Goal: Task Accomplishment & Management: Use online tool/utility

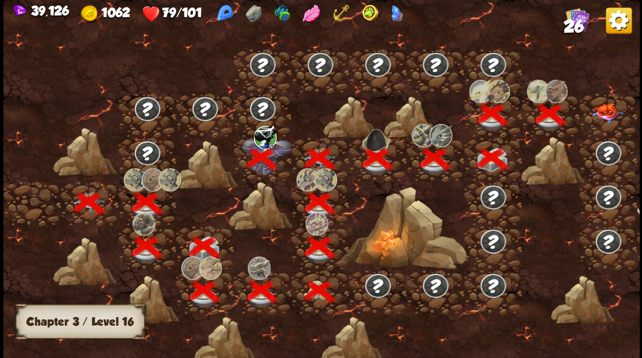
scroll to position [0, 175]
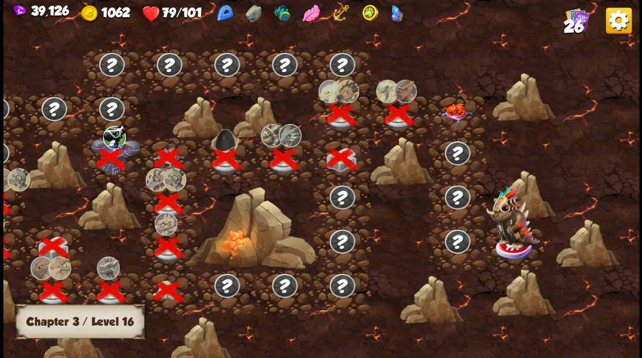
click at [455, 111] on img at bounding box center [457, 113] width 32 height 20
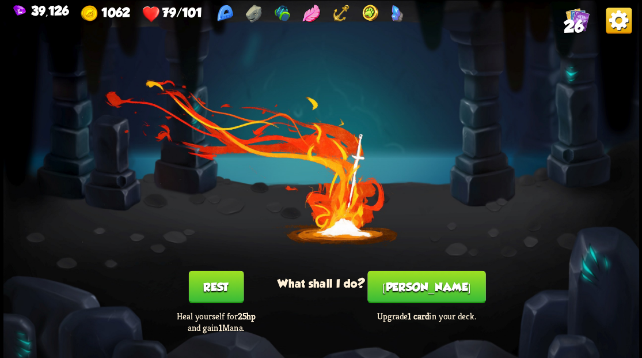
click at [421, 285] on button "[PERSON_NAME]" at bounding box center [427, 286] width 118 height 32
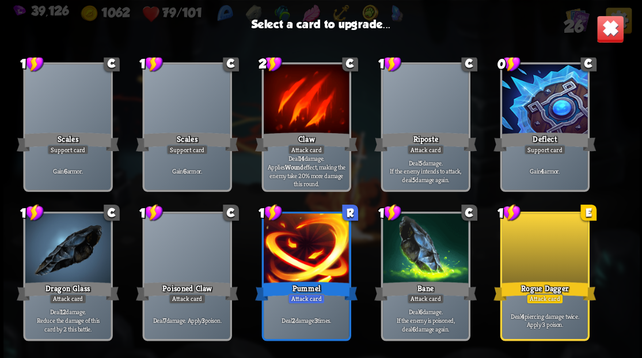
scroll to position [171, 0]
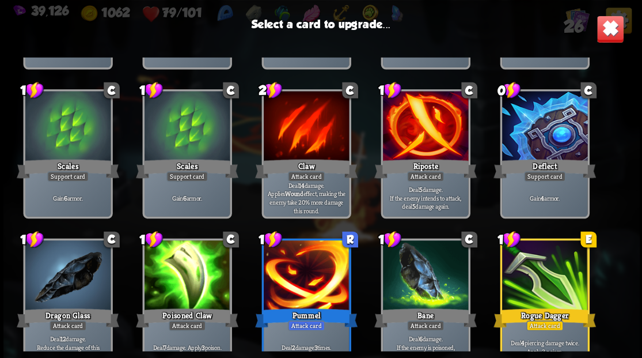
click at [545, 118] on div at bounding box center [544, 127] width 85 height 72
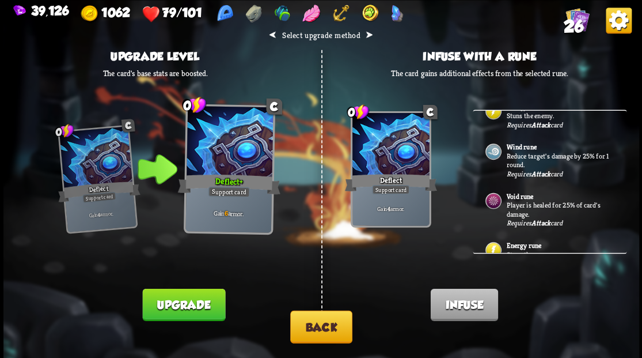
scroll to position [366, 0]
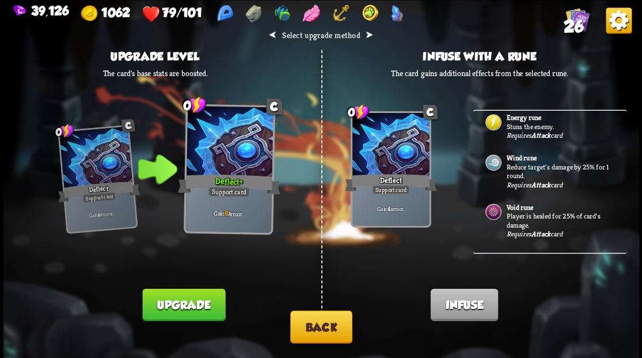
click at [331, 328] on button "Back" at bounding box center [321, 326] width 62 height 33
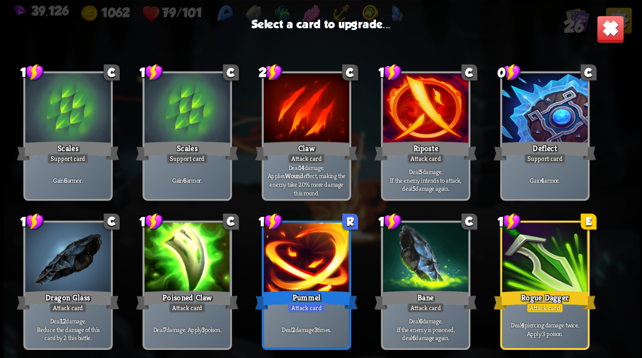
scroll to position [153, 0]
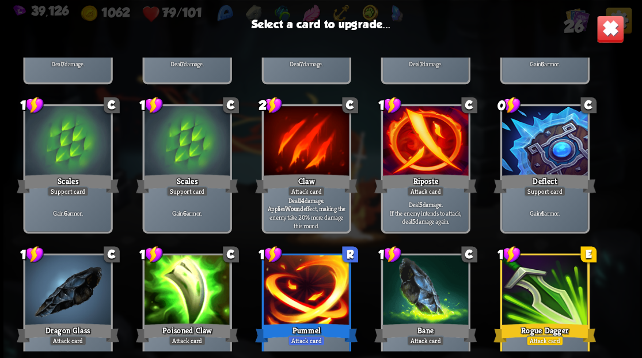
click at [551, 146] on div at bounding box center [544, 142] width 85 height 72
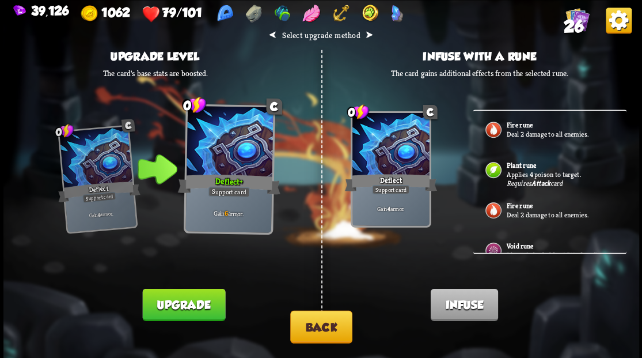
click at [199, 313] on button "Upgrade" at bounding box center [183, 304] width 83 height 32
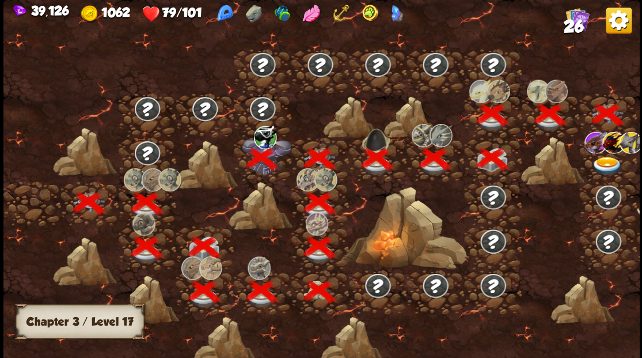
scroll to position [0, 175]
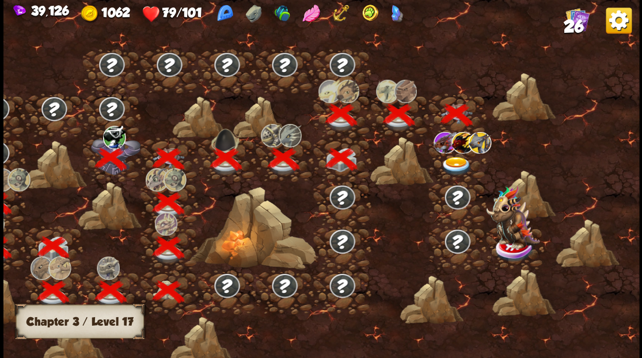
click at [456, 162] on img at bounding box center [457, 165] width 32 height 19
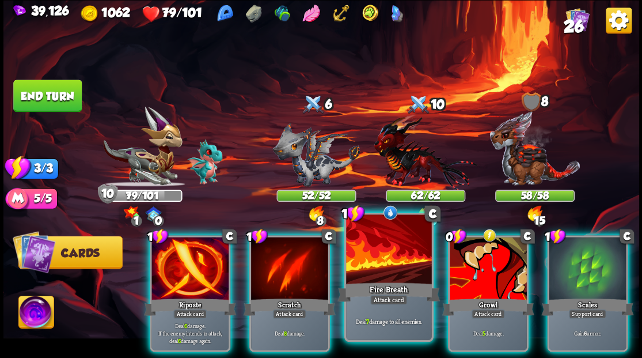
click at [377, 243] on div at bounding box center [388, 250] width 85 height 72
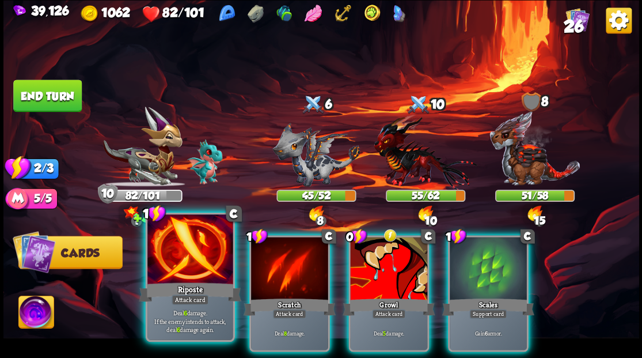
click at [184, 271] on div at bounding box center [189, 250] width 85 height 72
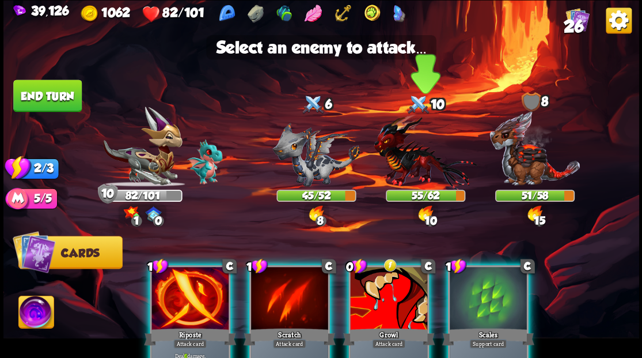
drag, startPoint x: 393, startPoint y: 150, endPoint x: 382, endPoint y: 161, distance: 15.5
click at [393, 150] on img at bounding box center [425, 151] width 103 height 76
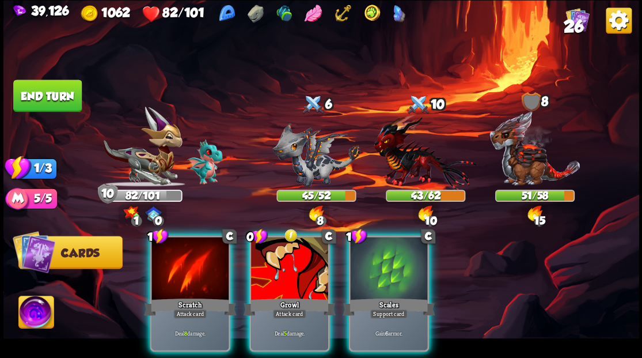
click at [241, 253] on div "1 C Scratch Attack card Deal 8 damage. 0 C Growl Attack card Deal 5 damage. 1 C…" at bounding box center [384, 278] width 509 height 159
click at [416, 160] on img at bounding box center [425, 151] width 103 height 76
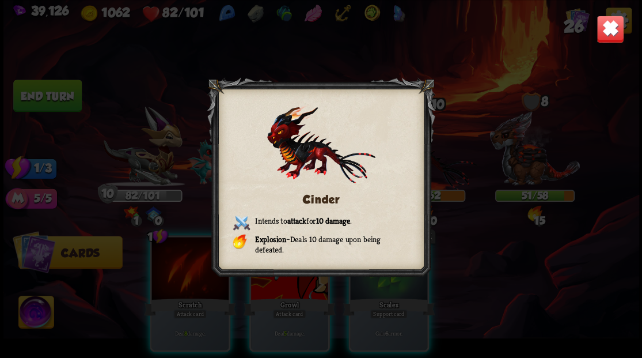
click at [621, 22] on img at bounding box center [610, 29] width 28 height 28
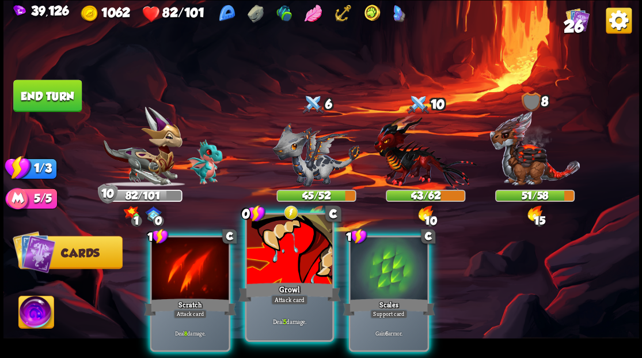
click at [286, 259] on div at bounding box center [289, 250] width 85 height 72
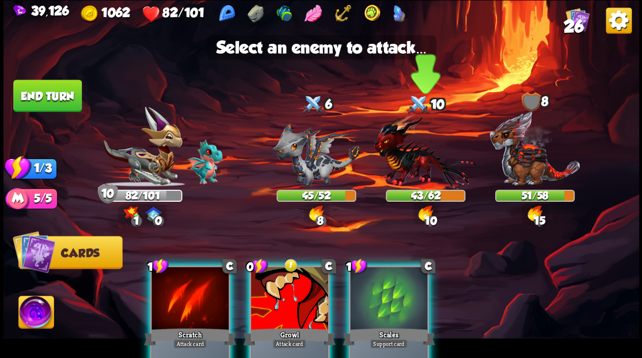
click at [409, 153] on img at bounding box center [425, 151] width 103 height 76
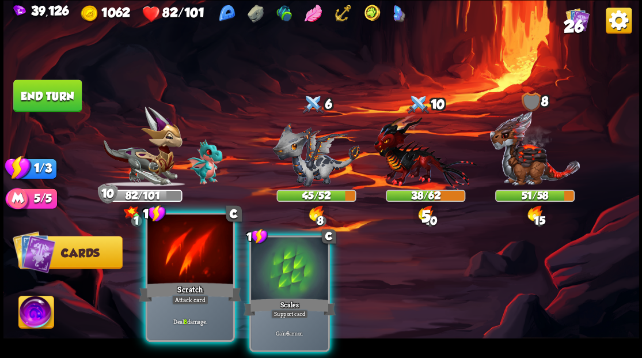
click at [181, 260] on div at bounding box center [189, 250] width 85 height 72
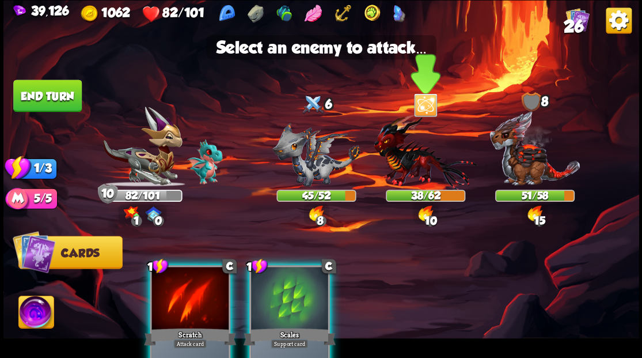
click at [415, 142] on img at bounding box center [425, 151] width 103 height 76
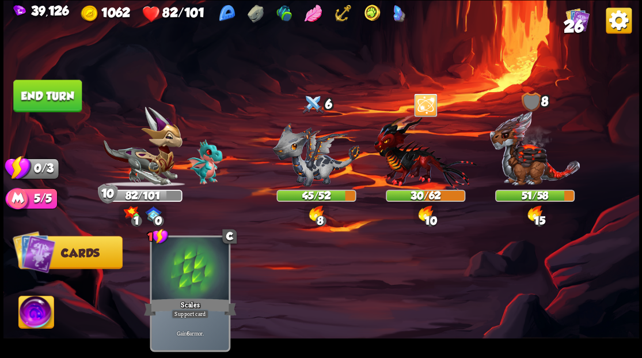
click at [55, 93] on button "End turn" at bounding box center [47, 95] width 69 height 32
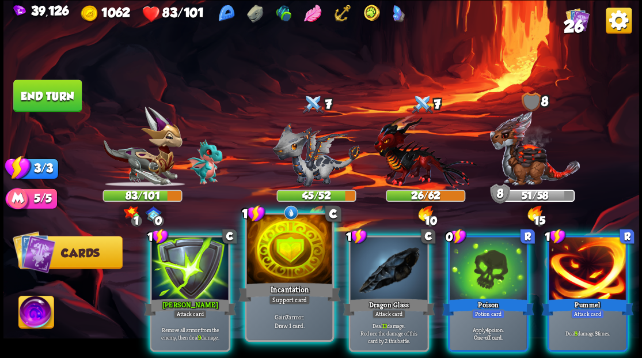
click at [306, 273] on div at bounding box center [289, 250] width 85 height 72
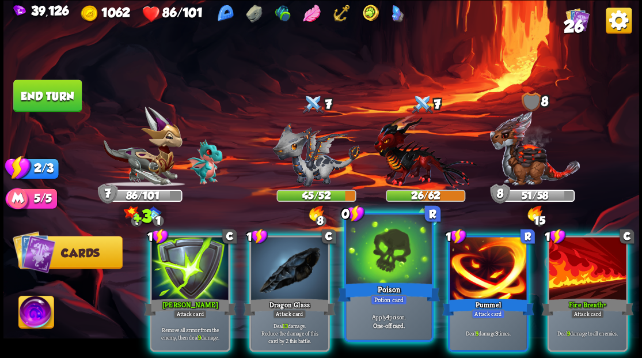
drag, startPoint x: 375, startPoint y: 268, endPoint x: 377, endPoint y: 245, distance: 23.7
click at [375, 256] on div at bounding box center [388, 250] width 85 height 72
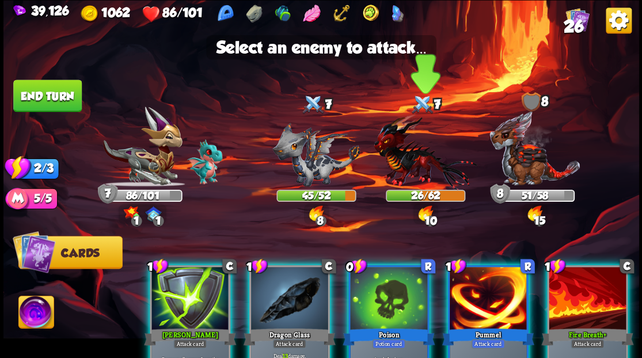
click at [400, 160] on img at bounding box center [425, 151] width 103 height 76
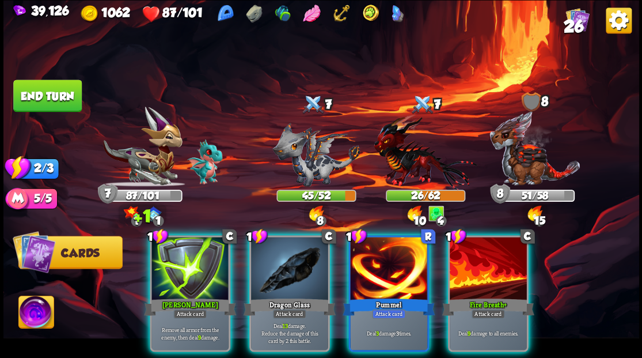
drag, startPoint x: 281, startPoint y: 260, endPoint x: 426, endPoint y: 191, distance: 160.3
click at [286, 258] on div at bounding box center [289, 269] width 77 height 65
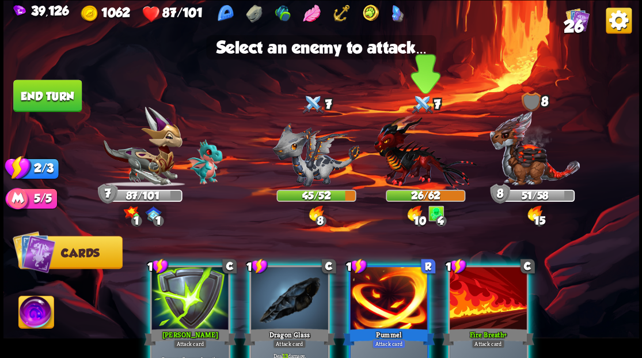
click at [429, 159] on img at bounding box center [425, 151] width 103 height 76
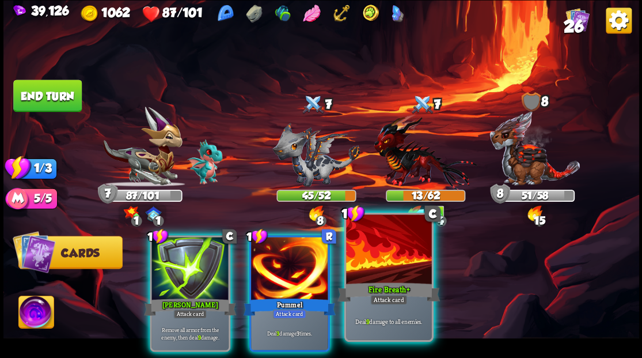
click at [404, 261] on div at bounding box center [388, 250] width 85 height 72
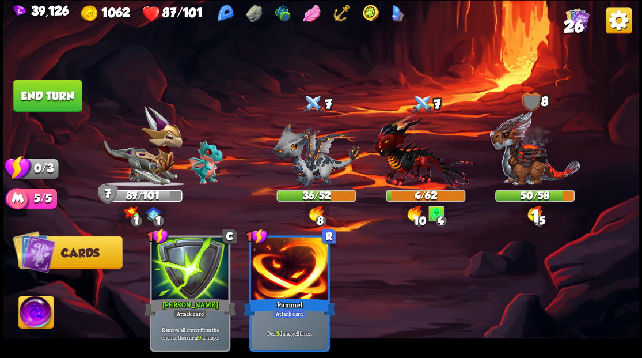
drag, startPoint x: 47, startPoint y: 90, endPoint x: 53, endPoint y: 96, distance: 8.6
click at [47, 90] on button "End turn" at bounding box center [47, 95] width 69 height 32
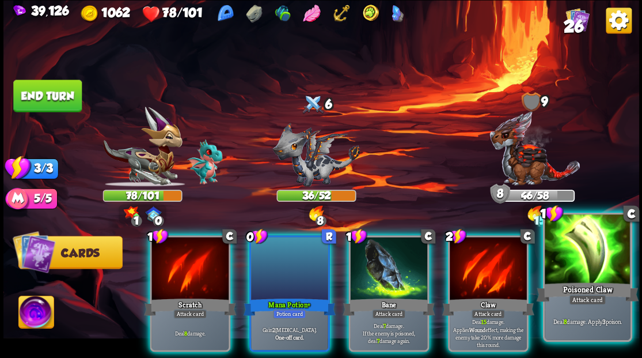
click at [590, 239] on div at bounding box center [587, 250] width 85 height 72
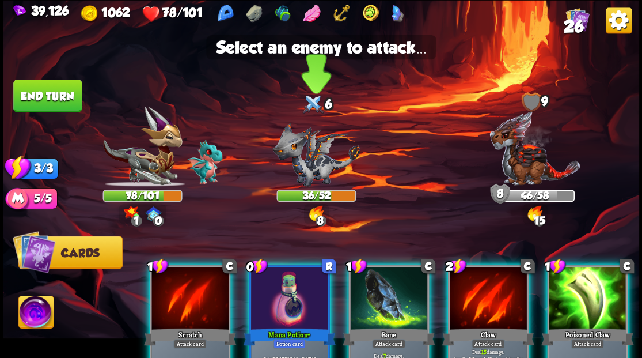
click at [310, 165] on img at bounding box center [316, 154] width 88 height 64
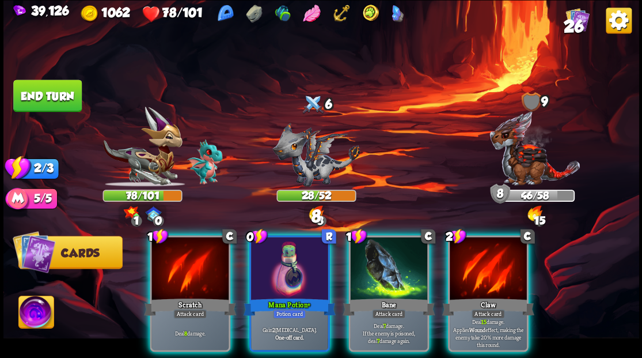
drag, startPoint x: 395, startPoint y: 262, endPoint x: 365, endPoint y: 217, distance: 53.5
click at [393, 257] on div at bounding box center [388, 269] width 77 height 65
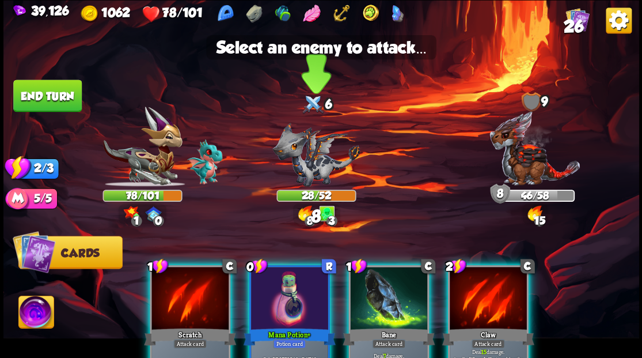
click at [315, 159] on img at bounding box center [316, 154] width 88 height 64
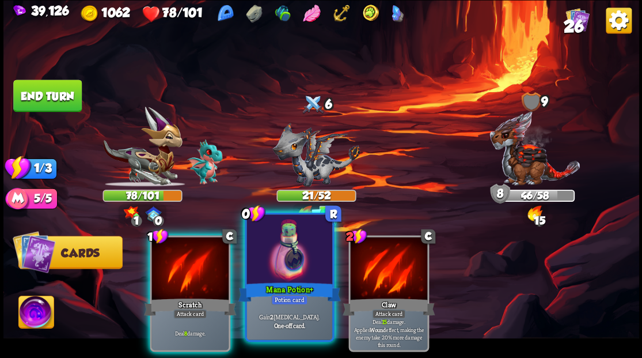
click at [298, 255] on div at bounding box center [289, 250] width 85 height 72
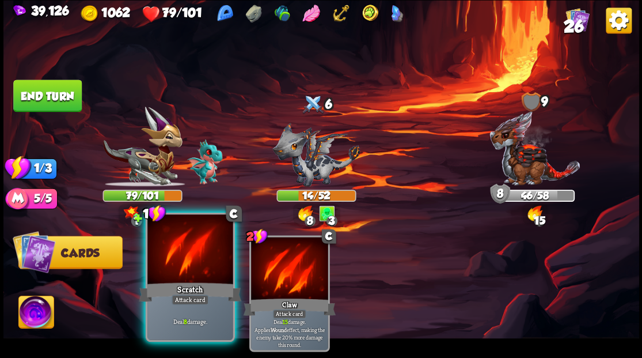
drag, startPoint x: 207, startPoint y: 252, endPoint x: 225, endPoint y: 228, distance: 30.2
click at [207, 248] on div at bounding box center [189, 250] width 85 height 72
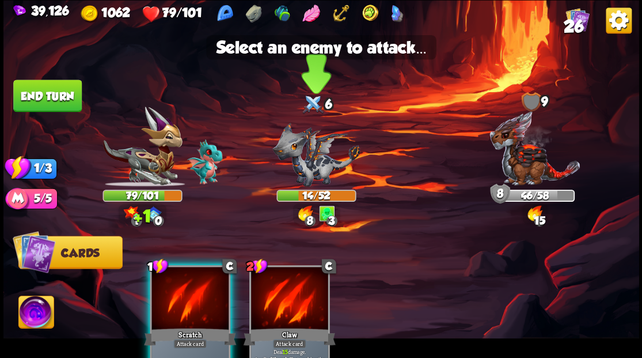
drag, startPoint x: 303, startPoint y: 167, endPoint x: 279, endPoint y: 158, distance: 25.9
click at [303, 166] on img at bounding box center [316, 154] width 88 height 64
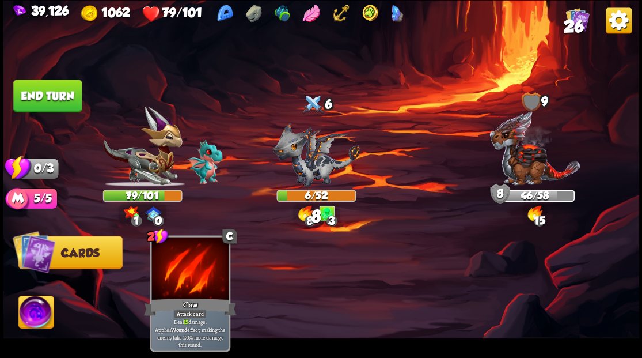
click at [45, 97] on button "End turn" at bounding box center [47, 95] width 69 height 32
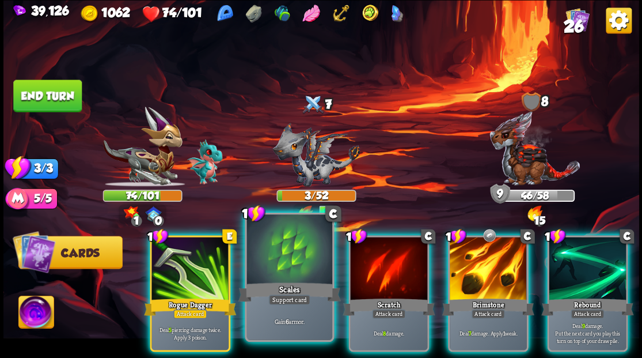
click at [298, 260] on div at bounding box center [289, 250] width 85 height 72
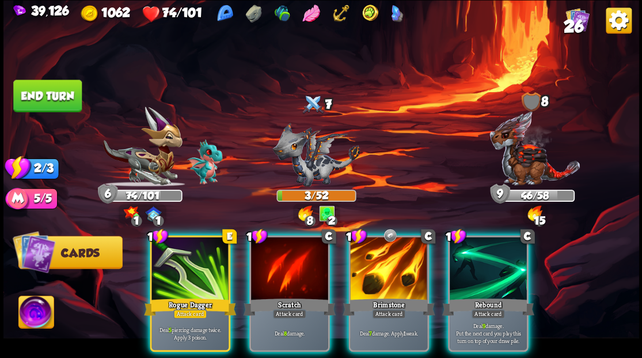
drag, startPoint x: 297, startPoint y: 260, endPoint x: 299, endPoint y: 222, distance: 38.6
click at [296, 257] on div at bounding box center [289, 269] width 77 height 65
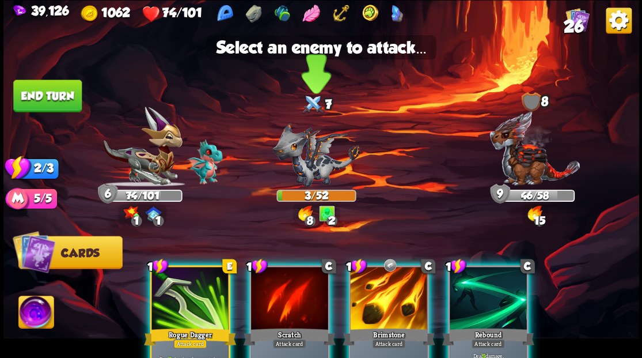
click at [302, 168] on img at bounding box center [316, 154] width 88 height 64
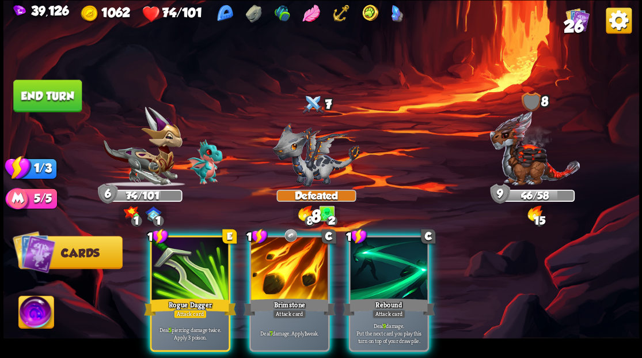
drag, startPoint x: 304, startPoint y: 278, endPoint x: 494, endPoint y: 198, distance: 206.3
click at [305, 278] on div at bounding box center [289, 269] width 77 height 65
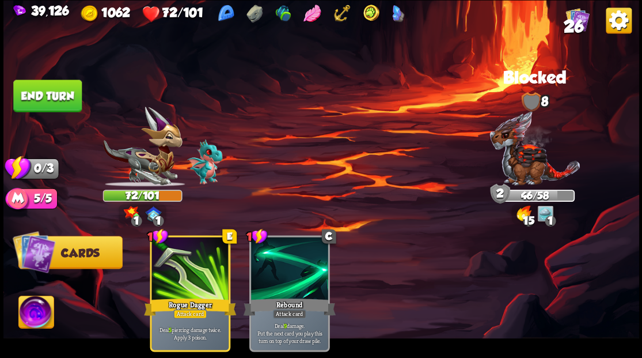
drag, startPoint x: 31, startPoint y: 90, endPoint x: 136, endPoint y: 85, distance: 105.5
click at [90, 91] on div "Select an enemy to attack... You don't have enough stamina to play that card...…" at bounding box center [321, 179] width 636 height 358
click at [56, 96] on button "End turn" at bounding box center [47, 95] width 69 height 32
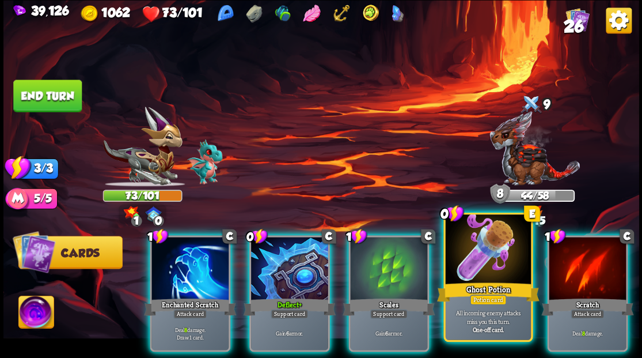
click at [487, 267] on div at bounding box center [487, 250] width 85 height 72
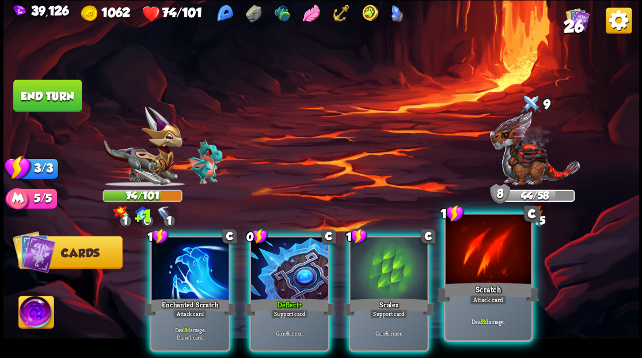
click at [484, 262] on div at bounding box center [487, 250] width 85 height 72
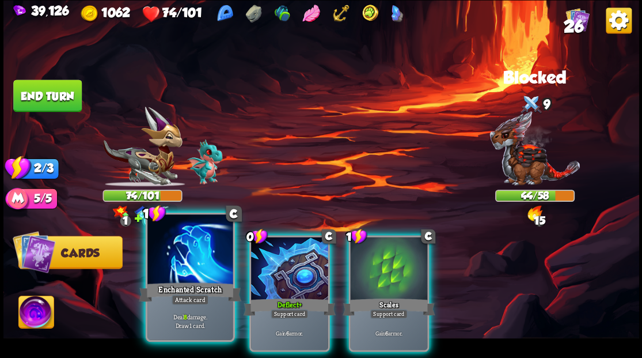
click at [181, 244] on div at bounding box center [189, 250] width 85 height 72
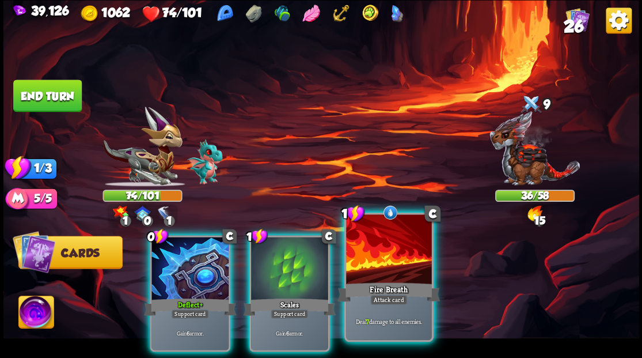
click at [400, 258] on div at bounding box center [388, 250] width 85 height 72
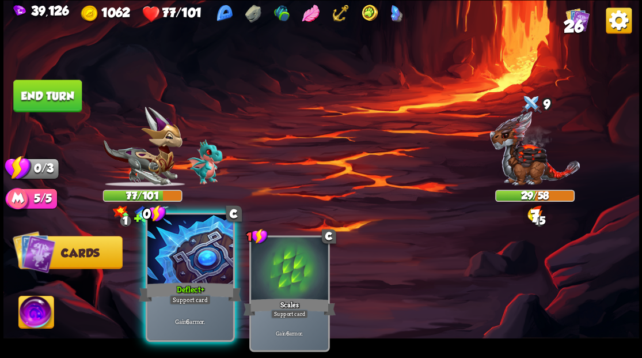
drag, startPoint x: 168, startPoint y: 270, endPoint x: 84, endPoint y: 141, distance: 153.2
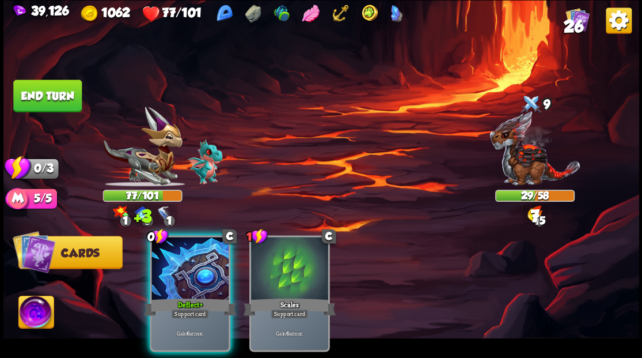
click at [159, 243] on div at bounding box center [190, 269] width 77 height 65
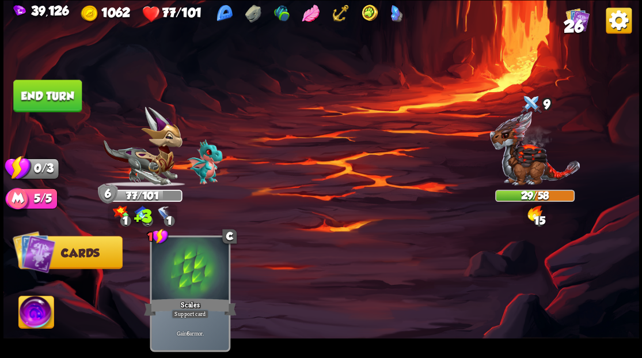
drag, startPoint x: 48, startPoint y: 95, endPoint x: 45, endPoint y: 86, distance: 9.3
click at [46, 93] on button "End turn" at bounding box center [47, 95] width 69 height 32
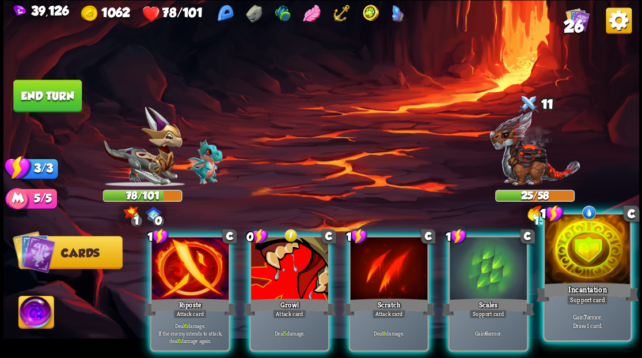
click at [590, 275] on div at bounding box center [587, 250] width 85 height 72
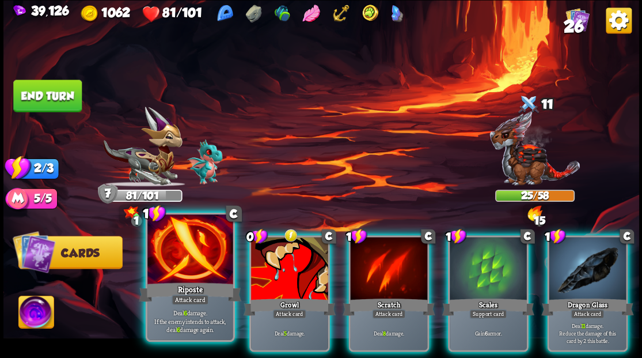
click at [190, 246] on div at bounding box center [189, 250] width 85 height 72
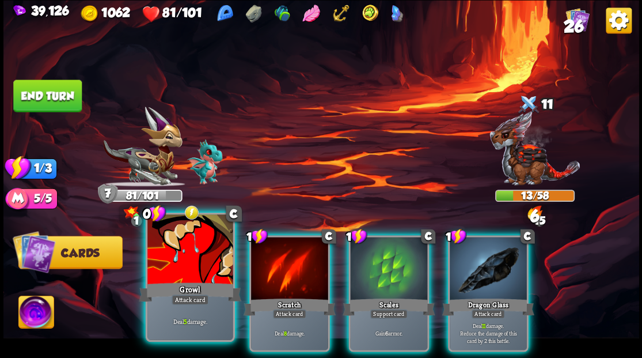
click at [188, 243] on div at bounding box center [189, 250] width 85 height 72
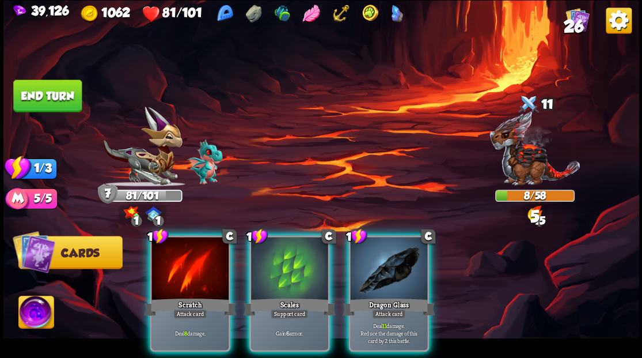
drag, startPoint x: 65, startPoint y: 103, endPoint x: 76, endPoint y: 110, distance: 13.7
click at [65, 103] on button "End turn" at bounding box center [47, 95] width 69 height 32
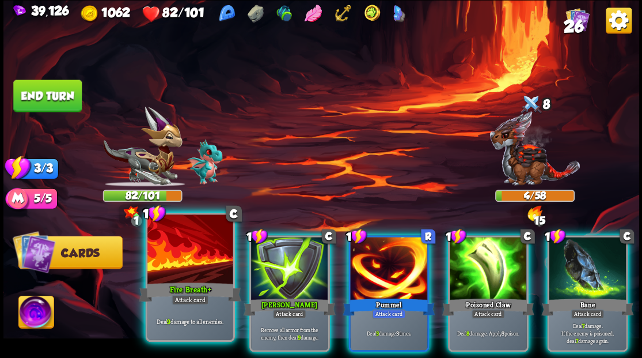
click at [209, 271] on div at bounding box center [189, 250] width 85 height 72
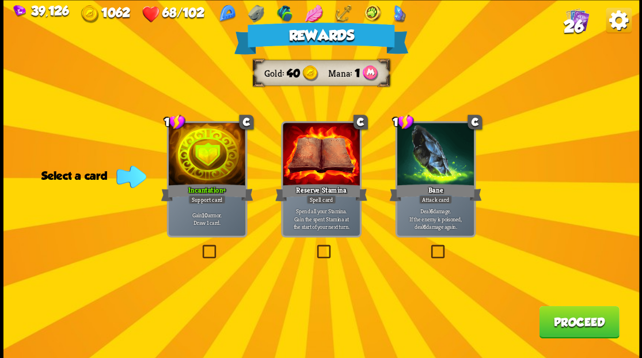
click at [573, 321] on button "Proceed" at bounding box center [579, 321] width 80 height 32
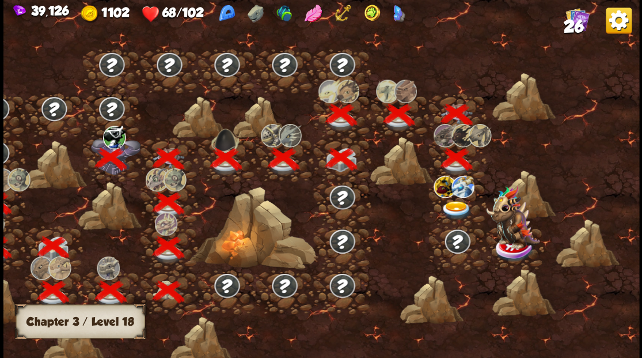
click at [453, 207] on img at bounding box center [457, 209] width 32 height 19
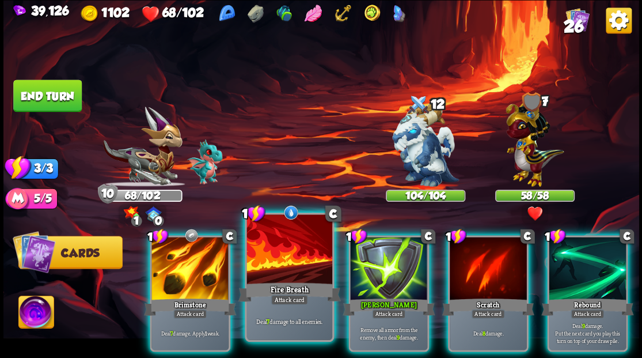
click at [270, 237] on div at bounding box center [289, 250] width 85 height 72
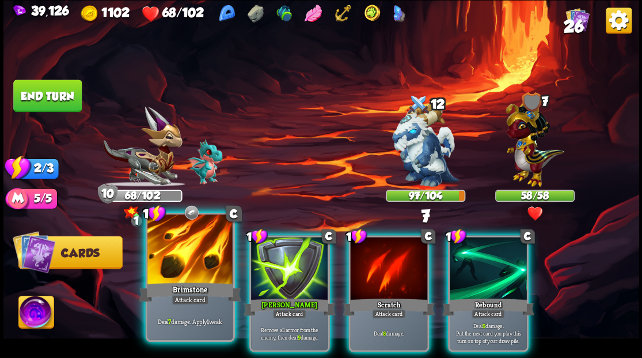
click at [183, 257] on div at bounding box center [189, 250] width 85 height 72
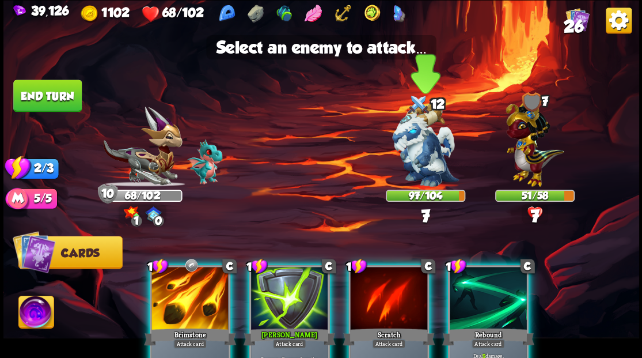
click at [424, 139] on img at bounding box center [425, 145] width 67 height 84
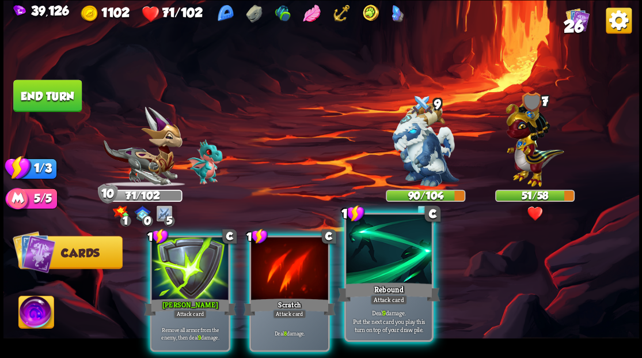
drag, startPoint x: 397, startPoint y: 267, endPoint x: 392, endPoint y: 258, distance: 10.1
click at [392, 260] on div at bounding box center [388, 250] width 85 height 72
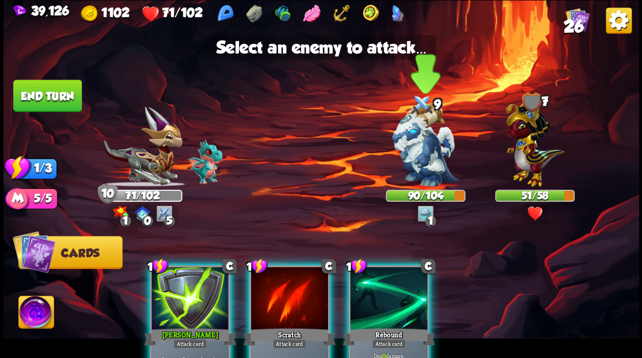
click at [414, 139] on img at bounding box center [425, 145] width 67 height 84
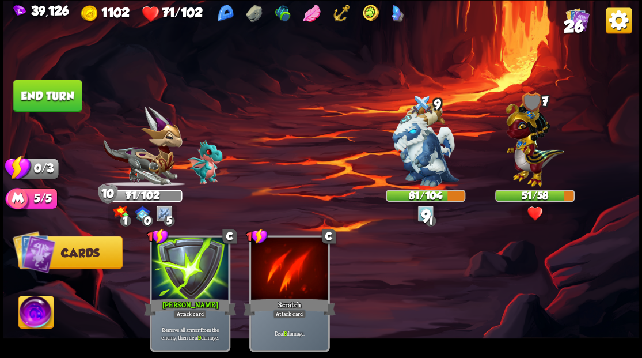
click at [79, 92] on button "End turn" at bounding box center [47, 95] width 69 height 32
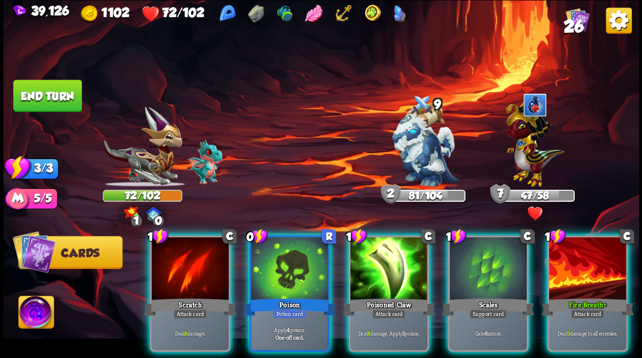
drag, startPoint x: 588, startPoint y: 285, endPoint x: 550, endPoint y: 256, distance: 47.2
click at [588, 296] on div "Fire Breath+" at bounding box center [588, 306] width 92 height 21
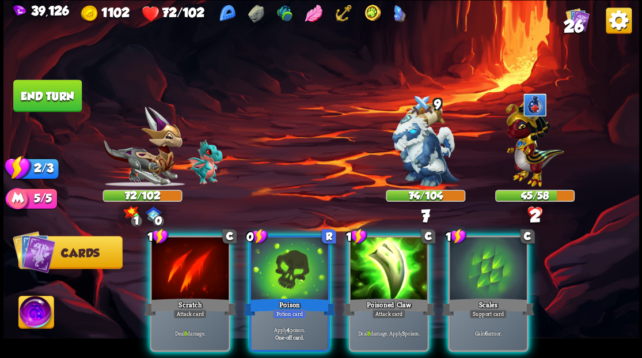
drag, startPoint x: 282, startPoint y: 237, endPoint x: 451, endPoint y: 149, distance: 190.7
click at [289, 237] on div at bounding box center [289, 269] width 77 height 65
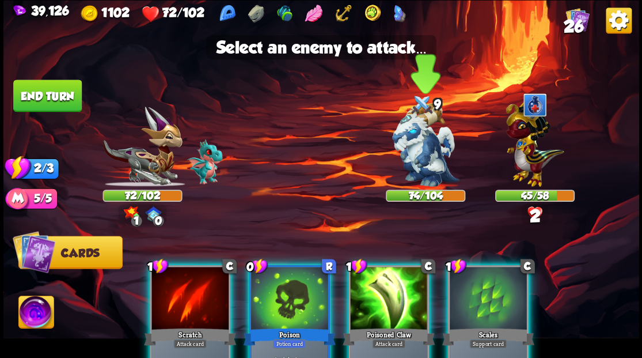
click at [430, 142] on img at bounding box center [425, 145] width 67 height 84
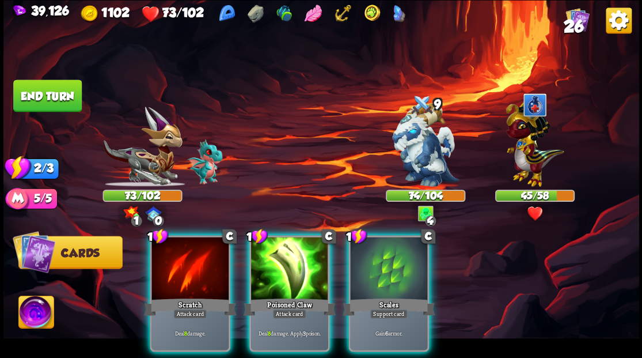
drag, startPoint x: 314, startPoint y: 254, endPoint x: 328, endPoint y: 223, distance: 34.3
click at [312, 252] on div at bounding box center [289, 269] width 77 height 65
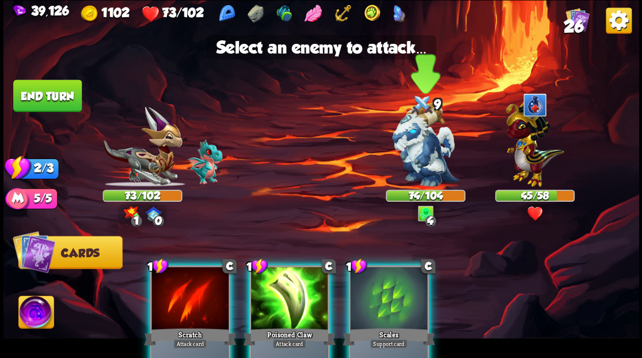
click at [429, 139] on img at bounding box center [425, 145] width 67 height 84
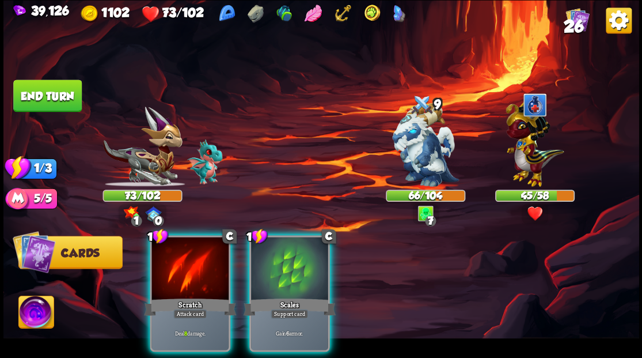
drag, startPoint x: 289, startPoint y: 259, endPoint x: 154, endPoint y: 156, distance: 169.3
click at [285, 256] on div at bounding box center [289, 269] width 77 height 65
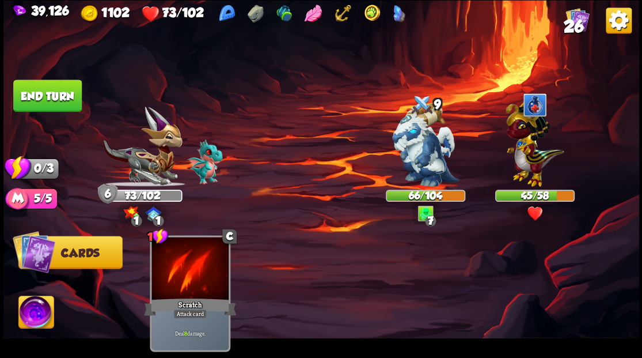
click at [38, 82] on button "End turn" at bounding box center [47, 95] width 69 height 32
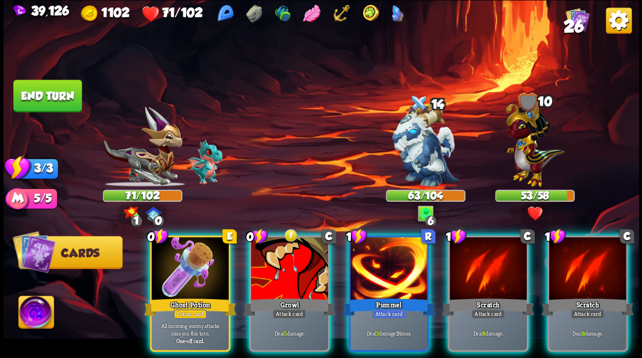
click at [188, 255] on div at bounding box center [190, 269] width 77 height 65
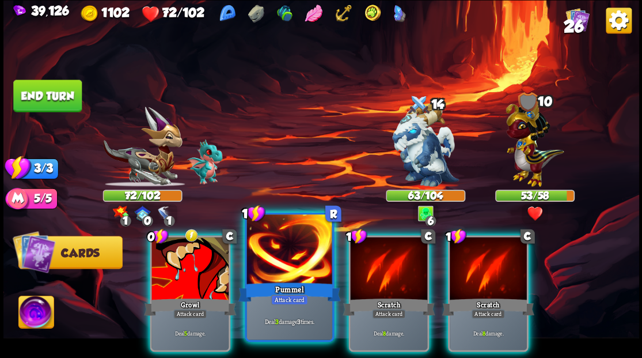
drag, startPoint x: 301, startPoint y: 251, endPoint x: 307, endPoint y: 248, distance: 7.2
click at [301, 251] on div at bounding box center [289, 250] width 85 height 72
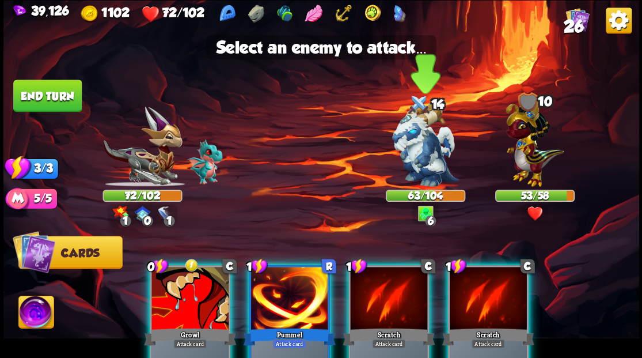
click at [419, 166] on img at bounding box center [425, 145] width 67 height 84
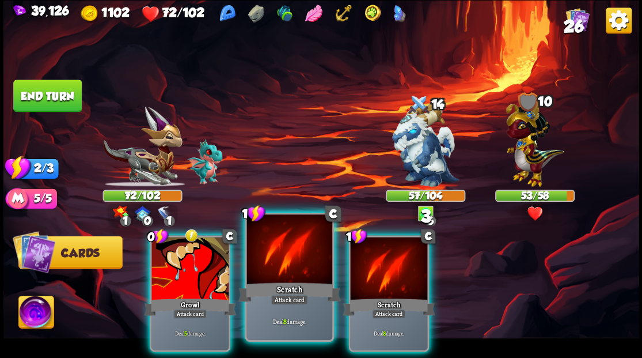
drag, startPoint x: 289, startPoint y: 264, endPoint x: 446, endPoint y: 180, distance: 178.1
click at [290, 264] on div at bounding box center [289, 250] width 85 height 72
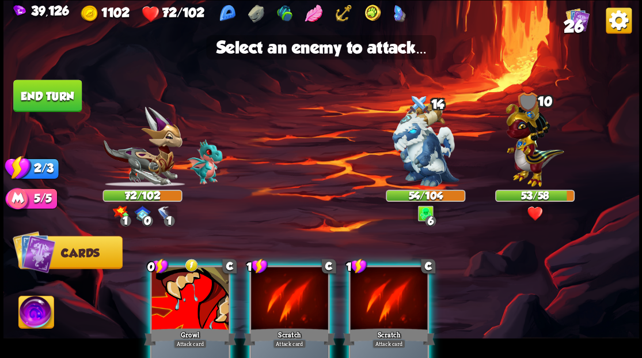
click at [279, 291] on div at bounding box center [289, 299] width 77 height 65
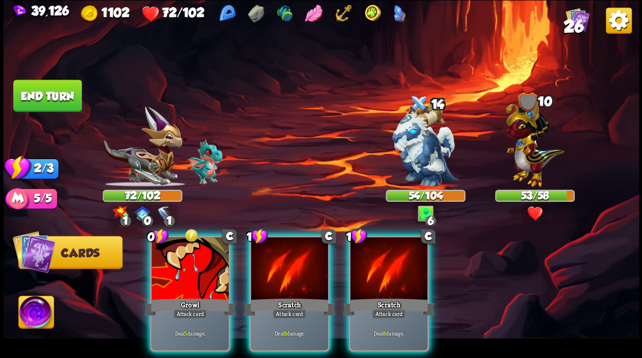
click at [416, 162] on img at bounding box center [425, 145] width 67 height 84
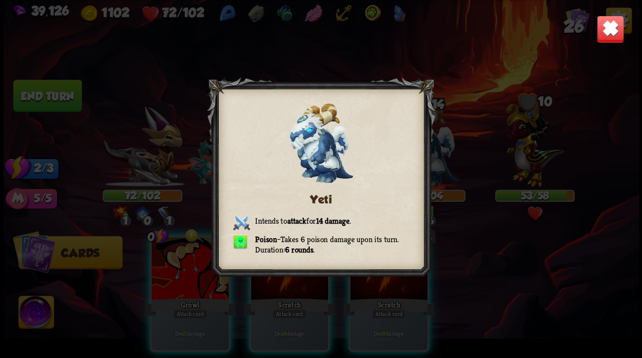
click at [605, 35] on img at bounding box center [610, 29] width 28 height 28
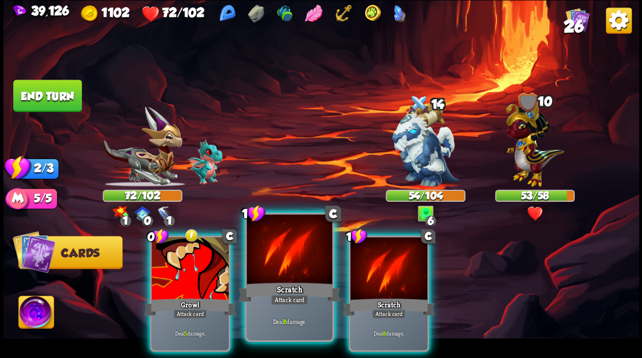
click at [282, 258] on div at bounding box center [289, 250] width 85 height 72
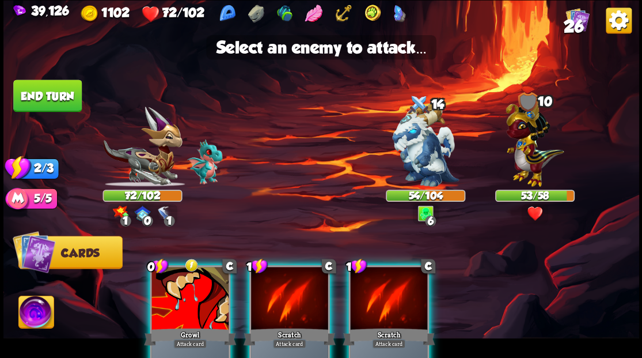
click at [286, 289] on div at bounding box center [289, 299] width 77 height 65
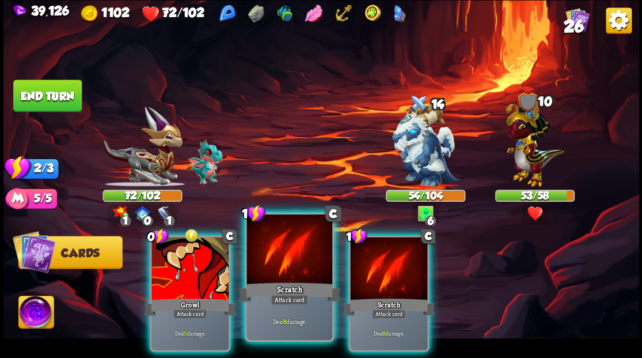
click at [287, 270] on div at bounding box center [289, 250] width 85 height 72
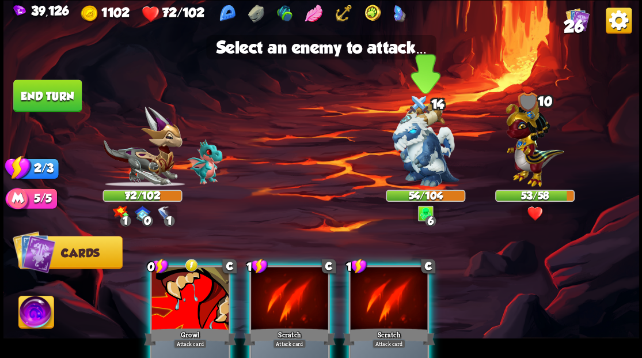
click at [423, 162] on img at bounding box center [425, 145] width 67 height 84
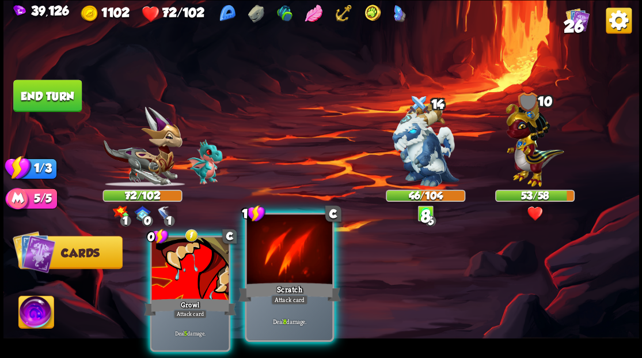
click at [296, 265] on div at bounding box center [289, 250] width 85 height 72
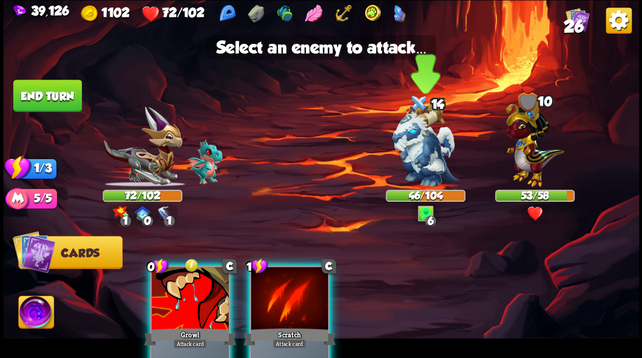
click at [410, 151] on img at bounding box center [425, 145] width 67 height 84
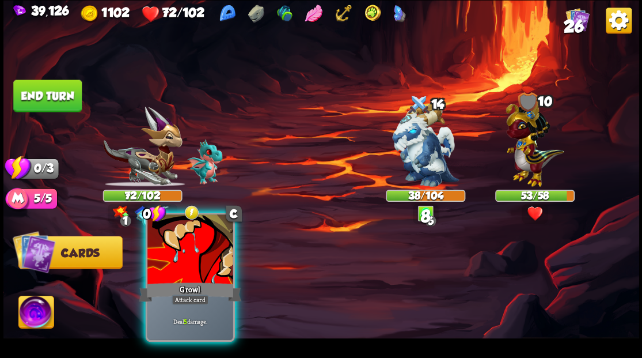
drag, startPoint x: 185, startPoint y: 274, endPoint x: 199, endPoint y: 264, distance: 16.9
click at [185, 272] on div at bounding box center [189, 250] width 85 height 72
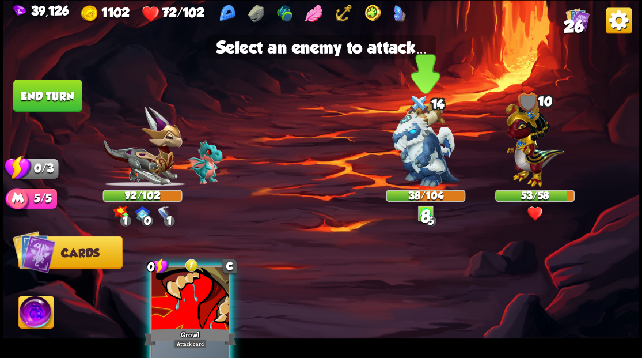
click at [421, 146] on img at bounding box center [425, 145] width 67 height 84
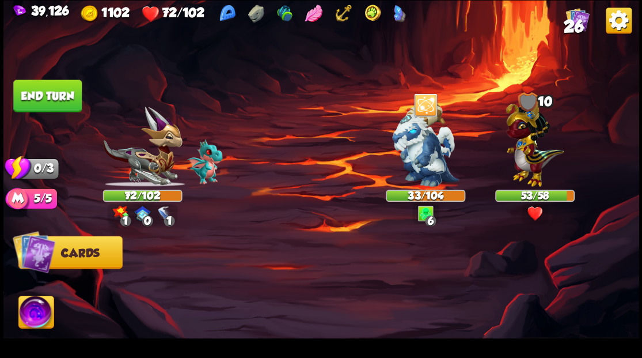
click at [61, 92] on button "End turn" at bounding box center [47, 95] width 69 height 32
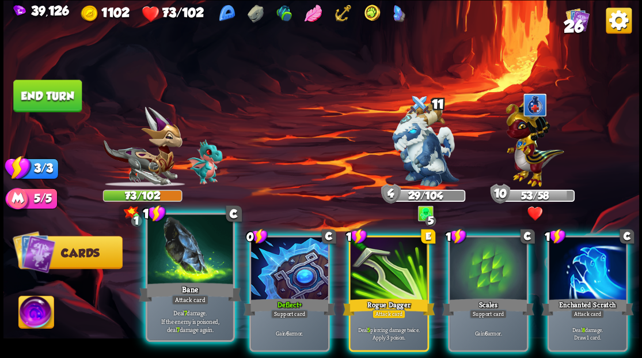
click at [214, 266] on div at bounding box center [189, 250] width 85 height 72
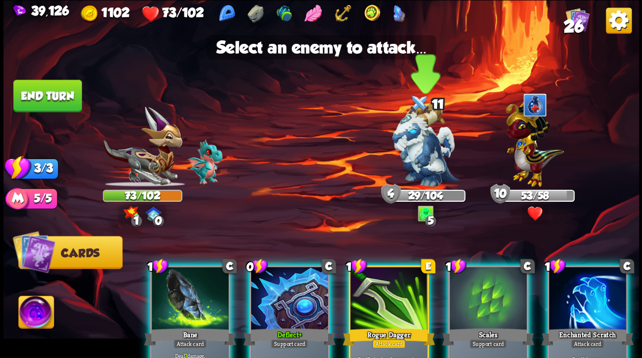
click at [409, 152] on img at bounding box center [425, 145] width 67 height 84
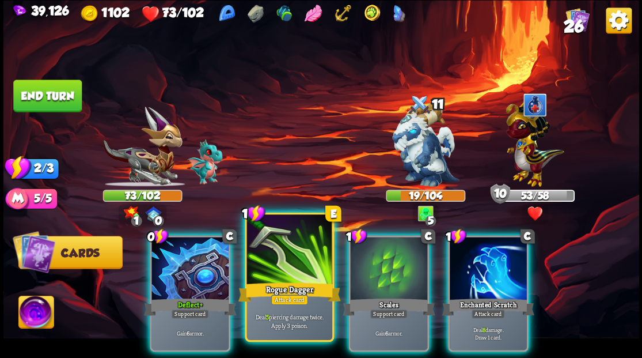
click at [297, 260] on div at bounding box center [289, 250] width 85 height 72
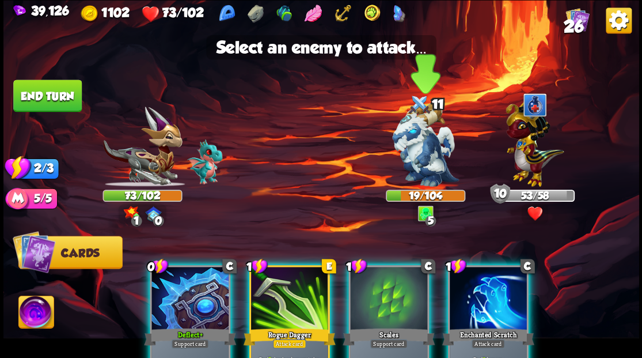
click at [415, 147] on img at bounding box center [425, 145] width 67 height 84
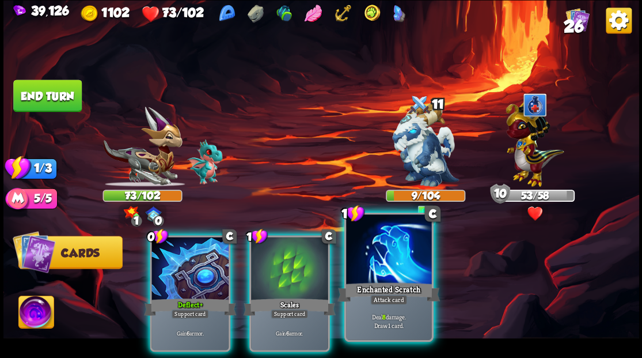
click at [384, 280] on div "Enchanted Scratch" at bounding box center [389, 291] width 103 height 23
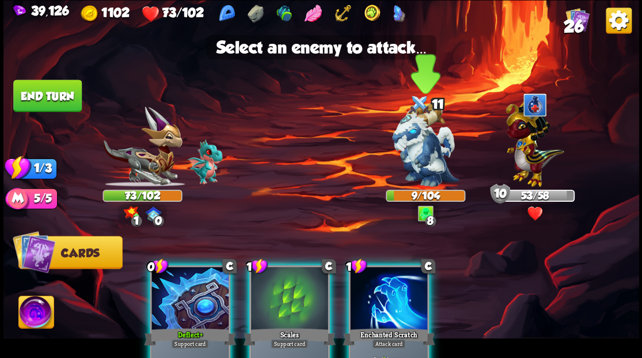
click at [418, 162] on img at bounding box center [425, 145] width 67 height 84
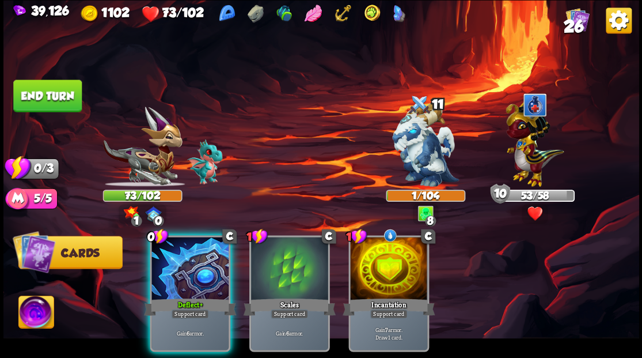
click at [206, 256] on div at bounding box center [190, 269] width 77 height 65
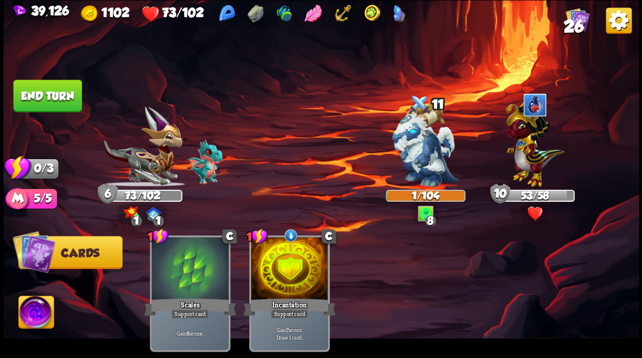
click at [59, 90] on button "End turn" at bounding box center [47, 95] width 69 height 32
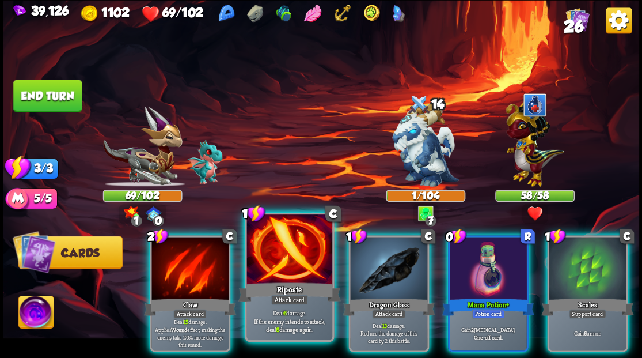
click at [296, 262] on div at bounding box center [289, 250] width 85 height 72
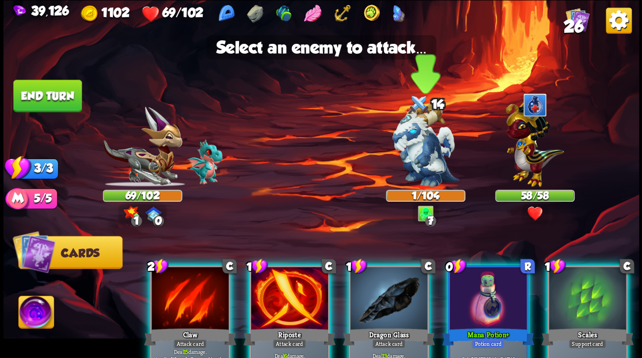
click at [409, 153] on img at bounding box center [425, 145] width 67 height 84
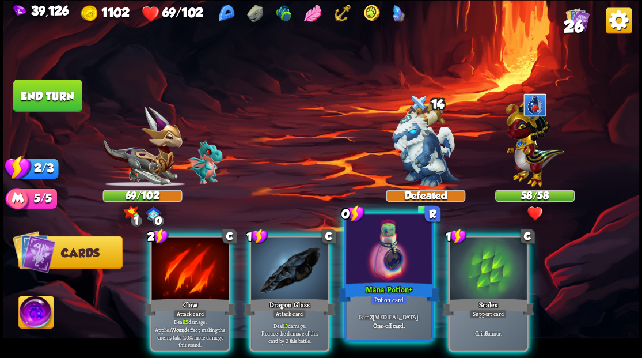
click at [387, 253] on div at bounding box center [388, 250] width 85 height 72
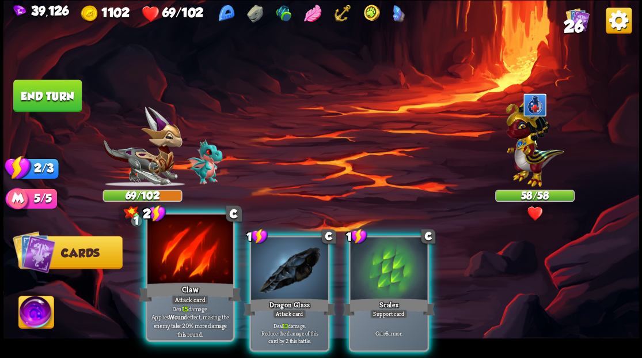
click at [184, 262] on div at bounding box center [189, 250] width 85 height 72
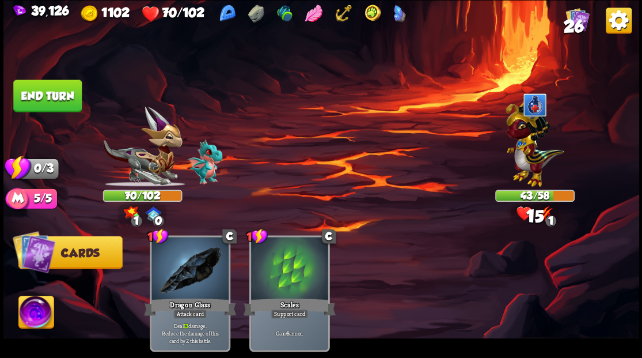
click at [57, 104] on button "End turn" at bounding box center [47, 95] width 69 height 32
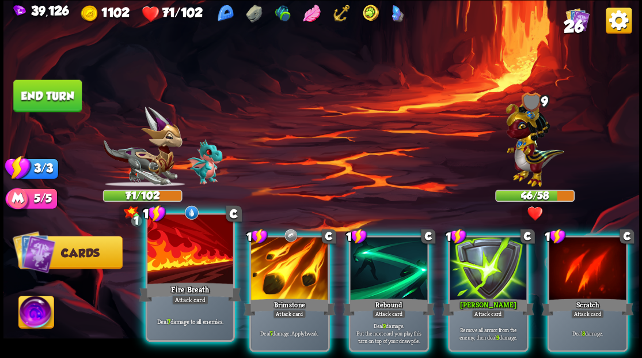
click at [182, 243] on div at bounding box center [189, 250] width 85 height 72
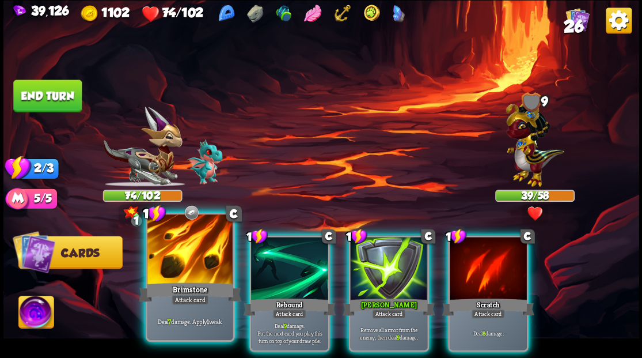
click at [173, 244] on div at bounding box center [189, 250] width 85 height 72
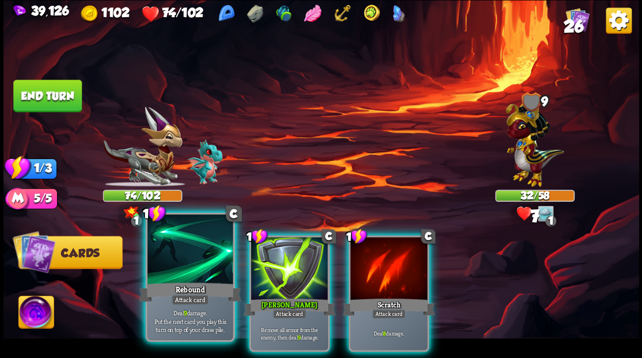
click at [169, 245] on div at bounding box center [189, 250] width 85 height 72
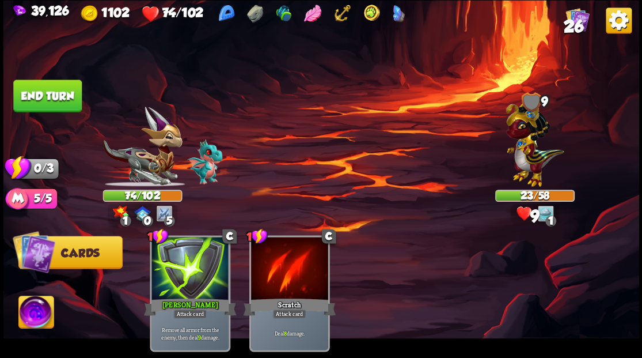
click at [52, 100] on button "End turn" at bounding box center [47, 95] width 69 height 32
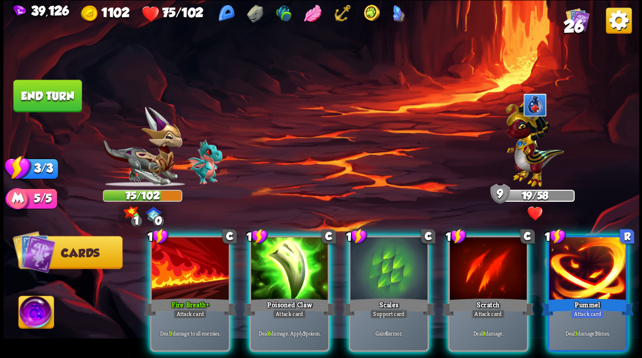
click at [190, 264] on div at bounding box center [190, 269] width 77 height 65
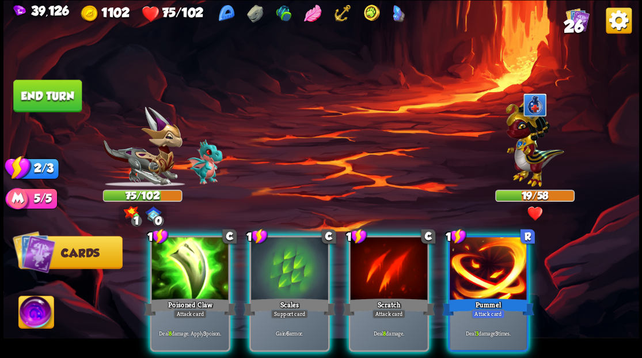
click at [521, 143] on img at bounding box center [535, 141] width 58 height 90
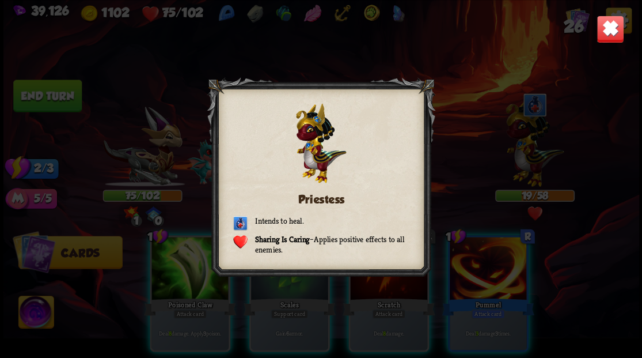
click at [600, 25] on img at bounding box center [610, 29] width 28 height 28
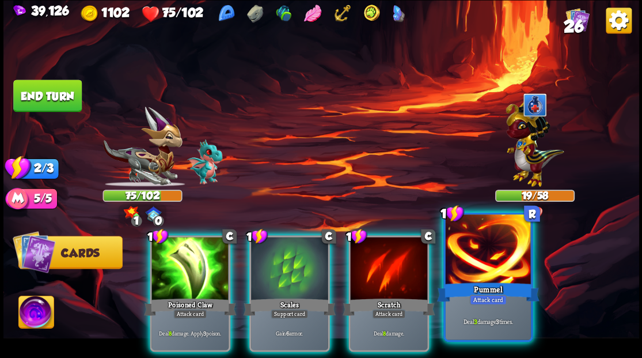
click at [474, 256] on div at bounding box center [487, 250] width 85 height 72
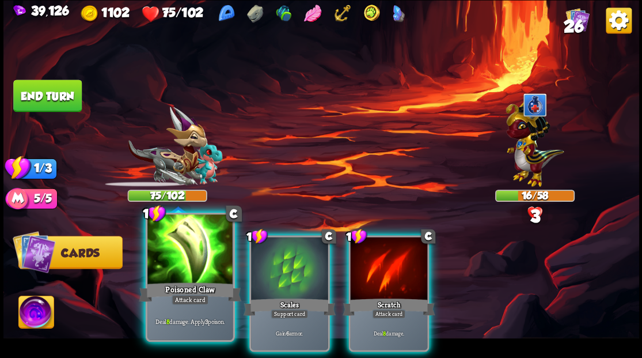
click at [165, 253] on div at bounding box center [189, 250] width 85 height 72
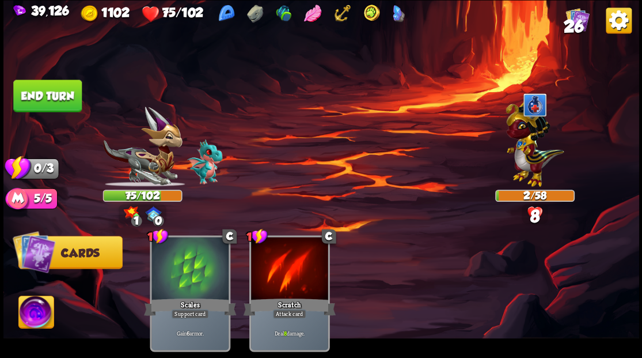
click at [66, 108] on button "End turn" at bounding box center [47, 95] width 69 height 32
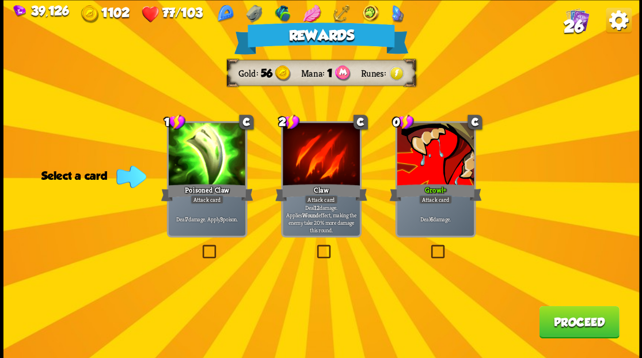
drag, startPoint x: 556, startPoint y: 321, endPoint x: 552, endPoint y: 307, distance: 15.1
click at [552, 307] on button "Proceed" at bounding box center [579, 321] width 80 height 32
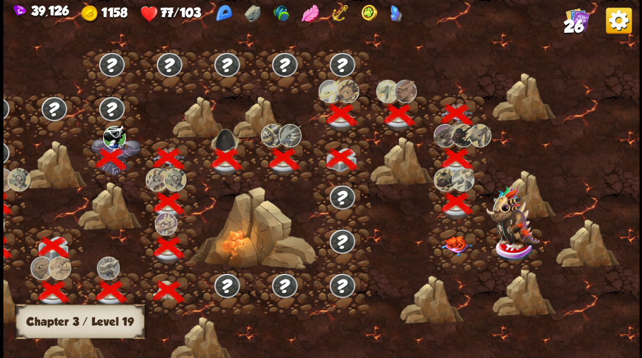
click at [454, 245] on img at bounding box center [457, 246] width 32 height 20
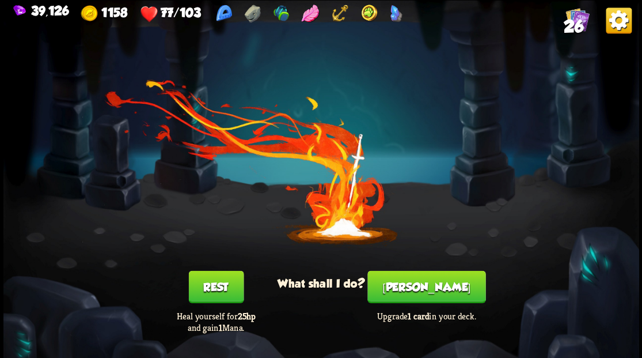
click at [430, 285] on button "[PERSON_NAME]" at bounding box center [427, 286] width 118 height 32
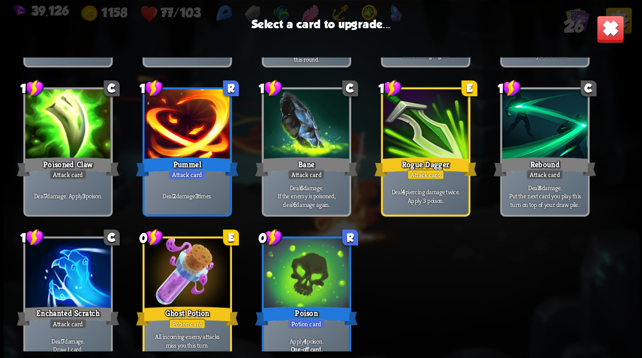
scroll to position [362, 0]
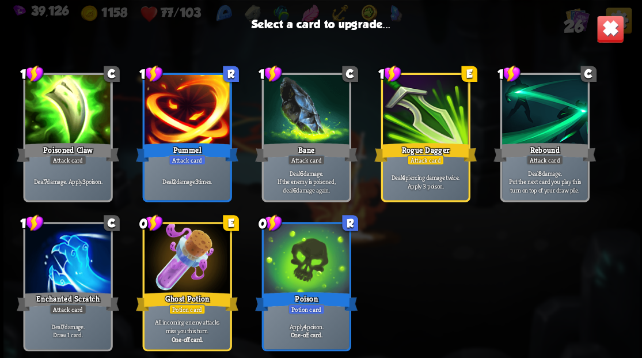
drag, startPoint x: 169, startPoint y: 106, endPoint x: 169, endPoint y: 94, distance: 11.5
click at [169, 105] on div at bounding box center [186, 111] width 85 height 72
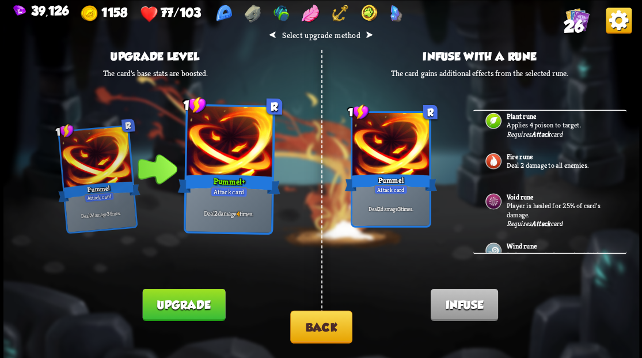
scroll to position [77, 0]
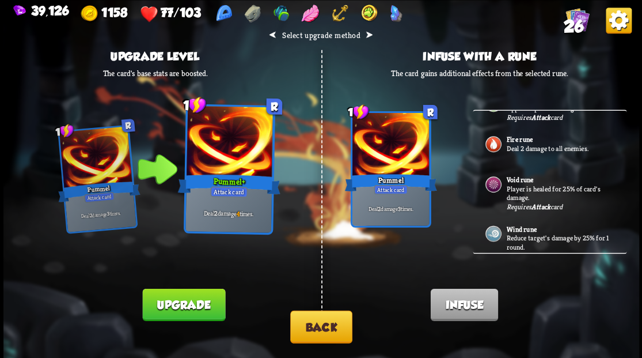
click at [521, 141] on b "Fire rune" at bounding box center [519, 139] width 26 height 9
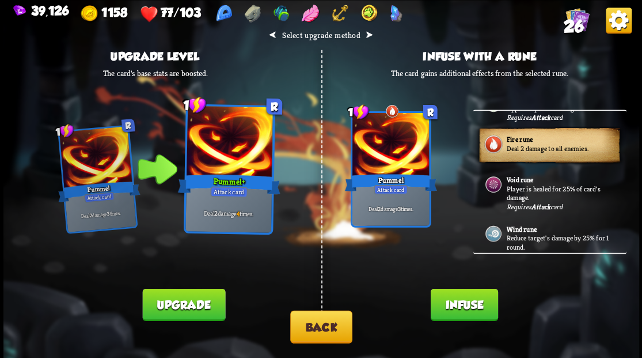
click at [457, 305] on button "Infuse" at bounding box center [463, 304] width 67 height 32
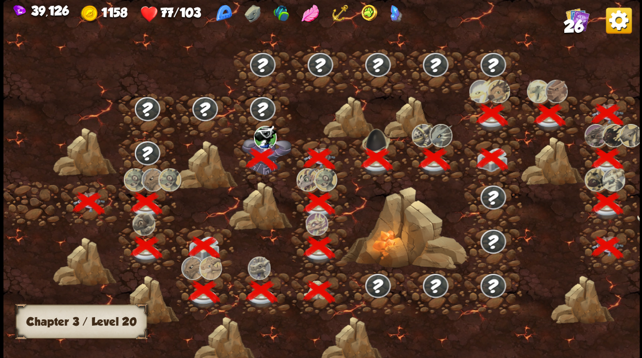
scroll to position [0, 175]
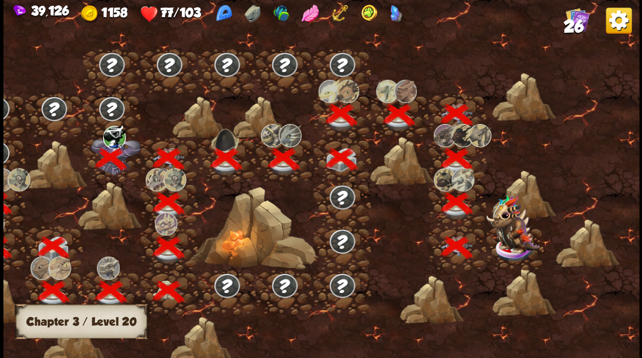
click at [507, 241] on img at bounding box center [513, 223] width 54 height 59
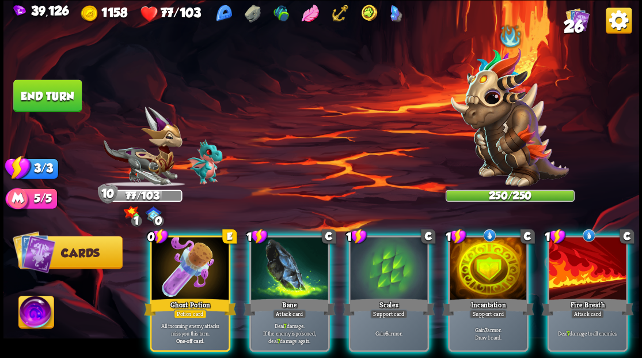
drag, startPoint x: 185, startPoint y: 256, endPoint x: 203, endPoint y: 208, distance: 51.6
click at [184, 249] on div at bounding box center [190, 269] width 77 height 65
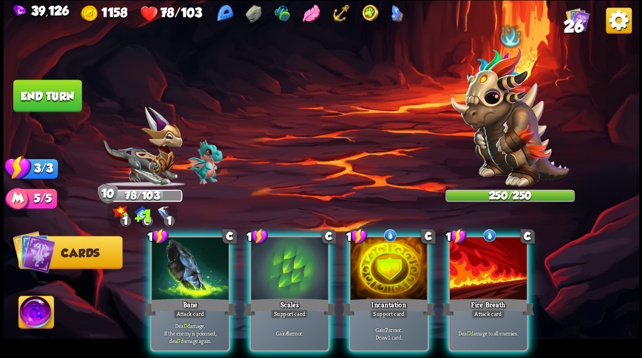
drag, startPoint x: 387, startPoint y: 268, endPoint x: 387, endPoint y: 259, distance: 9.2
click at [387, 264] on div at bounding box center [388, 269] width 77 height 65
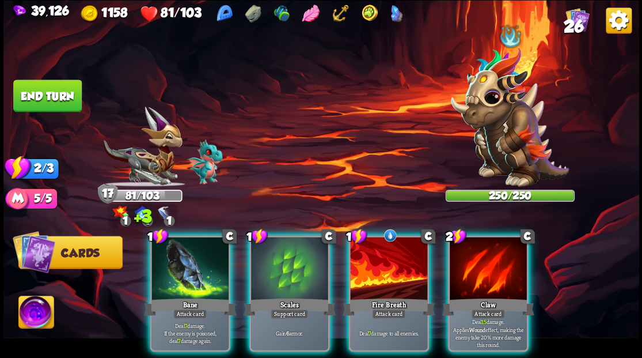
drag, startPoint x: 381, startPoint y: 266, endPoint x: 374, endPoint y: 203, distance: 63.7
click at [382, 256] on div at bounding box center [388, 269] width 77 height 65
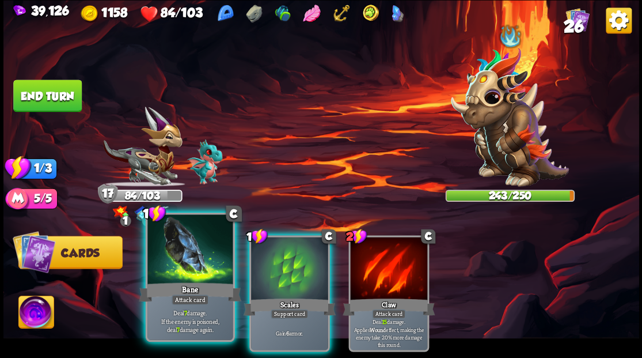
click at [184, 265] on div at bounding box center [189, 250] width 85 height 72
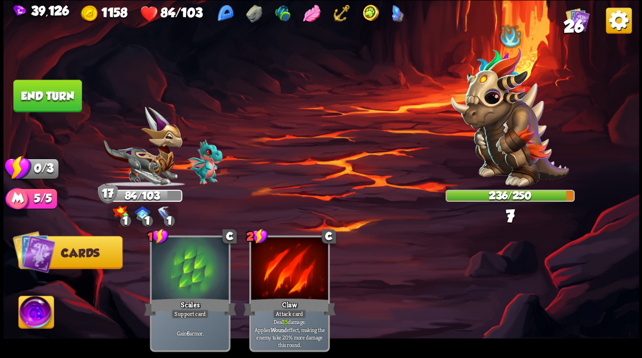
click at [54, 85] on button "End turn" at bounding box center [47, 95] width 69 height 32
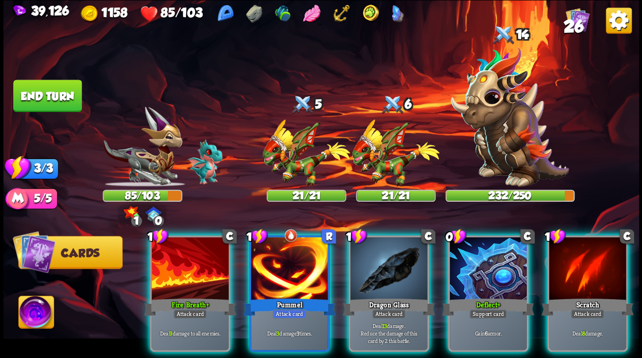
click at [31, 311] on img at bounding box center [35, 314] width 35 height 36
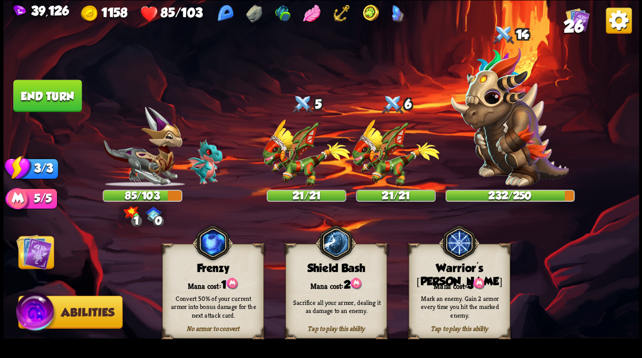
click at [434, 278] on div "Mana cost: 3" at bounding box center [459, 284] width 100 height 14
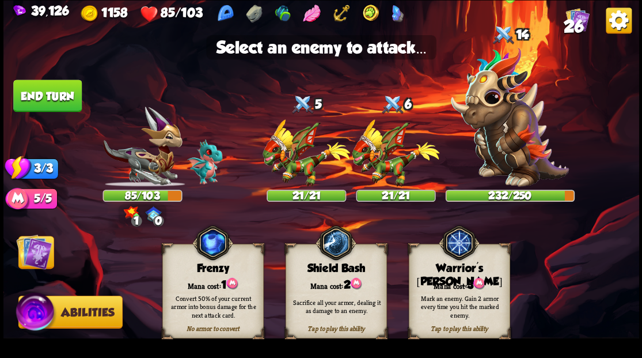
click at [507, 152] on img at bounding box center [510, 116] width 118 height 139
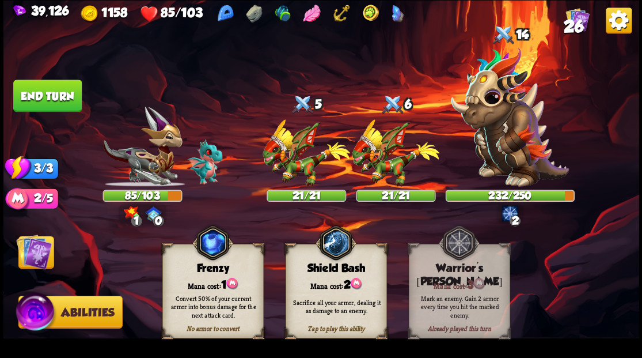
click at [40, 252] on img at bounding box center [34, 251] width 36 height 36
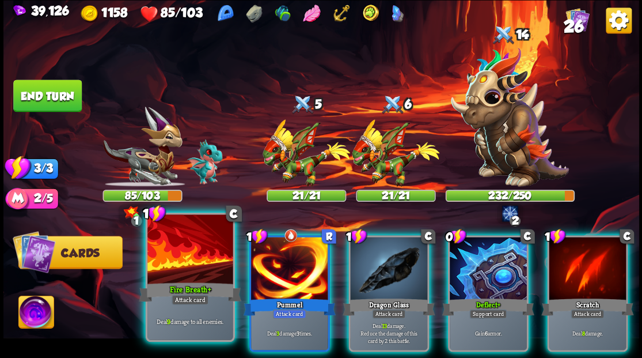
click at [180, 277] on div at bounding box center [189, 250] width 85 height 72
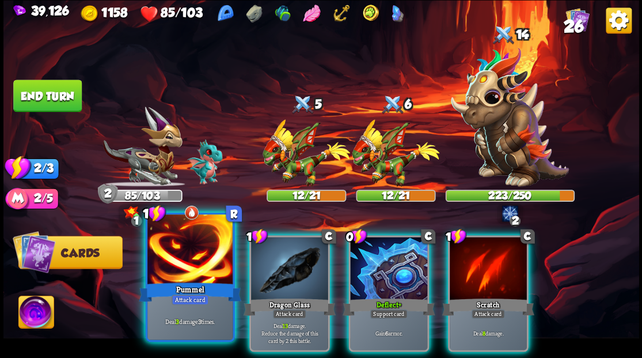
click at [181, 260] on div at bounding box center [189, 250] width 85 height 72
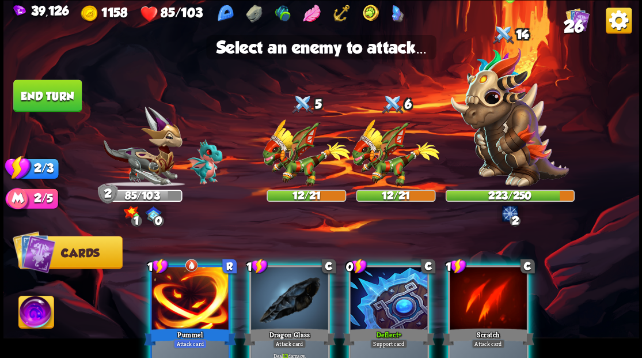
click at [503, 120] on img at bounding box center [510, 116] width 118 height 139
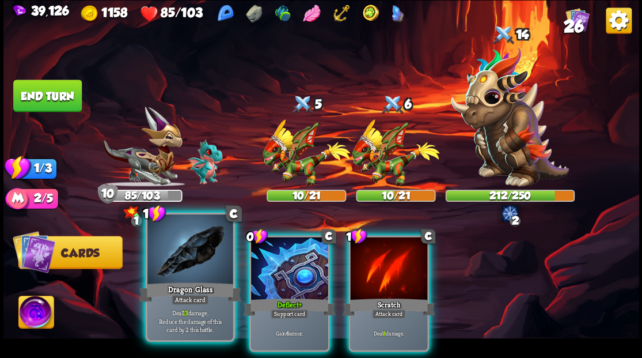
click at [190, 258] on div at bounding box center [189, 250] width 85 height 72
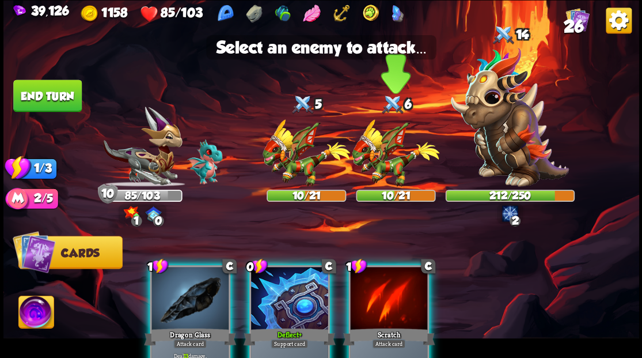
click at [386, 156] on img at bounding box center [396, 152] width 88 height 67
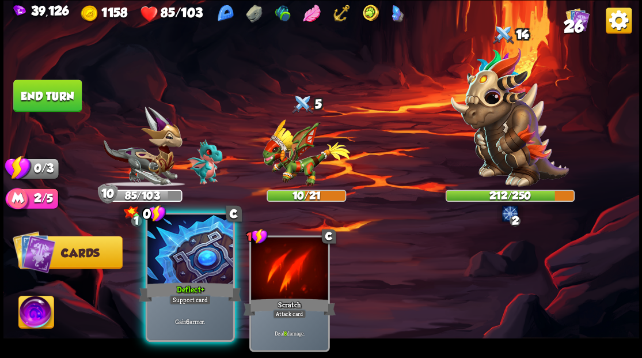
click at [188, 259] on div at bounding box center [189, 250] width 85 height 72
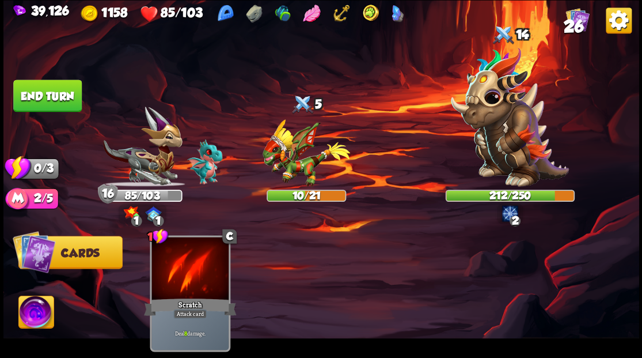
click at [53, 101] on button "End turn" at bounding box center [47, 95] width 69 height 32
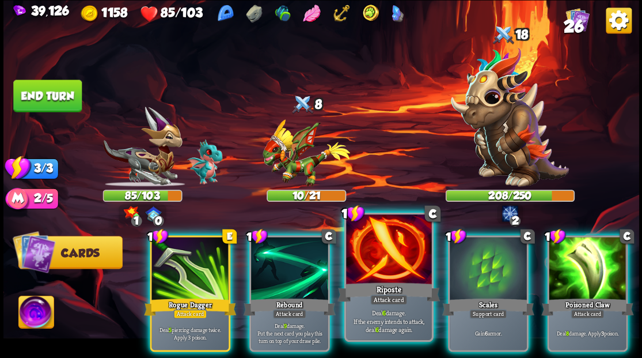
click at [372, 276] on div at bounding box center [388, 250] width 85 height 72
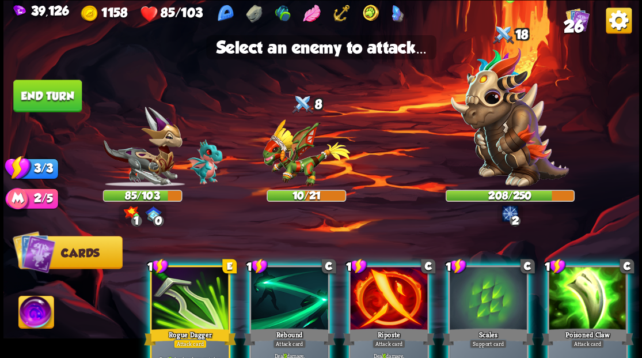
click at [500, 109] on img at bounding box center [510, 116] width 118 height 139
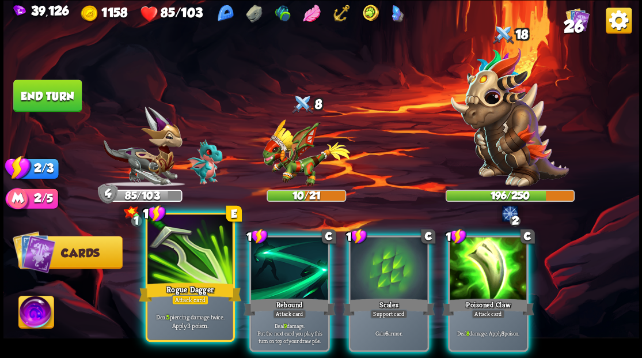
click at [177, 280] on div "Rogue Dagger" at bounding box center [190, 291] width 103 height 23
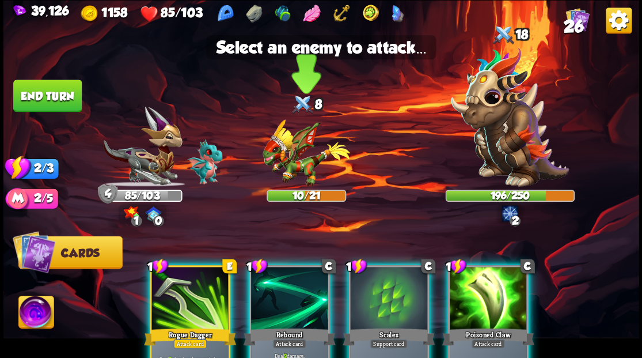
click at [304, 164] on img at bounding box center [307, 152] width 88 height 67
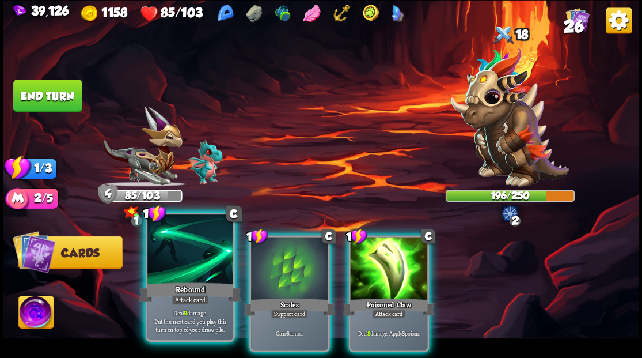
click at [196, 262] on div at bounding box center [189, 250] width 85 height 72
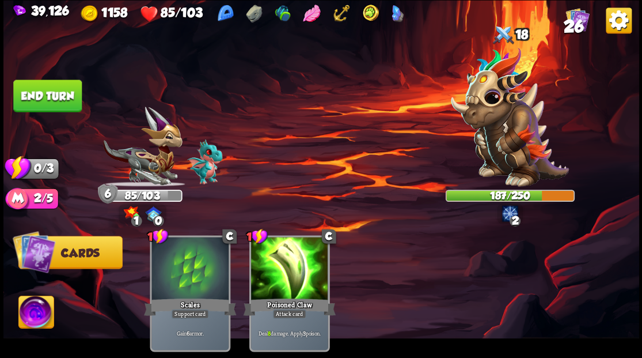
click at [43, 96] on button "End turn" at bounding box center [47, 95] width 69 height 32
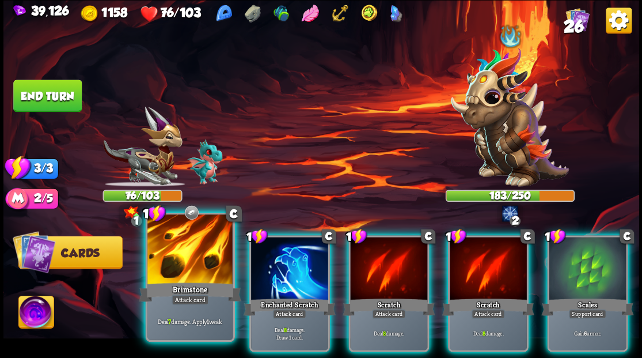
click at [193, 281] on div "Brimstone" at bounding box center [190, 291] width 103 height 23
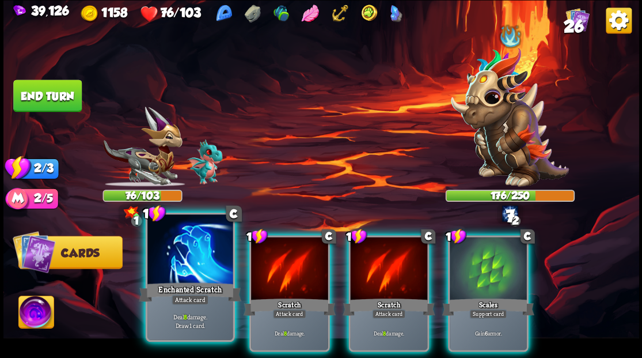
click at [182, 272] on div at bounding box center [189, 250] width 85 height 72
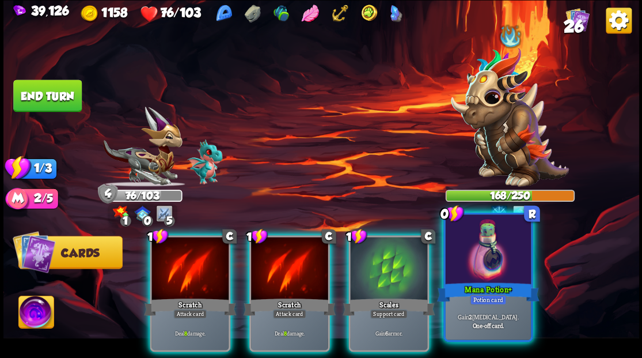
click at [497, 255] on div at bounding box center [487, 250] width 85 height 72
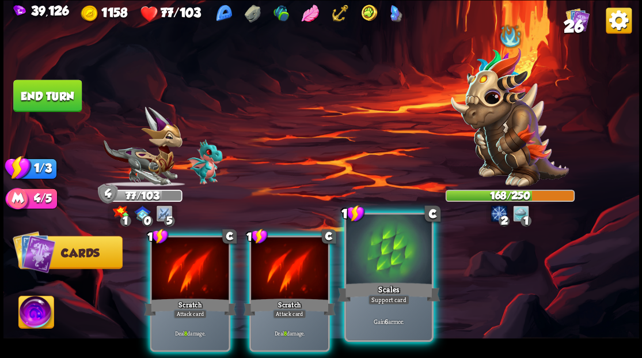
click at [402, 262] on div at bounding box center [388, 250] width 85 height 72
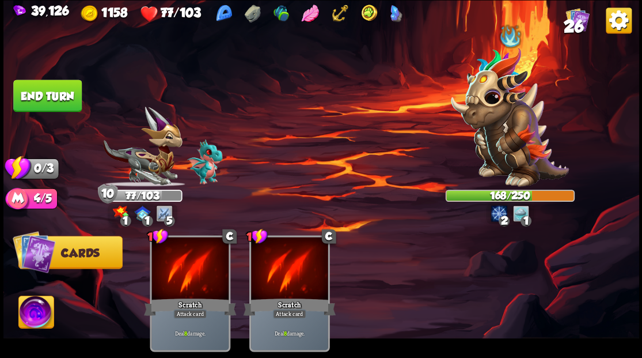
click at [37, 309] on img at bounding box center [35, 314] width 35 height 36
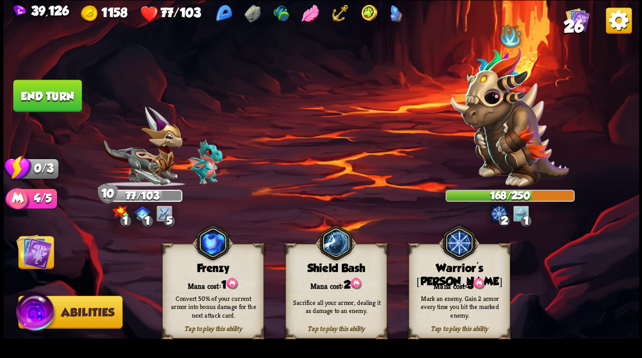
click at [469, 275] on div "Tap to play this ability Warrior's [PERSON_NAME] cost: 3 Mark an enemy. Gain 2 …" at bounding box center [458, 291] width 101 height 94
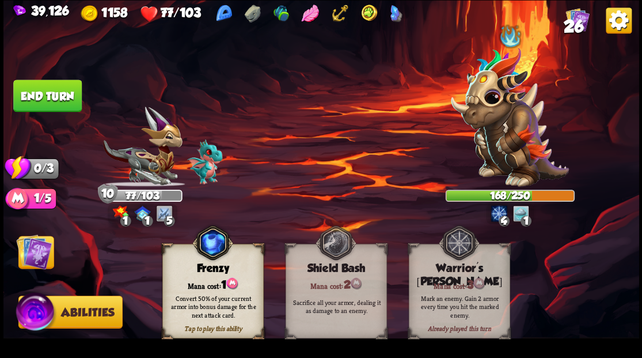
drag, startPoint x: 35, startPoint y: 258, endPoint x: 33, endPoint y: 252, distance: 5.9
click at [35, 257] on img at bounding box center [34, 251] width 36 height 36
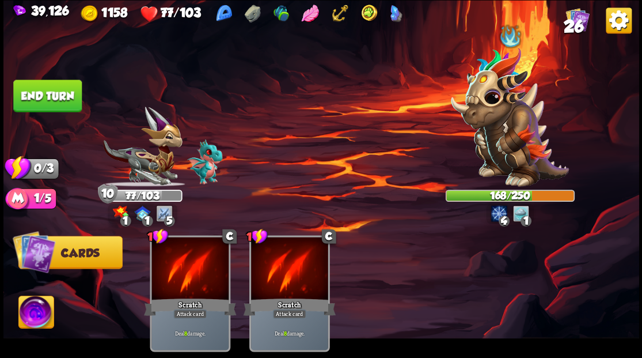
click at [63, 94] on button "End turn" at bounding box center [47, 95] width 69 height 32
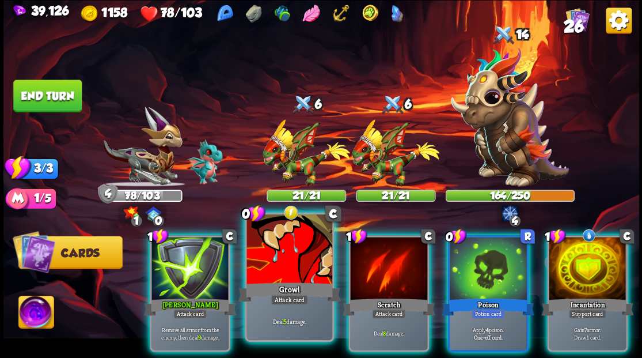
click at [286, 263] on div at bounding box center [289, 250] width 85 height 72
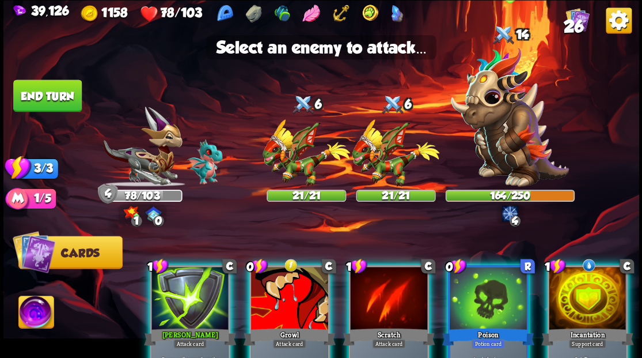
click at [506, 114] on img at bounding box center [510, 116] width 118 height 139
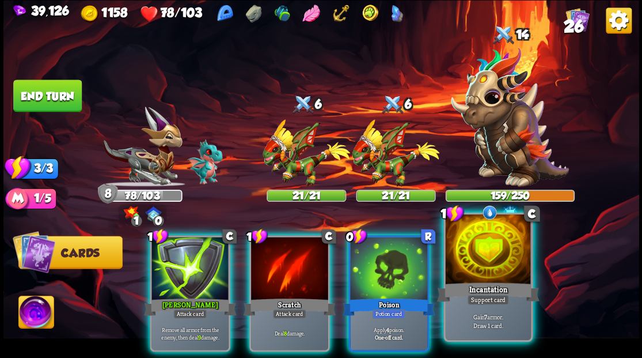
click at [505, 282] on div "Incantation" at bounding box center [488, 291] width 103 height 23
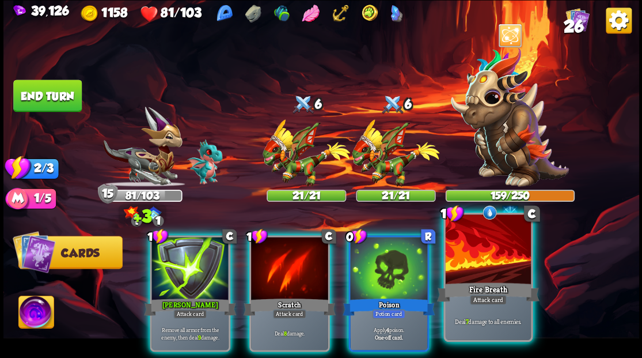
click at [490, 258] on div at bounding box center [487, 250] width 85 height 72
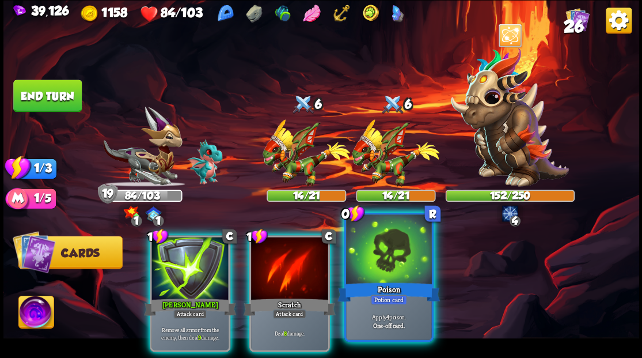
click at [391, 260] on div at bounding box center [388, 250] width 85 height 72
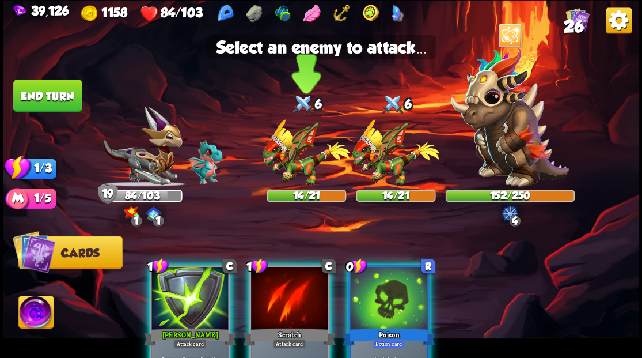
click at [311, 153] on img at bounding box center [307, 152] width 88 height 67
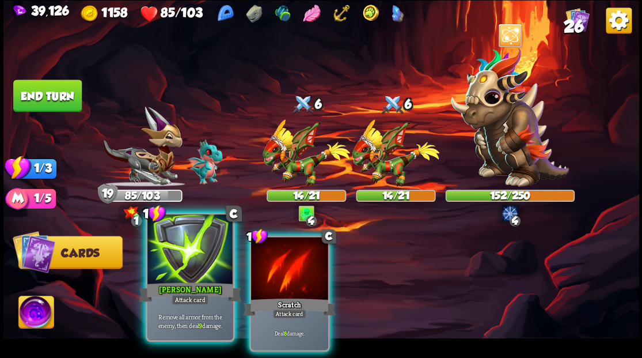
click at [199, 270] on div at bounding box center [189, 250] width 85 height 72
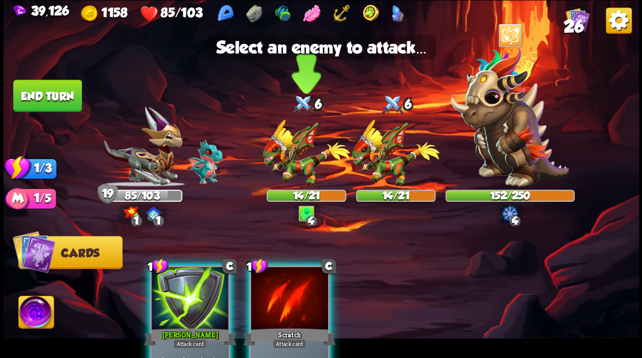
click at [277, 179] on img at bounding box center [307, 152] width 88 height 67
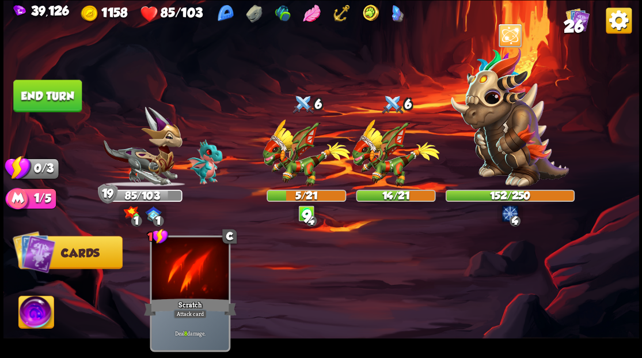
click at [28, 93] on button "End turn" at bounding box center [47, 95] width 69 height 32
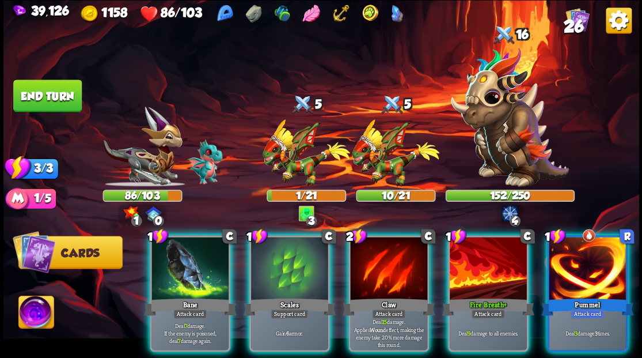
click at [483, 272] on div at bounding box center [488, 269] width 77 height 65
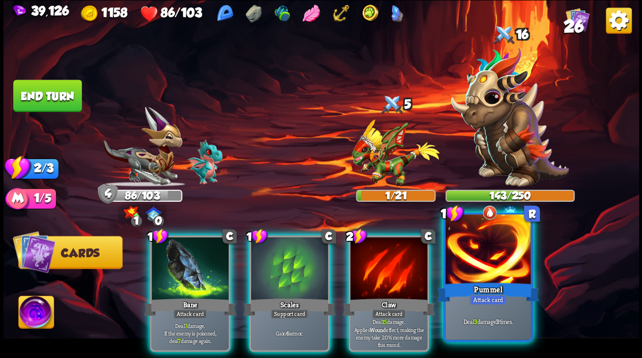
click at [487, 270] on div at bounding box center [487, 250] width 85 height 72
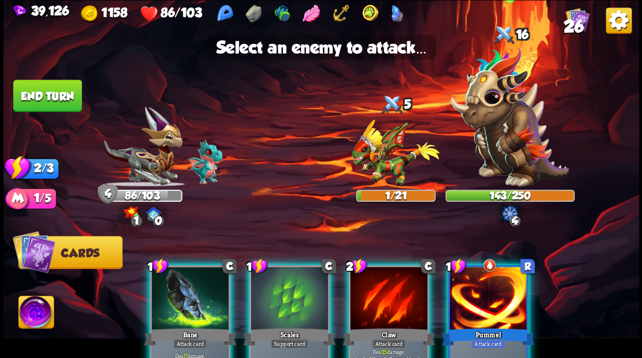
click at [516, 147] on img at bounding box center [510, 116] width 118 height 139
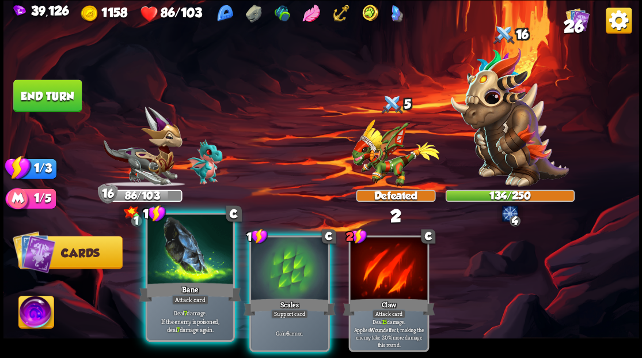
click at [169, 264] on div at bounding box center [189, 250] width 85 height 72
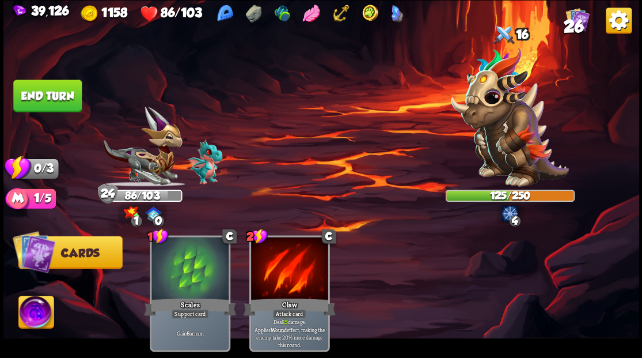
click at [55, 97] on button "End turn" at bounding box center [47, 95] width 69 height 32
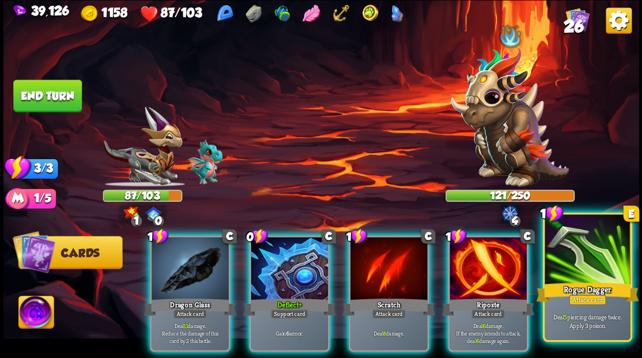
click at [600, 264] on div at bounding box center [587, 250] width 85 height 72
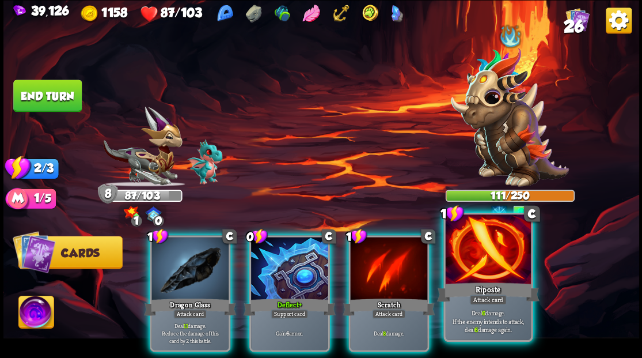
click at [478, 264] on div at bounding box center [487, 250] width 85 height 72
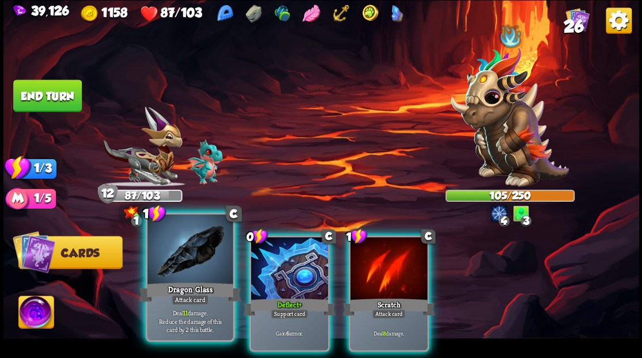
click at [206, 254] on div at bounding box center [189, 250] width 85 height 72
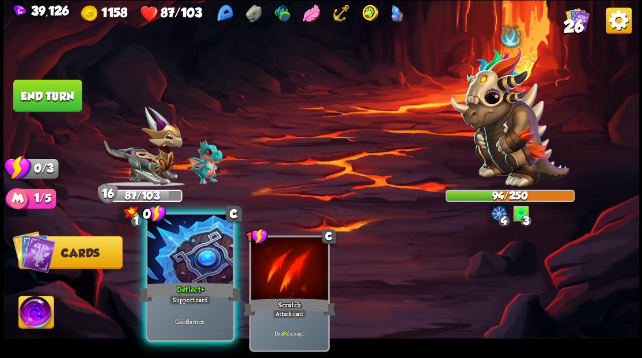
drag, startPoint x: 182, startPoint y: 264, endPoint x: 180, endPoint y: 194, distance: 70.3
click at [183, 265] on div at bounding box center [189, 250] width 85 height 72
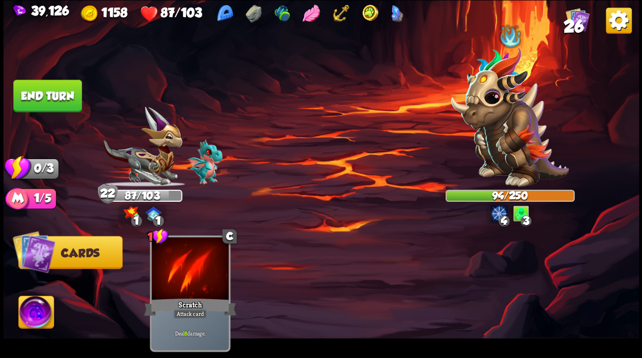
click at [40, 91] on button "End turn" at bounding box center [47, 95] width 69 height 32
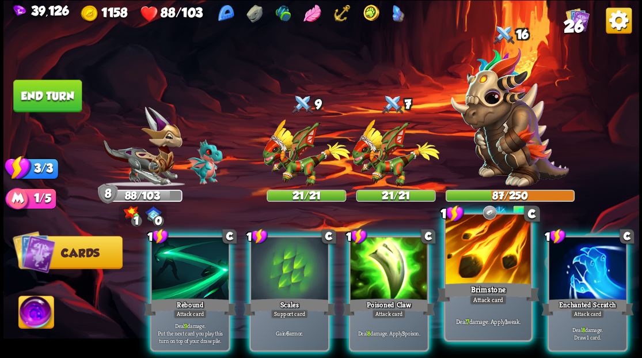
drag, startPoint x: 490, startPoint y: 264, endPoint x: 491, endPoint y: 255, distance: 9.2
click at [490, 264] on div at bounding box center [487, 250] width 85 height 72
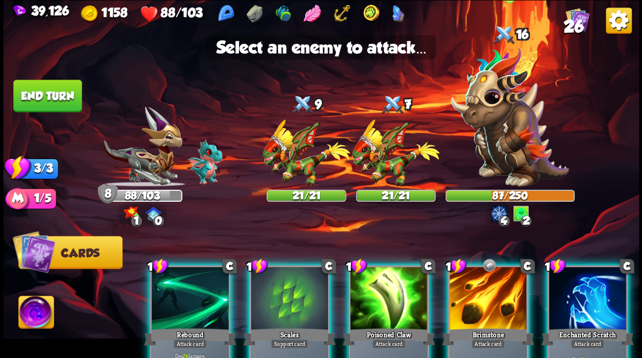
click at [516, 135] on img at bounding box center [510, 116] width 118 height 139
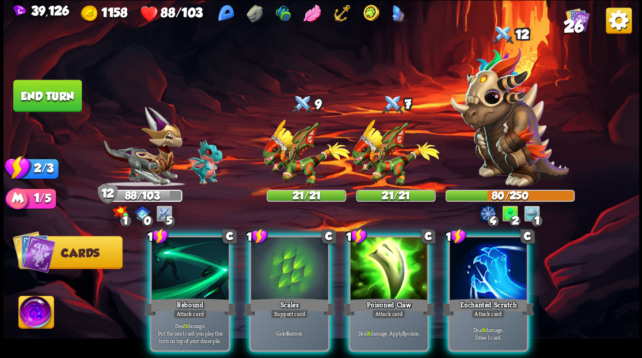
drag, startPoint x: 301, startPoint y: 270, endPoint x: 288, endPoint y: 270, distance: 12.7
click at [301, 270] on div at bounding box center [289, 269] width 77 height 65
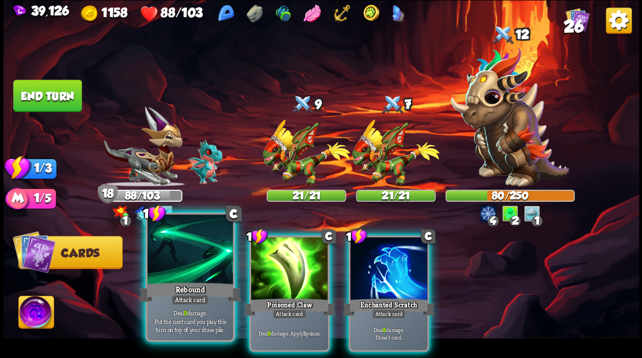
click at [191, 256] on div at bounding box center [189, 250] width 85 height 72
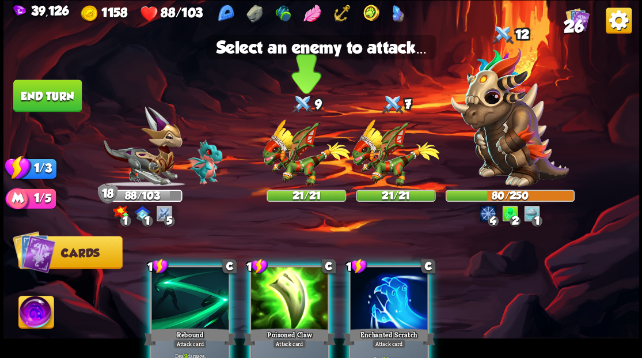
click at [296, 164] on img at bounding box center [307, 152] width 88 height 67
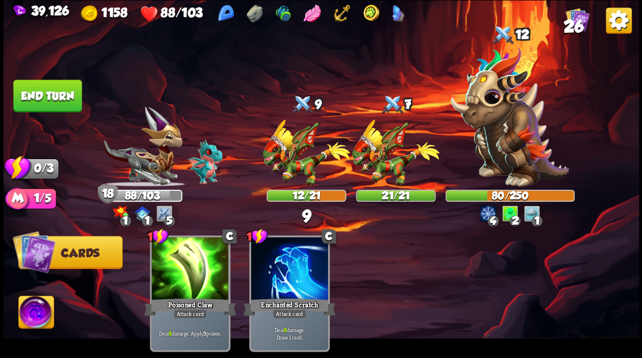
click at [51, 96] on button "End turn" at bounding box center [47, 95] width 69 height 32
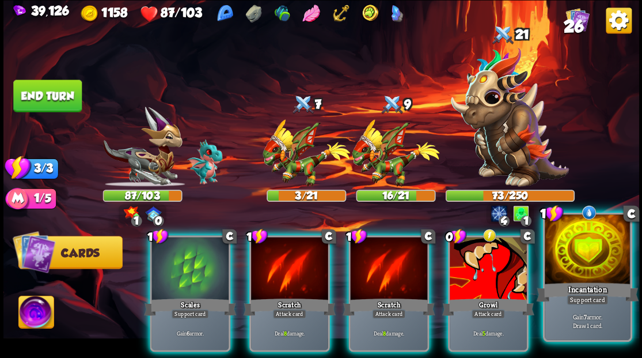
click at [593, 265] on div at bounding box center [587, 250] width 85 height 72
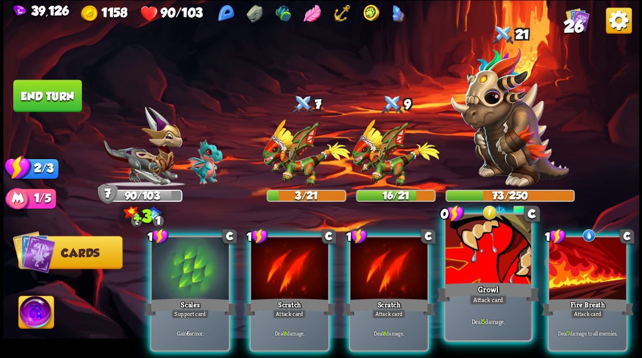
drag, startPoint x: 484, startPoint y: 258, endPoint x: 485, endPoint y: 251, distance: 6.9
click at [485, 258] on div at bounding box center [487, 250] width 85 height 72
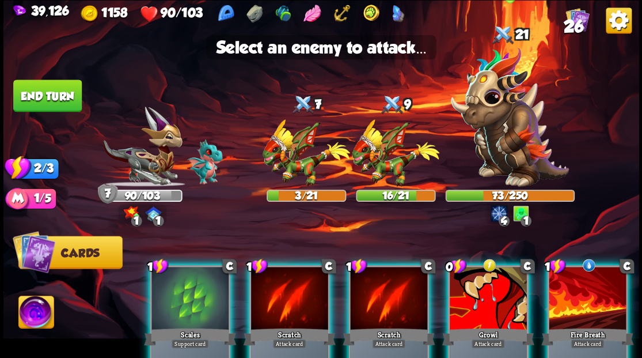
click at [498, 130] on img at bounding box center [510, 116] width 118 height 139
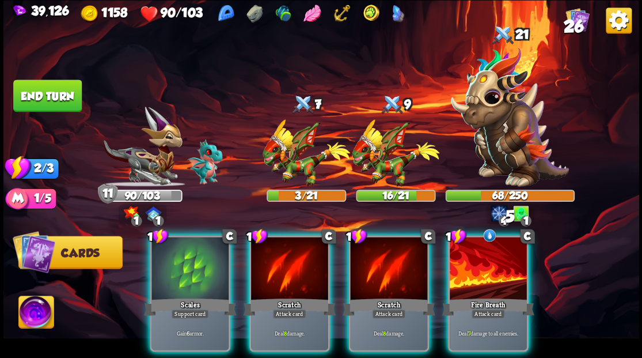
click at [482, 251] on div at bounding box center [488, 269] width 77 height 65
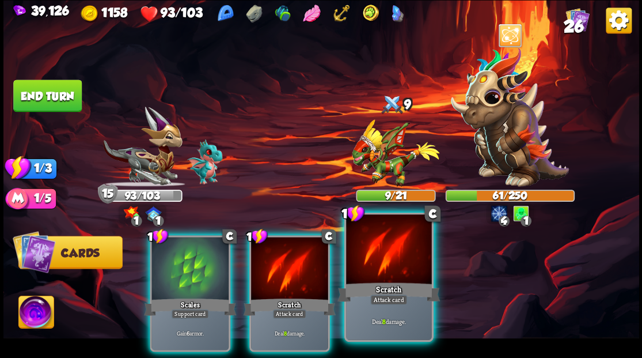
drag, startPoint x: 391, startPoint y: 259, endPoint x: 388, endPoint y: 248, distance: 11.3
click at [388, 254] on div at bounding box center [388, 250] width 85 height 72
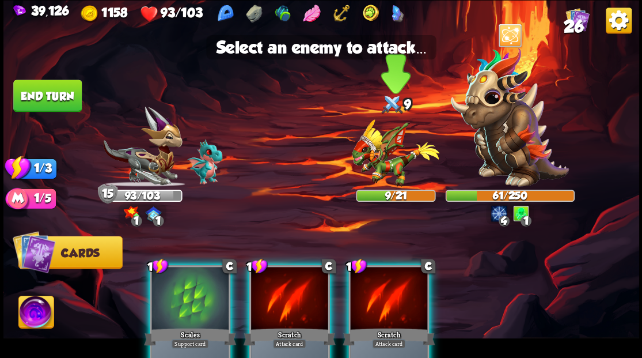
click at [384, 158] on img at bounding box center [396, 152] width 88 height 67
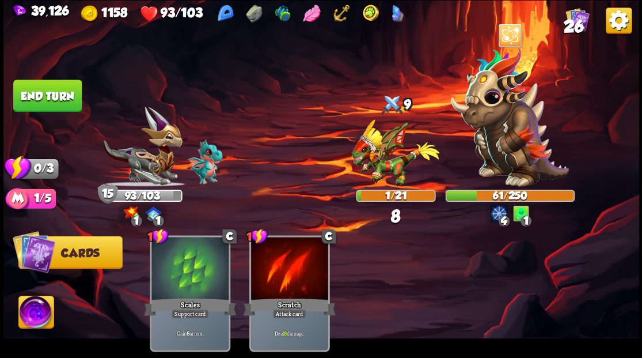
drag, startPoint x: 53, startPoint y: 92, endPoint x: 96, endPoint y: 98, distance: 43.6
click at [53, 92] on button "End turn" at bounding box center [47, 95] width 69 height 32
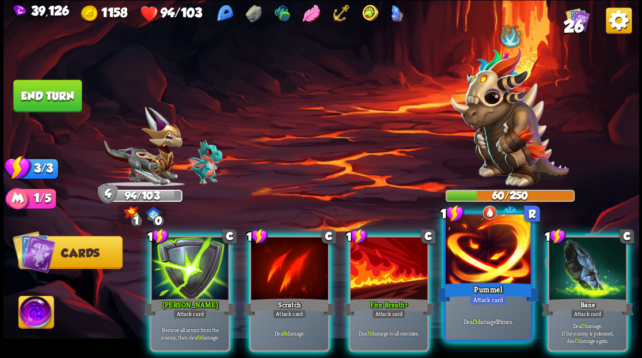
click at [486, 274] on div at bounding box center [487, 250] width 85 height 72
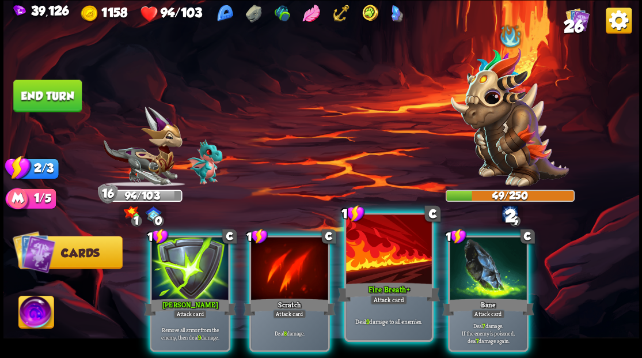
click at [371, 253] on div at bounding box center [388, 250] width 85 height 72
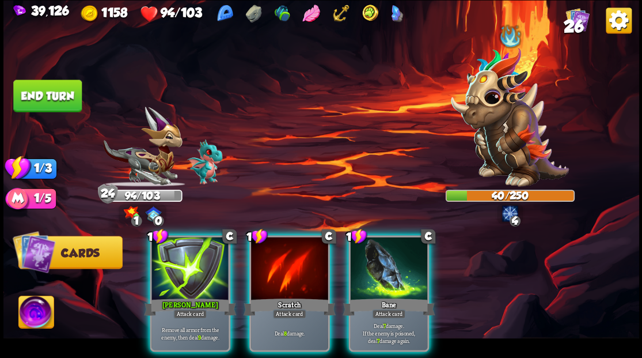
drag, startPoint x: 181, startPoint y: 266, endPoint x: 165, endPoint y: 220, distance: 48.1
click at [181, 265] on div at bounding box center [190, 269] width 77 height 65
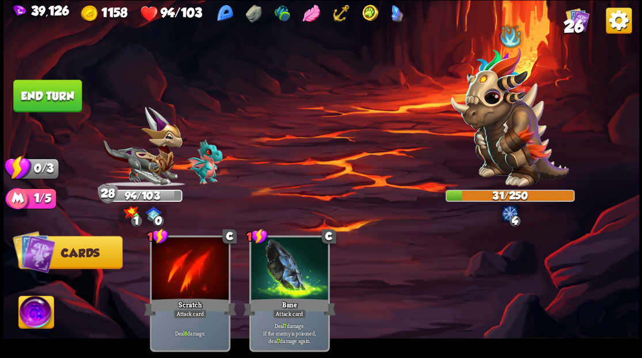
click at [38, 96] on button "End turn" at bounding box center [47, 95] width 69 height 32
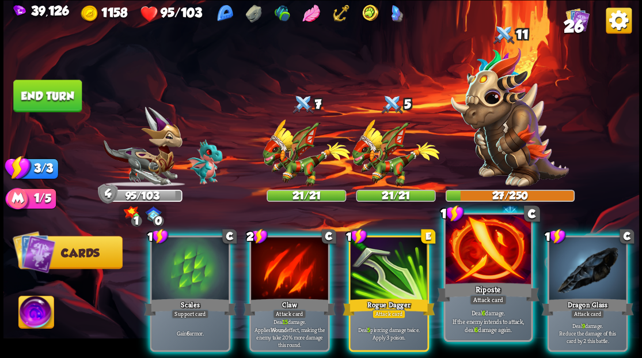
click at [495, 252] on div at bounding box center [487, 250] width 85 height 72
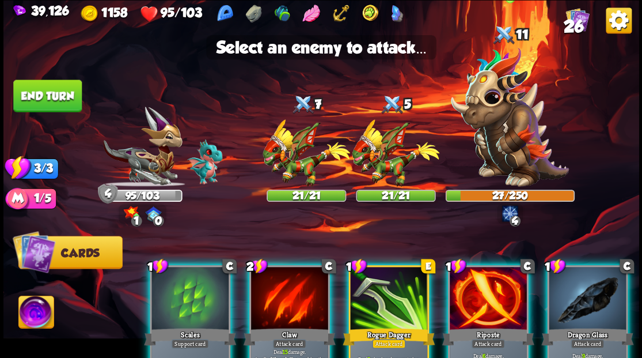
click at [503, 121] on img at bounding box center [510, 116] width 118 height 139
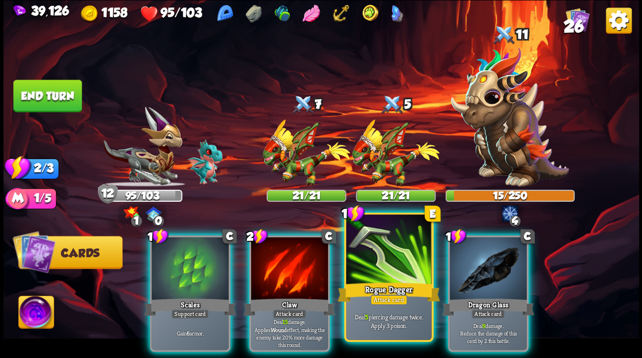
click at [391, 259] on div at bounding box center [388, 250] width 85 height 72
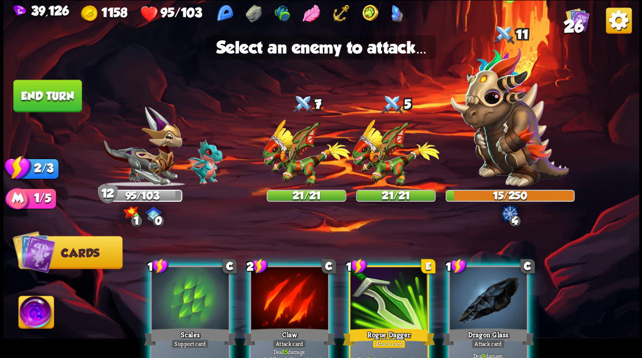
click at [518, 113] on img at bounding box center [510, 116] width 118 height 139
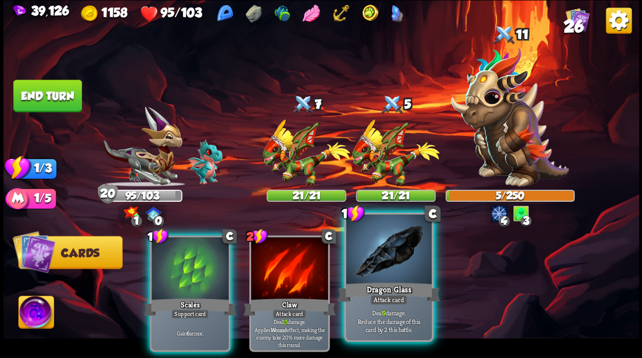
click at [388, 245] on div at bounding box center [388, 250] width 85 height 72
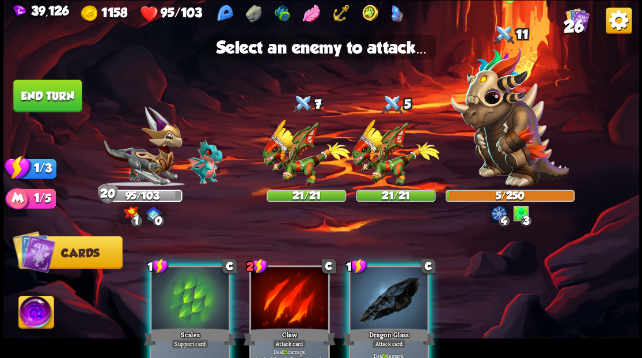
click at [513, 136] on img at bounding box center [510, 116] width 118 height 139
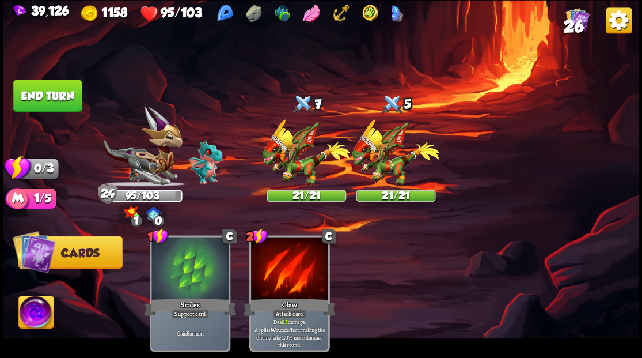
click at [44, 99] on button "End turn" at bounding box center [47, 95] width 69 height 32
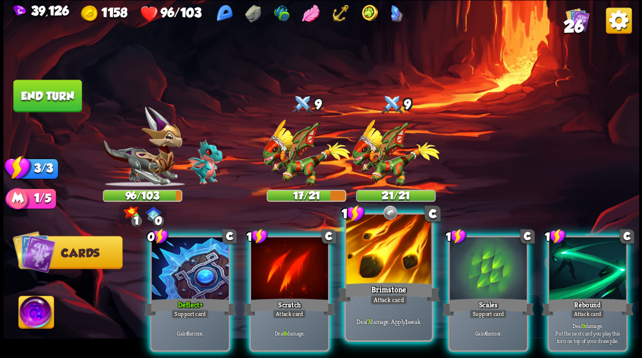
click at [380, 274] on div at bounding box center [388, 250] width 85 height 72
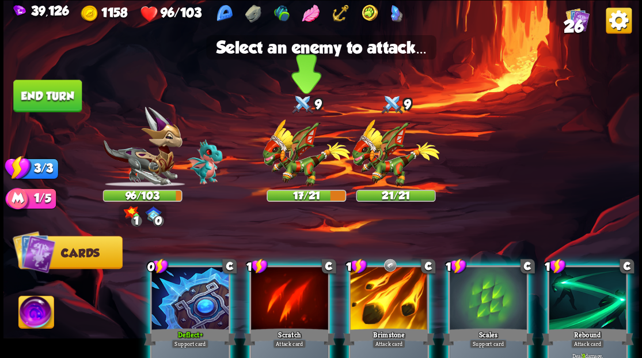
click at [304, 153] on img at bounding box center [307, 152] width 88 height 67
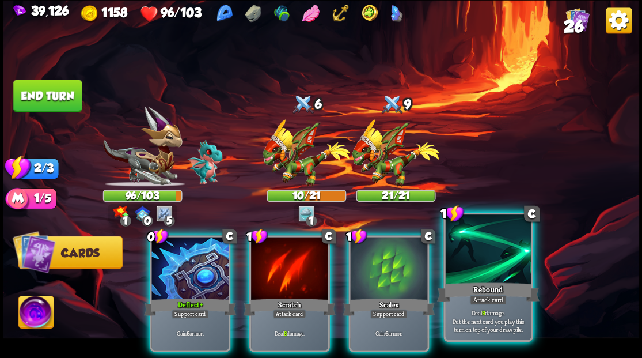
drag, startPoint x: 491, startPoint y: 273, endPoint x: 489, endPoint y: 263, distance: 10.6
click at [491, 272] on div at bounding box center [487, 250] width 85 height 72
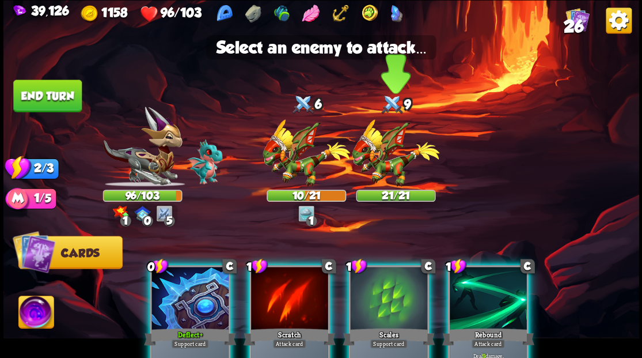
click at [377, 158] on img at bounding box center [396, 152] width 88 height 67
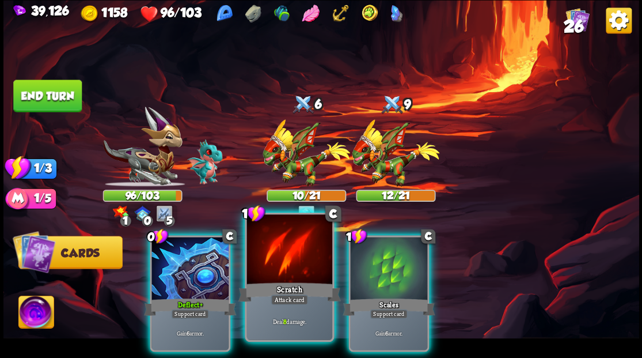
click at [272, 255] on div at bounding box center [289, 250] width 85 height 72
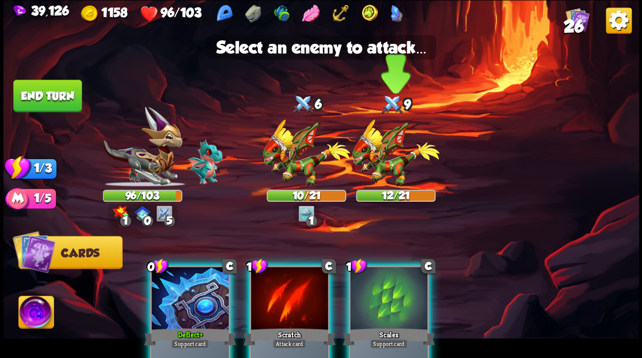
click at [379, 146] on img at bounding box center [396, 152] width 88 height 67
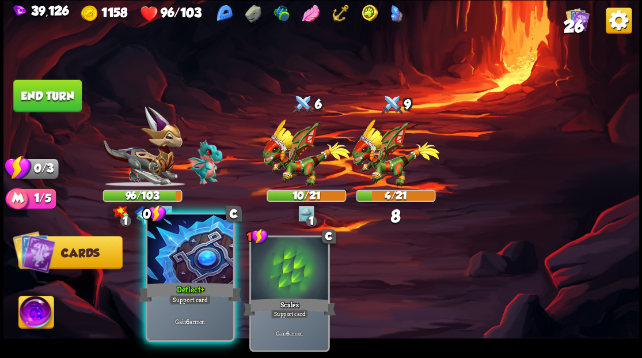
drag, startPoint x: 182, startPoint y: 263, endPoint x: 152, endPoint y: 230, distance: 44.4
click at [180, 259] on div at bounding box center [189, 250] width 85 height 72
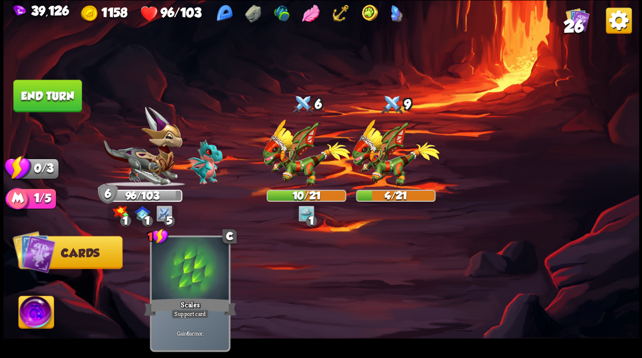
click at [43, 90] on button "End turn" at bounding box center [47, 95] width 69 height 32
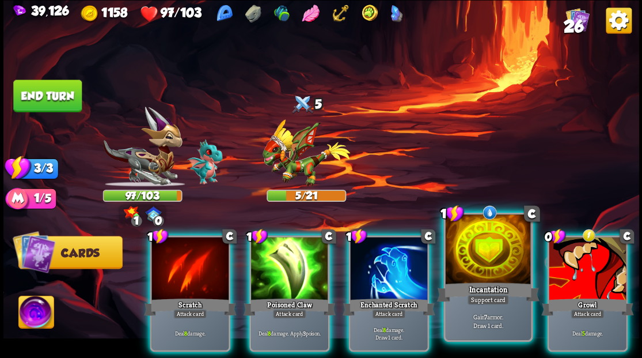
click at [492, 259] on div at bounding box center [487, 250] width 85 height 72
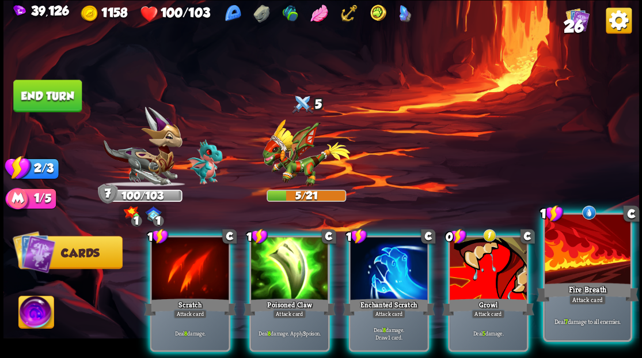
click at [591, 245] on div at bounding box center [587, 250] width 85 height 72
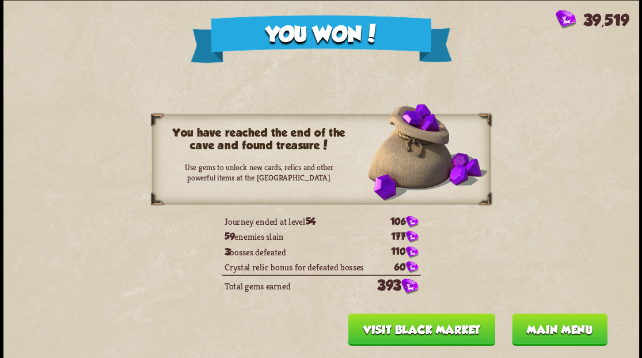
click at [550, 331] on button "Main menu" at bounding box center [560, 329] width 96 height 32
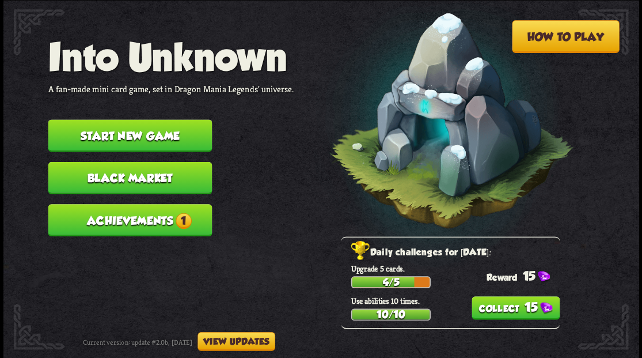
click at [119, 129] on button "Start new game" at bounding box center [130, 135] width 164 height 32
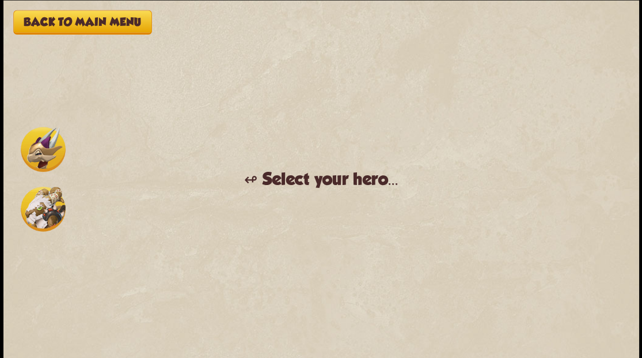
click at [38, 214] on img at bounding box center [43, 208] width 45 height 45
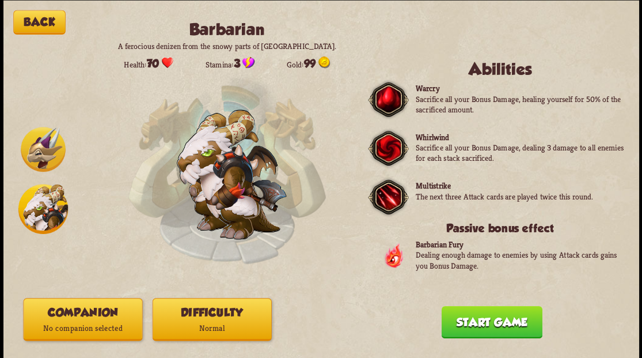
click at [110, 306] on button "Companion No companion selected" at bounding box center [82, 319] width 119 height 43
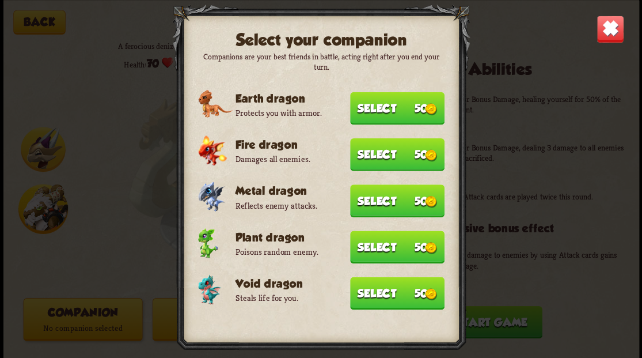
click at [392, 104] on button "Select 50" at bounding box center [397, 108] width 94 height 33
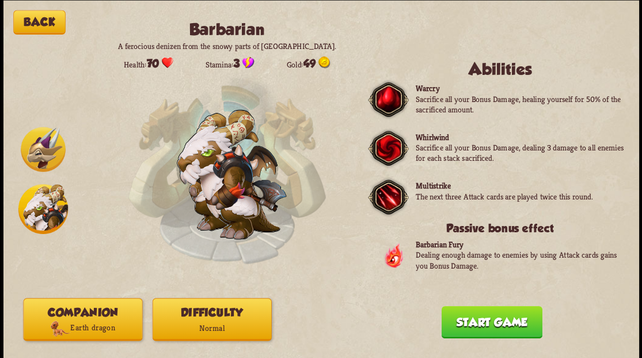
drag, startPoint x: 503, startPoint y: 323, endPoint x: 489, endPoint y: 283, distance: 41.7
click at [503, 323] on button "Start game" at bounding box center [491, 321] width 101 height 32
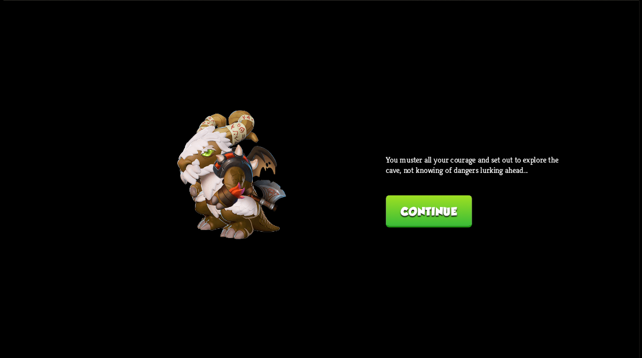
click at [425, 207] on button "Continue" at bounding box center [429, 211] width 86 height 32
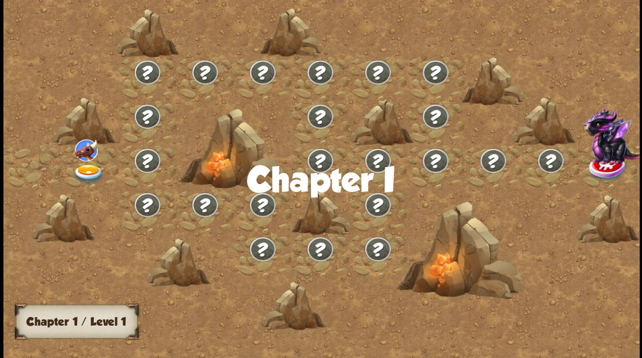
click at [84, 165] on img at bounding box center [89, 173] width 32 height 19
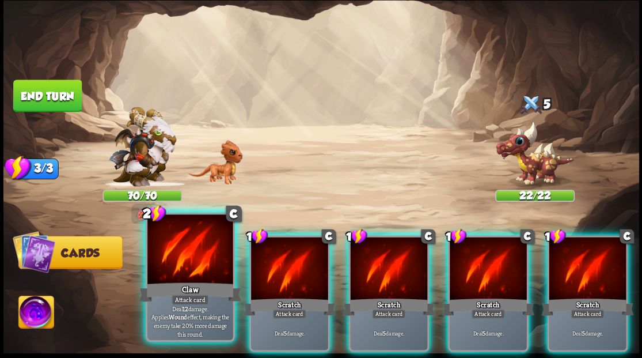
click at [173, 243] on div at bounding box center [189, 250] width 85 height 72
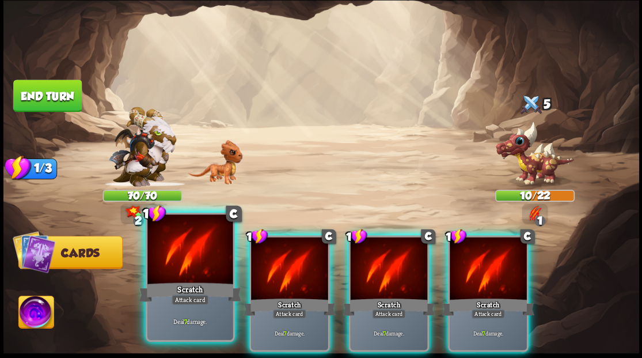
click at [177, 247] on div at bounding box center [189, 250] width 85 height 72
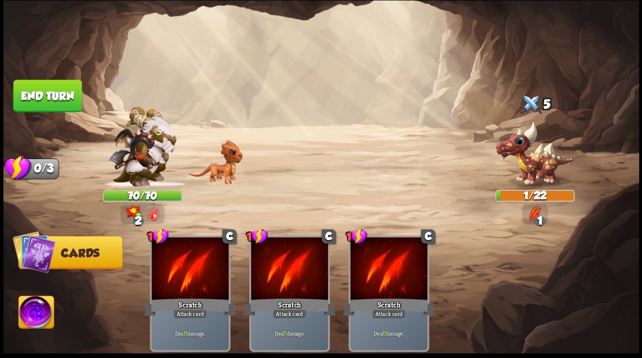
click at [60, 88] on button "End turn" at bounding box center [47, 95] width 69 height 32
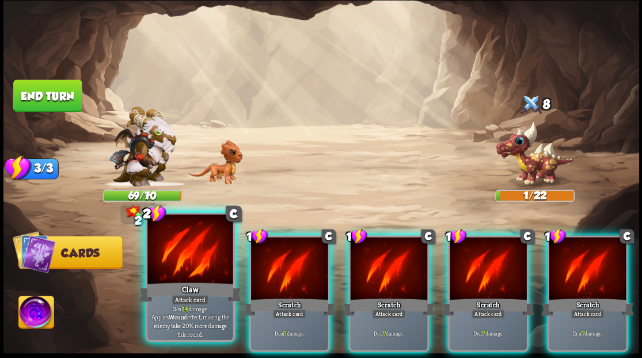
click at [181, 268] on div at bounding box center [189, 250] width 85 height 72
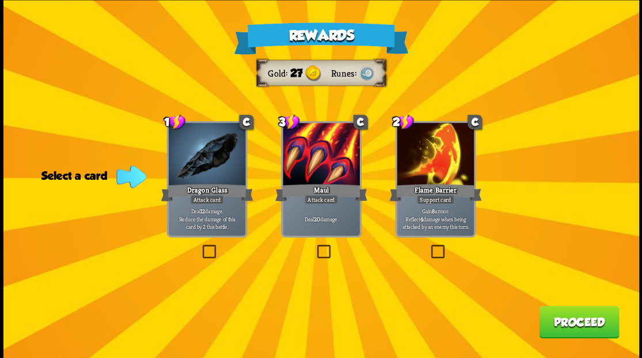
drag, startPoint x: 206, startPoint y: 251, endPoint x: 218, endPoint y: 251, distance: 11.5
click at [200, 246] on label at bounding box center [200, 246] width 0 height 0
click at [0, 0] on input "checkbox" at bounding box center [0, 0] width 0 height 0
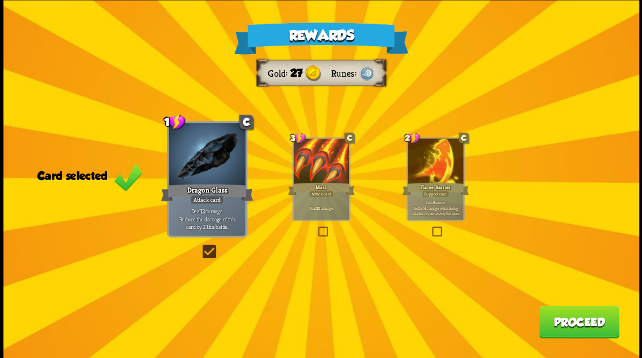
click at [583, 323] on button "Proceed" at bounding box center [579, 321] width 80 height 32
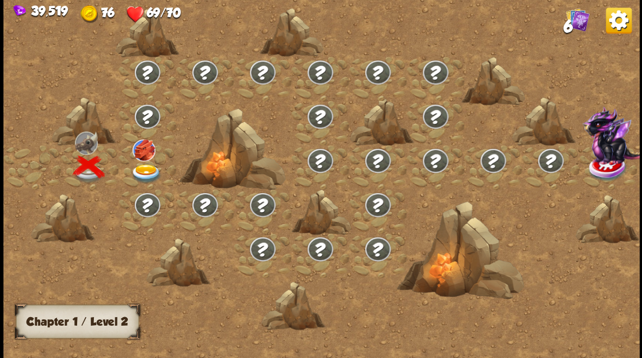
click at [143, 170] on img at bounding box center [146, 173] width 32 height 19
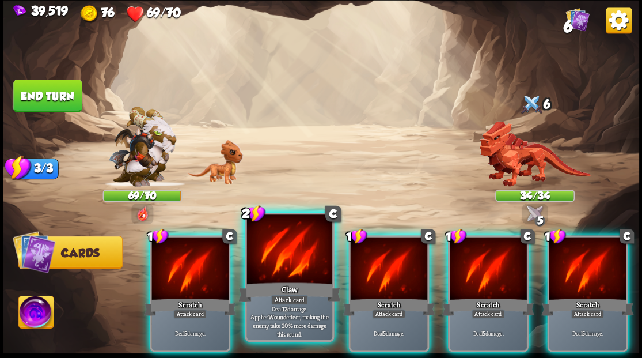
click at [275, 253] on div at bounding box center [289, 250] width 85 height 72
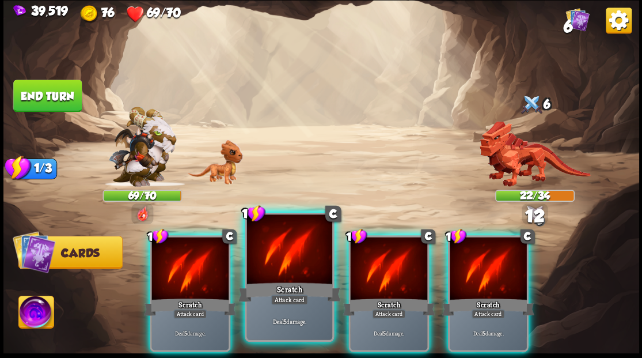
click at [273, 253] on div at bounding box center [289, 250] width 85 height 72
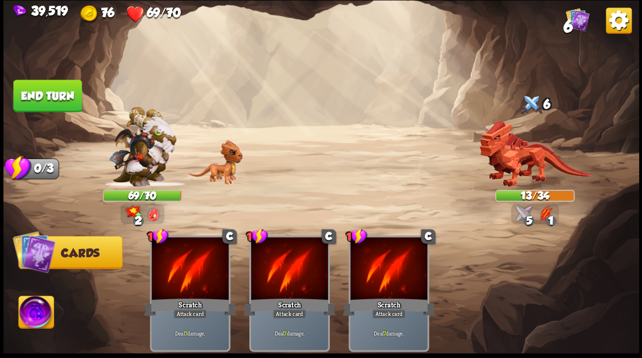
drag, startPoint x: 55, startPoint y: 97, endPoint x: 303, endPoint y: 146, distance: 253.2
click at [59, 97] on button "End turn" at bounding box center [47, 95] width 69 height 32
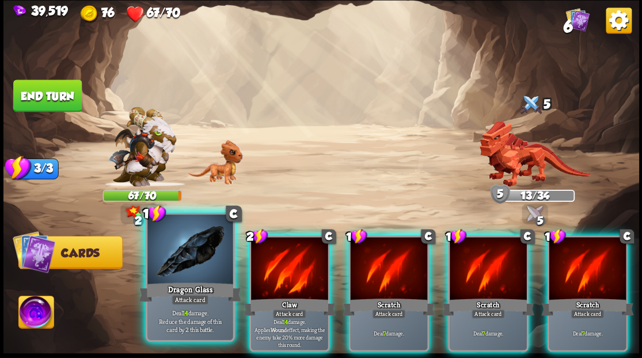
click at [196, 259] on div at bounding box center [189, 250] width 85 height 72
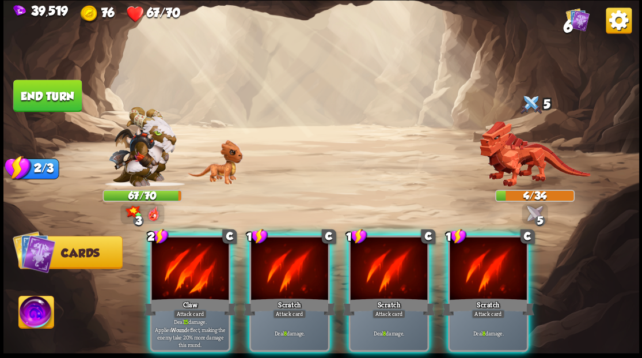
click at [196, 259] on div at bounding box center [190, 269] width 77 height 65
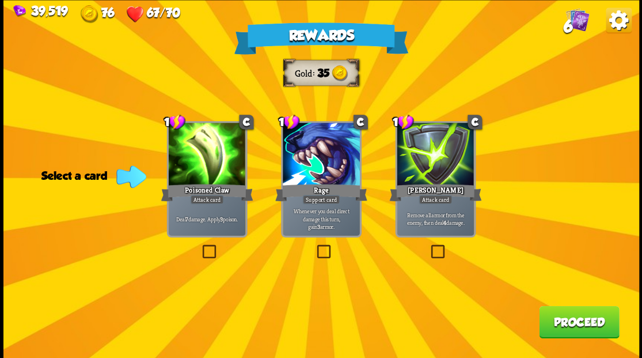
click at [429, 246] on label at bounding box center [429, 246] width 0 height 0
click at [0, 0] on input "checkbox" at bounding box center [0, 0] width 0 height 0
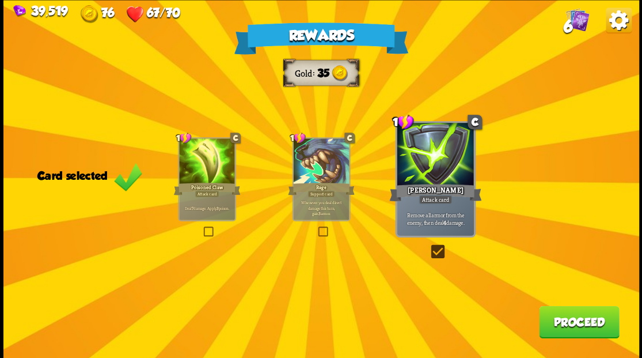
drag, startPoint x: 576, startPoint y: 321, endPoint x: 565, endPoint y: 313, distance: 13.3
click at [565, 313] on button "Proceed" at bounding box center [579, 321] width 80 height 32
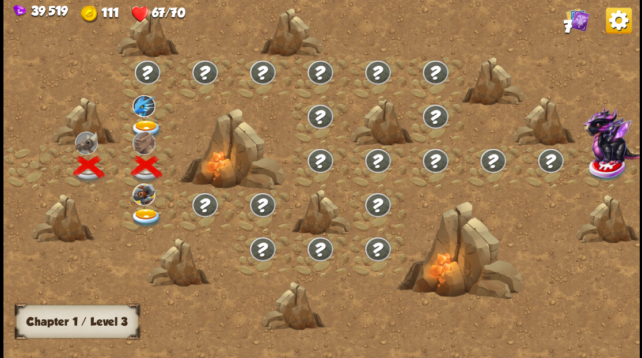
click at [143, 121] on img at bounding box center [146, 129] width 32 height 19
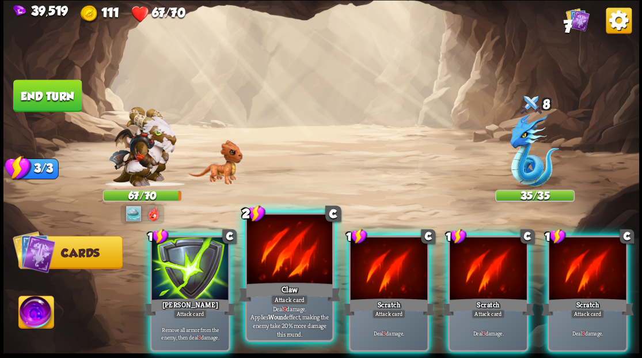
click at [296, 252] on div at bounding box center [289, 250] width 85 height 72
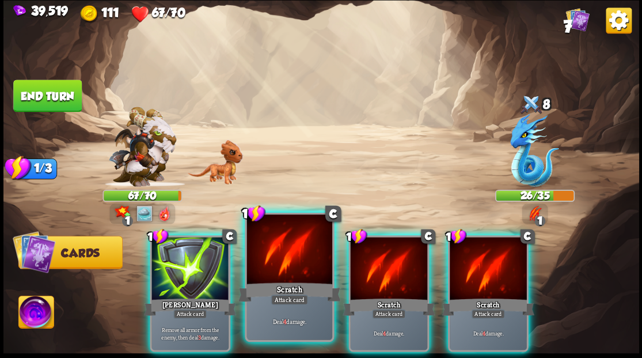
click at [290, 252] on div at bounding box center [289, 250] width 85 height 72
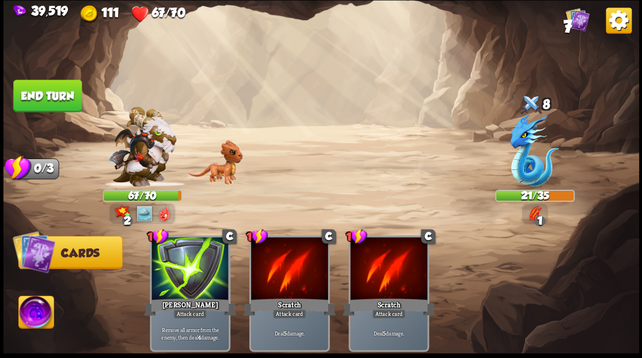
click at [23, 314] on img at bounding box center [35, 314] width 35 height 36
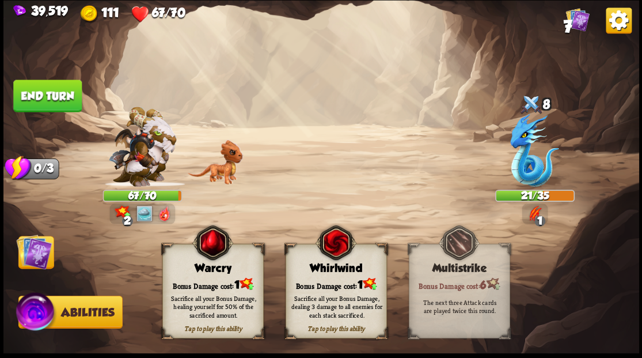
click at [217, 281] on div "Bonus Damage cost: 1" at bounding box center [212, 284] width 100 height 14
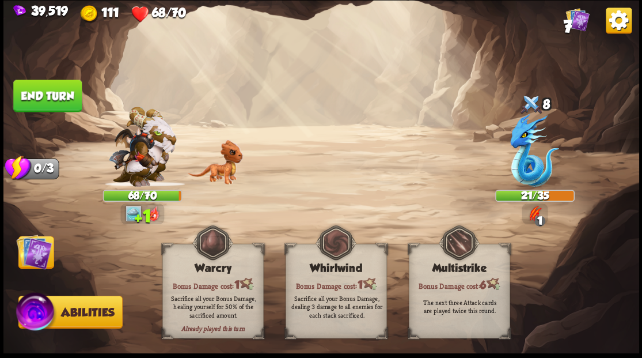
click at [67, 89] on button "End turn" at bounding box center [47, 95] width 69 height 32
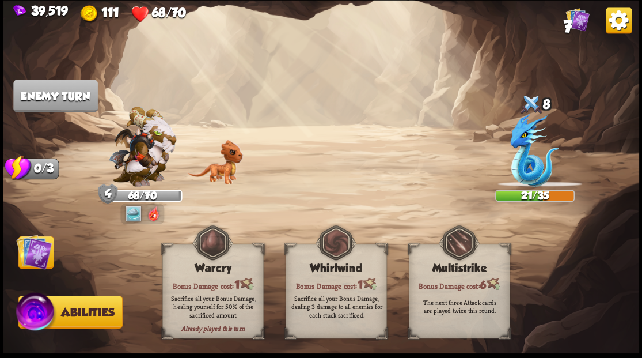
click at [31, 250] on img at bounding box center [34, 251] width 36 height 36
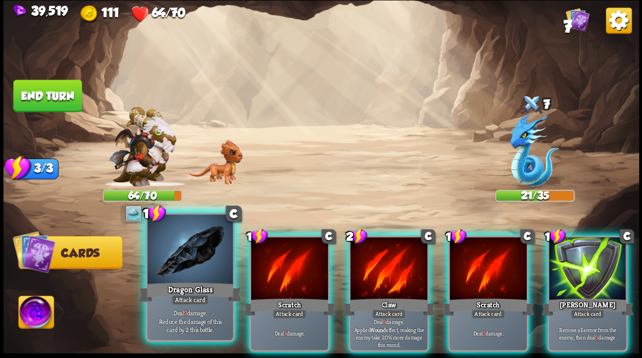
click at [197, 253] on div at bounding box center [189, 250] width 85 height 72
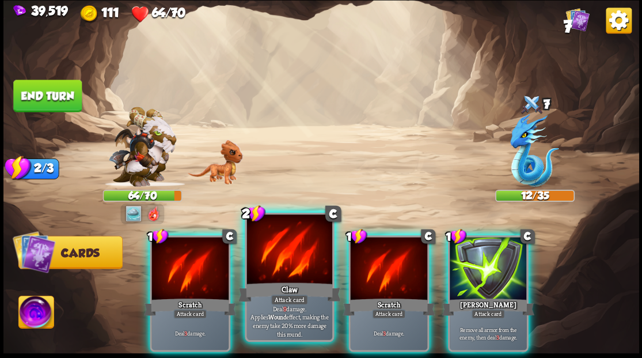
click at [277, 258] on div at bounding box center [289, 250] width 85 height 72
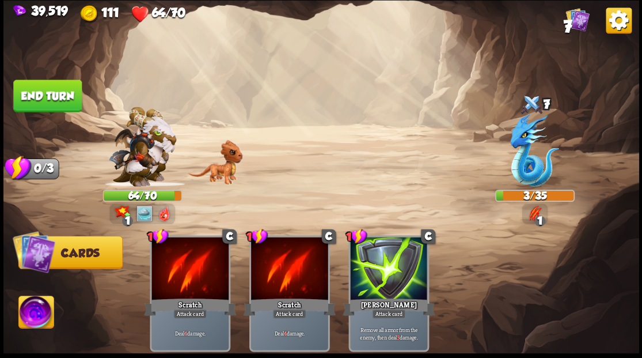
click at [38, 305] on img at bounding box center [35, 314] width 35 height 36
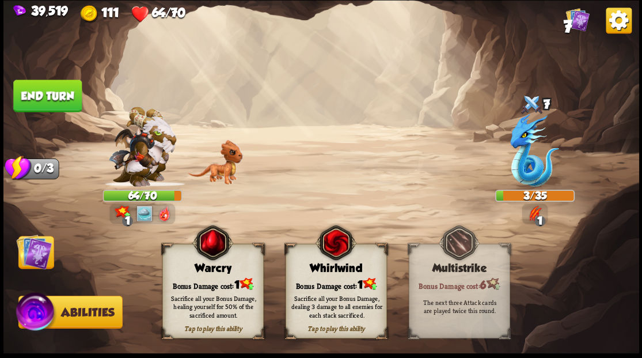
click at [213, 277] on div "Bonus Damage cost: 1" at bounding box center [212, 284] width 100 height 14
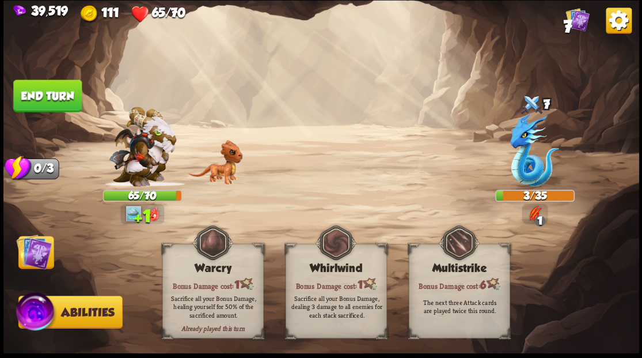
drag, startPoint x: 35, startPoint y: 248, endPoint x: 44, endPoint y: 211, distance: 38.1
click at [34, 247] on img at bounding box center [34, 251] width 36 height 36
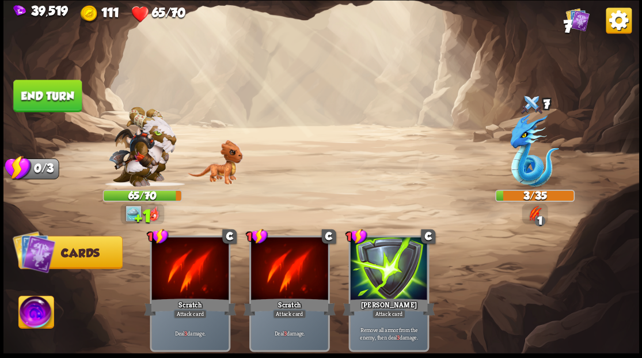
click at [41, 106] on button "End turn" at bounding box center [47, 95] width 69 height 32
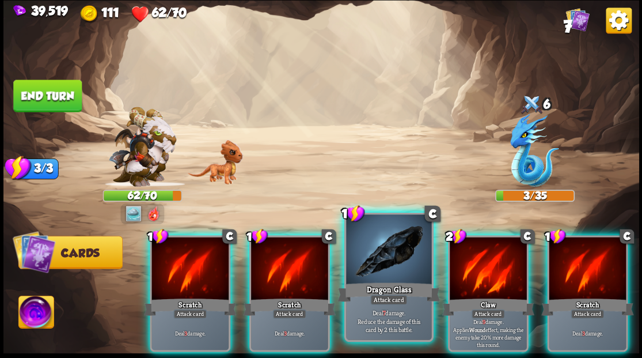
click at [381, 269] on div at bounding box center [388, 250] width 85 height 72
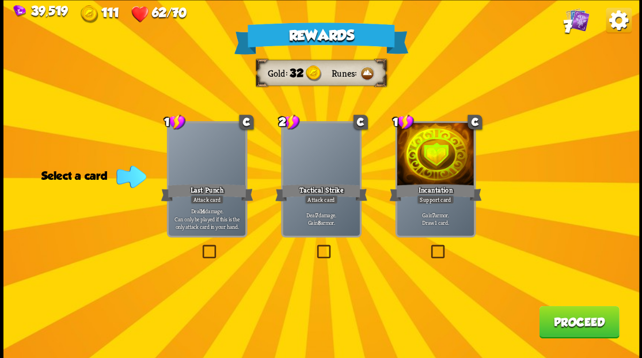
click at [429, 246] on label at bounding box center [429, 246] width 0 height 0
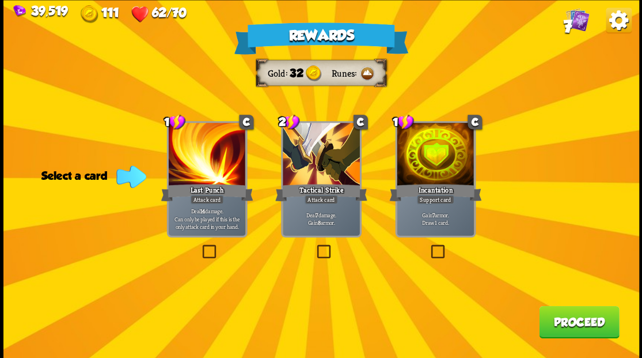
click at [0, 0] on input "checkbox" at bounding box center [0, 0] width 0 height 0
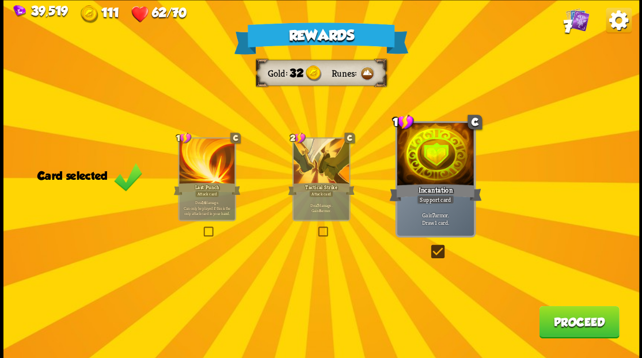
click at [571, 327] on button "Proceed" at bounding box center [579, 321] width 80 height 32
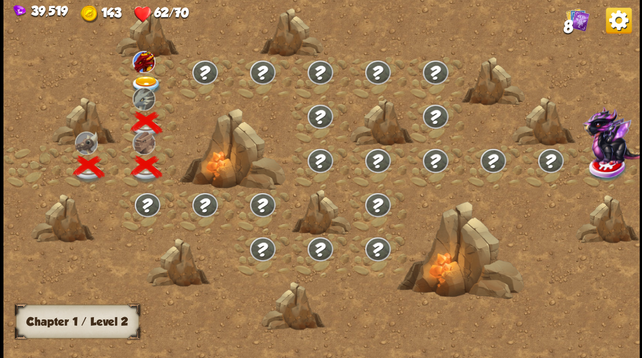
click at [142, 82] on img at bounding box center [146, 84] width 32 height 19
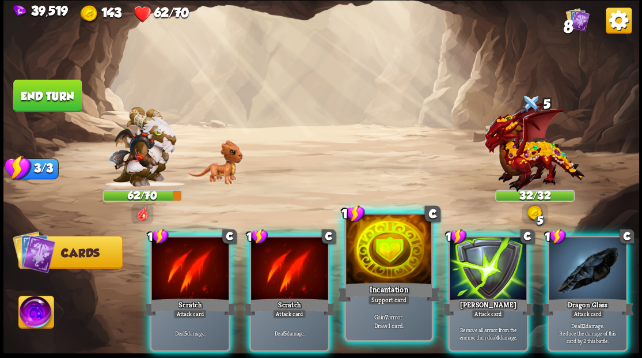
click at [389, 247] on div at bounding box center [388, 250] width 85 height 72
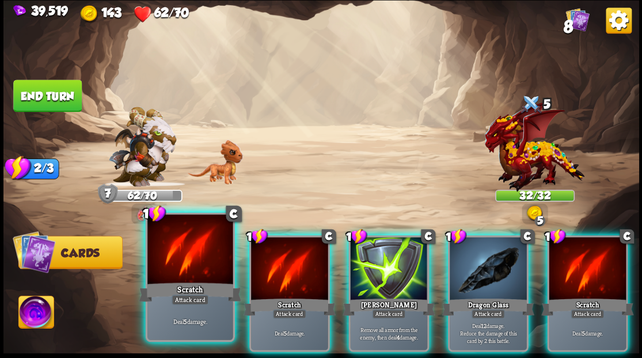
click at [204, 247] on div at bounding box center [189, 250] width 85 height 72
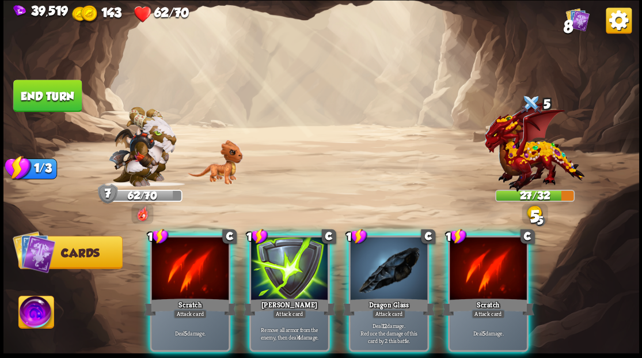
click at [180, 241] on div at bounding box center [190, 269] width 77 height 65
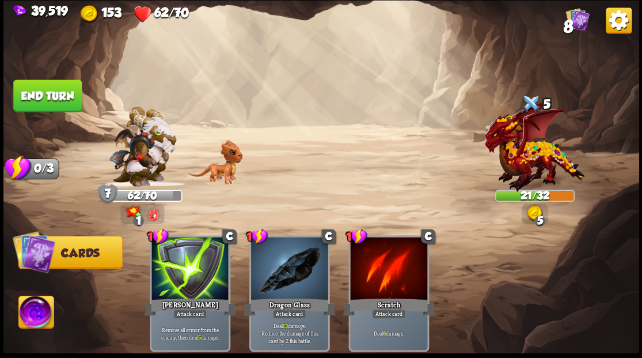
click at [38, 311] on img at bounding box center [35, 314] width 35 height 36
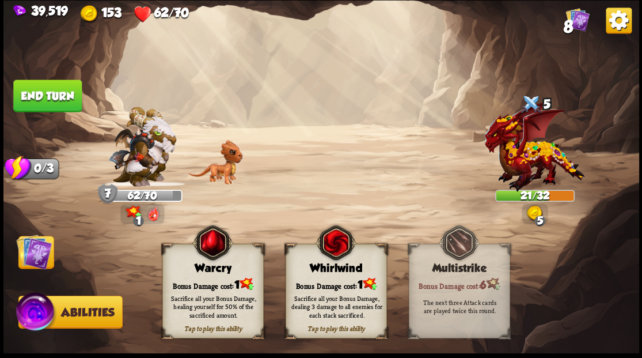
drag, startPoint x: 190, startPoint y: 277, endPoint x: 172, endPoint y: 270, distance: 18.9
click at [185, 274] on div "Tap to play this ability Warcry Bonus Damage cost: 1 Sacrifice all your Bonus D…" at bounding box center [212, 291] width 101 height 94
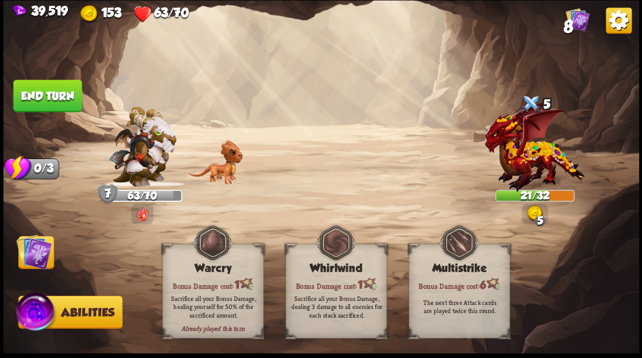
click at [66, 86] on button "End turn" at bounding box center [47, 95] width 69 height 32
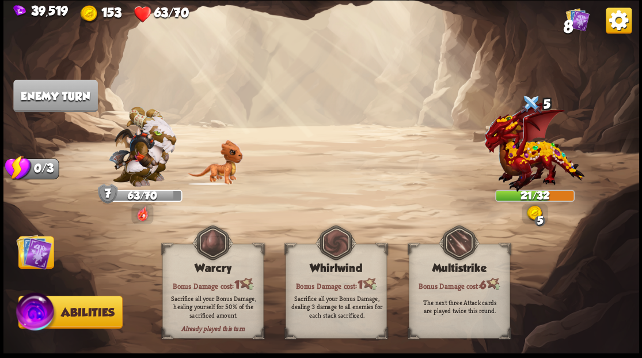
click at [35, 262] on img at bounding box center [34, 251] width 36 height 36
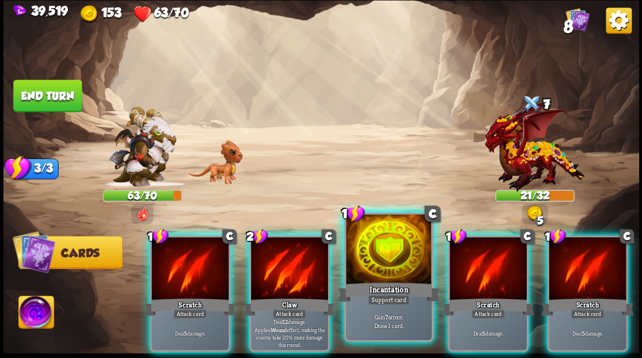
click at [396, 245] on div at bounding box center [388, 250] width 85 height 72
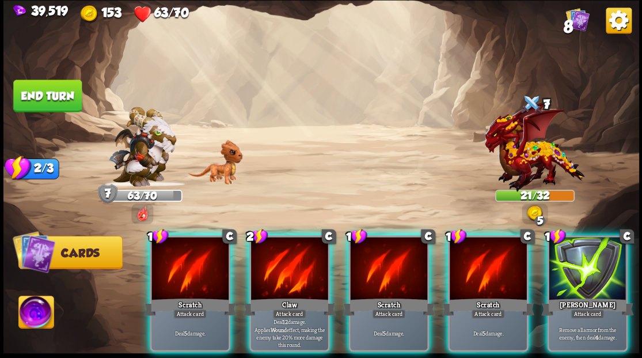
drag, startPoint x: 503, startPoint y: 255, endPoint x: 494, endPoint y: 248, distance: 11.2
click at [502, 255] on div at bounding box center [488, 269] width 77 height 65
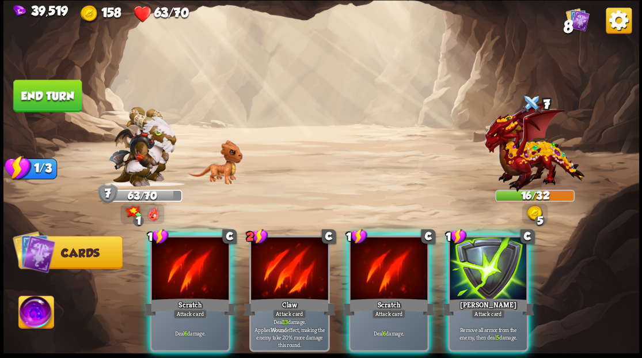
drag, startPoint x: 493, startPoint y: 267, endPoint x: 434, endPoint y: 206, distance: 84.7
click at [493, 266] on div at bounding box center [488, 269] width 77 height 65
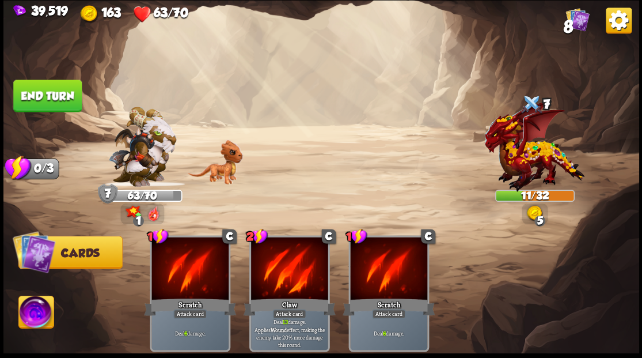
click at [41, 309] on img at bounding box center [35, 314] width 35 height 36
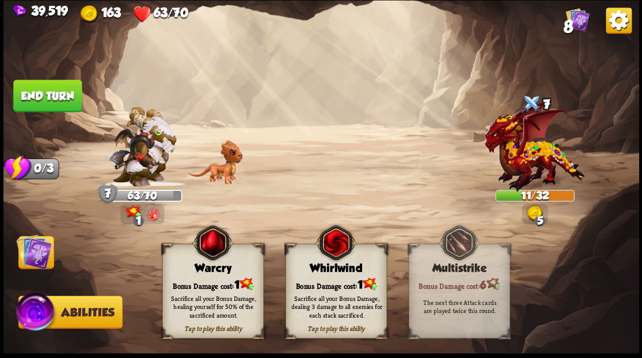
click at [207, 281] on div "Bonus Damage cost: 1" at bounding box center [212, 284] width 100 height 14
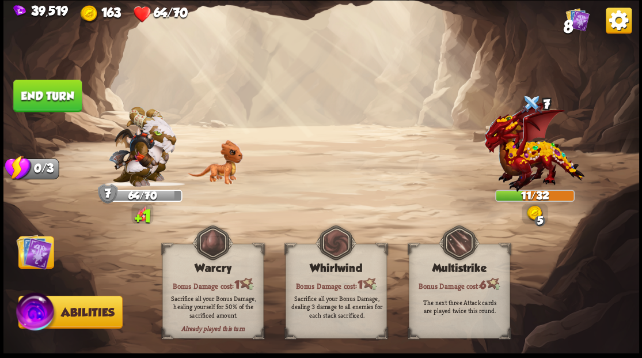
click at [33, 245] on img at bounding box center [34, 251] width 36 height 36
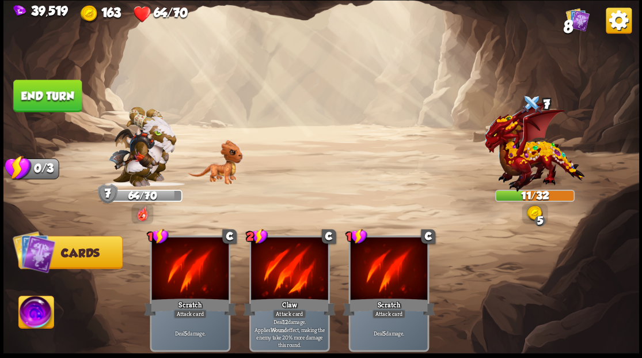
click at [55, 113] on img at bounding box center [321, 179] width 636 height 358
click at [40, 99] on button "End turn" at bounding box center [47, 95] width 69 height 32
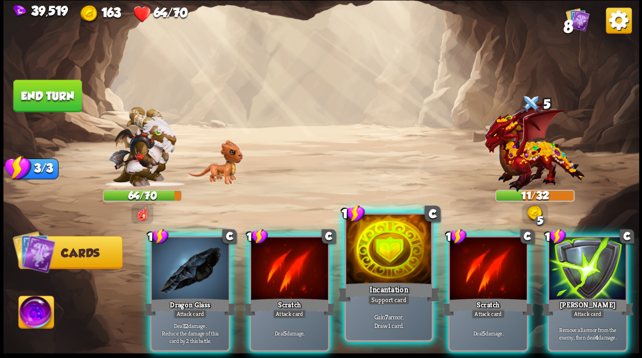
click at [396, 236] on div at bounding box center [388, 250] width 85 height 72
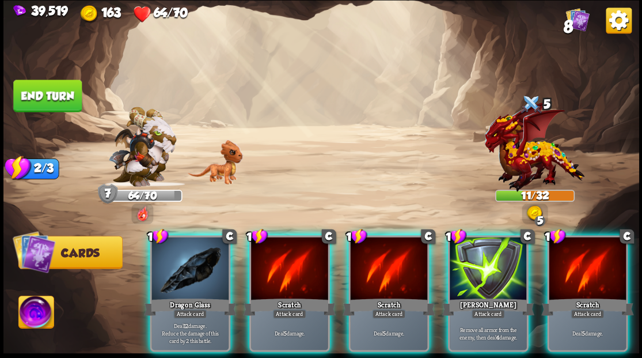
click at [478, 262] on div at bounding box center [488, 269] width 77 height 65
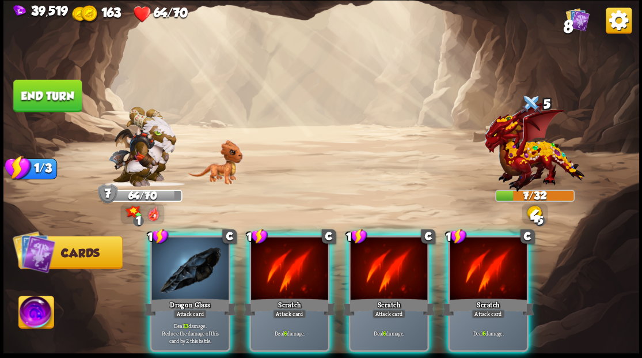
drag, startPoint x: 478, startPoint y: 262, endPoint x: 355, endPoint y: 181, distance: 147.3
click at [478, 262] on div at bounding box center [488, 269] width 77 height 65
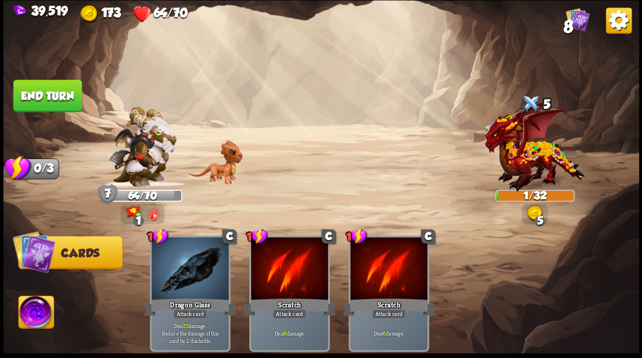
click at [36, 320] on img at bounding box center [35, 314] width 35 height 36
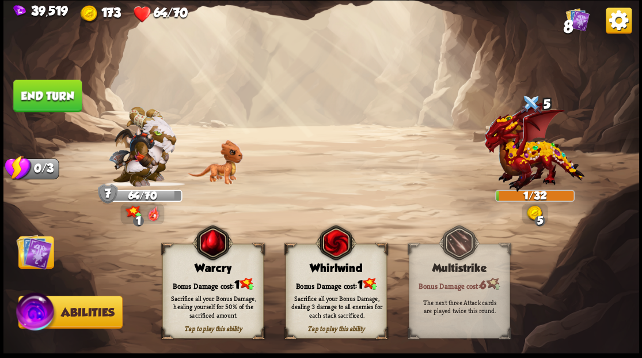
click at [203, 278] on div "Bonus Damage cost: 1" at bounding box center [212, 284] width 100 height 14
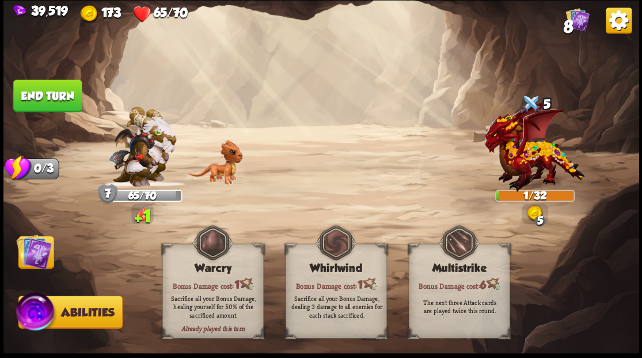
click at [23, 243] on img at bounding box center [34, 251] width 36 height 36
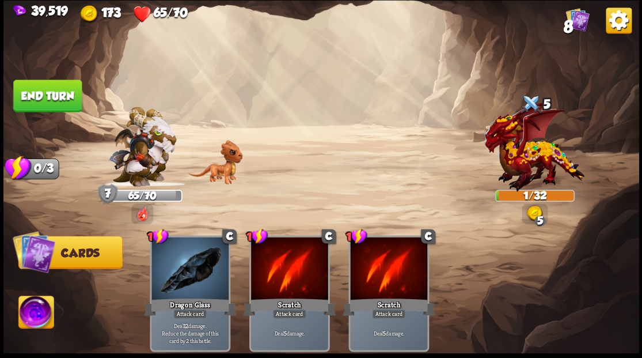
click at [60, 107] on button "End turn" at bounding box center [47, 95] width 69 height 32
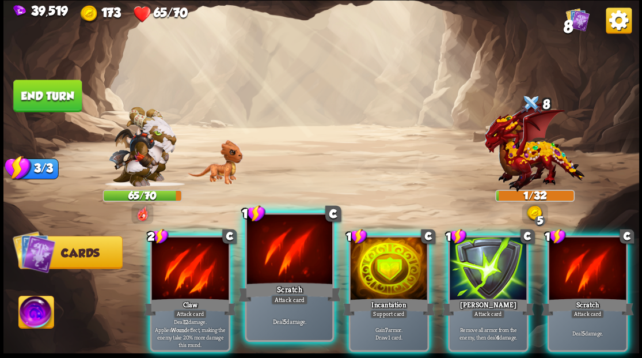
click at [286, 275] on div at bounding box center [289, 250] width 85 height 72
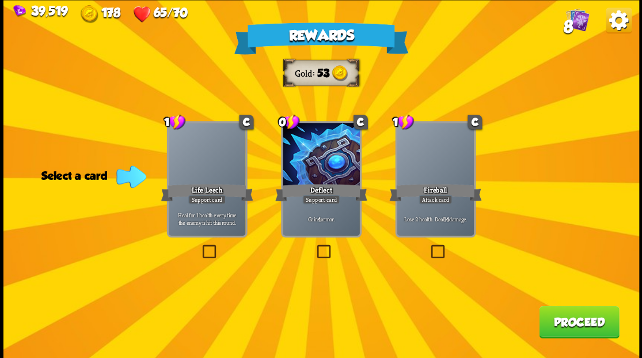
click at [315, 246] on label at bounding box center [315, 246] width 0 height 0
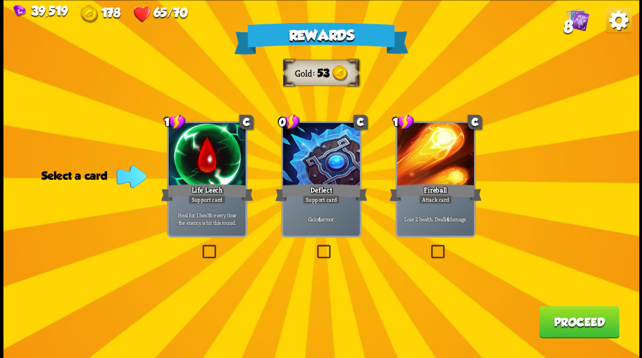
click at [0, 0] on input "checkbox" at bounding box center [0, 0] width 0 height 0
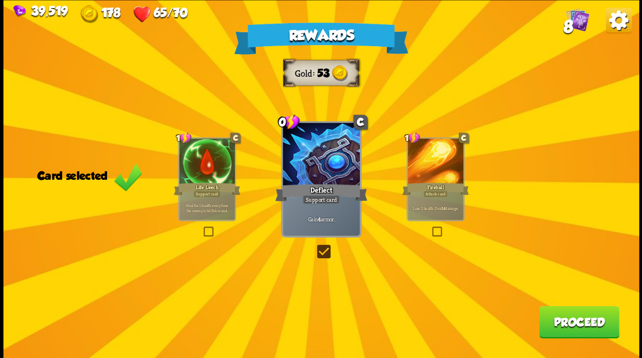
drag, startPoint x: 575, startPoint y: 320, endPoint x: 575, endPoint y: 310, distance: 10.4
click at [575, 310] on button "Proceed" at bounding box center [579, 321] width 80 height 32
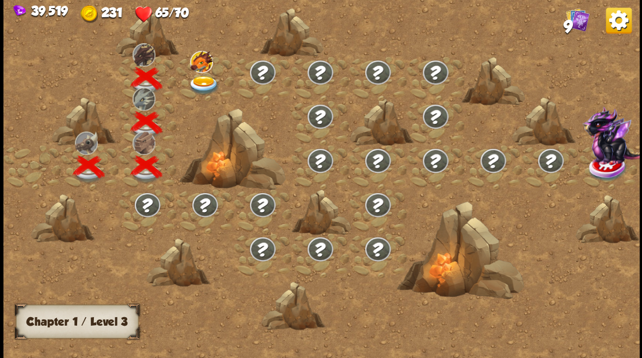
click at [206, 74] on div at bounding box center [205, 78] width 58 height 44
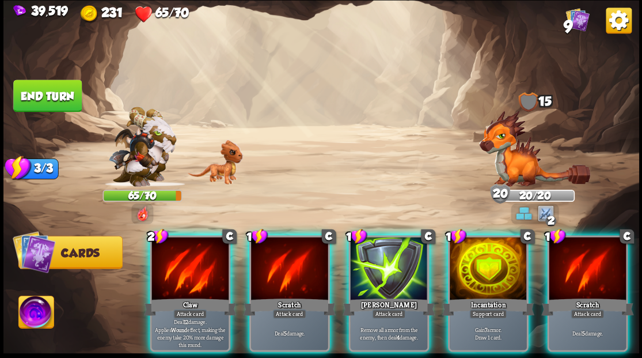
click at [521, 161] on img at bounding box center [534, 148] width 111 height 76
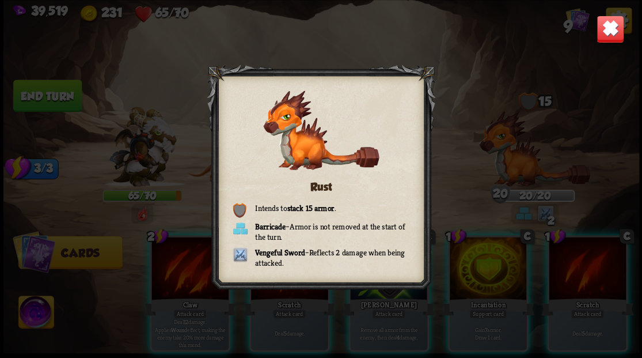
click at [615, 33] on img at bounding box center [610, 29] width 28 height 28
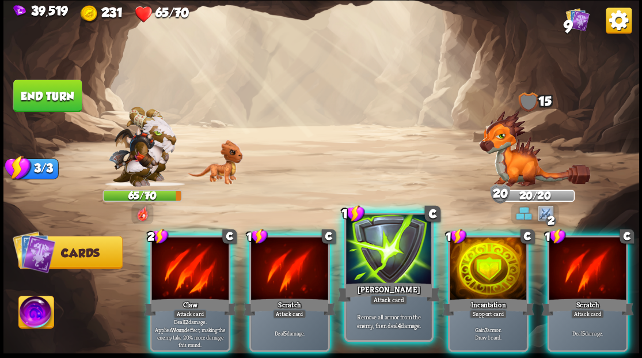
click at [379, 259] on div at bounding box center [388, 250] width 85 height 72
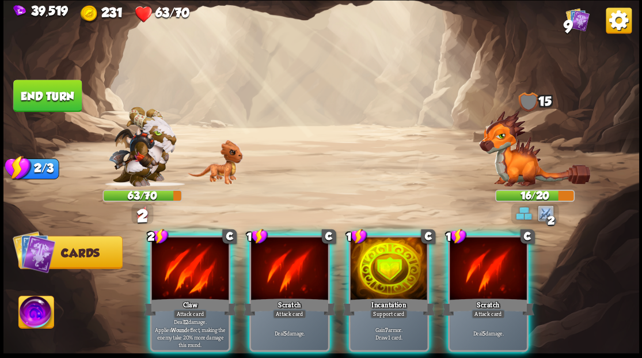
click at [506, 153] on img at bounding box center [534, 148] width 111 height 76
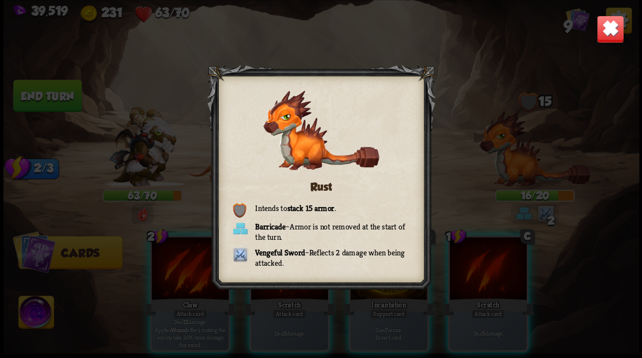
click at [620, 22] on img at bounding box center [610, 29] width 28 height 28
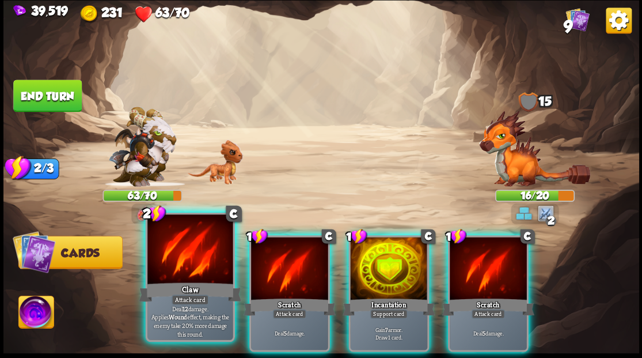
click at [188, 264] on div at bounding box center [189, 250] width 85 height 72
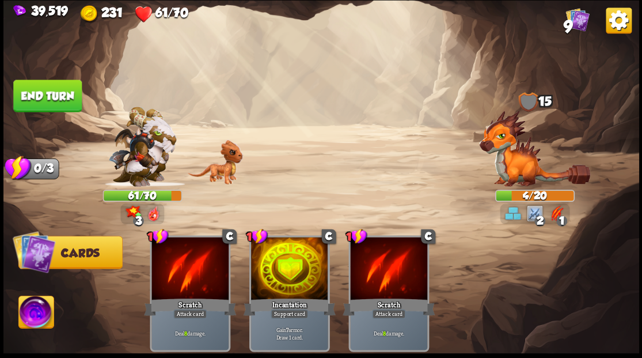
click at [39, 309] on img at bounding box center [35, 314] width 35 height 36
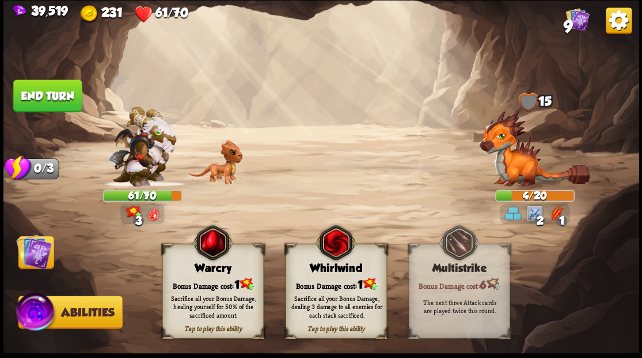
click at [191, 275] on div "Tap to play this ability Warcry Bonus Damage cost: 1 Sacrifice all your Bonus D…" at bounding box center [212, 291] width 101 height 94
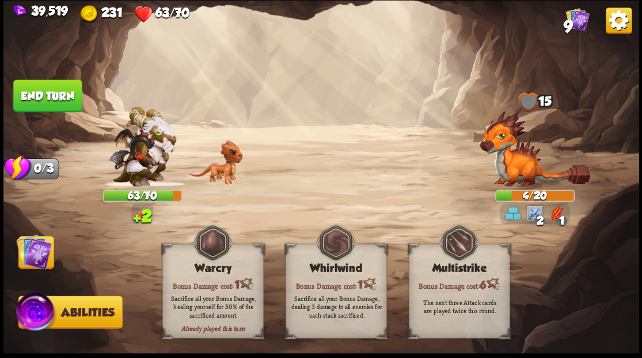
click at [37, 247] on img at bounding box center [34, 251] width 36 height 36
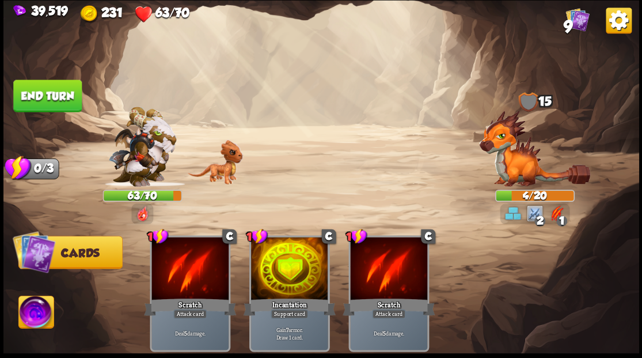
click at [63, 91] on button "End turn" at bounding box center [47, 95] width 69 height 32
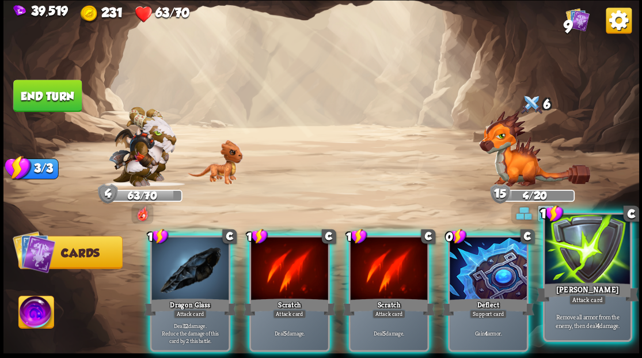
click at [588, 261] on div at bounding box center [587, 250] width 85 height 72
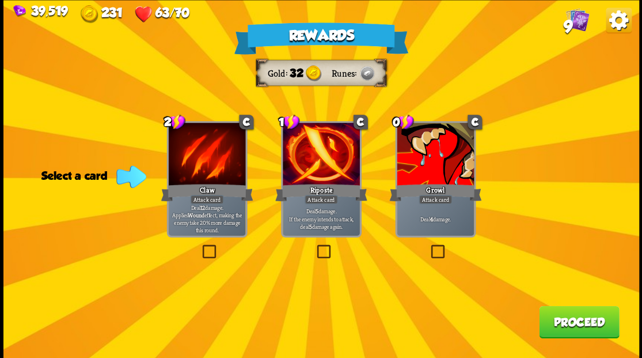
drag, startPoint x: 435, startPoint y: 249, endPoint x: 445, endPoint y: 252, distance: 10.8
click at [429, 246] on label at bounding box center [429, 246] width 0 height 0
click at [0, 0] on input "checkbox" at bounding box center [0, 0] width 0 height 0
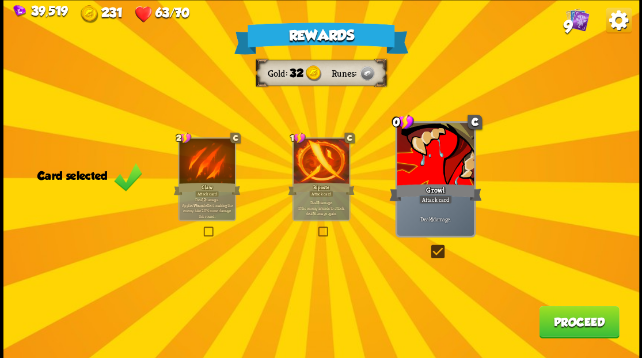
click at [546, 317] on button "Proceed" at bounding box center [579, 321] width 80 height 32
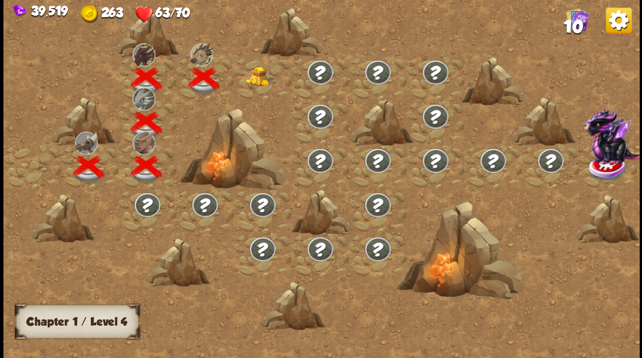
click at [255, 77] on img at bounding box center [261, 76] width 32 height 20
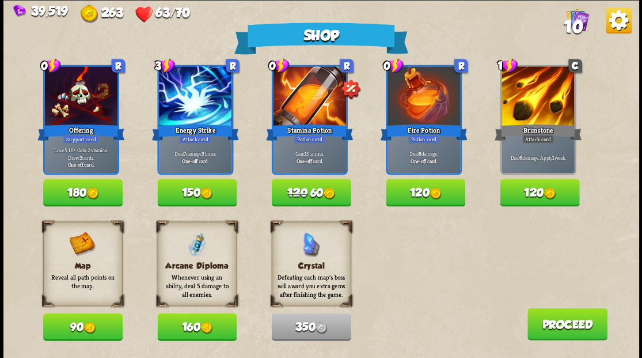
click at [527, 196] on button "120" at bounding box center [539, 193] width 79 height 28
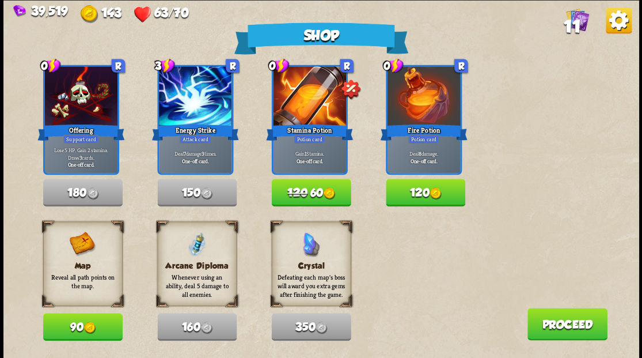
drag, startPoint x: 552, startPoint y: 331, endPoint x: 551, endPoint y: 325, distance: 5.9
click at [551, 325] on button "Proceed" at bounding box center [567, 324] width 80 height 32
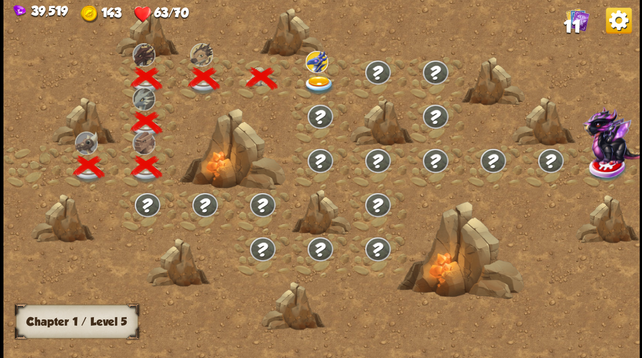
click at [316, 79] on img at bounding box center [319, 84] width 32 height 19
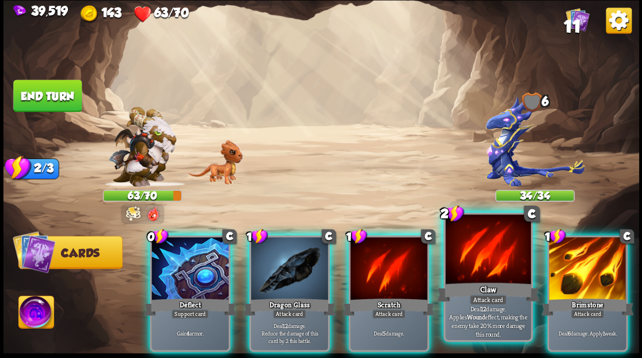
drag, startPoint x: 580, startPoint y: 251, endPoint x: 480, endPoint y: 243, distance: 100.0
click at [577, 250] on div at bounding box center [587, 269] width 77 height 65
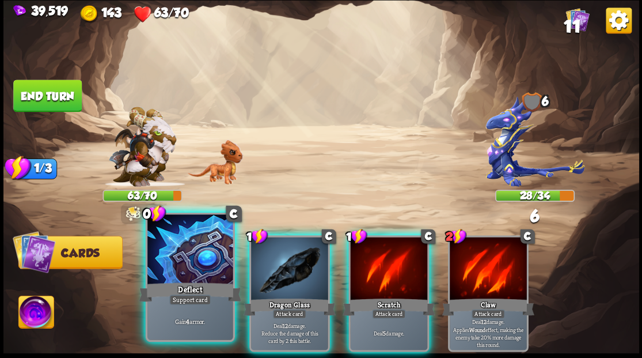
click at [187, 250] on div at bounding box center [189, 250] width 85 height 72
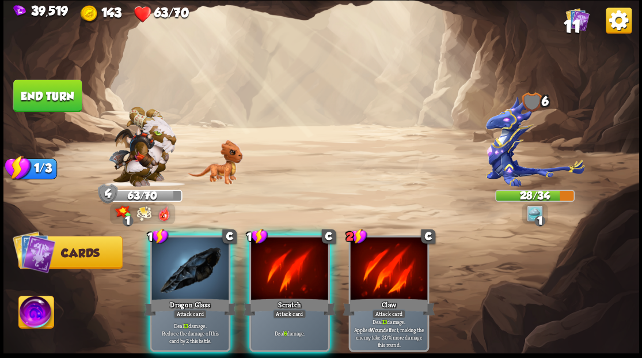
click at [187, 250] on div at bounding box center [190, 269] width 77 height 65
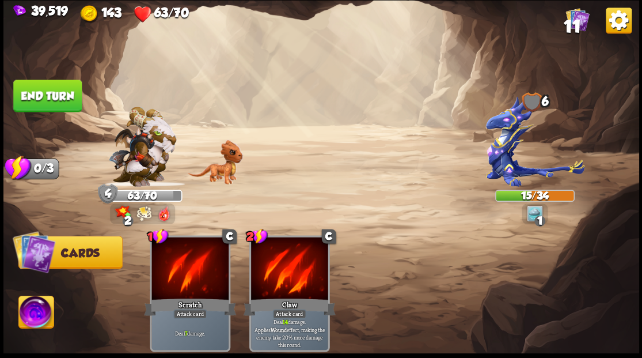
click at [61, 86] on button "End turn" at bounding box center [47, 95] width 69 height 32
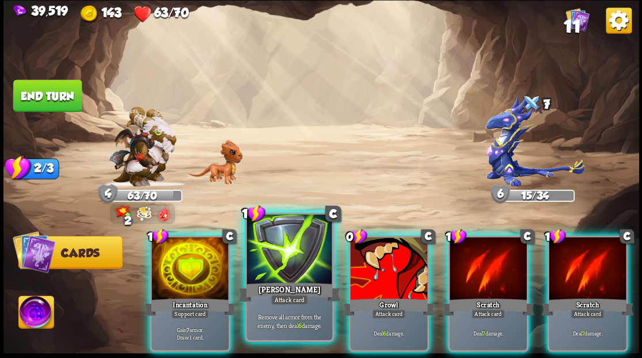
click at [275, 271] on div at bounding box center [289, 250] width 85 height 72
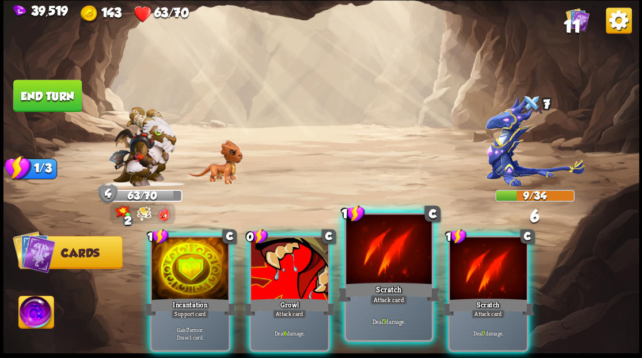
click at [369, 263] on div at bounding box center [388, 250] width 85 height 72
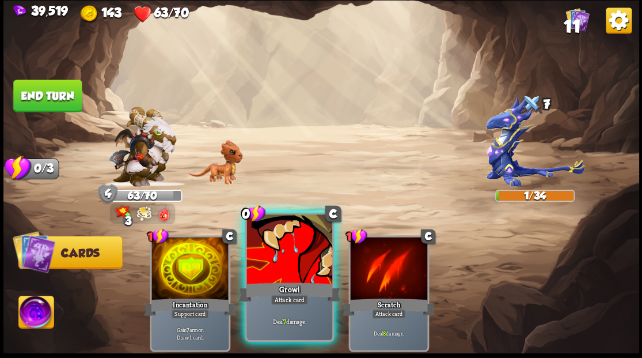
click at [278, 273] on div at bounding box center [289, 250] width 85 height 72
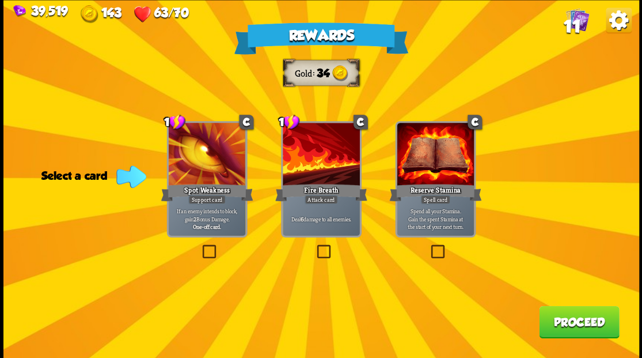
click at [315, 246] on label at bounding box center [315, 246] width 0 height 0
click at [0, 0] on input "checkbox" at bounding box center [0, 0] width 0 height 0
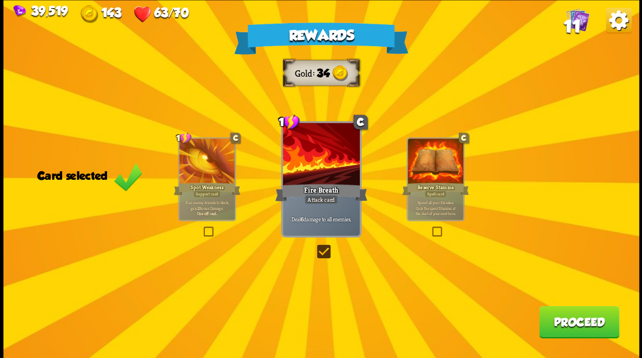
drag, startPoint x: 569, startPoint y: 326, endPoint x: 509, endPoint y: 196, distance: 142.8
click at [563, 298] on div "Rewards Gold 34 Card selected 1 C Spot Weakness Support card If an enemy intend…" at bounding box center [321, 179] width 636 height 358
click at [561, 336] on button "Proceed" at bounding box center [579, 321] width 80 height 32
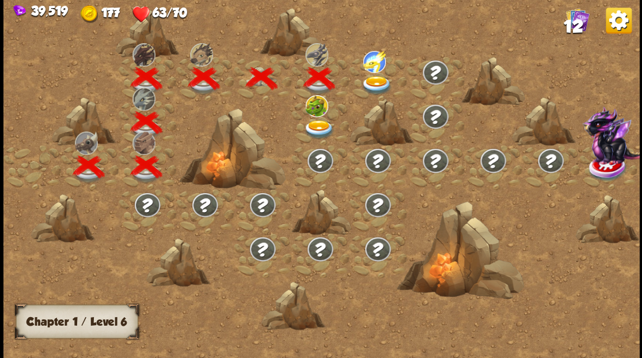
click at [311, 126] on img at bounding box center [319, 129] width 32 height 19
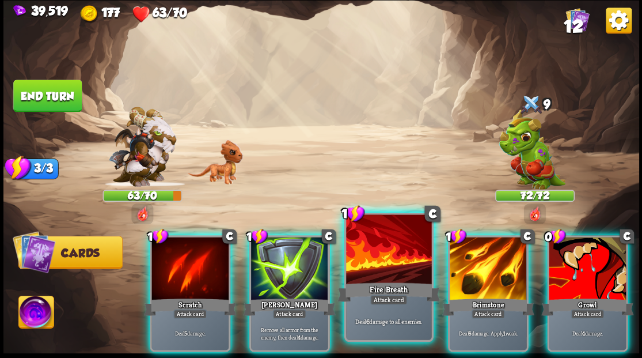
click at [374, 266] on div at bounding box center [388, 250] width 85 height 72
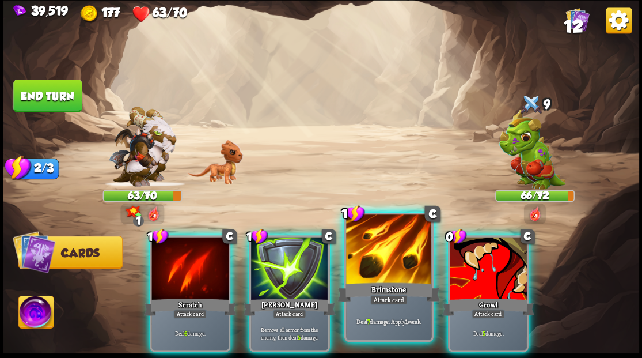
click at [371, 266] on div at bounding box center [388, 250] width 85 height 72
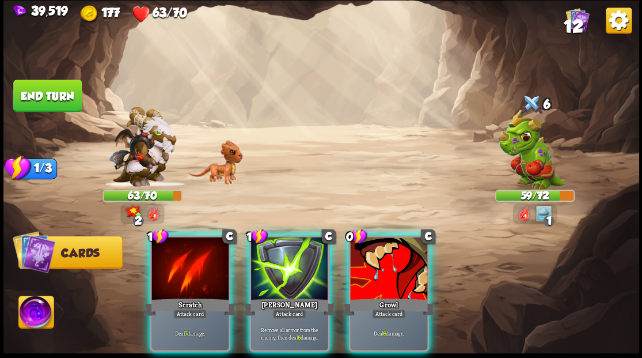
click at [169, 258] on div at bounding box center [190, 269] width 77 height 65
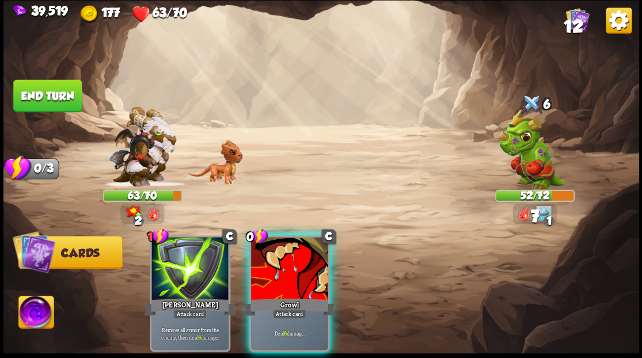
drag, startPoint x: 275, startPoint y: 291, endPoint x: 267, endPoint y: 287, distance: 9.5
click at [275, 296] on div "Growl" at bounding box center [289, 306] width 92 height 21
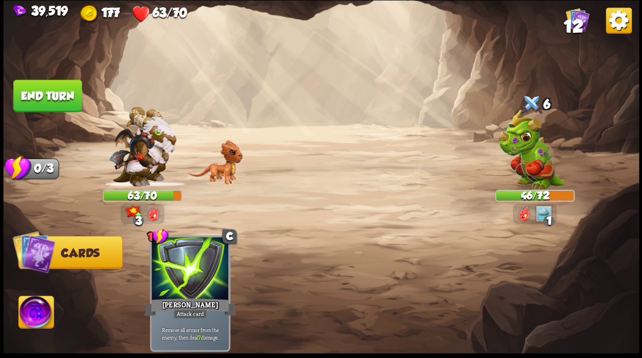
click at [32, 316] on img at bounding box center [35, 314] width 35 height 36
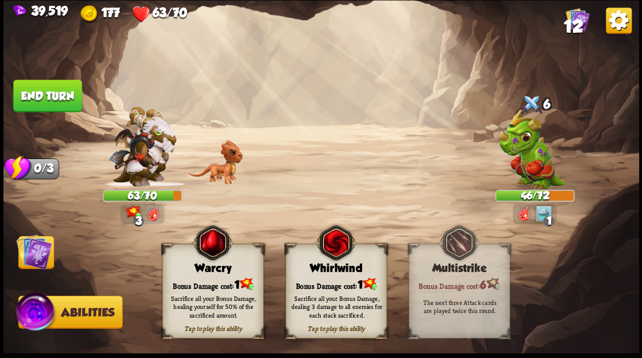
click at [217, 268] on div "Tap to play this ability Warcry Bonus Damage cost: 1 Sacrifice all your Bonus D…" at bounding box center [212, 291] width 101 height 94
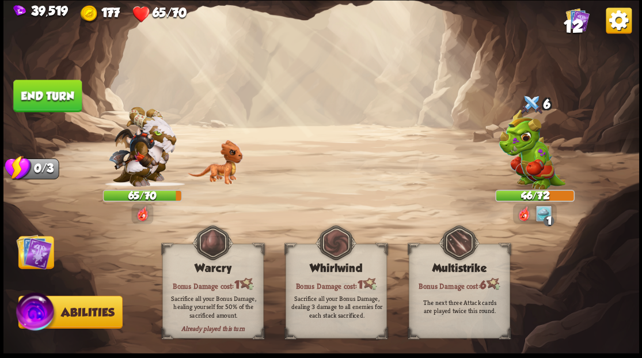
click at [32, 256] on img at bounding box center [34, 251] width 36 height 36
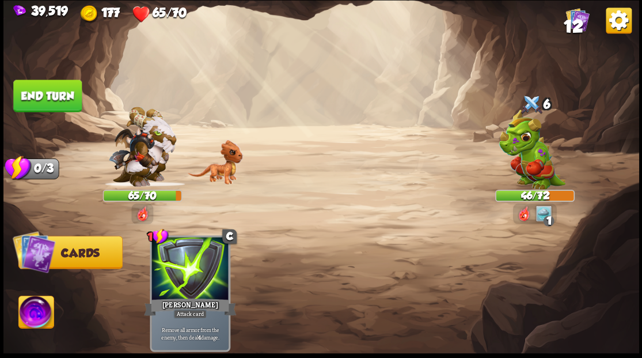
drag, startPoint x: 65, startPoint y: 98, endPoint x: 91, endPoint y: 113, distance: 30.4
click at [75, 102] on button "End turn" at bounding box center [47, 95] width 69 height 32
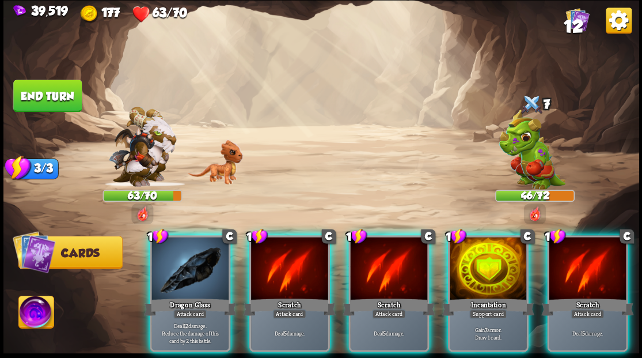
click at [493, 237] on div at bounding box center [488, 269] width 77 height 65
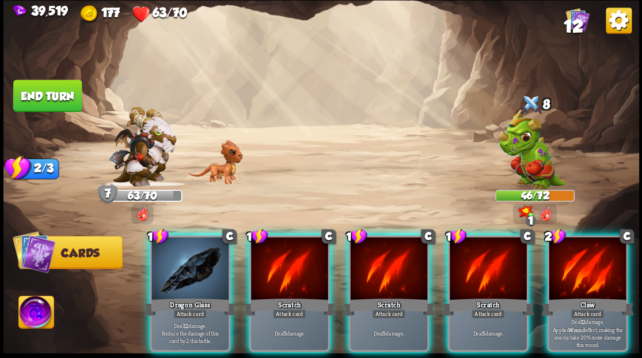
click at [185, 296] on div "Dragon Glass" at bounding box center [190, 306] width 92 height 21
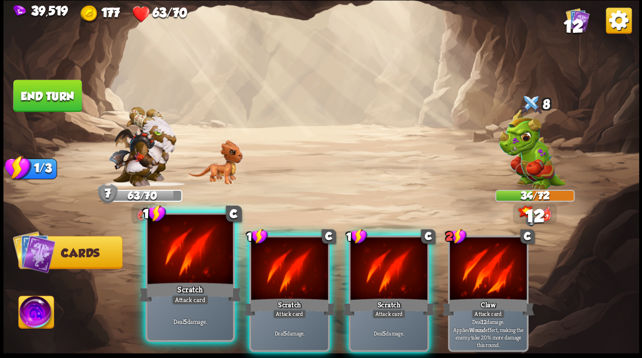
click at [192, 278] on div at bounding box center [189, 250] width 85 height 72
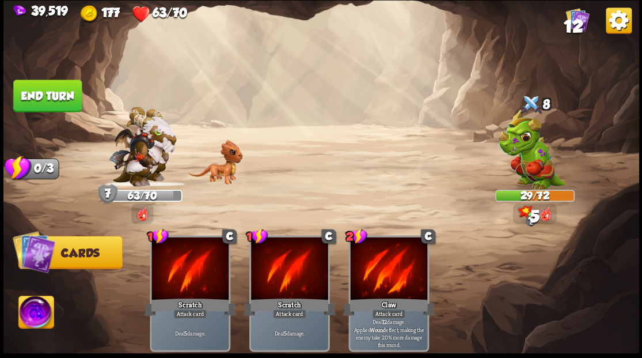
click at [51, 103] on button "End turn" at bounding box center [47, 95] width 69 height 32
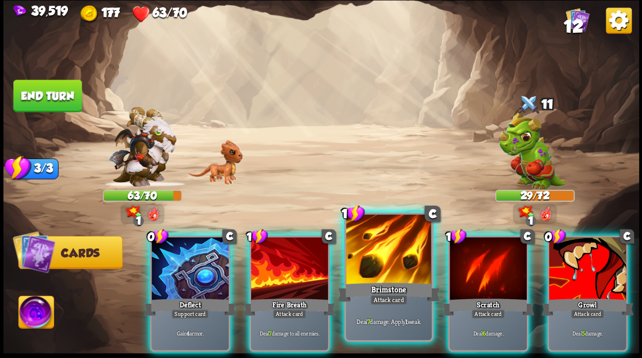
click at [383, 271] on div at bounding box center [388, 250] width 85 height 72
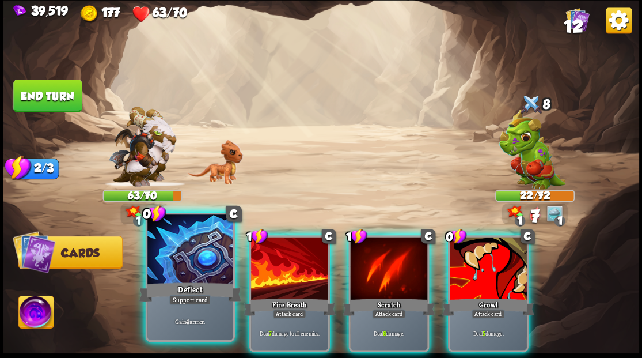
click at [190, 262] on div at bounding box center [189, 250] width 85 height 72
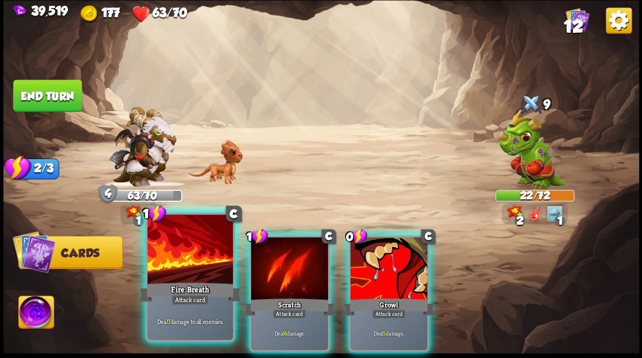
click at [186, 260] on div at bounding box center [189, 250] width 85 height 72
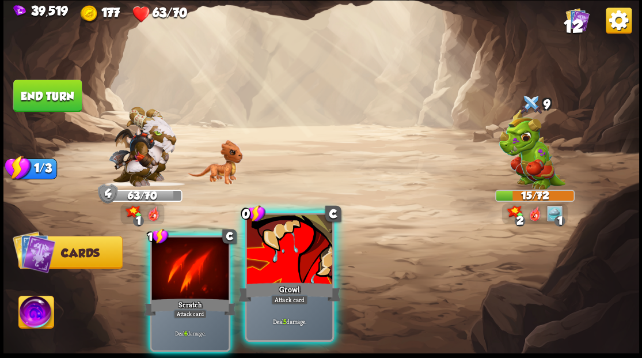
click at [287, 274] on div at bounding box center [289, 250] width 85 height 72
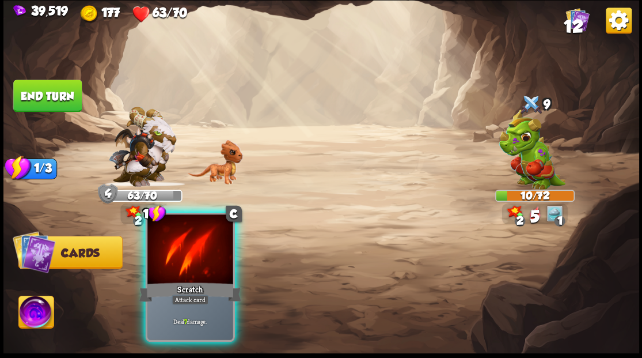
click at [212, 268] on div at bounding box center [189, 250] width 85 height 72
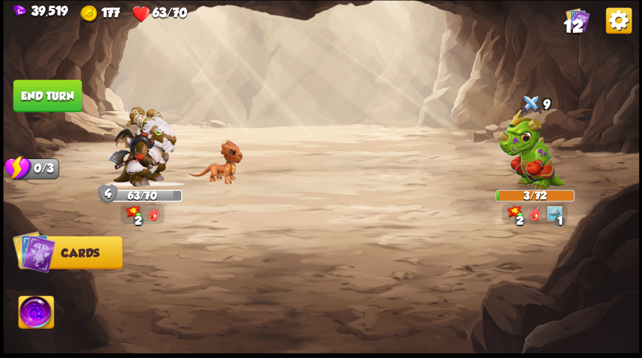
click at [26, 320] on img at bounding box center [35, 314] width 35 height 36
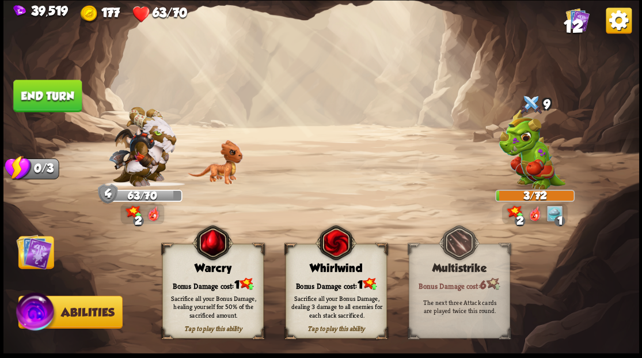
drag, startPoint x: 205, startPoint y: 288, endPoint x: 162, endPoint y: 284, distance: 42.2
click at [203, 286] on div "Sacrifice all your Bonus Damage, healing yourself for 50% of the sacrificed amo…" at bounding box center [212, 306] width 101 height 40
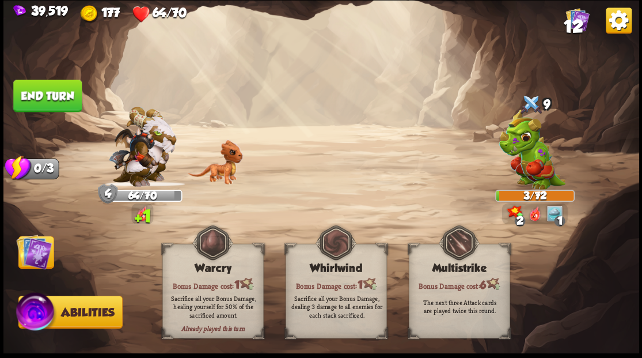
drag, startPoint x: 29, startPoint y: 253, endPoint x: 33, endPoint y: 277, distance: 23.4
click at [30, 253] on img at bounding box center [34, 251] width 36 height 36
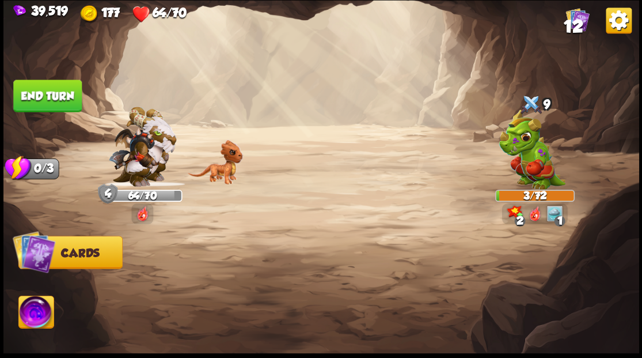
drag, startPoint x: 52, startPoint y: 91, endPoint x: 189, endPoint y: 68, distance: 139.0
click at [56, 92] on button "End turn" at bounding box center [47, 95] width 69 height 32
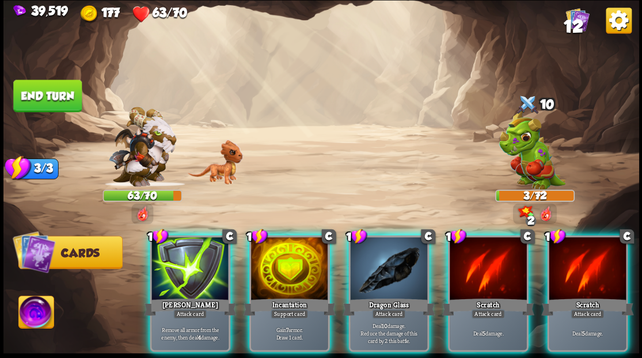
click at [393, 262] on div at bounding box center [388, 269] width 77 height 65
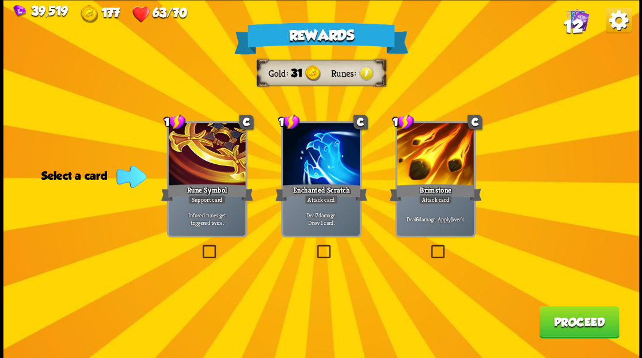
click at [578, 24] on span "12" at bounding box center [573, 26] width 20 height 20
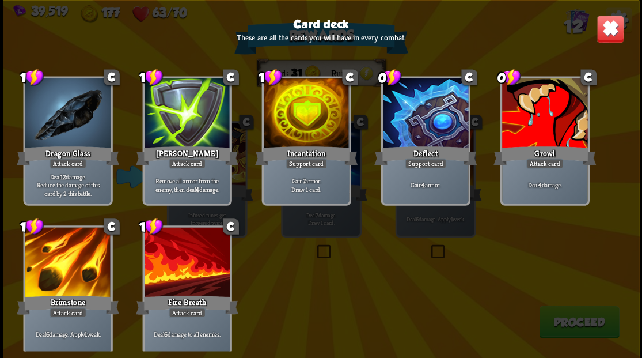
scroll to position [190, 0]
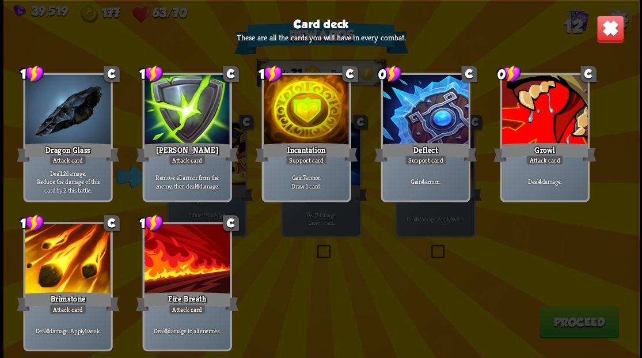
click at [614, 28] on img at bounding box center [610, 29] width 28 height 28
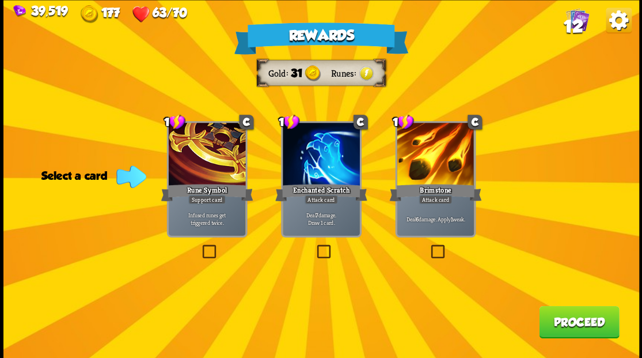
drag, startPoint x: 321, startPoint y: 245, endPoint x: 335, endPoint y: 250, distance: 15.1
click at [315, 246] on label at bounding box center [315, 246] width 0 height 0
click at [0, 0] on input "checkbox" at bounding box center [0, 0] width 0 height 0
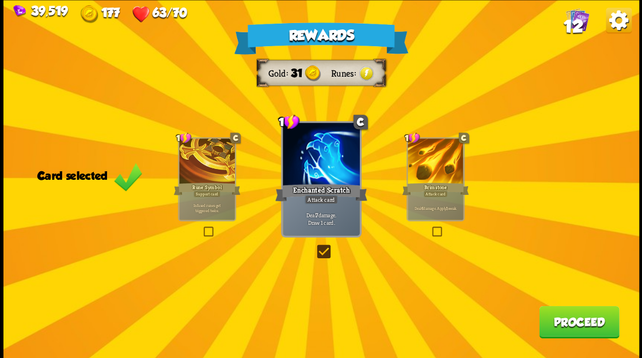
click at [555, 323] on button "Proceed" at bounding box center [579, 321] width 80 height 32
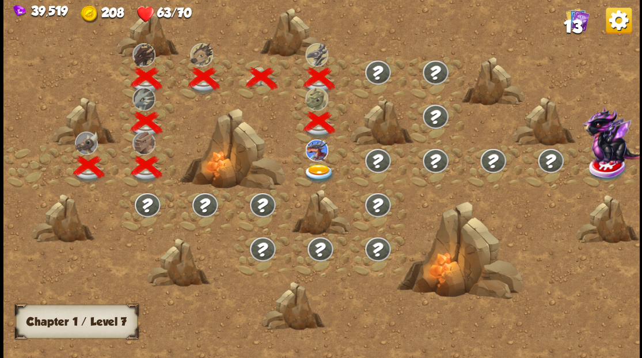
click at [319, 161] on div at bounding box center [320, 167] width 58 height 44
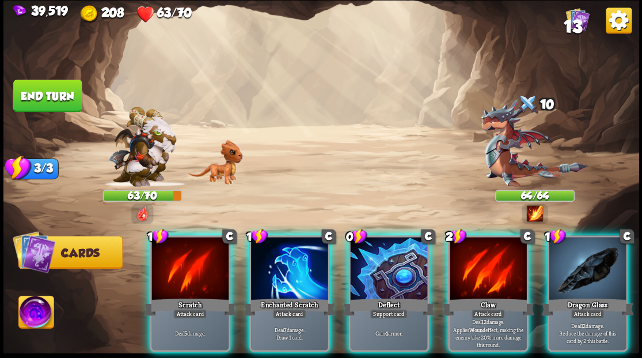
click at [494, 150] on img at bounding box center [534, 143] width 107 height 88
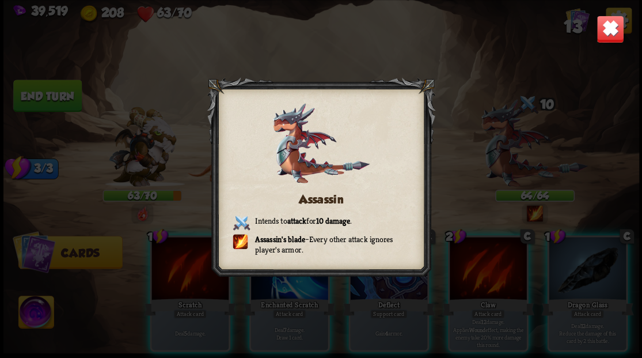
click at [602, 35] on img at bounding box center [610, 29] width 28 height 28
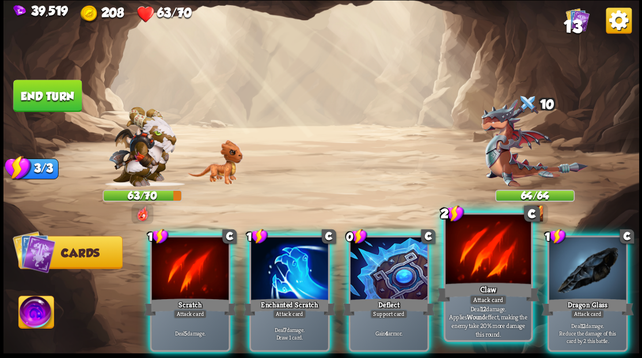
click at [498, 249] on div at bounding box center [487, 250] width 85 height 72
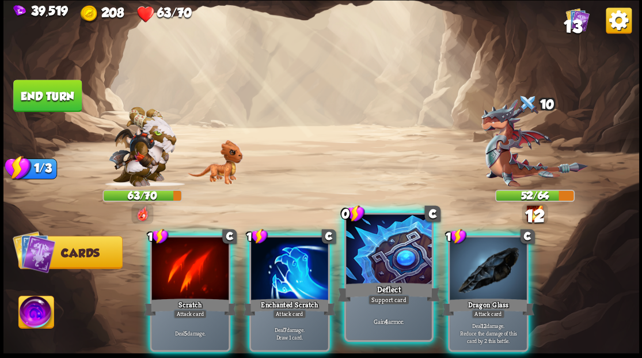
click at [391, 268] on div at bounding box center [388, 250] width 85 height 72
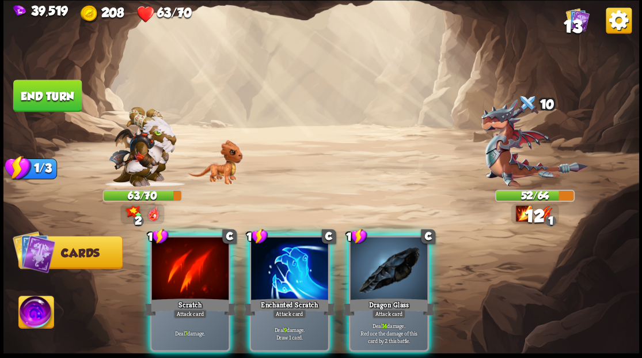
click at [40, 102] on button "End turn" at bounding box center [47, 95] width 69 height 32
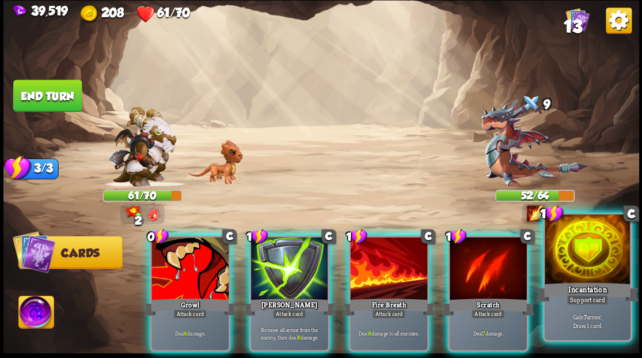
click at [605, 252] on div at bounding box center [587, 250] width 85 height 72
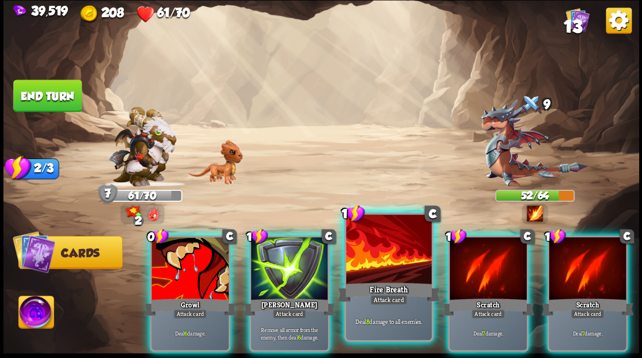
click at [369, 256] on div at bounding box center [388, 250] width 85 height 72
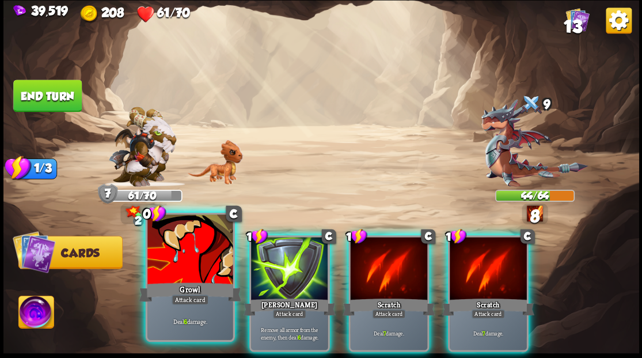
click at [187, 273] on div at bounding box center [189, 250] width 85 height 72
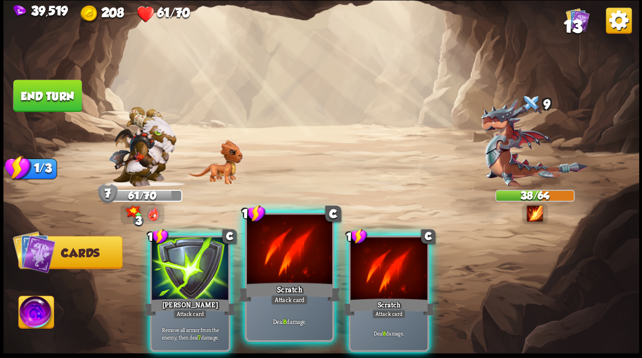
click at [276, 263] on div at bounding box center [289, 250] width 85 height 72
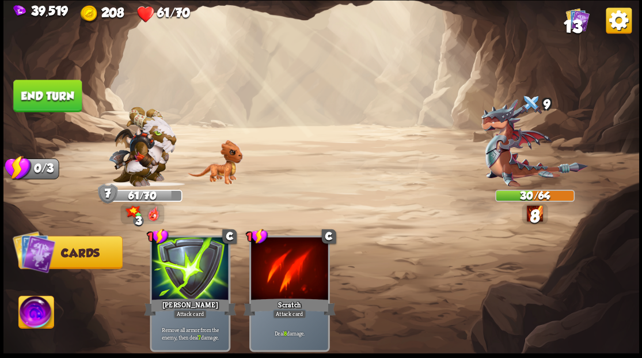
drag, startPoint x: 28, startPoint y: 315, endPoint x: 47, endPoint y: 311, distance: 18.9
click at [28, 316] on img at bounding box center [35, 314] width 35 height 36
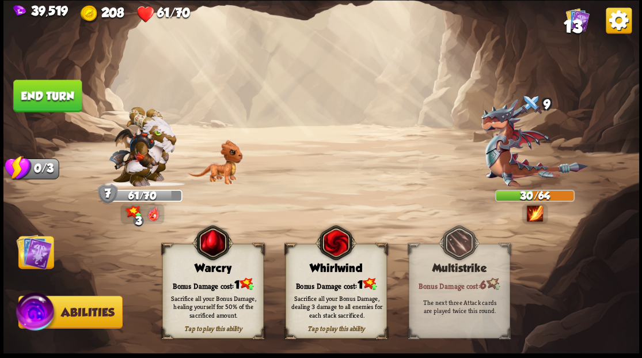
drag, startPoint x: 213, startPoint y: 270, endPoint x: 204, endPoint y: 267, distance: 9.5
click at [212, 269] on div "Warcry" at bounding box center [212, 268] width 100 height 13
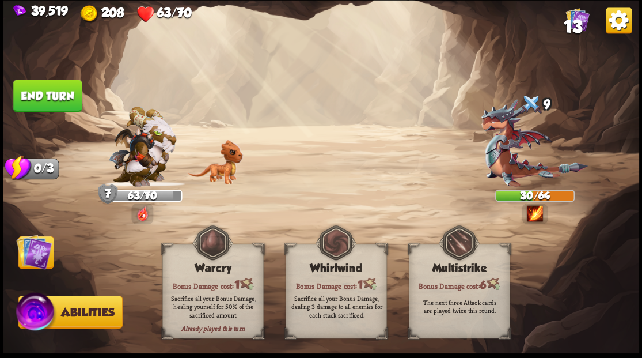
click at [28, 258] on img at bounding box center [34, 251] width 36 height 36
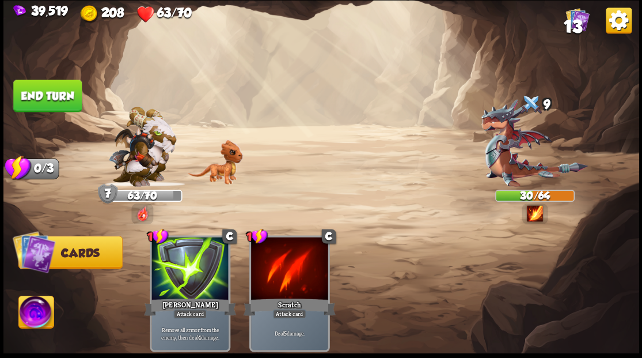
click at [54, 94] on button "End turn" at bounding box center [47, 95] width 69 height 32
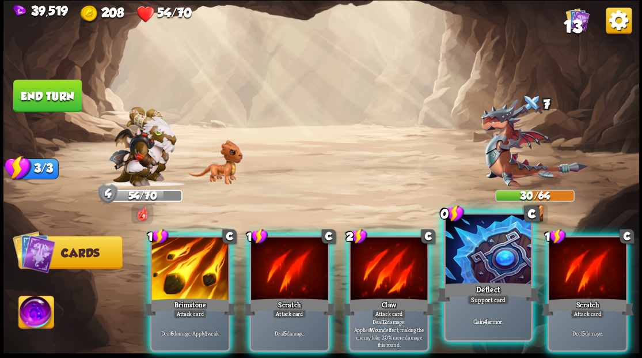
click at [489, 255] on div at bounding box center [487, 250] width 85 height 72
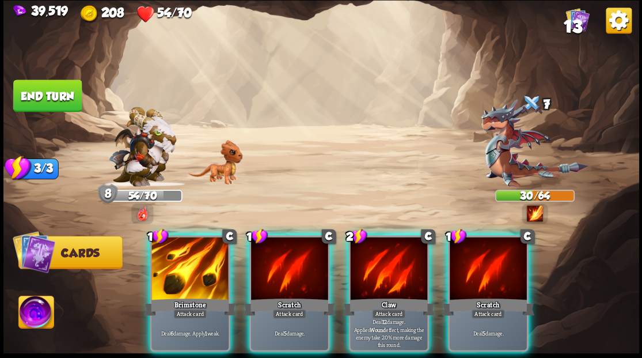
click at [173, 259] on div at bounding box center [190, 269] width 77 height 65
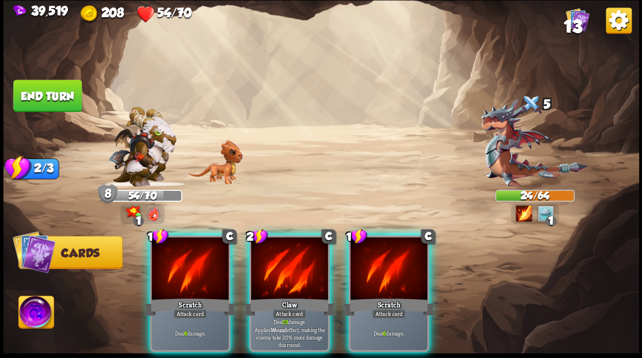
click at [284, 263] on div at bounding box center [289, 269] width 77 height 65
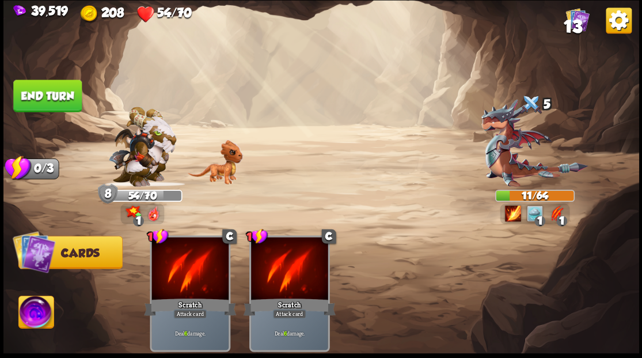
click at [38, 321] on img at bounding box center [35, 314] width 35 height 36
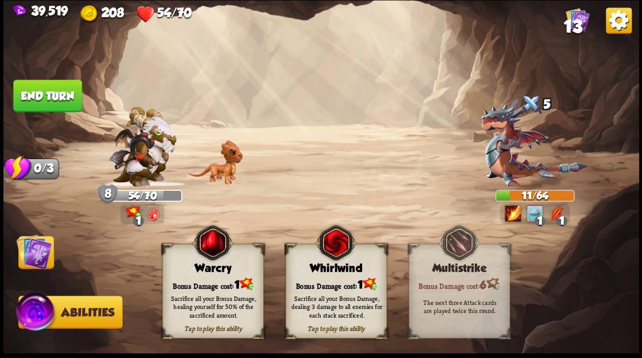
click at [218, 263] on img at bounding box center [212, 242] width 41 height 41
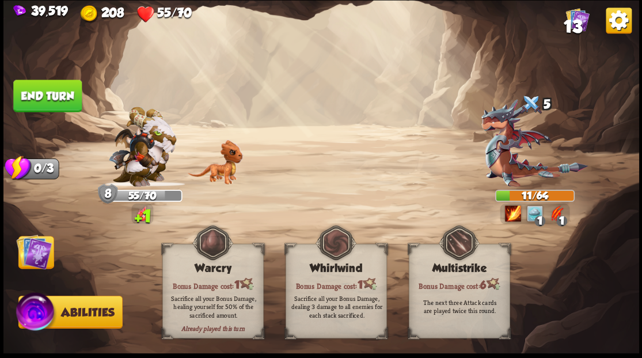
click at [55, 89] on button "End turn" at bounding box center [47, 95] width 69 height 32
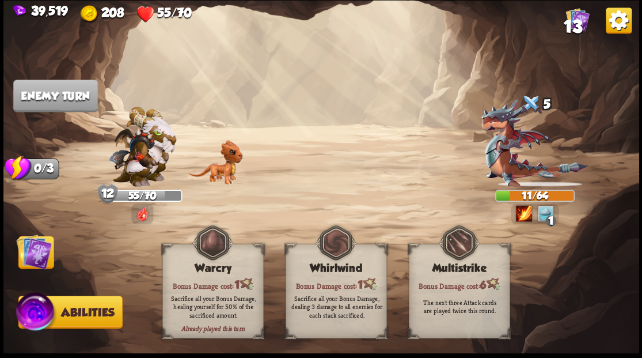
click at [33, 255] on img at bounding box center [34, 251] width 36 height 36
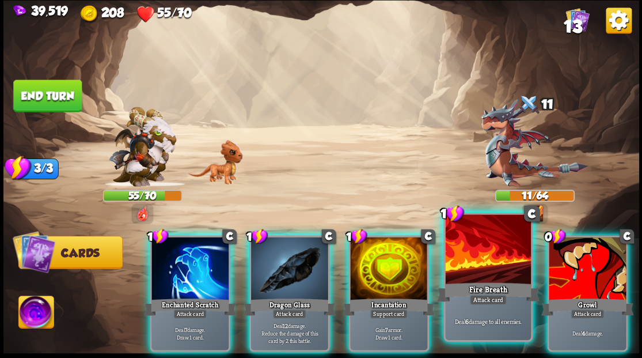
click at [477, 266] on div at bounding box center [487, 250] width 85 height 72
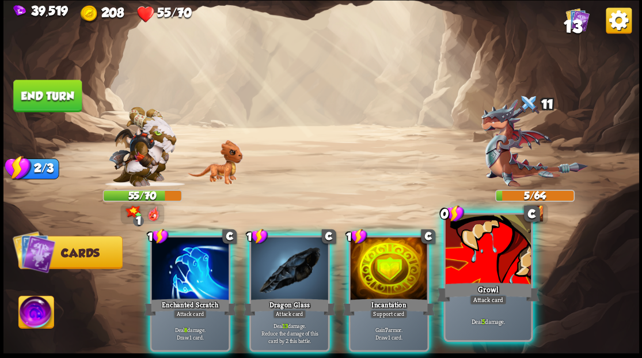
click at [491, 261] on div at bounding box center [487, 250] width 85 height 72
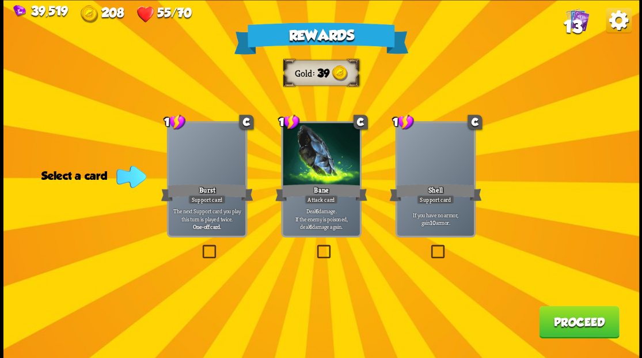
drag, startPoint x: 323, startPoint y: 248, endPoint x: 423, endPoint y: 268, distance: 102.4
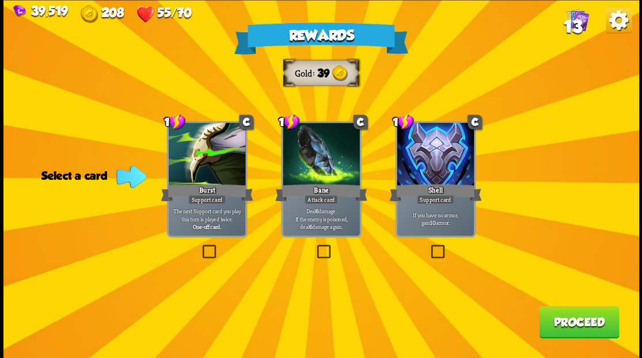
click at [315, 246] on label at bounding box center [315, 246] width 0 height 0
click at [0, 0] on input "checkbox" at bounding box center [0, 0] width 0 height 0
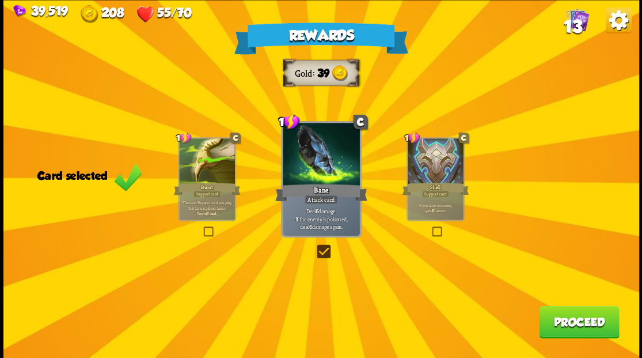
click at [560, 324] on button "Proceed" at bounding box center [579, 321] width 80 height 32
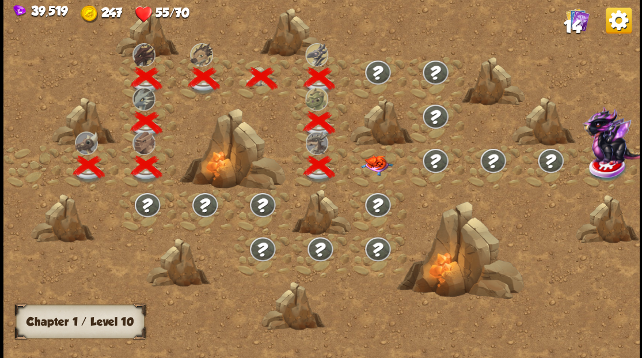
click at [372, 163] on img at bounding box center [377, 165] width 32 height 20
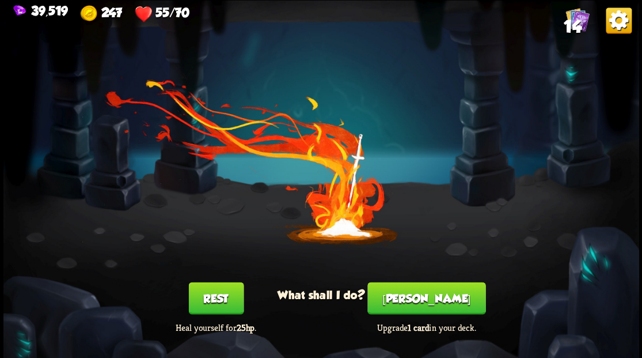
drag, startPoint x: 445, startPoint y: 308, endPoint x: 439, endPoint y: 304, distance: 7.2
click at [439, 304] on button "[PERSON_NAME]" at bounding box center [427, 298] width 118 height 32
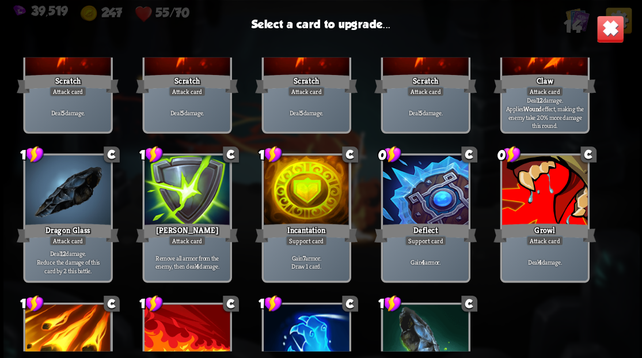
scroll to position [115, 0]
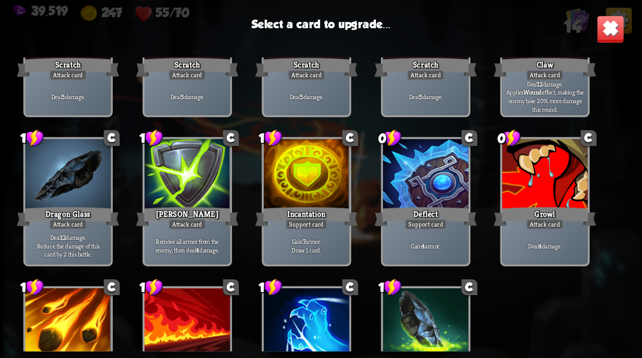
click at [300, 178] on div at bounding box center [305, 175] width 85 height 72
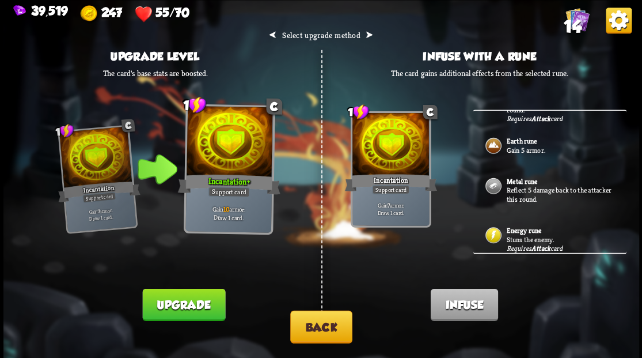
scroll to position [0, 0]
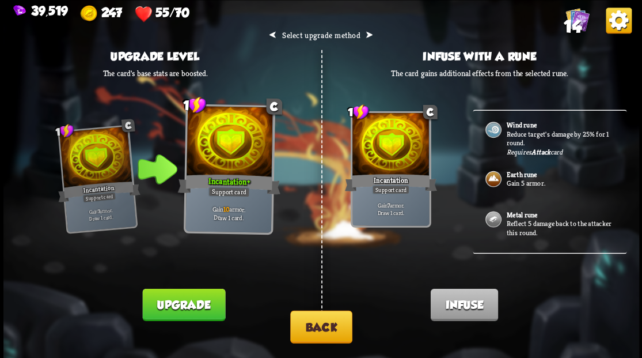
click at [313, 327] on button "Back" at bounding box center [321, 326] width 62 height 33
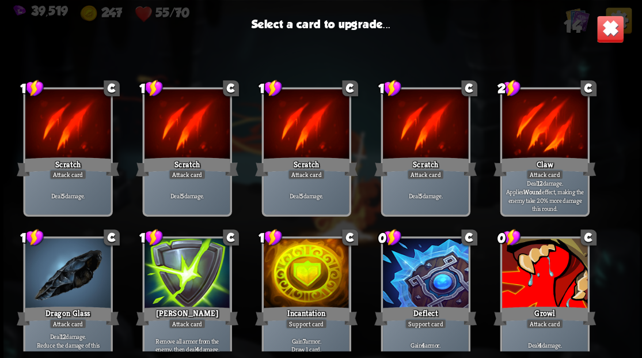
click at [538, 287] on div at bounding box center [544, 274] width 85 height 72
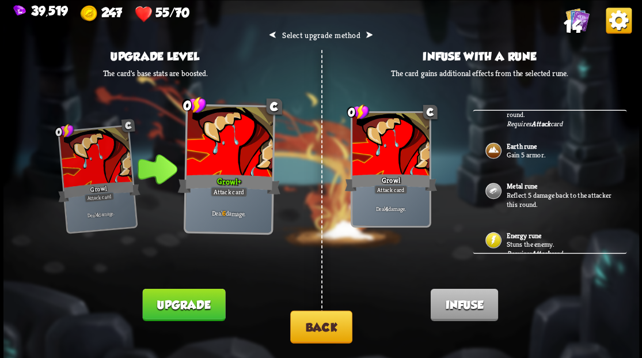
scroll to position [39, 0]
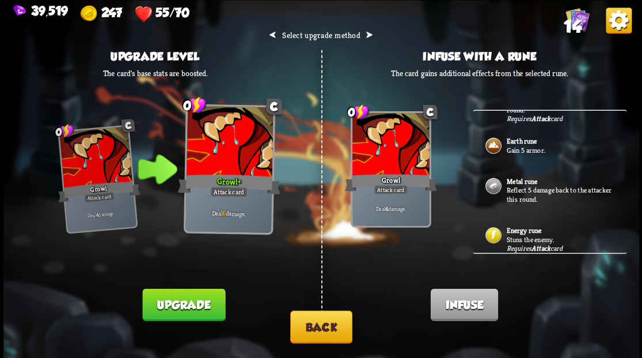
click at [521, 230] on b "Energy rune" at bounding box center [523, 230] width 35 height 9
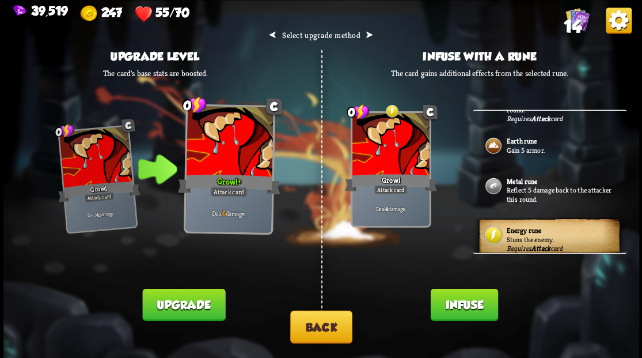
click at [461, 305] on button "Infuse" at bounding box center [463, 304] width 67 height 32
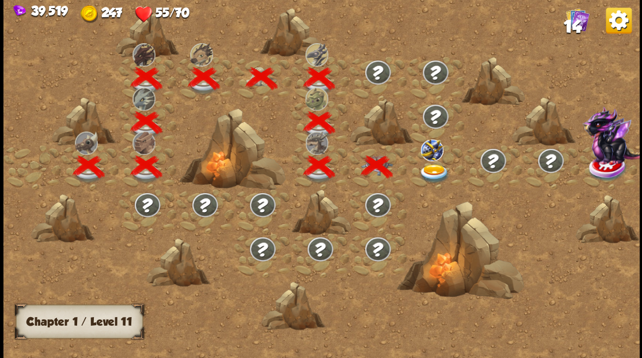
scroll to position [0, 175]
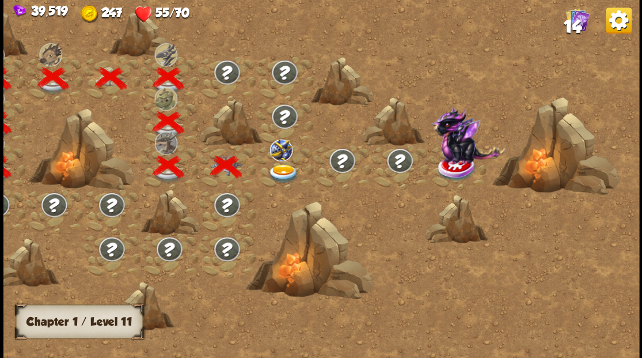
click at [282, 171] on img at bounding box center [283, 173] width 32 height 19
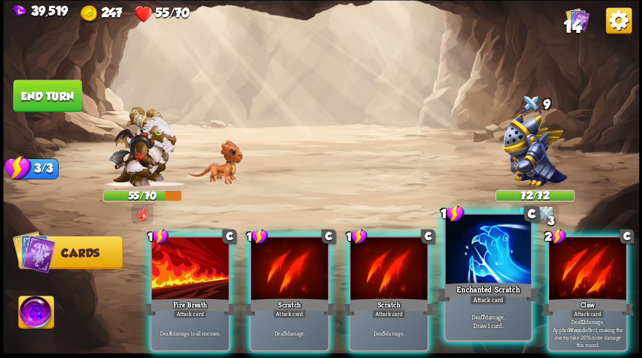
click at [471, 259] on div at bounding box center [487, 250] width 85 height 72
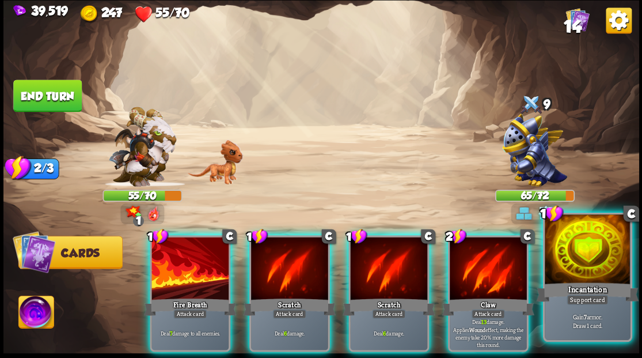
click at [584, 255] on div at bounding box center [587, 250] width 85 height 72
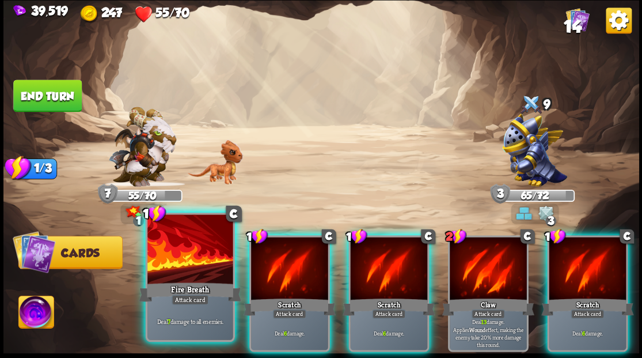
click at [170, 256] on div at bounding box center [189, 250] width 85 height 72
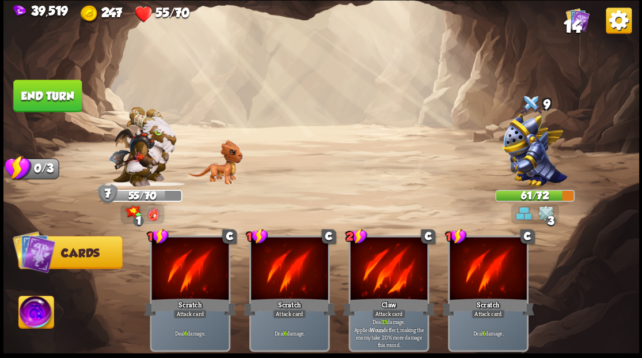
click at [26, 323] on img at bounding box center [35, 314] width 35 height 36
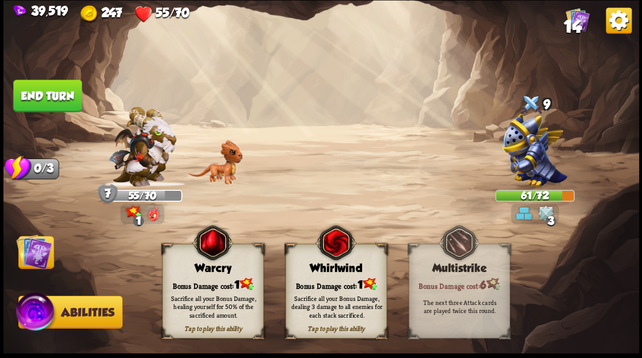
click at [204, 282] on div "Bonus Damage cost: 1" at bounding box center [212, 284] width 100 height 14
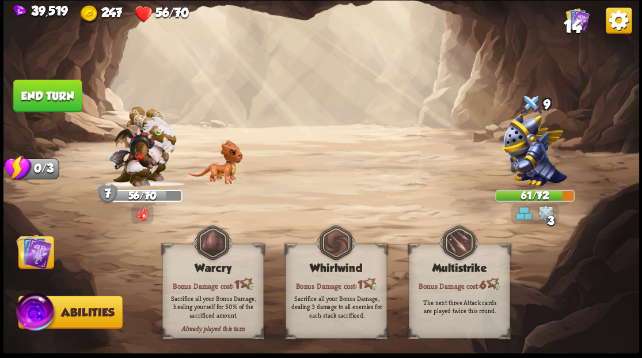
click at [43, 95] on button "End turn" at bounding box center [47, 95] width 69 height 32
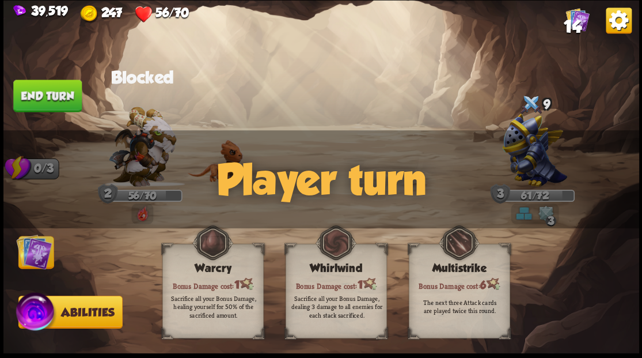
click at [33, 253] on img at bounding box center [34, 251] width 36 height 36
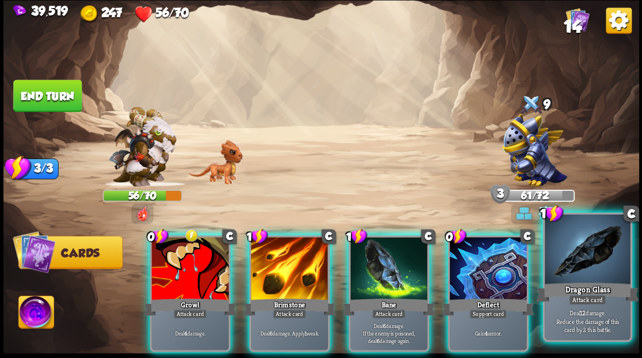
click at [582, 264] on div at bounding box center [587, 250] width 85 height 72
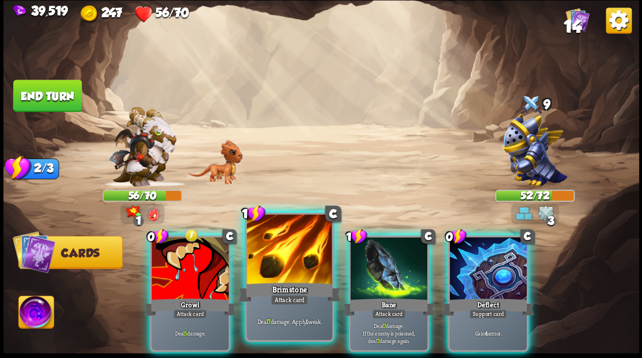
click at [256, 258] on div at bounding box center [289, 250] width 85 height 72
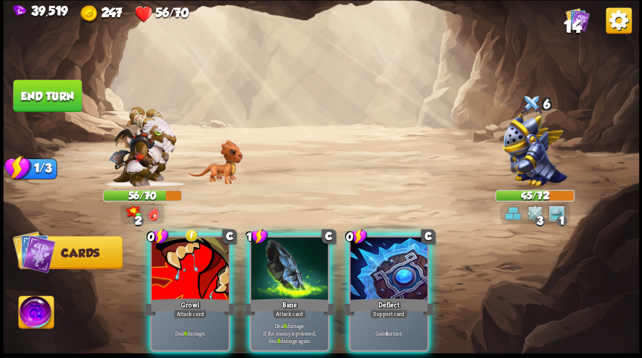
click at [252, 255] on div at bounding box center [289, 269] width 77 height 65
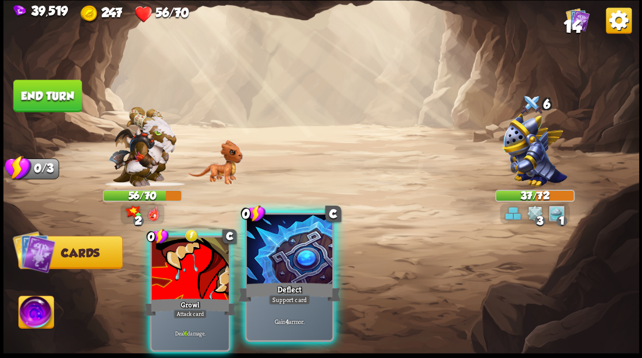
click at [268, 228] on div at bounding box center [289, 250] width 85 height 72
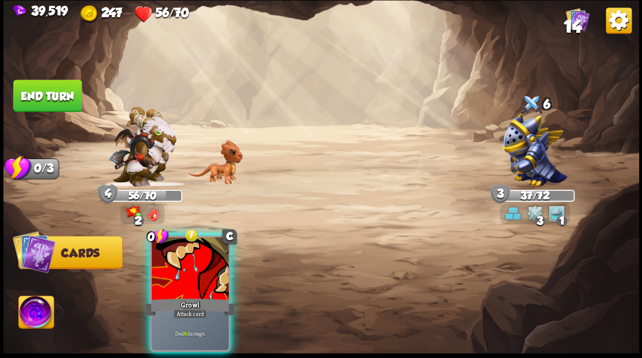
click at [202, 239] on div at bounding box center [190, 269] width 77 height 65
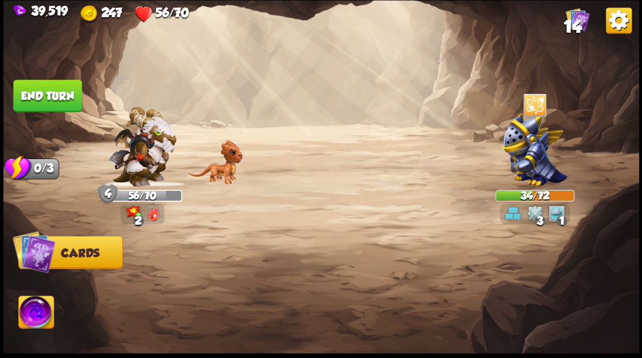
click at [56, 88] on button "End turn" at bounding box center [47, 95] width 69 height 32
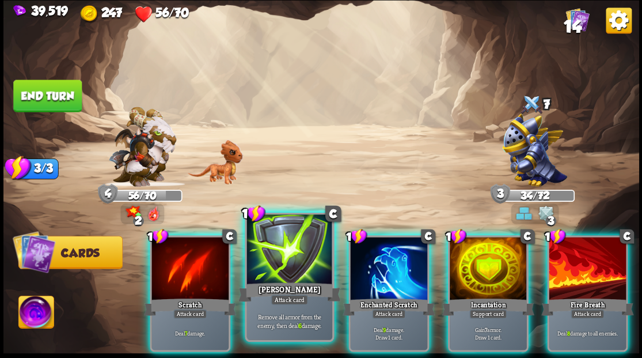
click at [297, 255] on div at bounding box center [289, 250] width 85 height 72
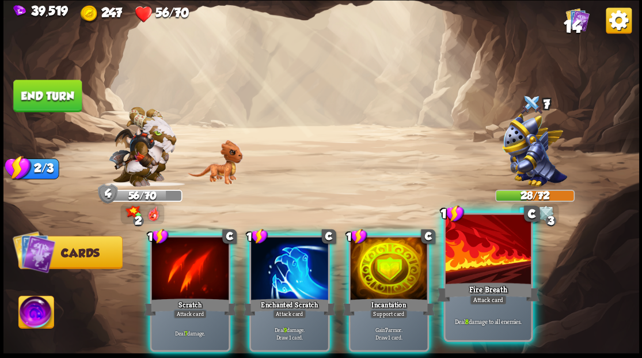
click at [478, 273] on div at bounding box center [487, 250] width 85 height 72
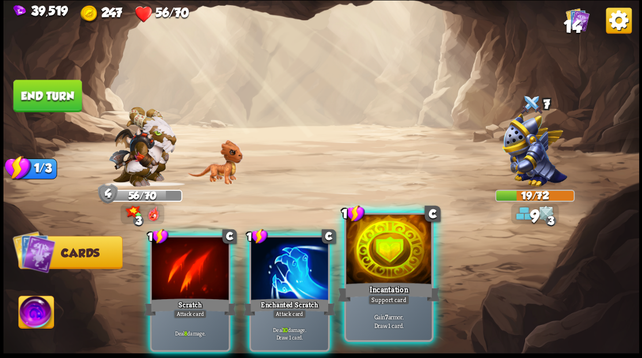
click at [380, 249] on div at bounding box center [388, 250] width 85 height 72
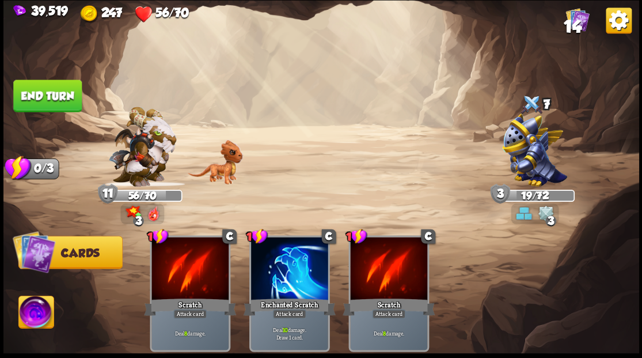
click at [31, 85] on button "End turn" at bounding box center [47, 95] width 69 height 32
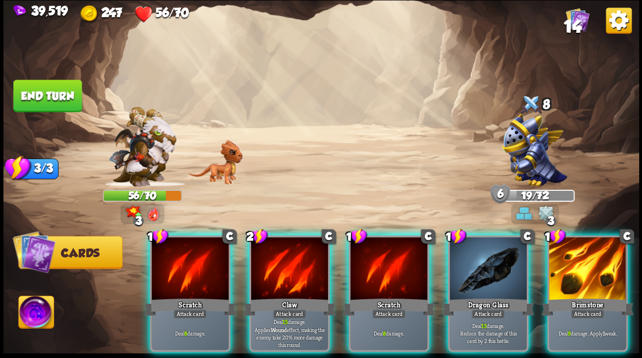
click at [591, 255] on div at bounding box center [587, 269] width 77 height 65
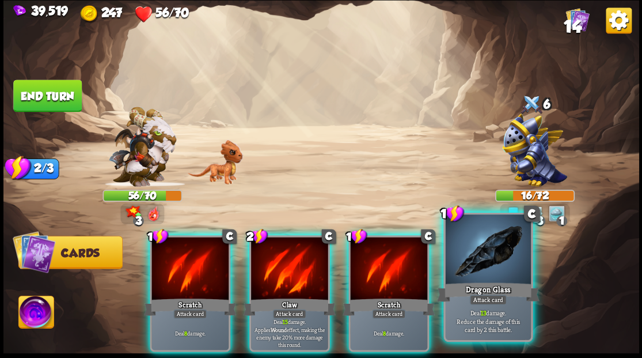
click at [501, 256] on div at bounding box center [487, 250] width 85 height 72
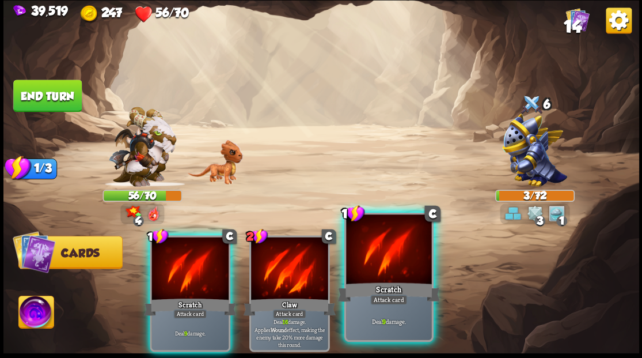
click at [411, 262] on div at bounding box center [388, 250] width 85 height 72
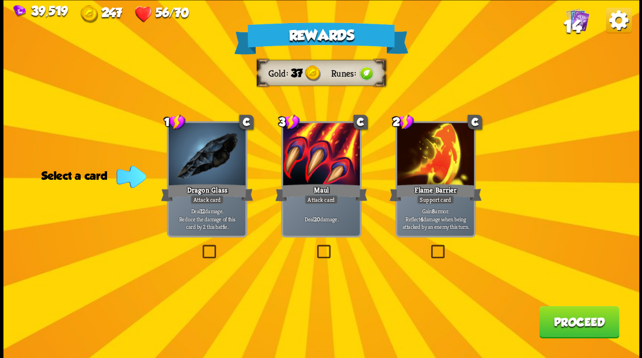
click at [429, 246] on label at bounding box center [429, 246] width 0 height 0
click at [0, 0] on input "checkbox" at bounding box center [0, 0] width 0 height 0
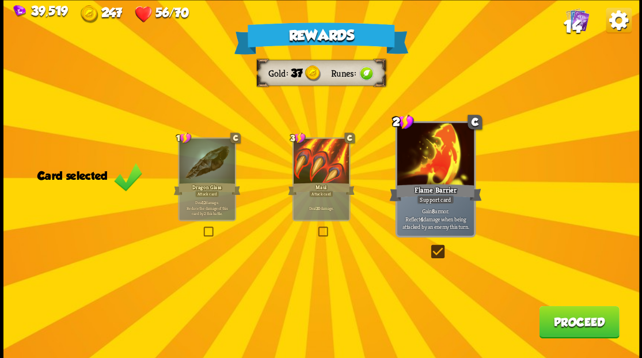
drag, startPoint x: 581, startPoint y: 331, endPoint x: 577, endPoint y: 325, distance: 6.7
click at [577, 325] on button "Proceed" at bounding box center [579, 321] width 80 height 32
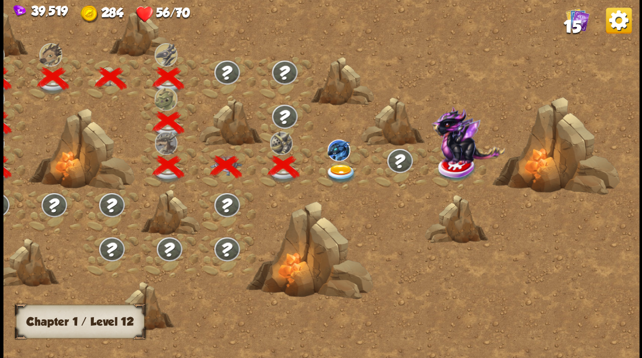
click at [343, 172] on img at bounding box center [341, 173] width 32 height 19
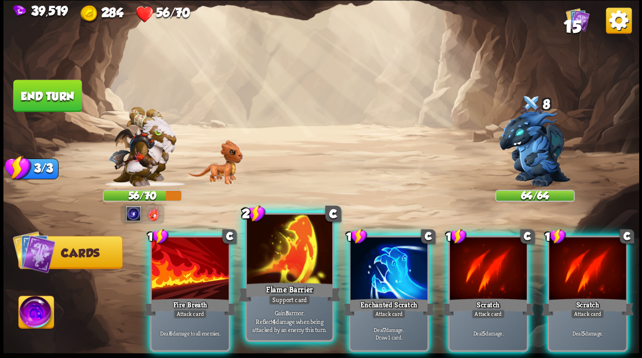
click at [294, 248] on div at bounding box center [289, 250] width 85 height 72
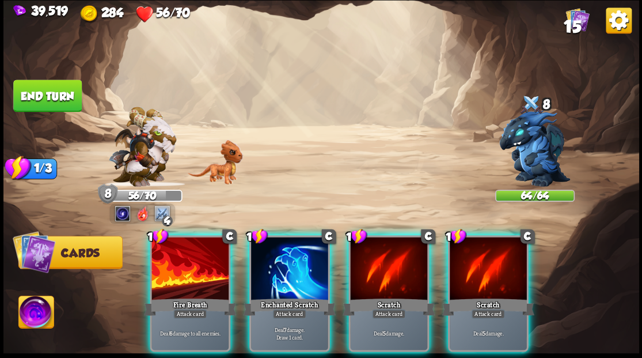
click at [279, 259] on div at bounding box center [289, 269] width 77 height 65
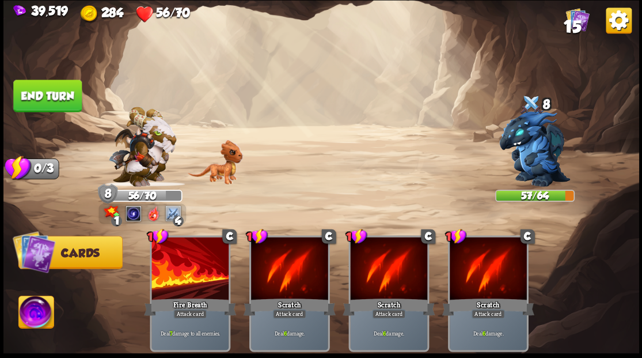
click at [52, 85] on button "End turn" at bounding box center [47, 95] width 69 height 32
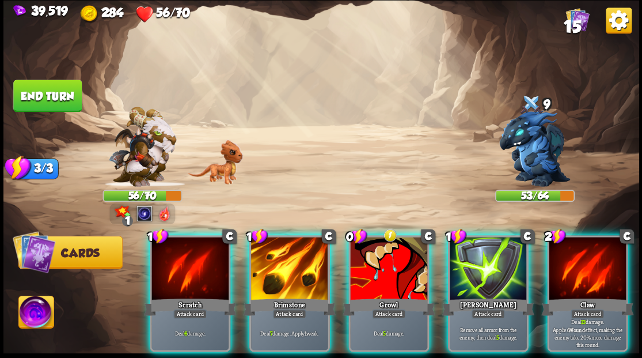
click at [32, 315] on img at bounding box center [35, 314] width 35 height 36
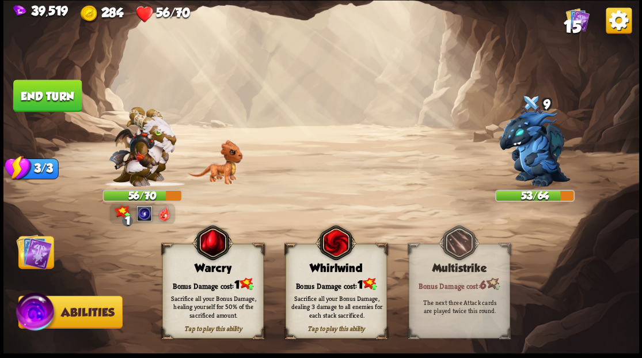
click at [197, 277] on div "Bonus Damage cost: 1" at bounding box center [212, 284] width 100 height 14
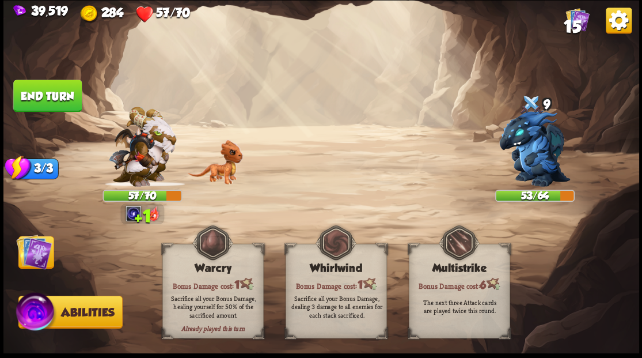
drag, startPoint x: 46, startPoint y: 259, endPoint x: 50, endPoint y: 247, distance: 13.3
click at [46, 259] on img at bounding box center [34, 251] width 36 height 36
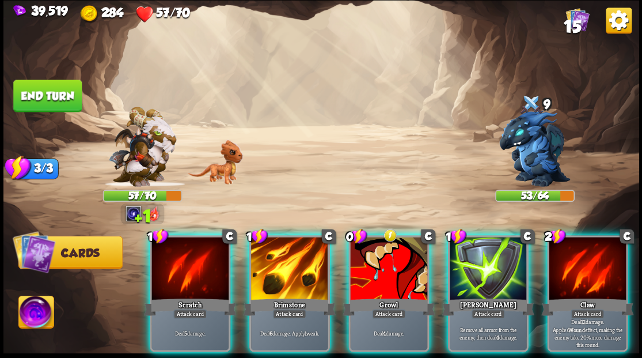
click at [61, 91] on button "End turn" at bounding box center [47, 95] width 69 height 32
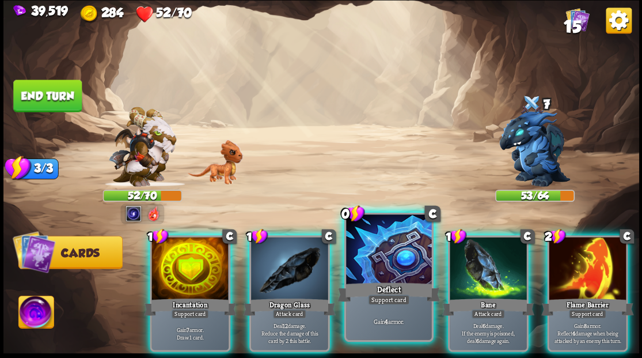
click at [387, 266] on div at bounding box center [388, 250] width 85 height 72
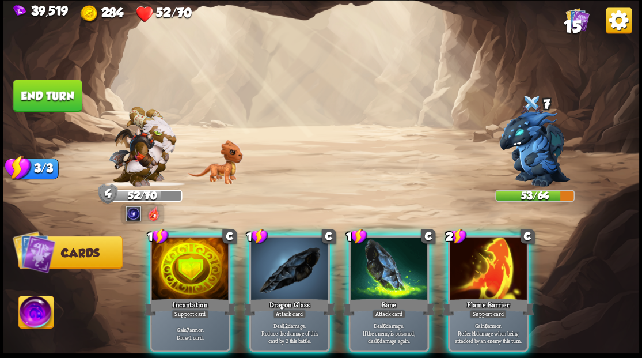
click at [180, 266] on div at bounding box center [190, 269] width 77 height 65
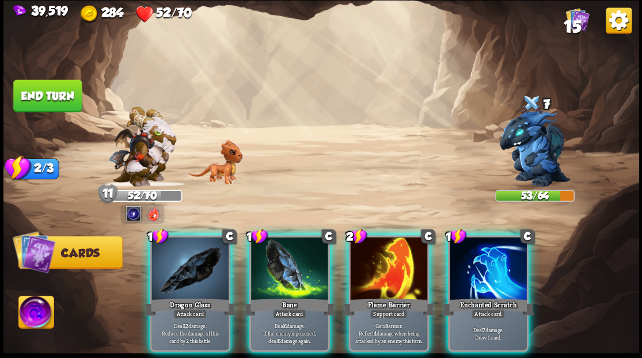
click at [499, 271] on div at bounding box center [488, 269] width 77 height 65
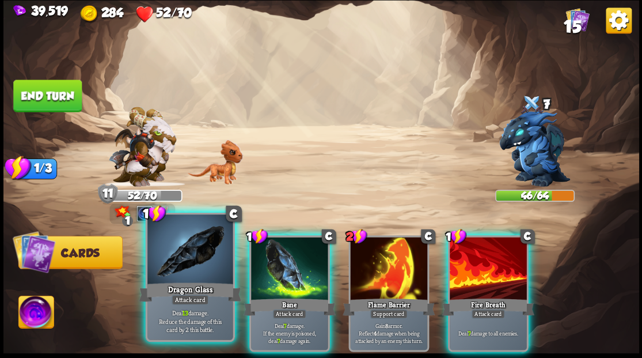
click at [195, 279] on div at bounding box center [189, 250] width 85 height 72
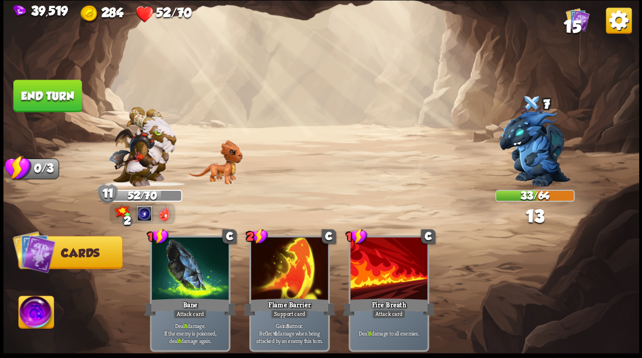
click at [34, 311] on img at bounding box center [35, 314] width 35 height 36
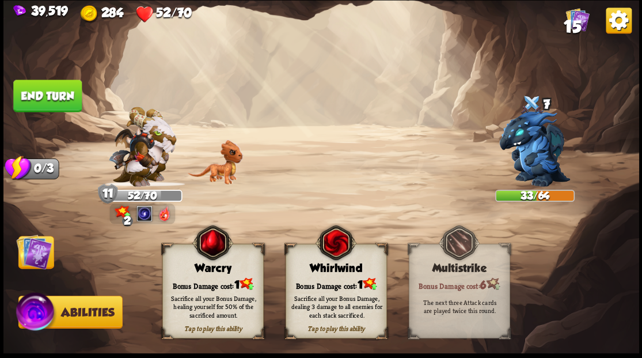
click at [206, 290] on div "Sacrifice all your Bonus Damage, healing yourself for 50% of the sacrificed amo…" at bounding box center [212, 306] width 101 height 40
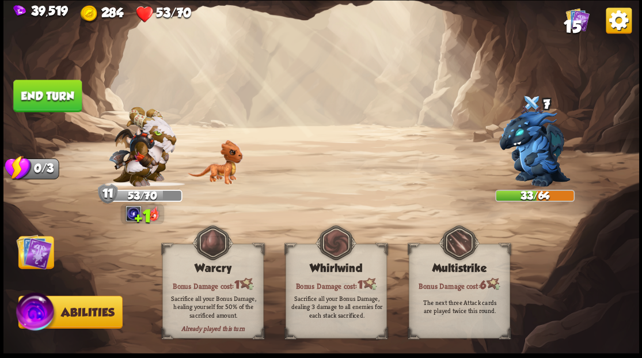
click at [39, 264] on img at bounding box center [34, 251] width 36 height 36
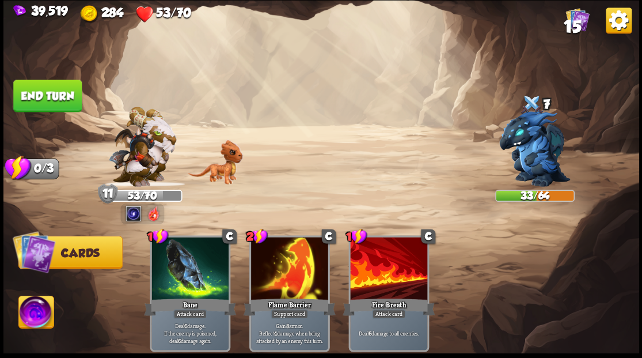
click at [62, 104] on button "End turn" at bounding box center [47, 95] width 69 height 32
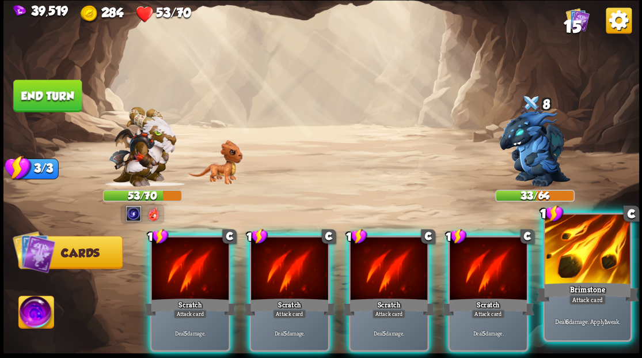
click at [585, 270] on div at bounding box center [587, 250] width 85 height 72
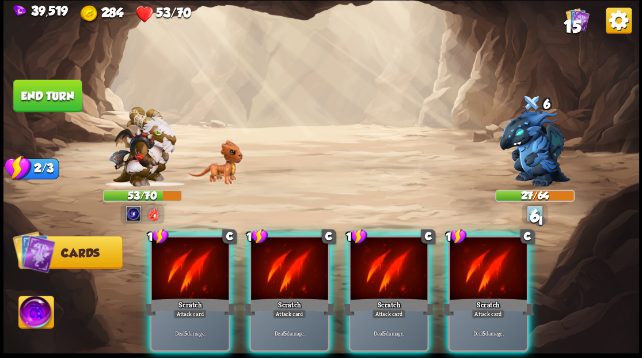
click at [495, 262] on div at bounding box center [488, 269] width 77 height 65
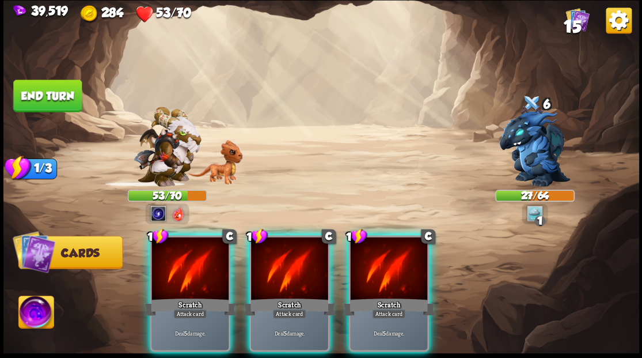
drag, startPoint x: 387, startPoint y: 256, endPoint x: 375, endPoint y: 252, distance: 12.6
click at [383, 254] on div at bounding box center [388, 269] width 77 height 65
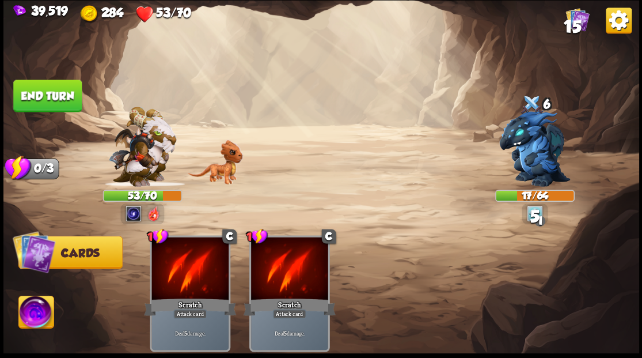
click at [44, 100] on button "End turn" at bounding box center [47, 95] width 69 height 32
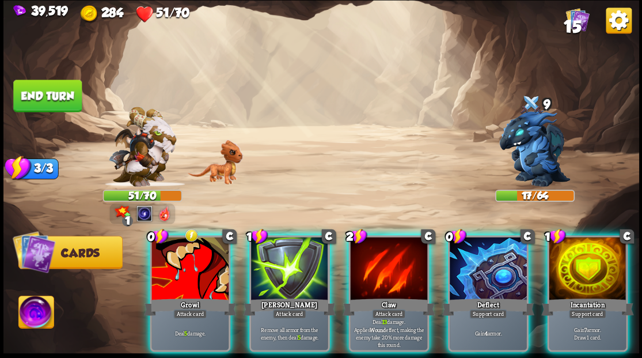
click at [38, 313] on img at bounding box center [35, 314] width 35 height 36
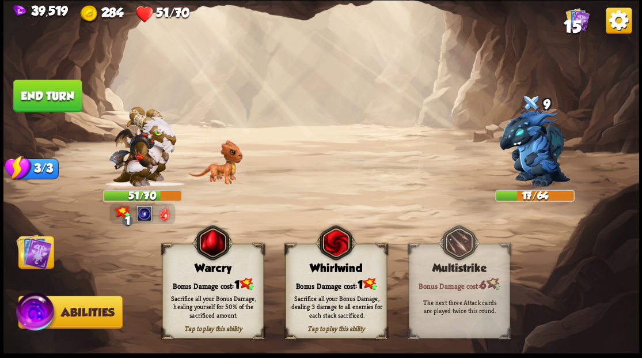
click at [221, 282] on div "Bonus Damage cost: 1" at bounding box center [212, 284] width 100 height 14
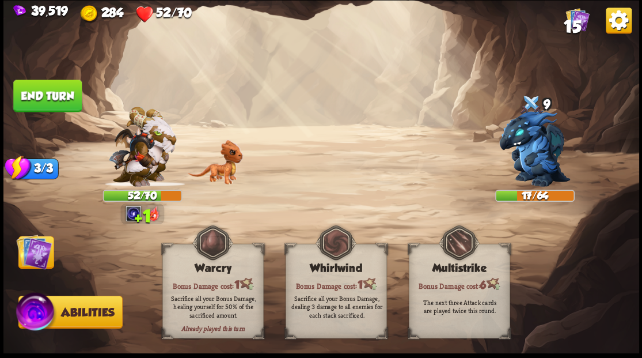
click at [36, 260] on img at bounding box center [34, 251] width 36 height 36
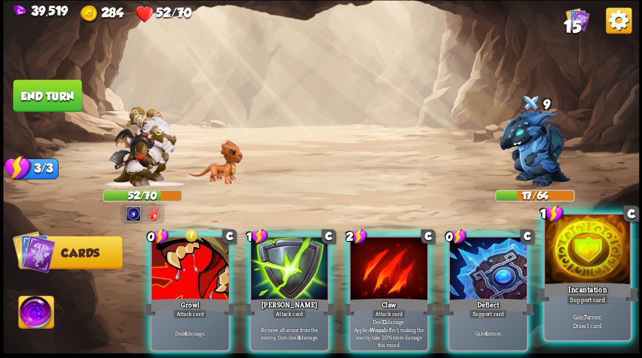
click at [593, 264] on div at bounding box center [587, 250] width 85 height 72
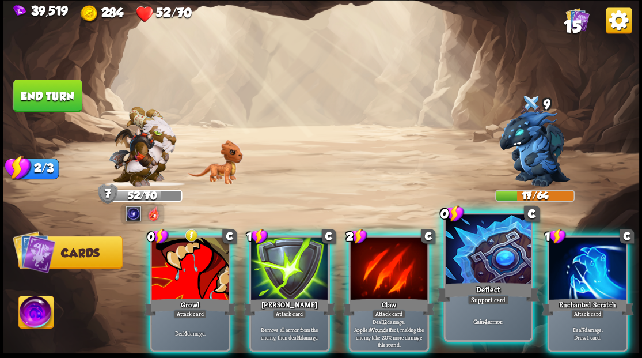
click at [493, 266] on div at bounding box center [487, 250] width 85 height 72
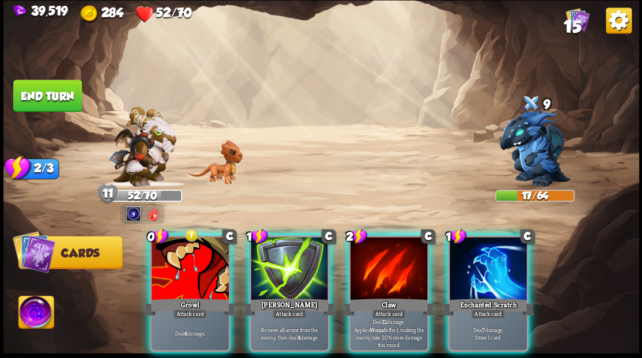
click at [480, 271] on div at bounding box center [488, 269] width 77 height 65
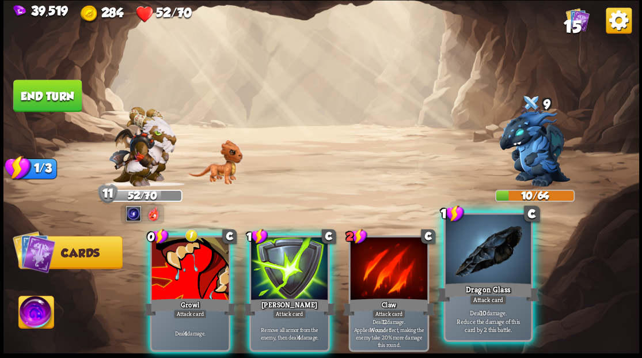
click at [474, 295] on div "Attack card" at bounding box center [487, 299] width 37 height 10
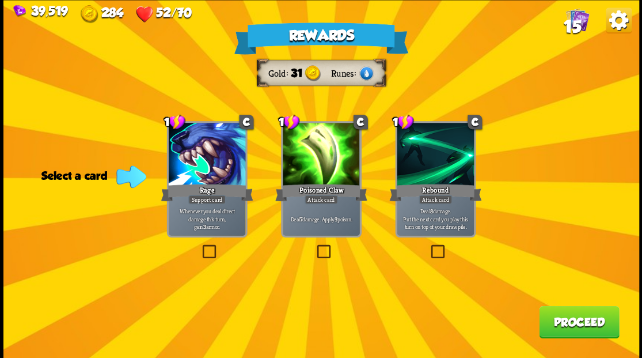
click at [315, 246] on label at bounding box center [315, 246] width 0 height 0
click at [0, 0] on input "checkbox" at bounding box center [0, 0] width 0 height 0
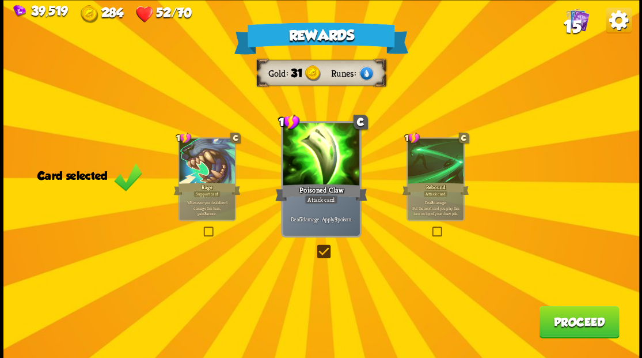
drag, startPoint x: 567, startPoint y: 332, endPoint x: 563, endPoint y: 327, distance: 6.1
click at [563, 327] on button "Proceed" at bounding box center [579, 321] width 80 height 32
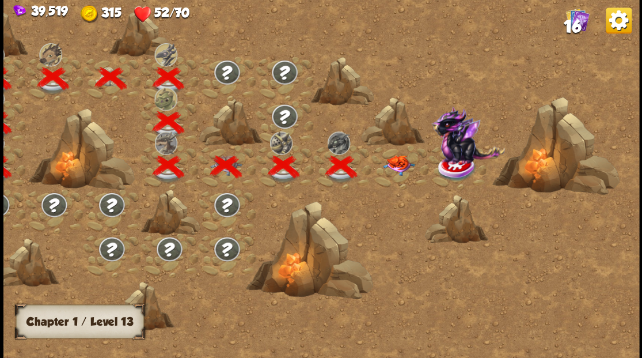
click at [400, 166] on img at bounding box center [399, 165] width 32 height 20
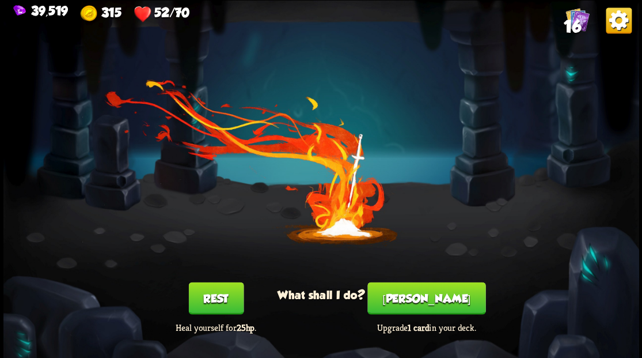
click at [425, 309] on button "[PERSON_NAME]" at bounding box center [427, 298] width 118 height 32
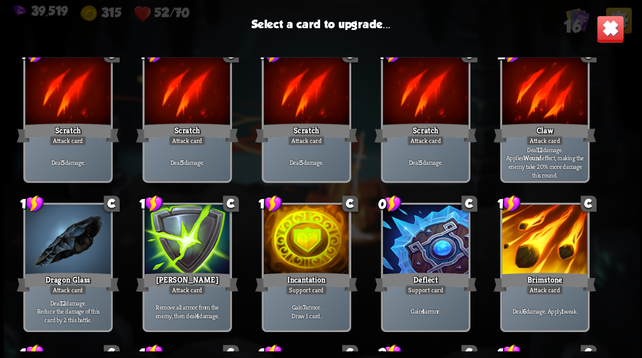
scroll to position [77, 0]
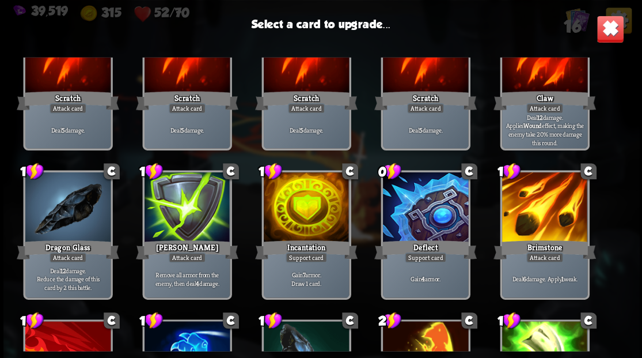
click at [306, 207] on div at bounding box center [305, 208] width 85 height 72
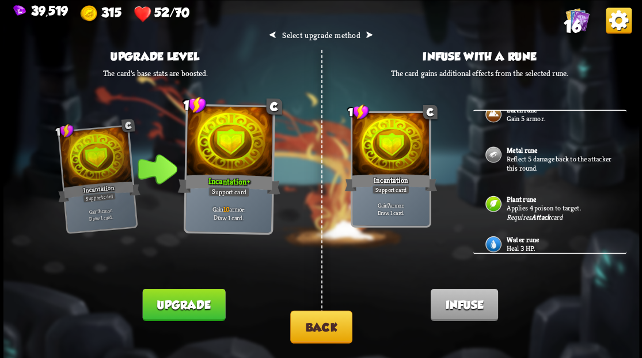
scroll to position [85, 0]
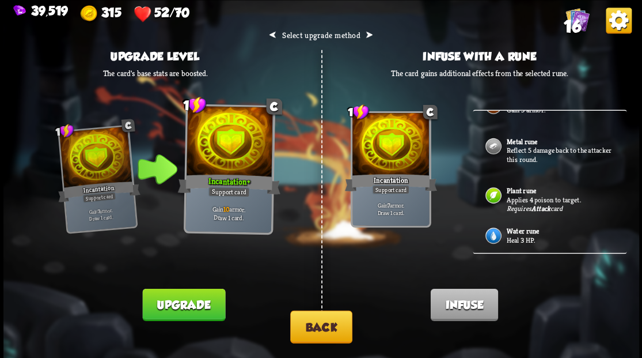
click at [526, 237] on p "Heal 3 HP." at bounding box center [560, 239] width 108 height 9
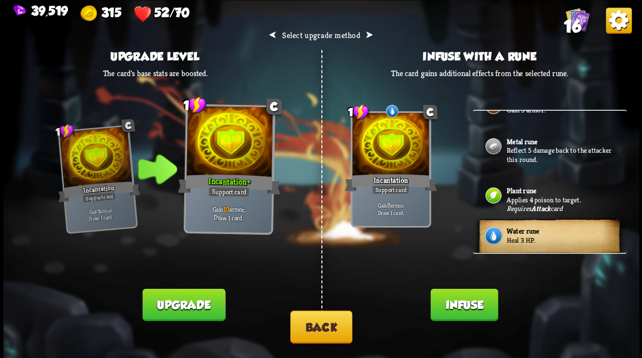
click at [445, 316] on button "Infuse" at bounding box center [463, 304] width 67 height 32
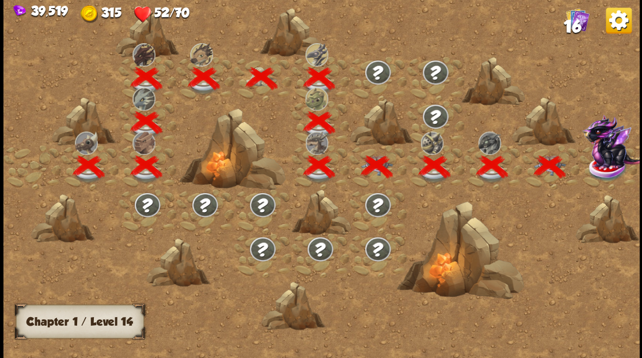
scroll to position [0, 175]
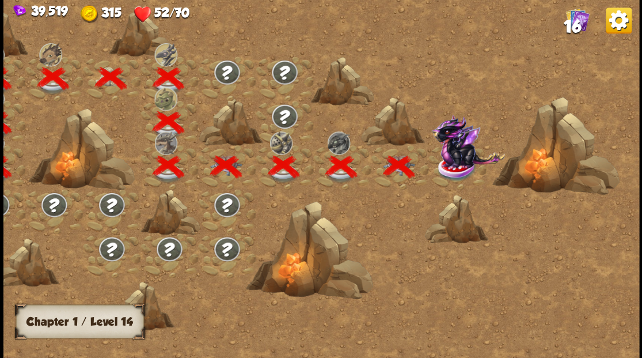
click at [455, 161] on img at bounding box center [468, 141] width 74 height 54
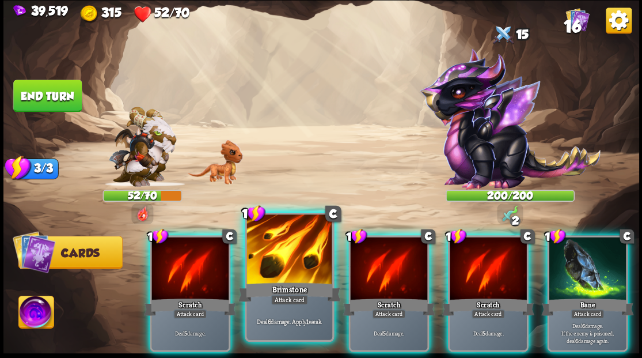
click at [292, 267] on div at bounding box center [289, 250] width 85 height 72
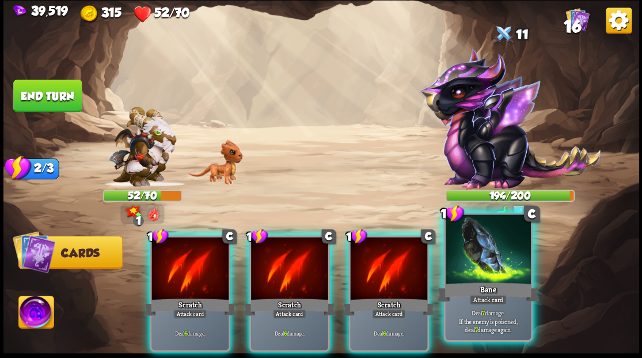
click at [487, 266] on div at bounding box center [487, 250] width 85 height 72
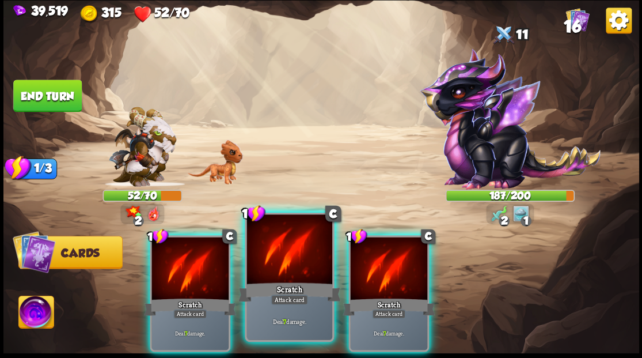
drag, startPoint x: 373, startPoint y: 273, endPoint x: 318, endPoint y: 268, distance: 54.9
click at [370, 272] on div at bounding box center [388, 269] width 77 height 65
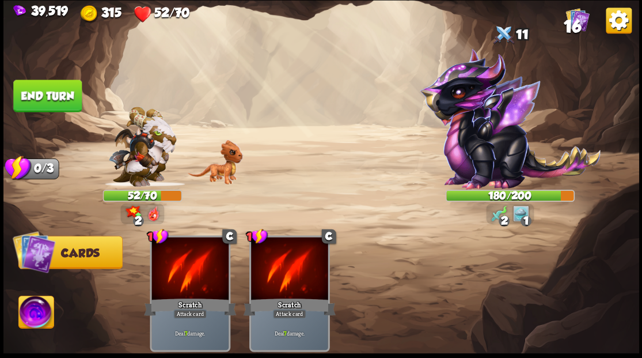
click at [32, 315] on img at bounding box center [35, 314] width 35 height 36
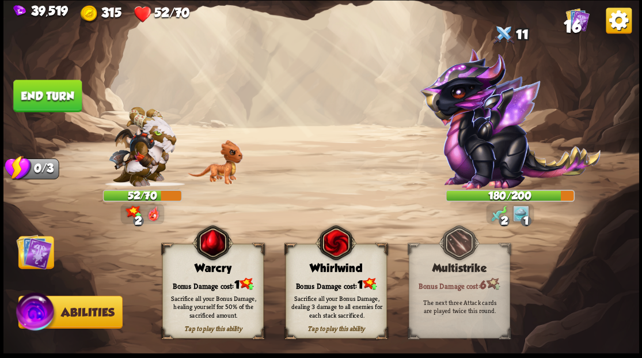
click at [202, 278] on div "Bonus Damage cost: 1" at bounding box center [212, 284] width 100 height 14
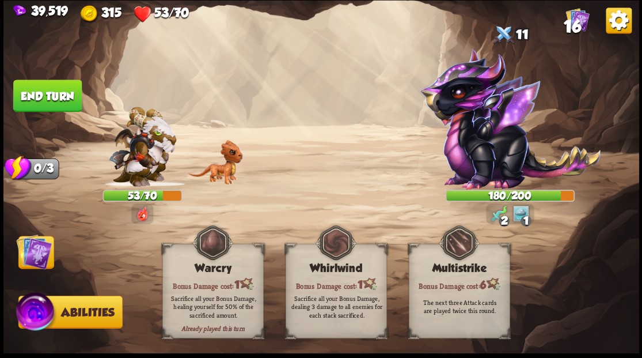
click at [35, 245] on img at bounding box center [34, 251] width 36 height 36
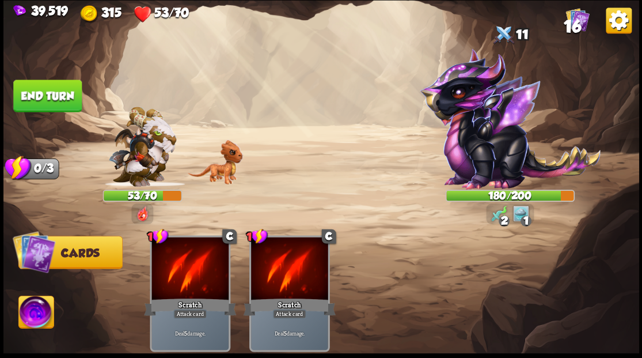
click at [55, 90] on button "End turn" at bounding box center [47, 95] width 69 height 32
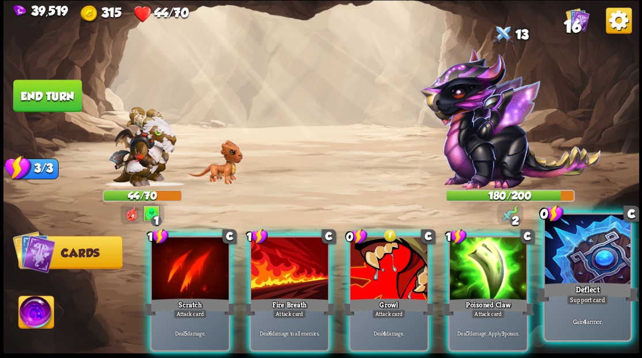
click at [596, 268] on div at bounding box center [587, 250] width 85 height 72
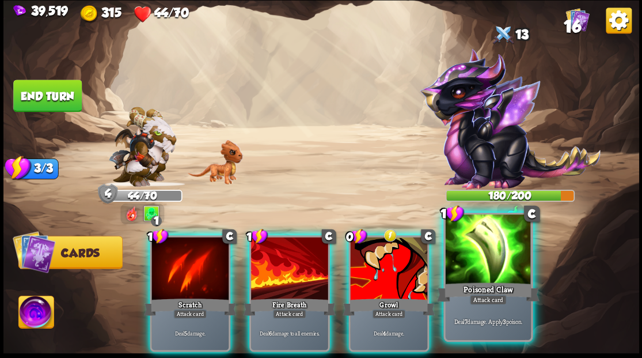
drag, startPoint x: 504, startPoint y: 260, endPoint x: 411, endPoint y: 234, distance: 97.0
click at [503, 260] on div at bounding box center [487, 250] width 85 height 72
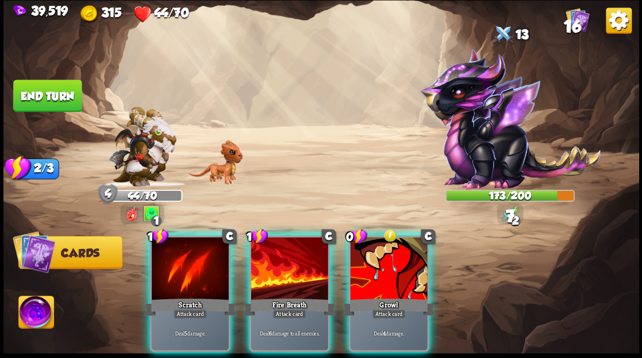
drag, startPoint x: 277, startPoint y: 258, endPoint x: 270, endPoint y: 258, distance: 6.9
click at [274, 258] on div at bounding box center [289, 269] width 77 height 65
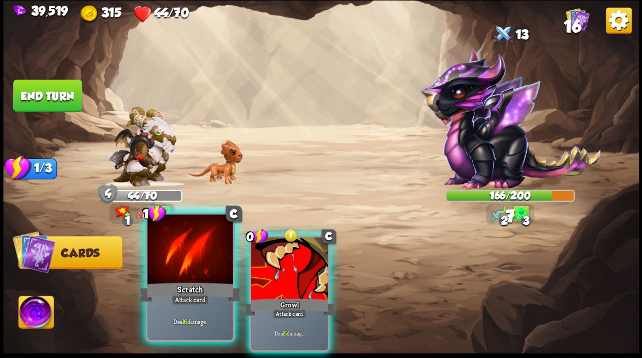
click at [175, 259] on div at bounding box center [189, 250] width 85 height 72
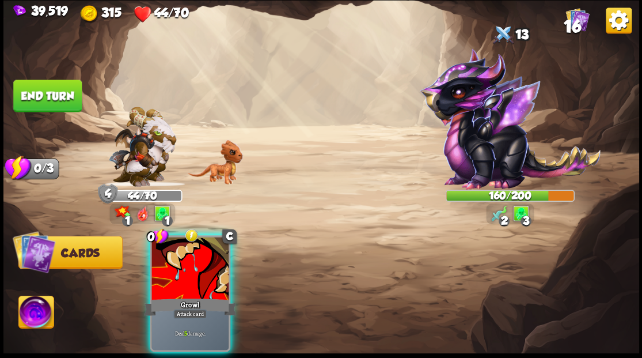
click at [175, 259] on div at bounding box center [190, 269] width 77 height 65
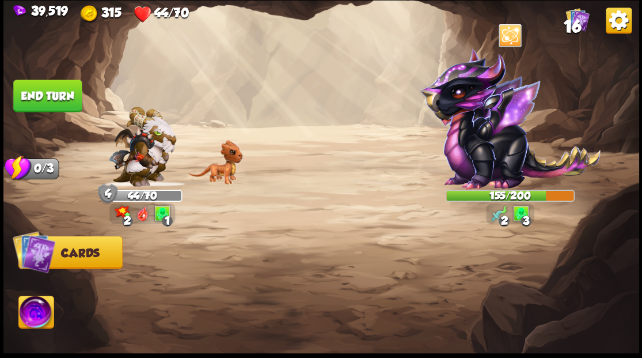
click at [34, 312] on img at bounding box center [35, 314] width 35 height 36
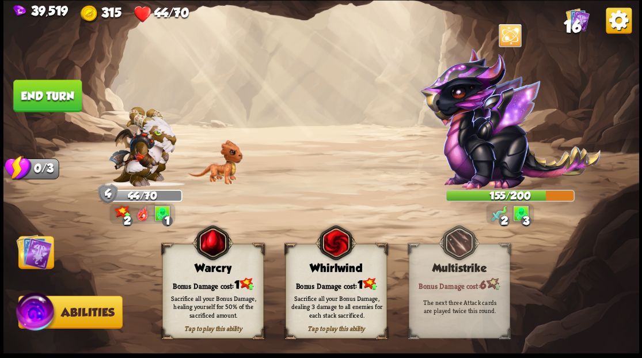
click at [218, 275] on div "Tap to play this ability Warcry Bonus Damage cost: 1 Sacrifice all your Bonus D…" at bounding box center [212, 291] width 101 height 94
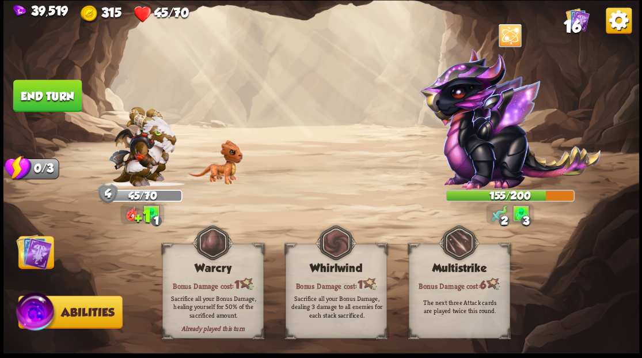
click at [42, 254] on img at bounding box center [34, 251] width 36 height 36
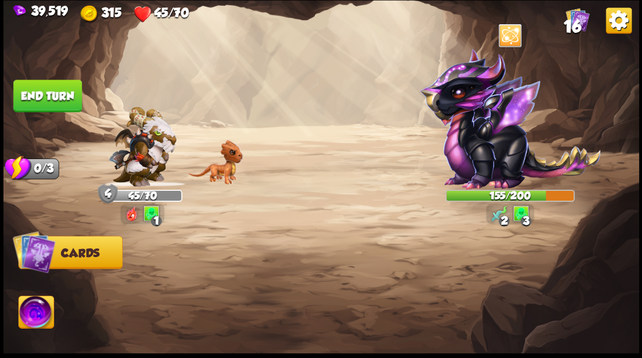
click at [45, 92] on button "End turn" at bounding box center [47, 95] width 69 height 32
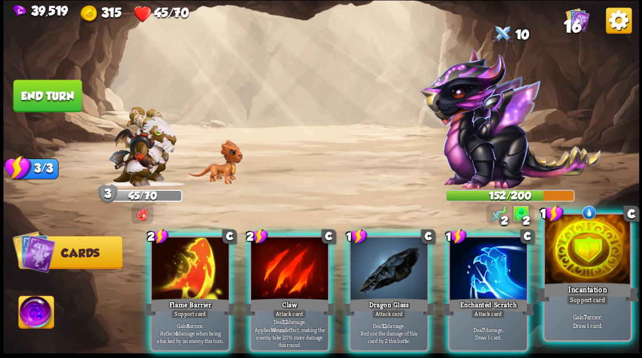
click at [592, 268] on div at bounding box center [587, 250] width 85 height 72
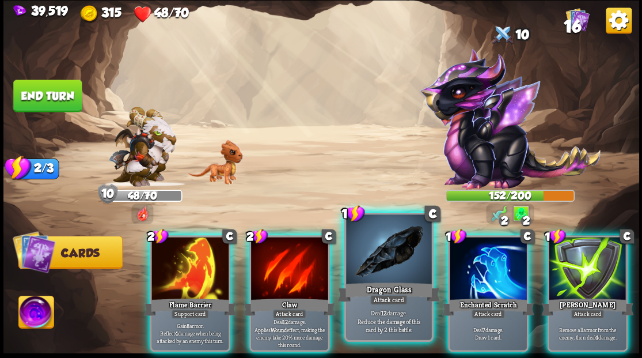
click at [403, 280] on div "Dragon Glass" at bounding box center [389, 291] width 103 height 23
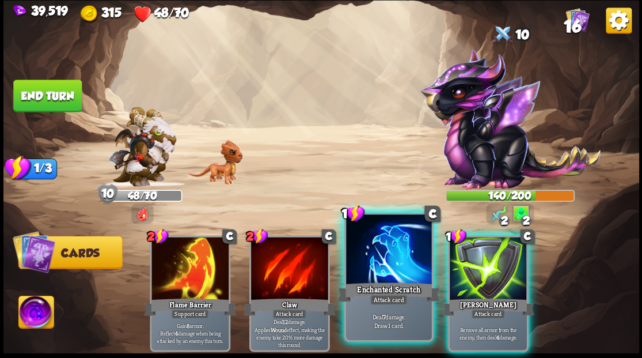
click at [400, 251] on div at bounding box center [388, 250] width 85 height 72
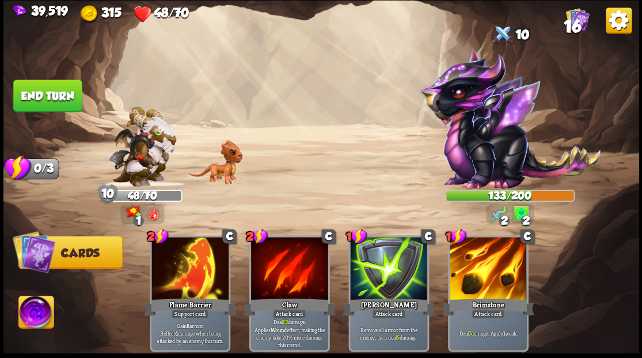
click at [52, 105] on button "End turn" at bounding box center [47, 95] width 69 height 32
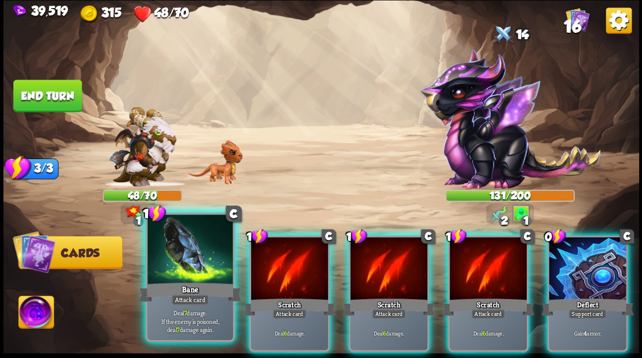
click at [205, 258] on div at bounding box center [189, 250] width 85 height 72
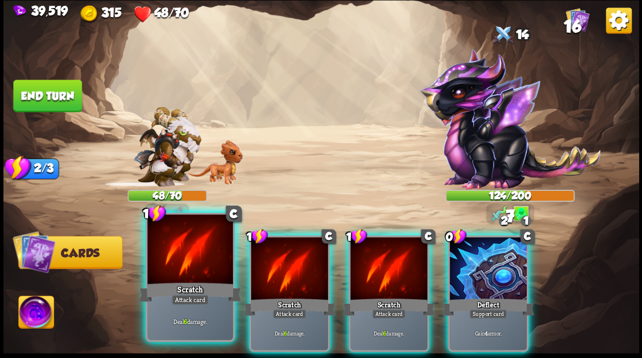
click at [198, 258] on div at bounding box center [189, 250] width 85 height 72
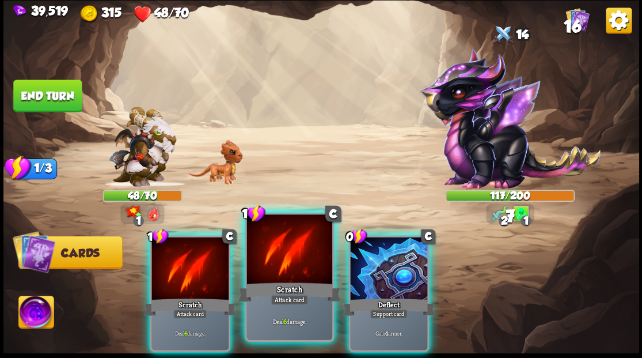
click at [301, 251] on div at bounding box center [289, 250] width 85 height 72
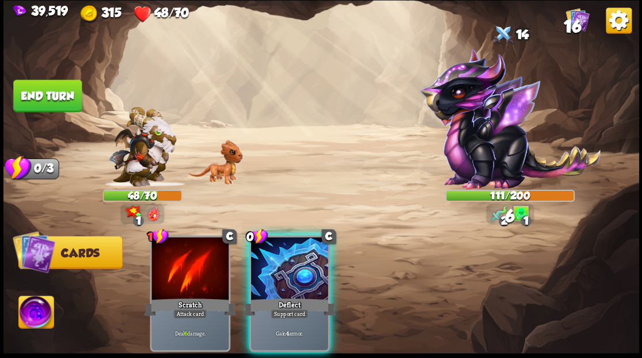
click at [299, 255] on div at bounding box center [289, 269] width 77 height 65
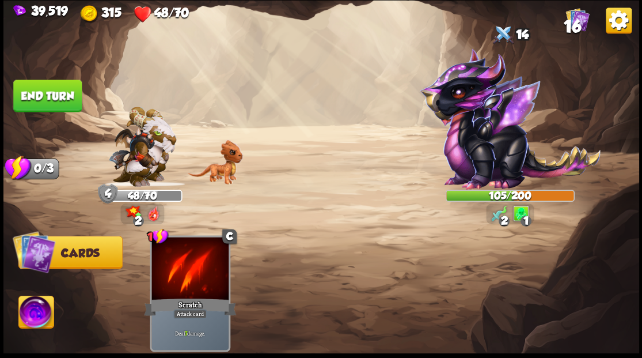
click at [36, 313] on img at bounding box center [35, 314] width 35 height 36
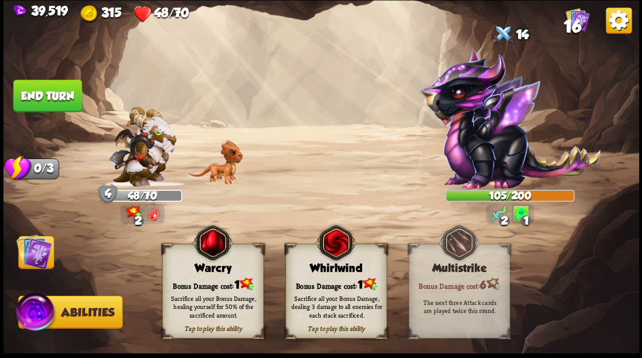
drag, startPoint x: 226, startPoint y: 271, endPoint x: 187, endPoint y: 258, distance: 41.5
click at [226, 272] on div "Warcry" at bounding box center [212, 268] width 100 height 13
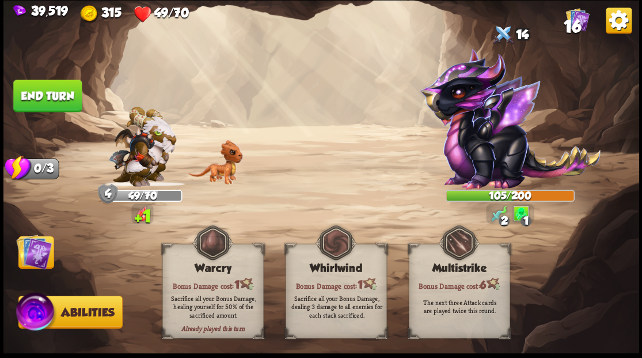
click at [39, 258] on img at bounding box center [34, 251] width 36 height 36
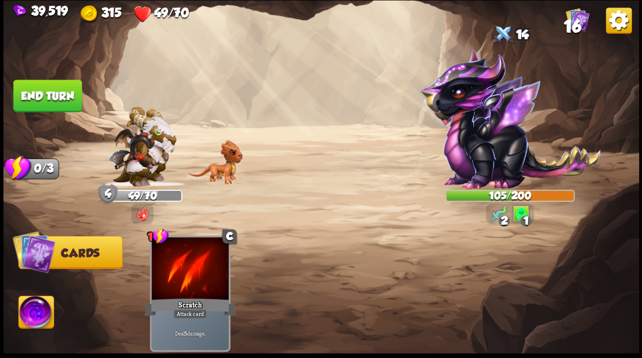
click at [73, 95] on button "End turn" at bounding box center [47, 95] width 69 height 32
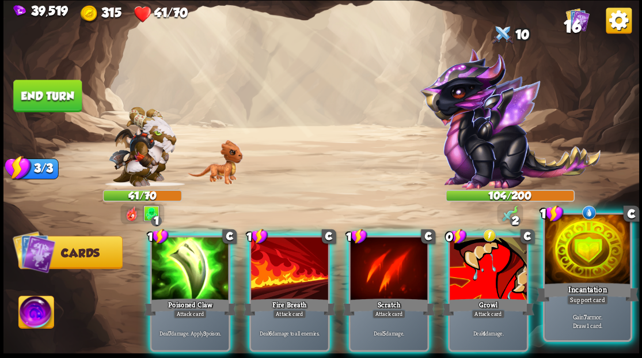
click at [595, 274] on div at bounding box center [587, 250] width 85 height 72
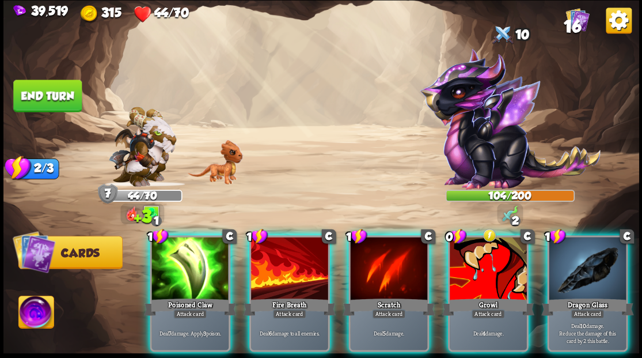
click at [484, 256] on div at bounding box center [488, 269] width 77 height 65
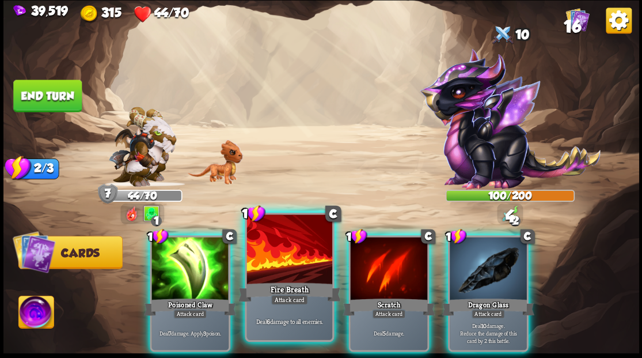
click at [283, 268] on div at bounding box center [289, 250] width 85 height 72
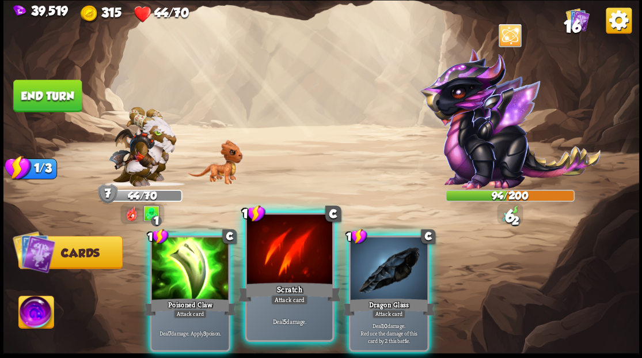
drag, startPoint x: 384, startPoint y: 279, endPoint x: 251, endPoint y: 267, distance: 133.7
click at [378, 279] on div at bounding box center [388, 269] width 77 height 65
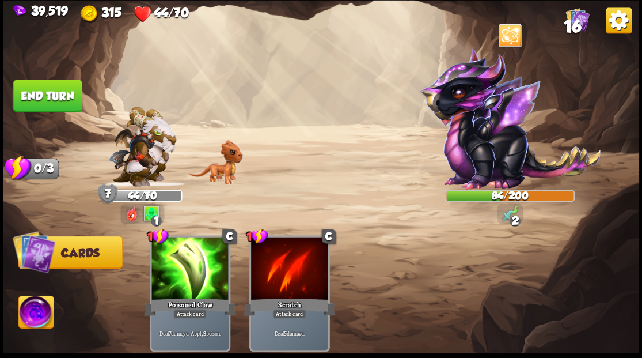
click at [65, 85] on button "End turn" at bounding box center [47, 95] width 69 height 32
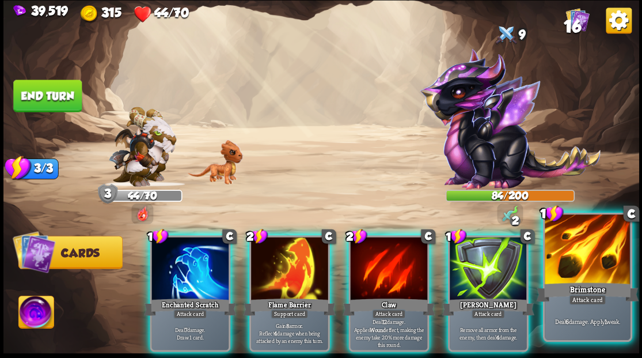
click at [570, 280] on div "Brimstone" at bounding box center [587, 291] width 103 height 23
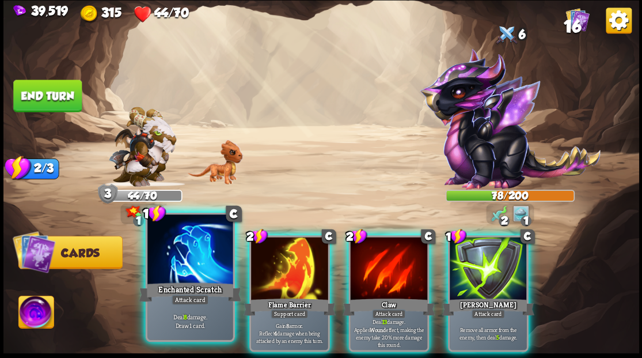
click at [168, 277] on div at bounding box center [189, 250] width 85 height 72
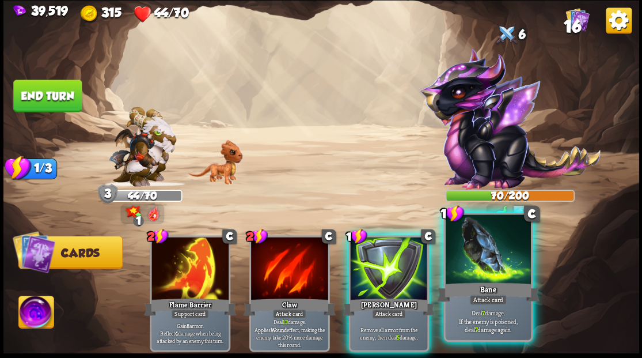
drag, startPoint x: 471, startPoint y: 250, endPoint x: 445, endPoint y: 247, distance: 25.6
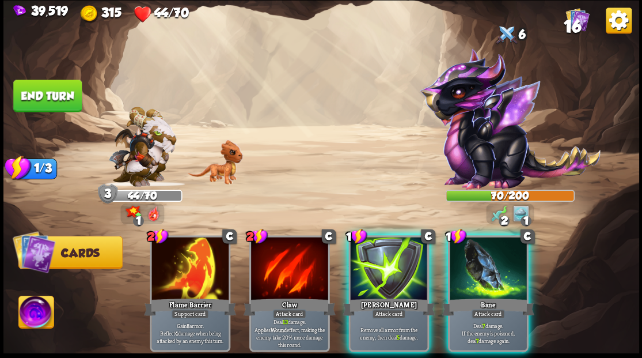
click at [469, 249] on div at bounding box center [488, 269] width 77 height 65
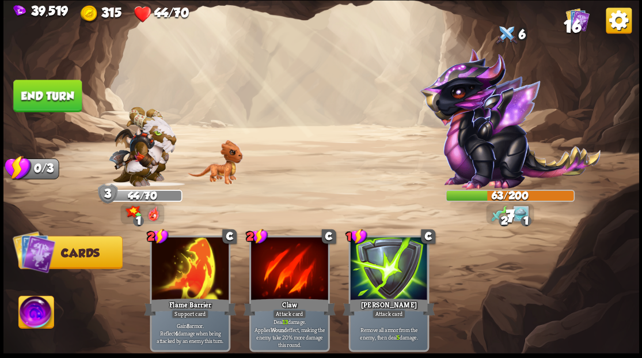
click at [50, 91] on button "End turn" at bounding box center [47, 95] width 69 height 32
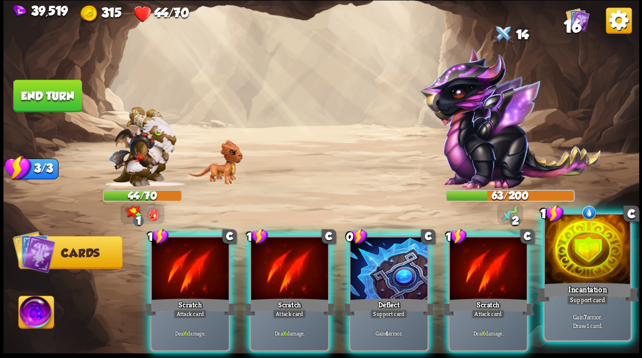
click at [585, 259] on div at bounding box center [587, 250] width 85 height 72
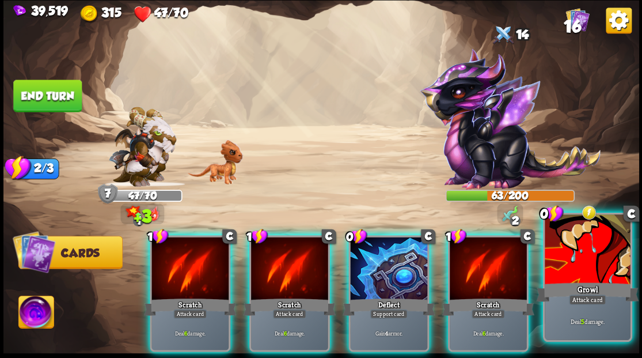
click at [585, 238] on div at bounding box center [587, 250] width 85 height 72
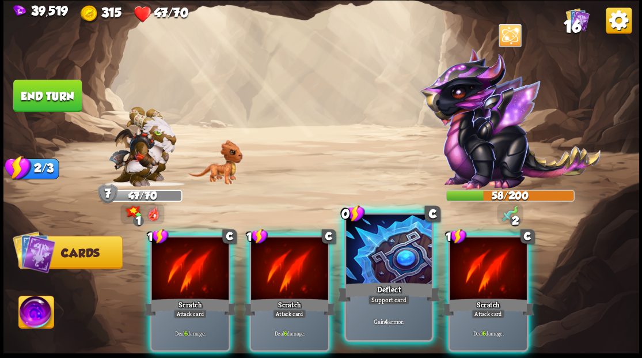
click at [383, 237] on div at bounding box center [388, 250] width 85 height 72
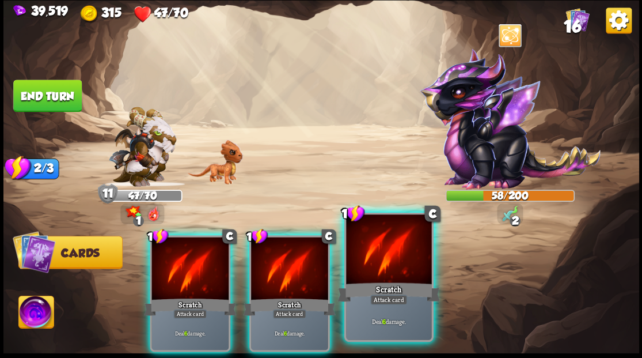
click at [393, 274] on div at bounding box center [388, 250] width 85 height 72
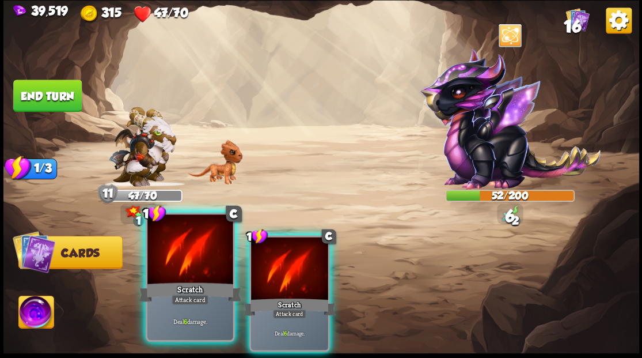
click at [243, 261] on div "1 C Scratch Attack card Deal 6 damage. 1 C Scratch Attack card Deal 6 damage." at bounding box center [384, 278] width 509 height 159
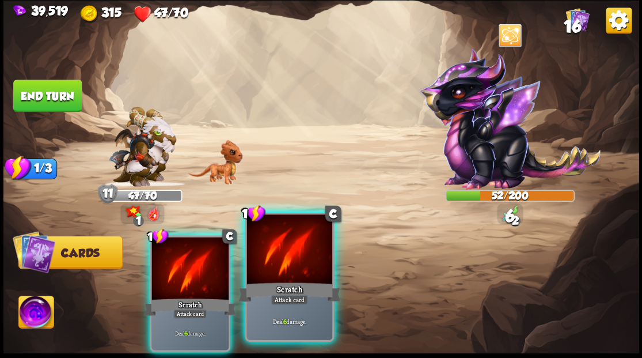
drag, startPoint x: 191, startPoint y: 262, endPoint x: 198, endPoint y: 257, distance: 8.3
click at [191, 262] on div at bounding box center [190, 269] width 77 height 65
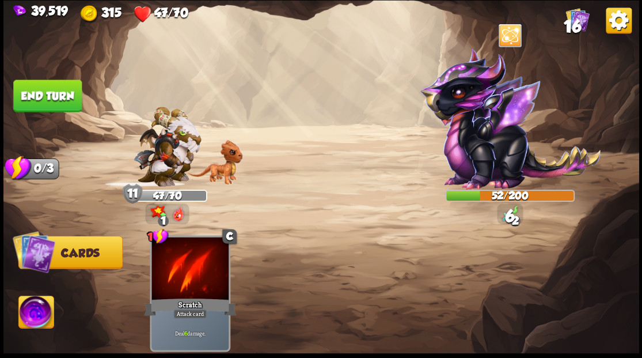
drag, startPoint x: 254, startPoint y: 278, endPoint x: 237, endPoint y: 275, distance: 17.5
click at [240, 275] on div "1 C Scratch Attack card Deal 6 damage." at bounding box center [384, 278] width 509 height 159
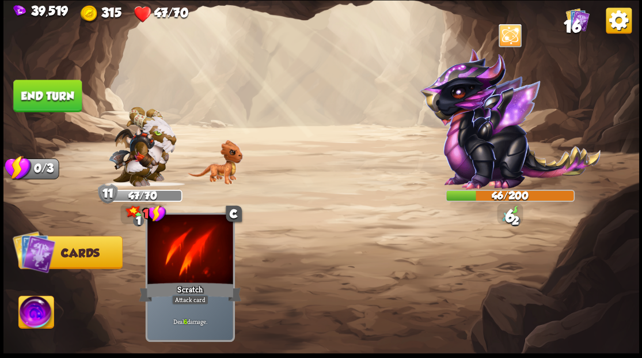
click at [204, 272] on div at bounding box center [189, 250] width 85 height 72
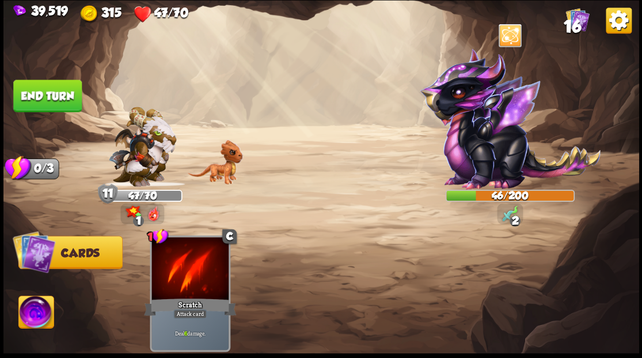
click at [27, 313] on img at bounding box center [35, 314] width 35 height 36
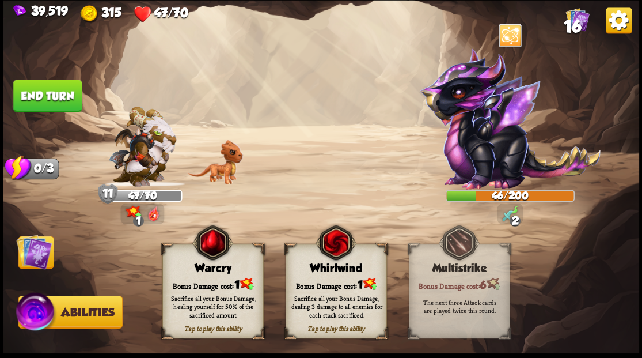
click at [225, 271] on div "Warcry" at bounding box center [212, 268] width 100 height 13
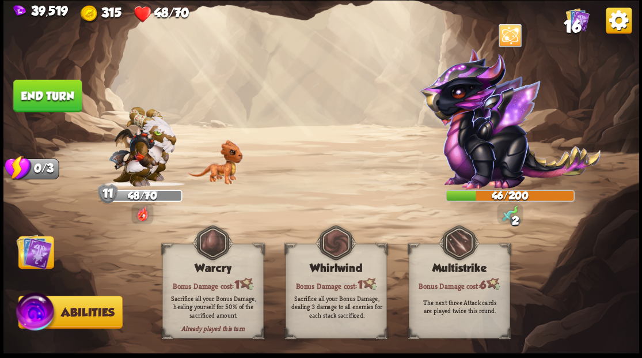
drag, startPoint x: 39, startPoint y: 98, endPoint x: 136, endPoint y: 98, distance: 96.8
click at [41, 98] on button "End turn" at bounding box center [47, 95] width 69 height 32
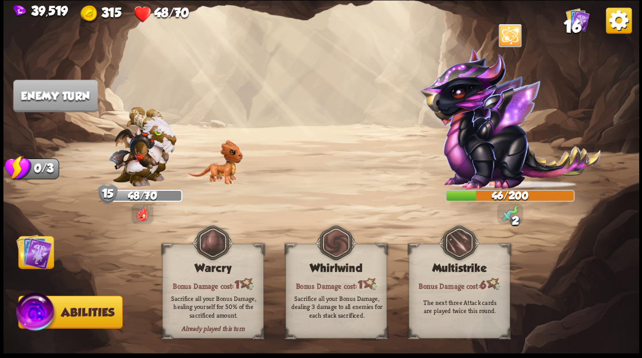
click at [45, 252] on img at bounding box center [34, 251] width 36 height 36
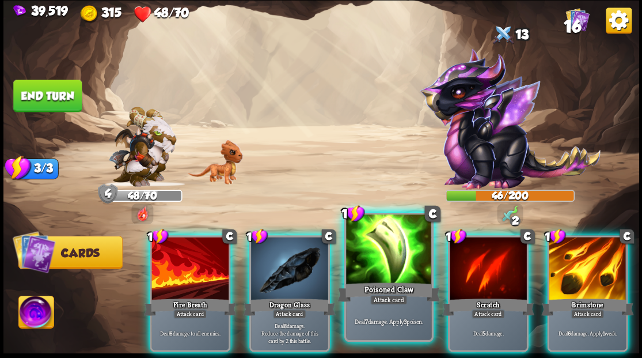
click at [387, 245] on div at bounding box center [388, 250] width 85 height 72
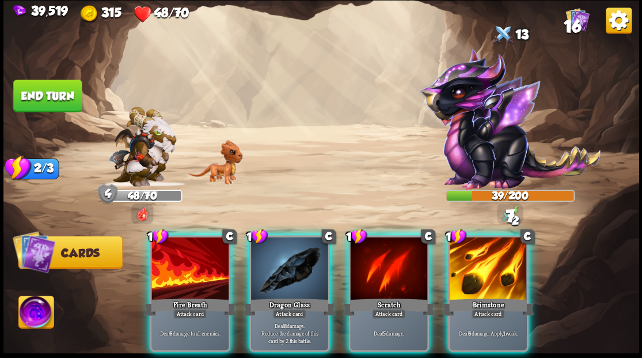
click at [484, 252] on div at bounding box center [488, 269] width 77 height 65
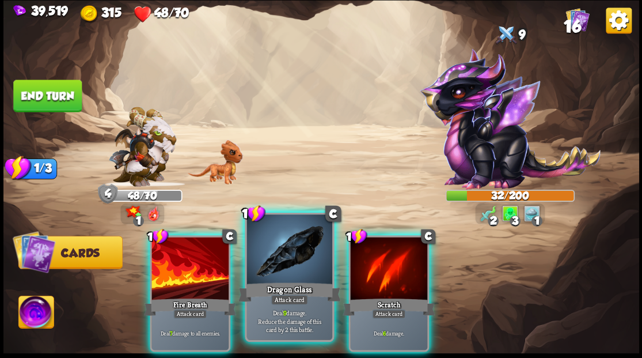
click at [282, 253] on div at bounding box center [289, 250] width 85 height 72
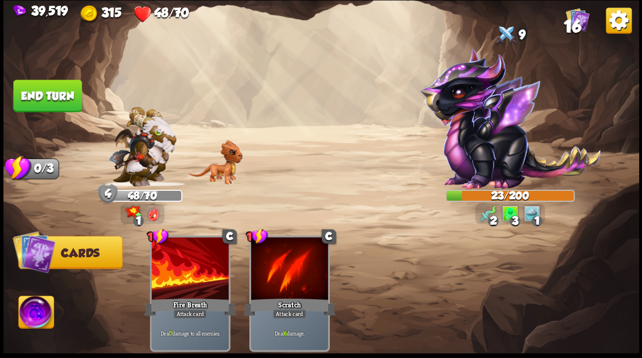
click at [38, 318] on img at bounding box center [35, 314] width 35 height 36
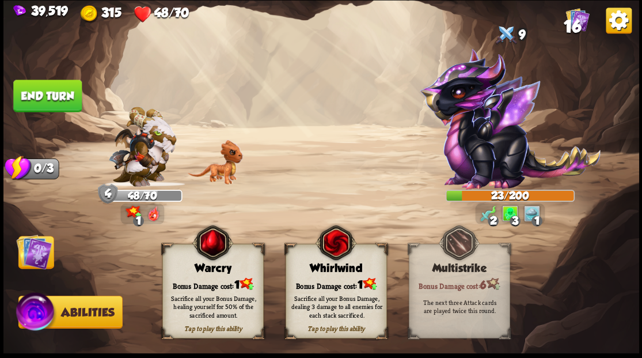
drag, startPoint x: 215, startPoint y: 273, endPoint x: 207, endPoint y: 270, distance: 8.8
click at [215, 272] on div "Warcry" at bounding box center [212, 268] width 100 height 13
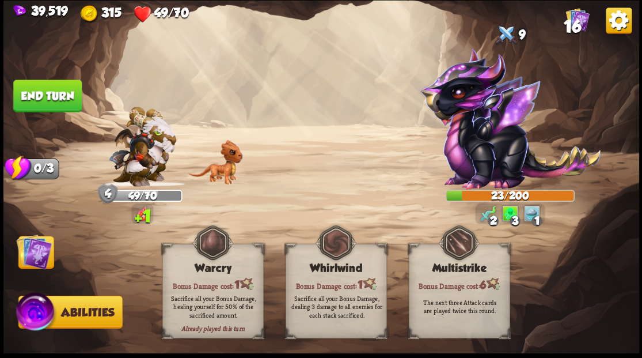
drag, startPoint x: 37, startPoint y: 247, endPoint x: 33, endPoint y: 233, distance: 15.0
click at [37, 246] on img at bounding box center [34, 251] width 36 height 36
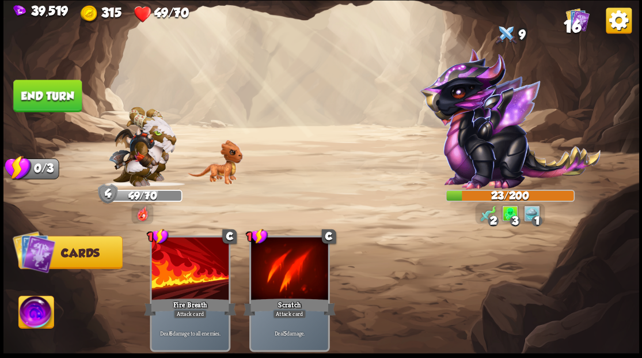
click at [36, 94] on button "End turn" at bounding box center [47, 95] width 69 height 32
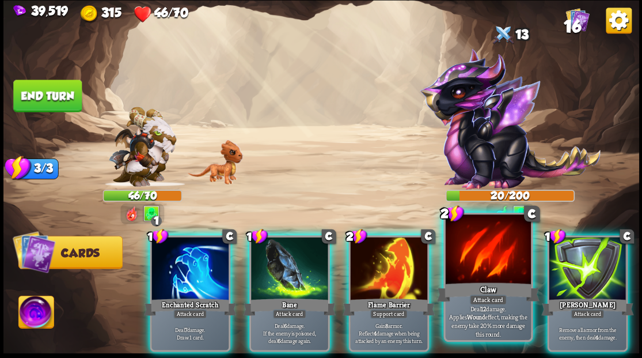
click at [496, 271] on div at bounding box center [487, 250] width 85 height 72
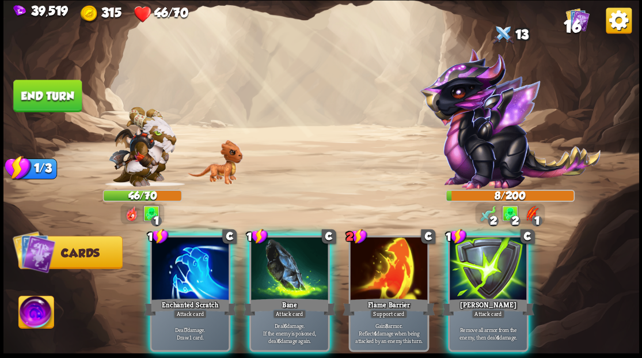
drag, startPoint x: 180, startPoint y: 244, endPoint x: 184, endPoint y: 235, distance: 10.3
click at [180, 243] on div at bounding box center [190, 269] width 77 height 65
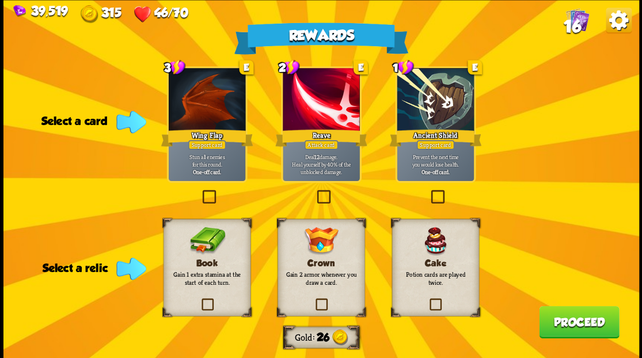
click at [428, 300] on label at bounding box center [428, 300] width 0 height 0
click at [0, 0] on input "checkbox" at bounding box center [0, 0] width 0 height 0
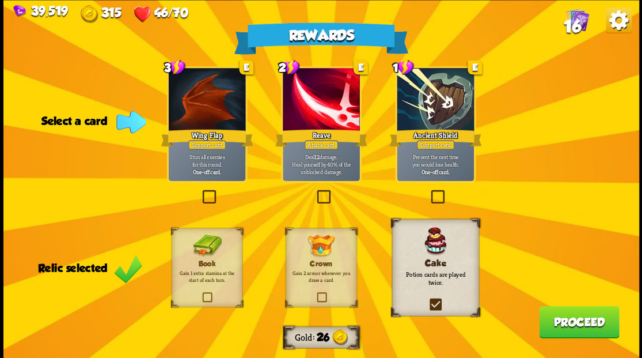
click at [574, 333] on button "Proceed" at bounding box center [579, 321] width 80 height 32
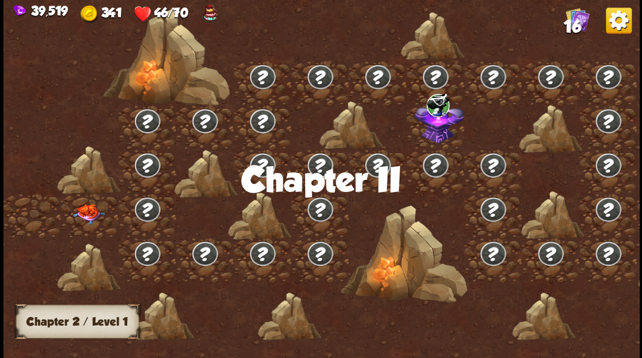
click at [88, 211] on img at bounding box center [89, 213] width 32 height 20
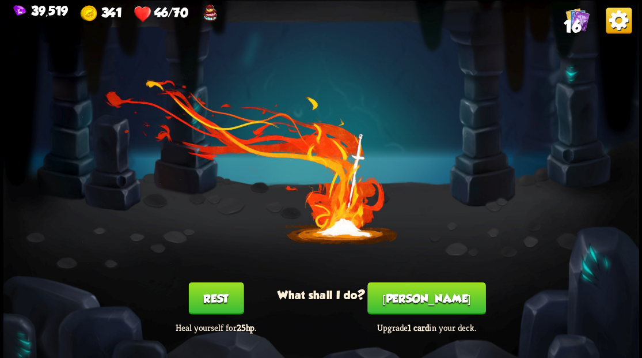
click at [416, 300] on button "[PERSON_NAME]" at bounding box center [427, 298] width 118 height 32
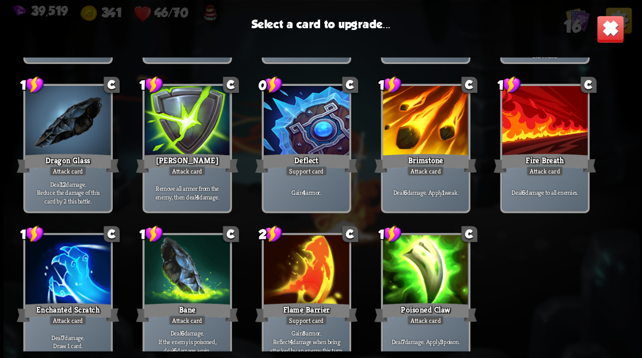
scroll to position [190, 0]
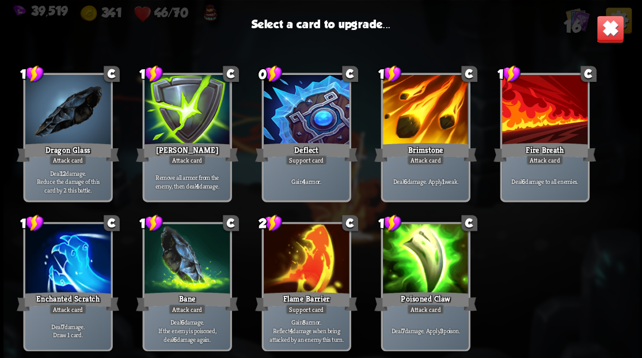
click at [57, 263] on div at bounding box center [67, 260] width 85 height 72
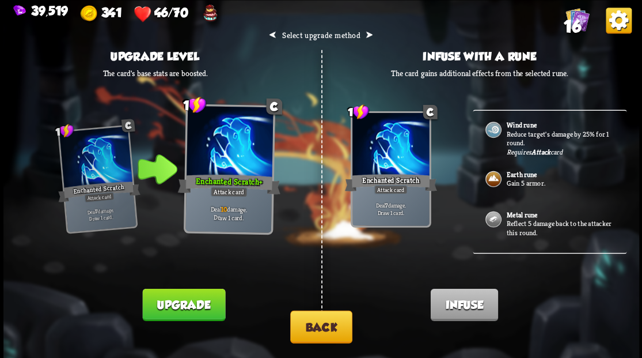
click at [524, 128] on b "Wind rune" at bounding box center [521, 124] width 30 height 9
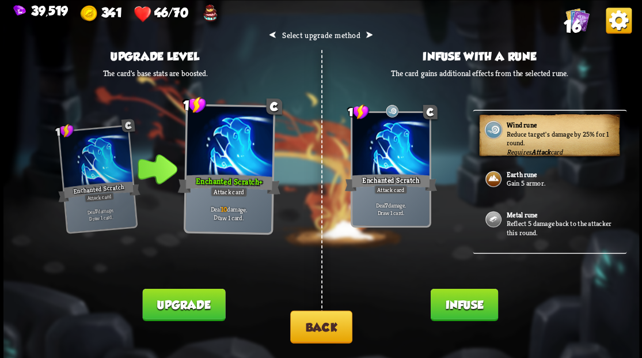
click at [461, 309] on button "Infuse" at bounding box center [463, 304] width 67 height 32
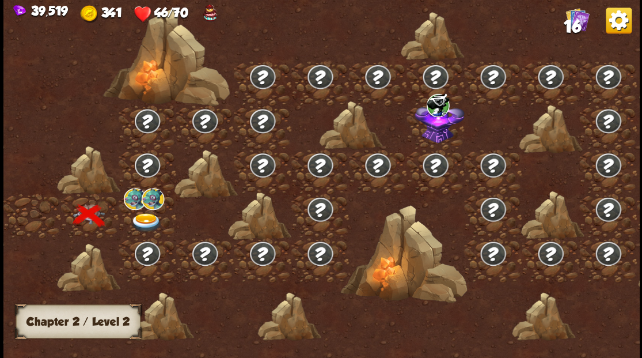
click at [138, 217] on img at bounding box center [146, 222] width 32 height 19
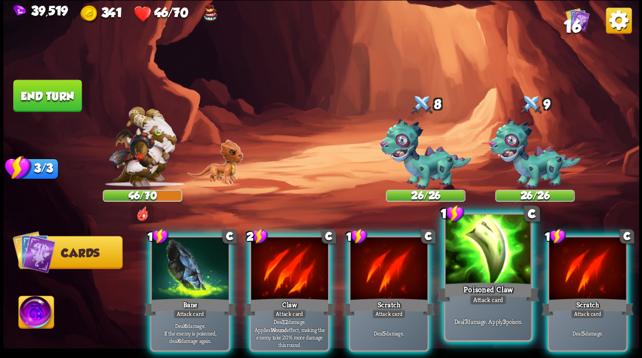
click at [482, 279] on div at bounding box center [487, 250] width 85 height 72
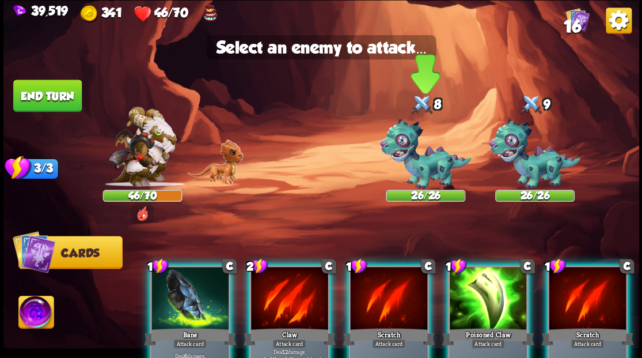
click at [422, 171] on img at bounding box center [426, 154] width 92 height 71
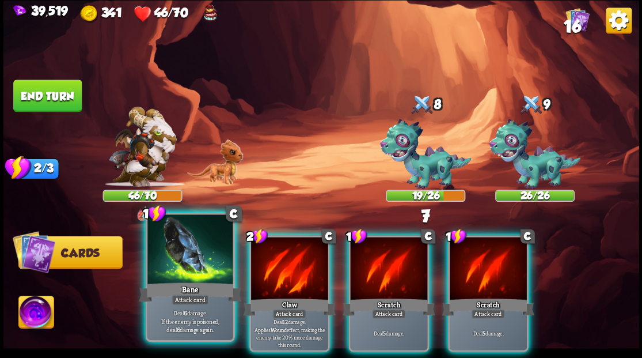
click at [187, 266] on div at bounding box center [189, 250] width 85 height 72
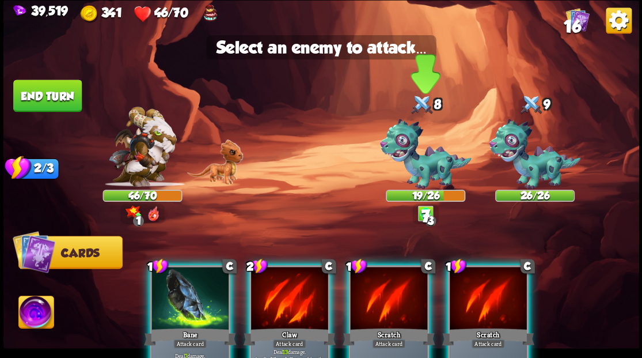
click at [416, 161] on img at bounding box center [426, 154] width 92 height 71
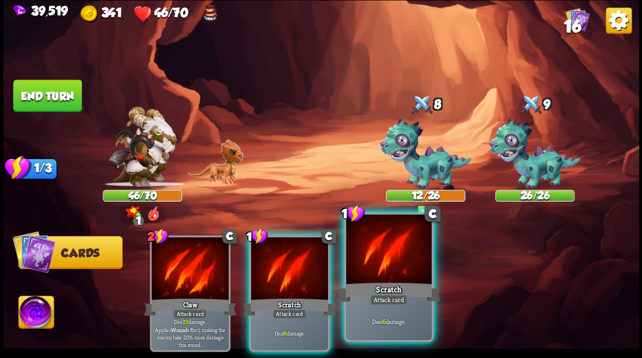
drag, startPoint x: 391, startPoint y: 264, endPoint x: 400, endPoint y: 247, distance: 18.8
click at [392, 262] on div at bounding box center [388, 250] width 85 height 72
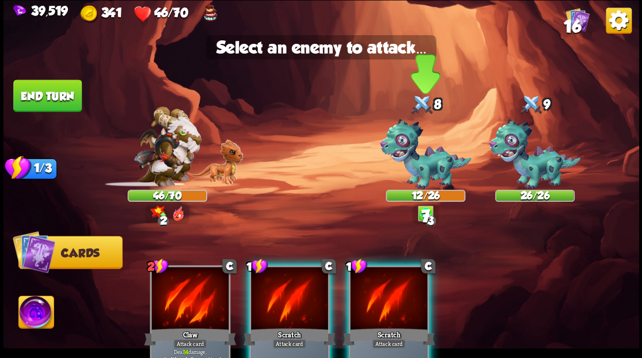
click at [423, 162] on img at bounding box center [426, 154] width 92 height 71
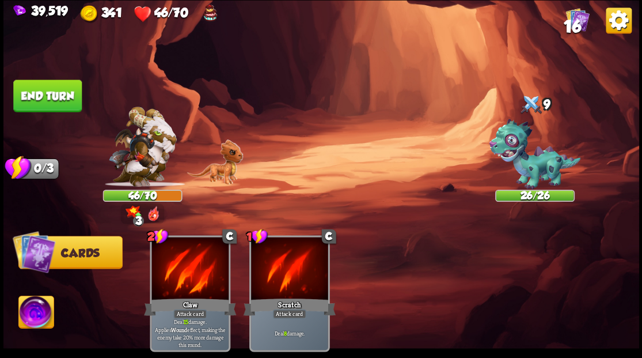
drag, startPoint x: 32, startPoint y: 317, endPoint x: 47, endPoint y: 306, distance: 19.0
click at [31, 317] on img at bounding box center [35, 314] width 35 height 36
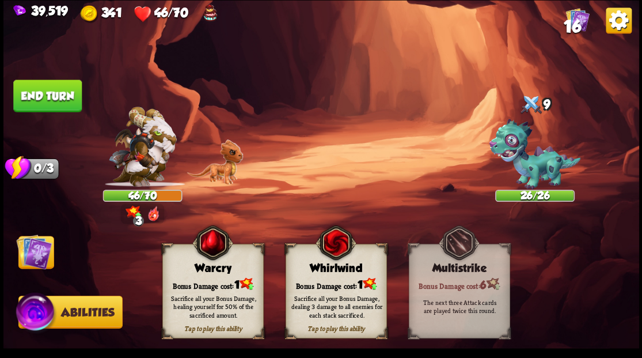
click at [200, 277] on div "Bonus Damage cost: 1" at bounding box center [212, 284] width 100 height 14
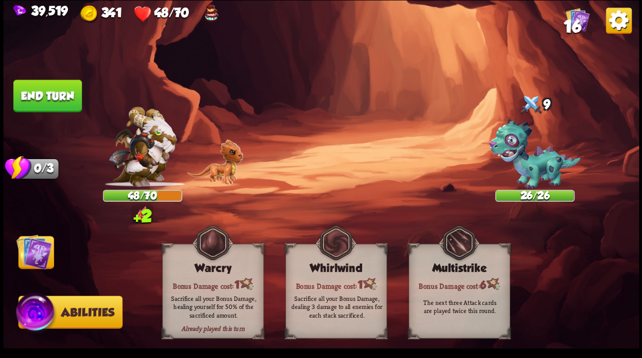
drag, startPoint x: 37, startPoint y: 240, endPoint x: 45, endPoint y: 207, distance: 33.8
click at [37, 240] on img at bounding box center [34, 251] width 36 height 36
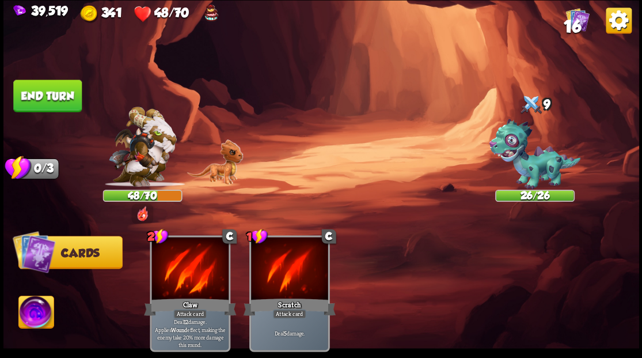
click at [60, 99] on button "End turn" at bounding box center [47, 95] width 69 height 32
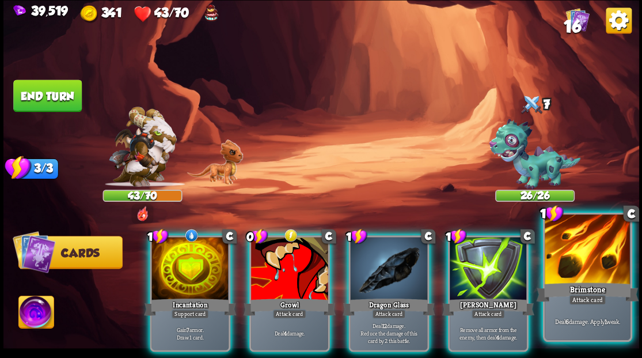
click at [607, 267] on div at bounding box center [587, 250] width 85 height 72
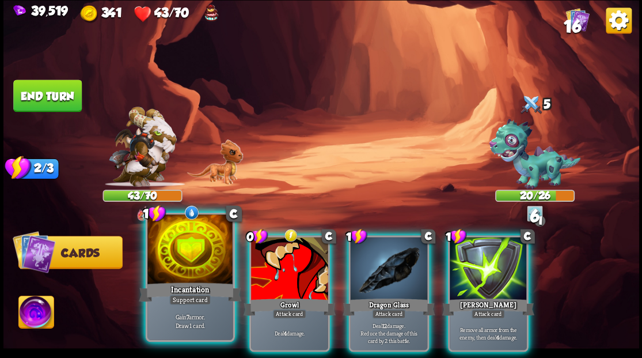
click at [195, 255] on div at bounding box center [189, 250] width 85 height 72
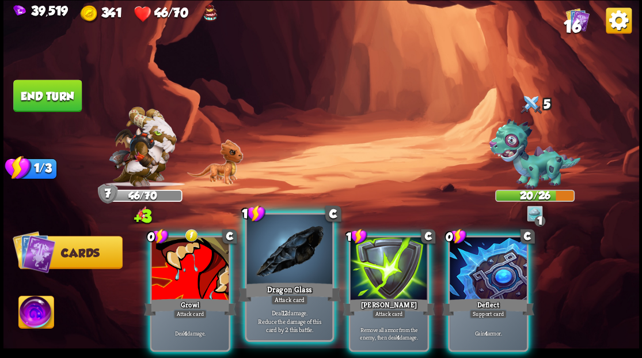
click at [285, 255] on div at bounding box center [289, 250] width 85 height 72
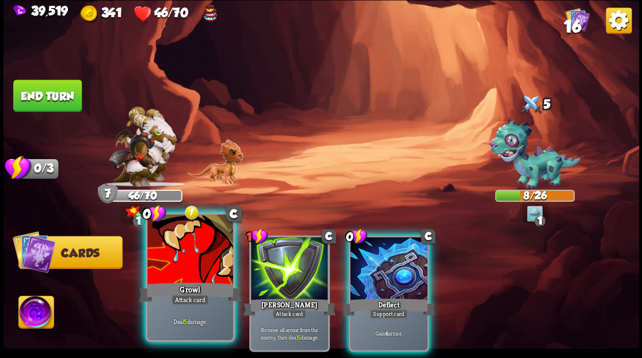
click at [175, 260] on div at bounding box center [189, 250] width 85 height 72
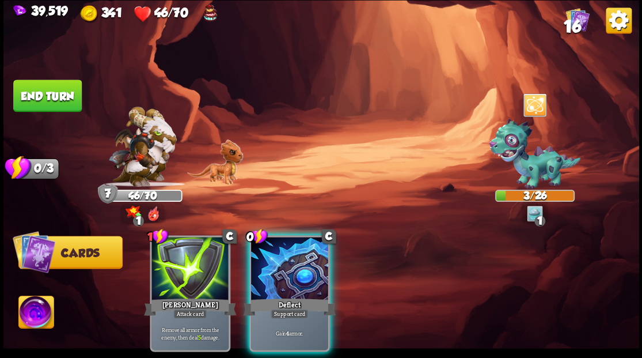
drag, startPoint x: 295, startPoint y: 279, endPoint x: 289, endPoint y: 278, distance: 5.9
click at [294, 279] on div at bounding box center [289, 269] width 77 height 65
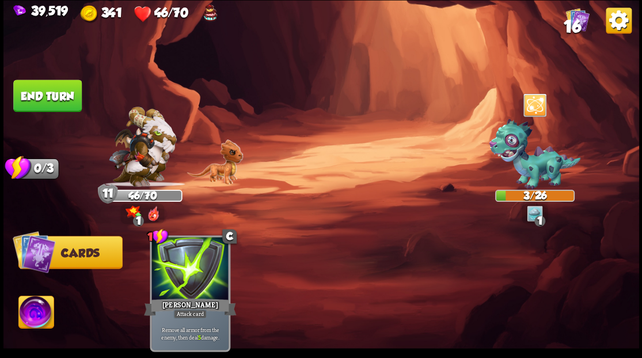
click at [44, 309] on img at bounding box center [35, 314] width 35 height 36
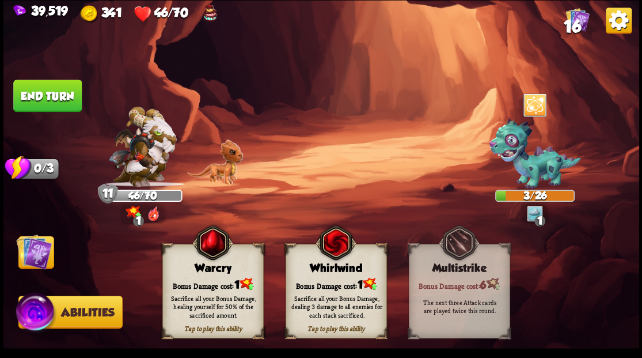
click at [192, 285] on div "Bonus Damage cost: 1" at bounding box center [212, 284] width 100 height 14
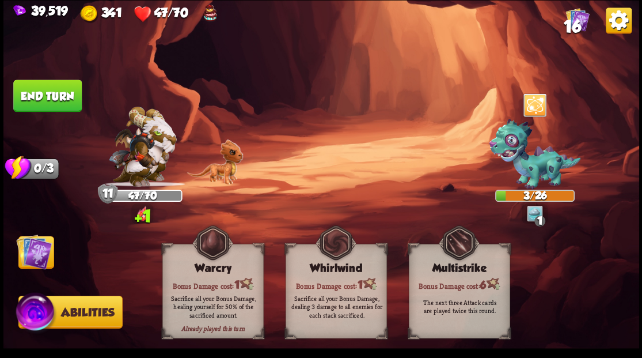
click at [41, 256] on img at bounding box center [34, 251] width 36 height 36
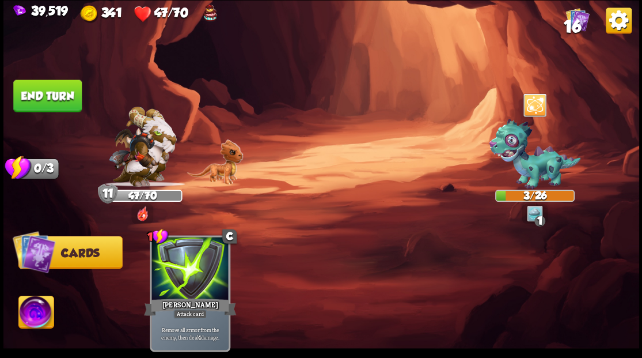
click at [47, 92] on button "End turn" at bounding box center [47, 95] width 69 height 32
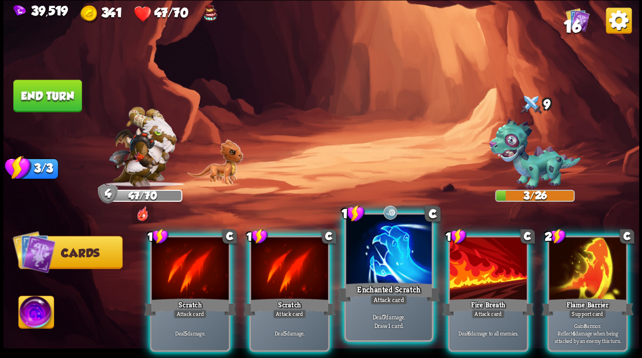
click at [384, 249] on div at bounding box center [388, 250] width 85 height 72
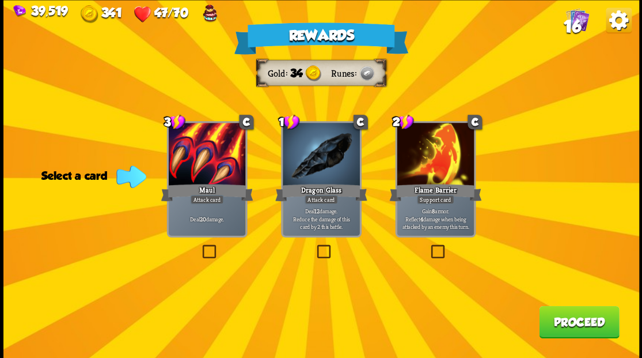
click at [573, 23] on span "16" at bounding box center [571, 26] width 17 height 20
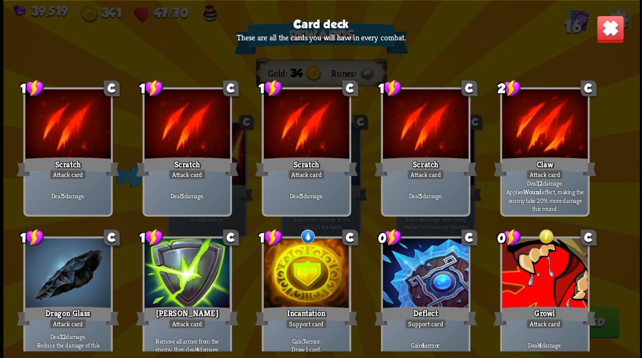
scroll to position [38, 0]
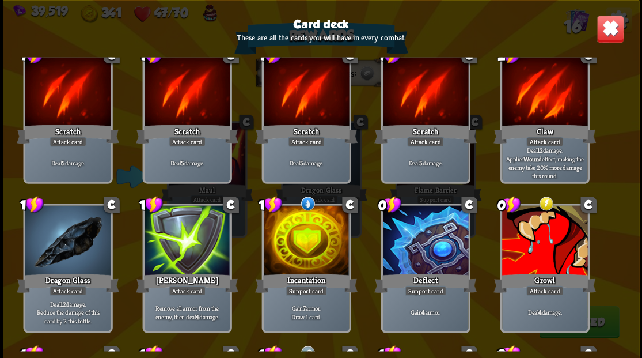
click at [612, 35] on img at bounding box center [610, 29] width 28 height 28
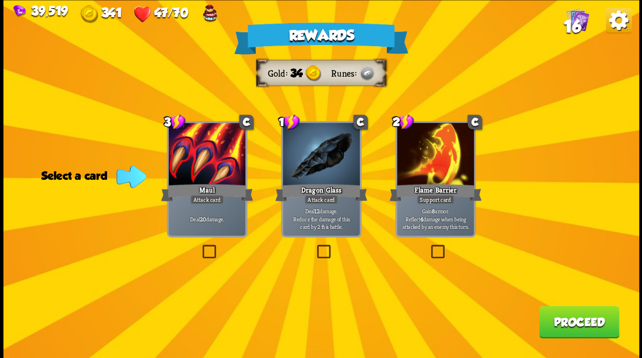
click at [565, 326] on button "Proceed" at bounding box center [579, 321] width 80 height 32
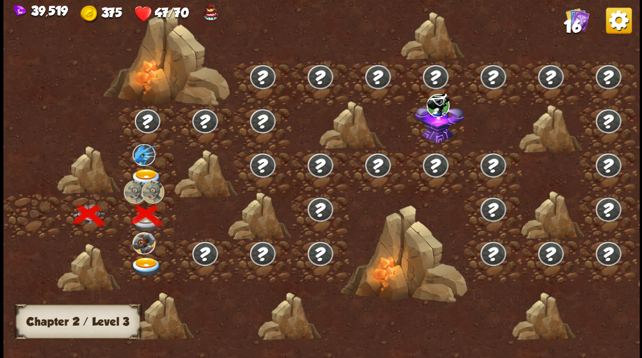
click at [142, 261] on img at bounding box center [146, 266] width 32 height 19
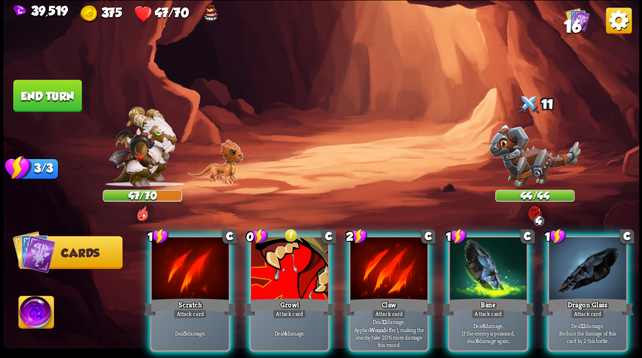
click at [270, 252] on div at bounding box center [289, 269] width 77 height 65
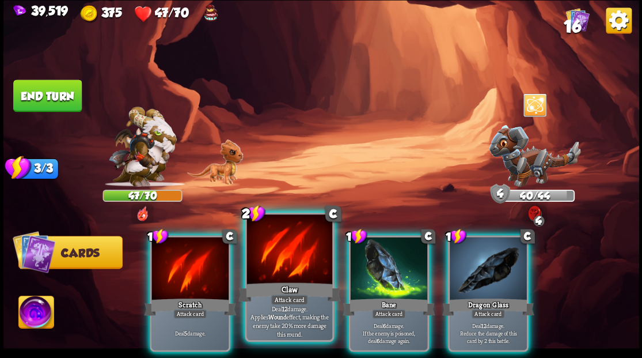
click at [278, 250] on div at bounding box center [289, 250] width 85 height 72
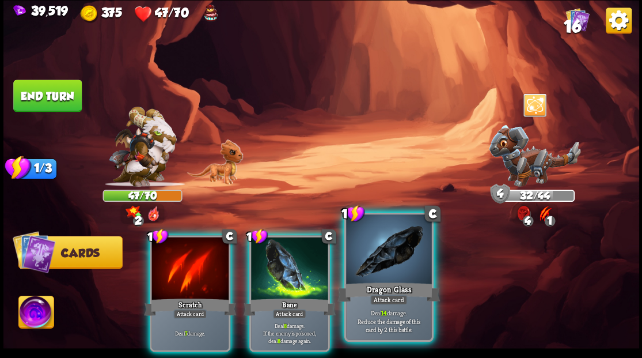
click at [380, 270] on div at bounding box center [388, 250] width 85 height 72
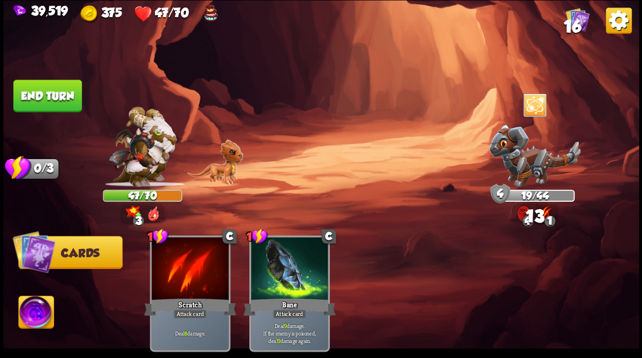
click at [43, 93] on button "End turn" at bounding box center [47, 95] width 69 height 32
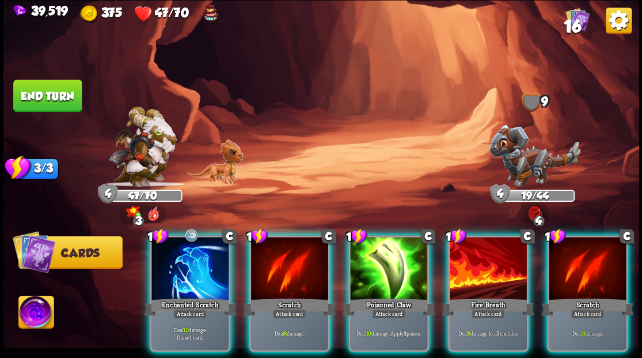
click at [515, 167] on img at bounding box center [535, 155] width 92 height 62
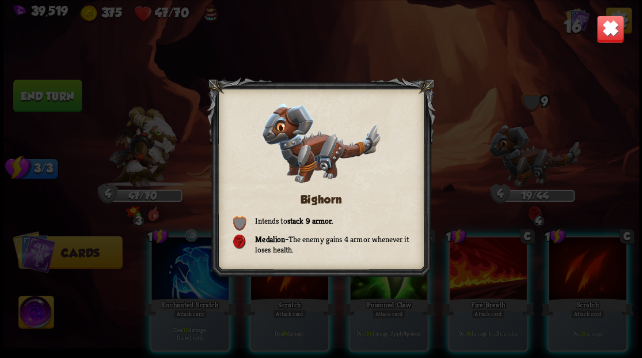
click at [603, 30] on img at bounding box center [610, 29] width 28 height 28
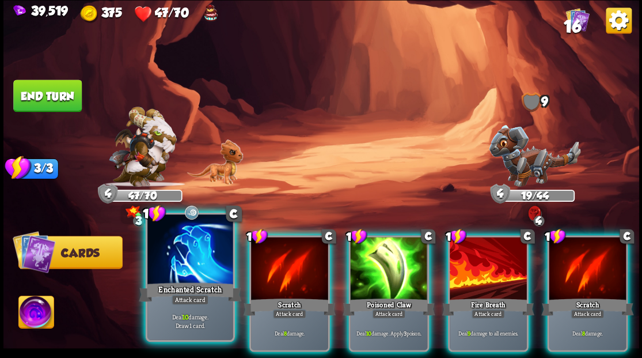
click at [189, 269] on div at bounding box center [189, 250] width 85 height 72
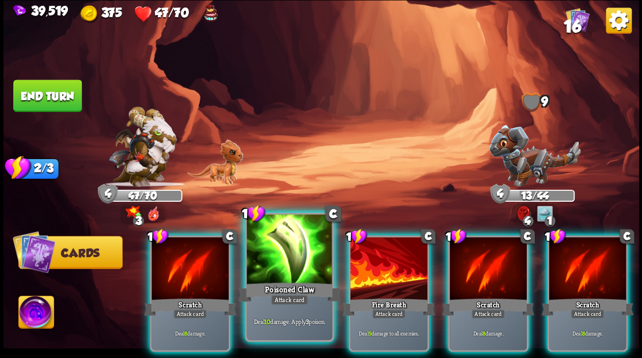
click at [308, 266] on div at bounding box center [289, 250] width 85 height 72
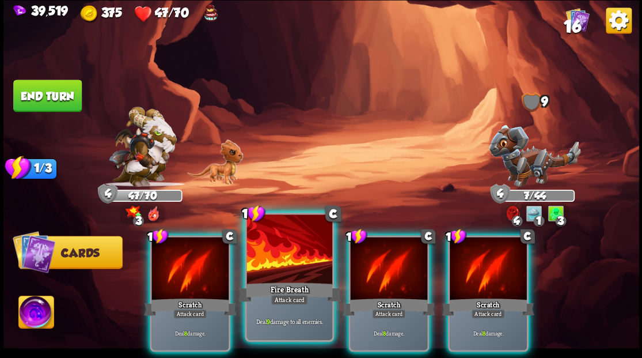
click at [279, 256] on div at bounding box center [289, 250] width 85 height 72
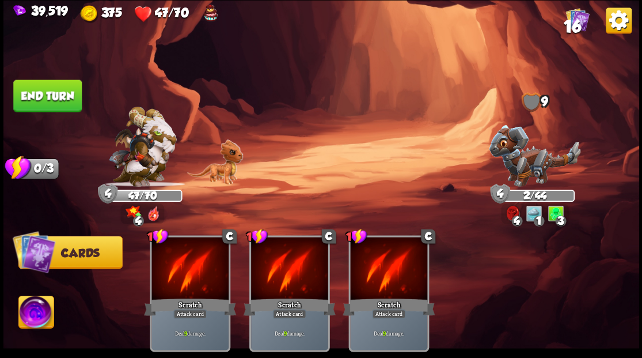
click at [36, 311] on img at bounding box center [35, 314] width 35 height 36
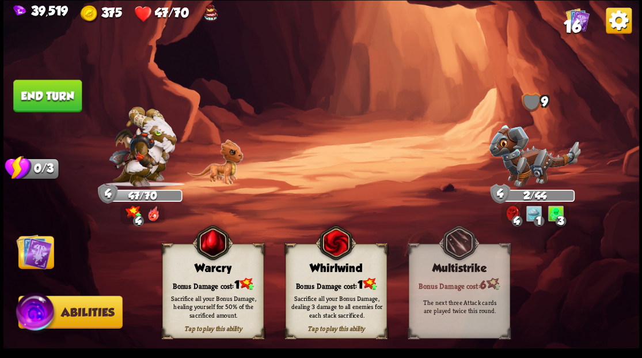
drag, startPoint x: 216, startPoint y: 281, endPoint x: 202, endPoint y: 277, distance: 14.4
click at [215, 281] on div "Bonus Damage cost: 1" at bounding box center [212, 284] width 100 height 14
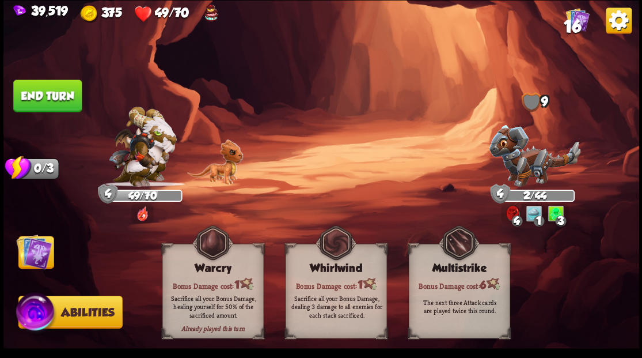
click at [429, 85] on img at bounding box center [321, 179] width 636 height 358
click at [427, 74] on img at bounding box center [321, 179] width 636 height 358
click at [32, 253] on img at bounding box center [34, 251] width 36 height 36
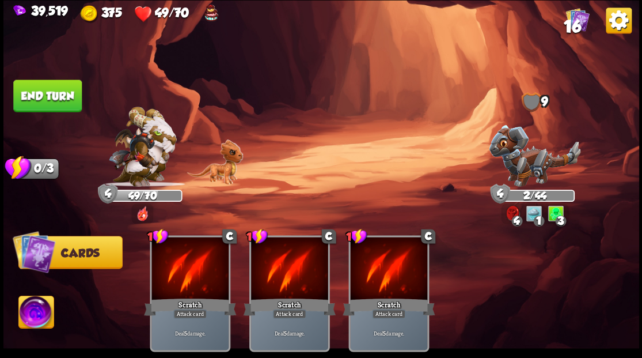
click at [58, 93] on button "End turn" at bounding box center [47, 95] width 69 height 32
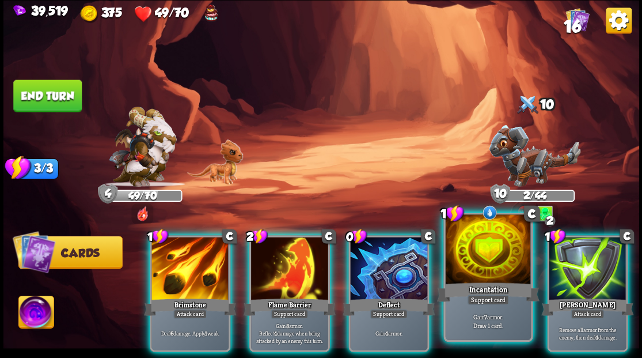
click at [496, 273] on div at bounding box center [487, 250] width 85 height 72
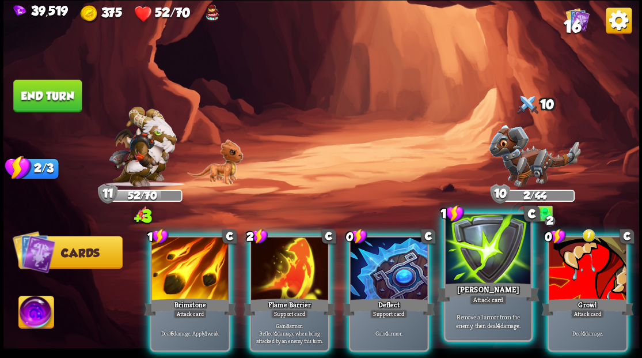
click at [489, 266] on div at bounding box center [487, 250] width 85 height 72
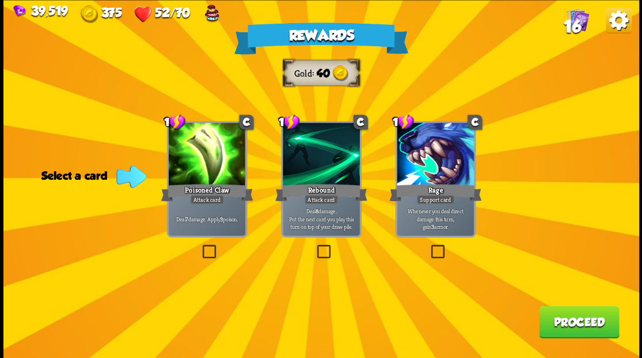
click at [577, 22] on span "16" at bounding box center [571, 26] width 17 height 20
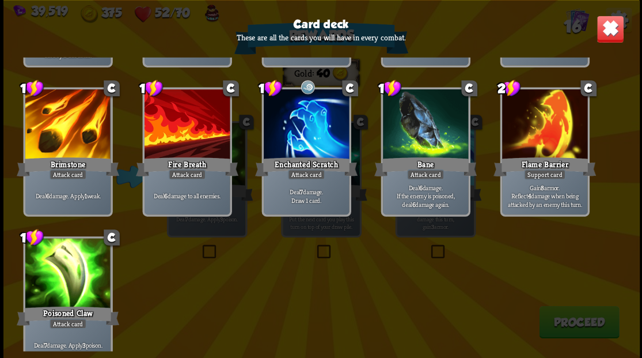
scroll to position [362, 0]
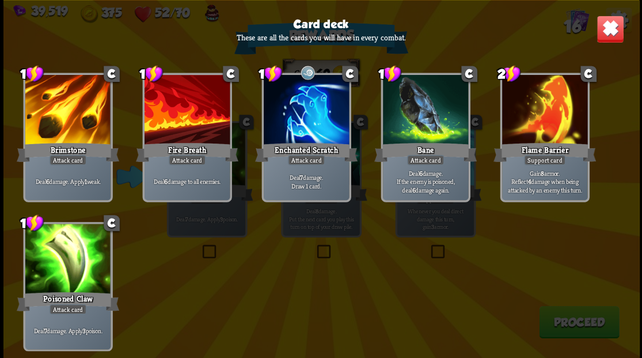
click at [607, 36] on img at bounding box center [610, 29] width 28 height 28
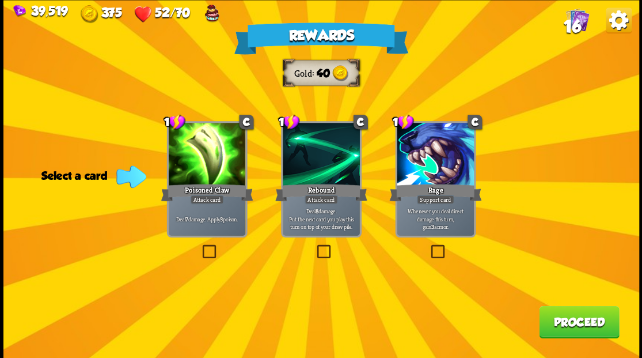
drag, startPoint x: 325, startPoint y: 249, endPoint x: 357, endPoint y: 255, distance: 32.8
click at [315, 246] on label at bounding box center [315, 246] width 0 height 0
click at [0, 0] on input "checkbox" at bounding box center [0, 0] width 0 height 0
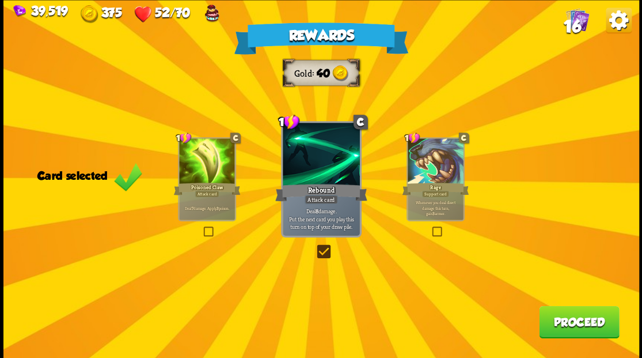
drag, startPoint x: 563, startPoint y: 326, endPoint x: 560, endPoint y: 320, distance: 7.2
click at [560, 320] on button "Proceed" at bounding box center [579, 321] width 80 height 32
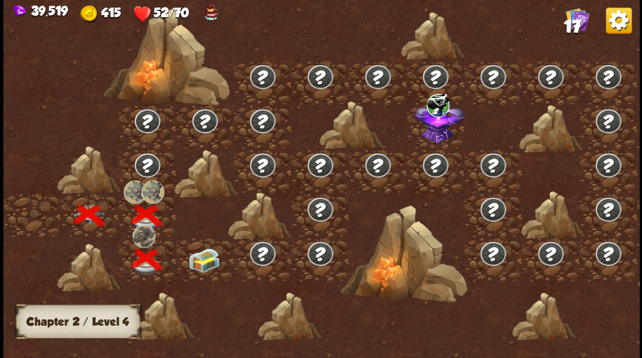
click at [201, 259] on img at bounding box center [204, 260] width 32 height 24
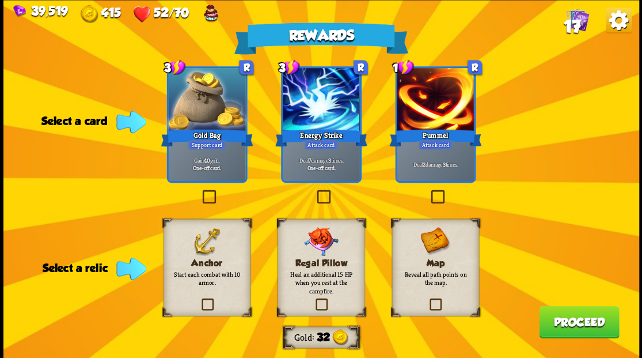
click at [199, 300] on label at bounding box center [199, 300] width 0 height 0
click at [0, 0] on input "checkbox" at bounding box center [0, 0] width 0 height 0
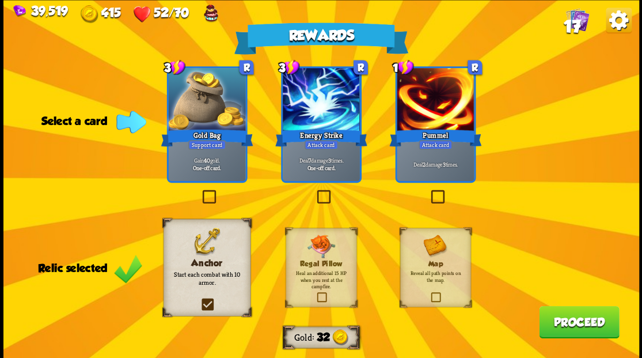
click at [429, 191] on label at bounding box center [429, 191] width 0 height 0
click at [0, 0] on input "checkbox" at bounding box center [0, 0] width 0 height 0
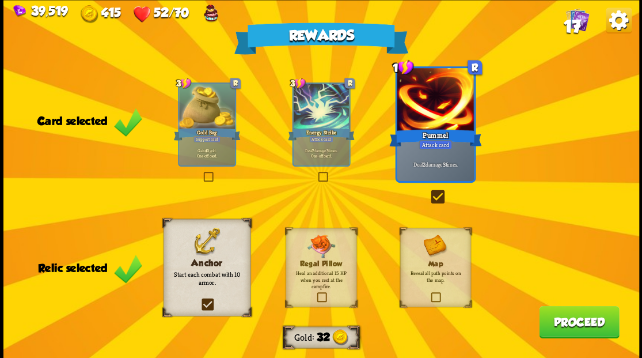
drag, startPoint x: 558, startPoint y: 325, endPoint x: 559, endPoint y: 313, distance: 12.1
click at [559, 313] on button "Proceed" at bounding box center [579, 321] width 80 height 32
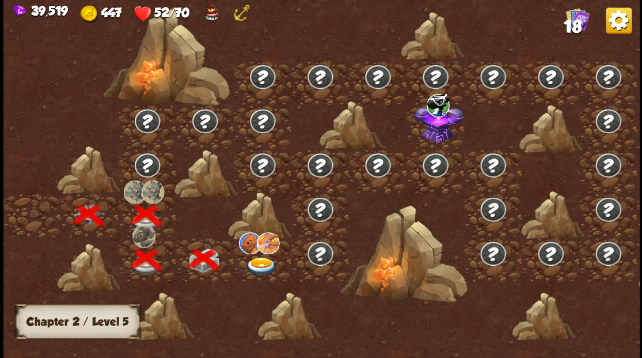
click at [256, 260] on img at bounding box center [261, 266] width 32 height 19
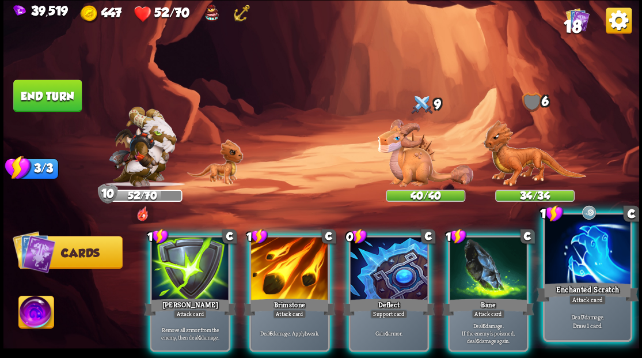
click at [590, 290] on div "Enchanted Scratch" at bounding box center [587, 291] width 103 height 23
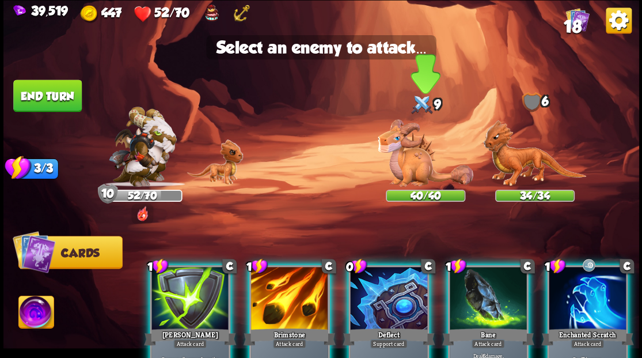
click at [414, 152] on img at bounding box center [426, 152] width 96 height 67
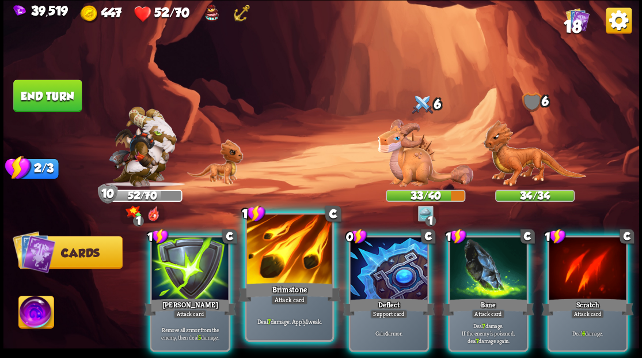
drag, startPoint x: 274, startPoint y: 268, endPoint x: 284, endPoint y: 255, distance: 16.5
click at [274, 267] on div at bounding box center [289, 250] width 85 height 72
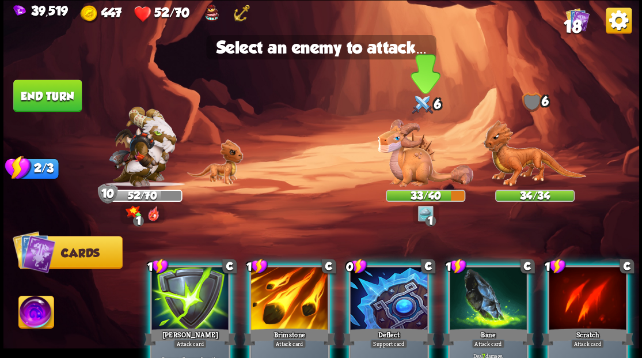
click at [423, 161] on img at bounding box center [426, 152] width 96 height 67
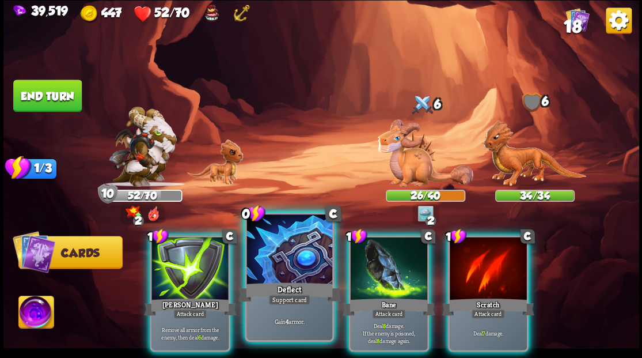
click at [268, 239] on div at bounding box center [289, 250] width 85 height 72
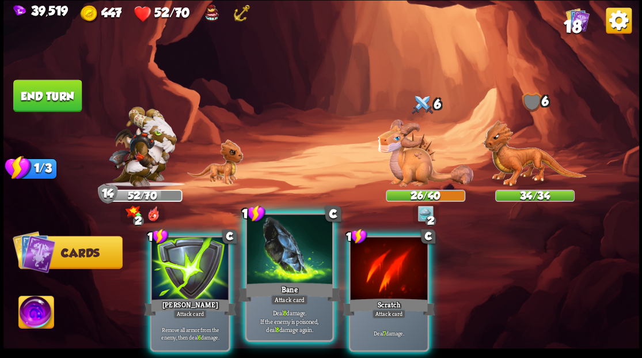
click at [291, 244] on div at bounding box center [289, 250] width 85 height 72
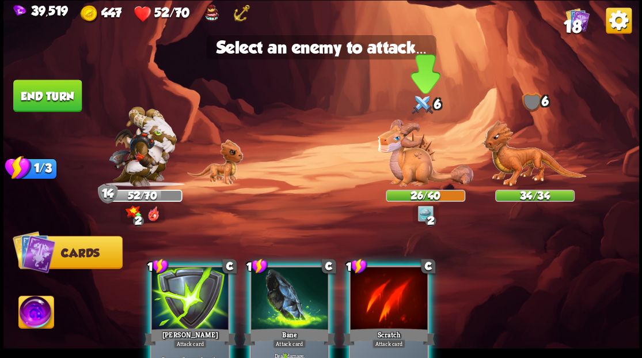
click at [422, 166] on img at bounding box center [426, 152] width 96 height 67
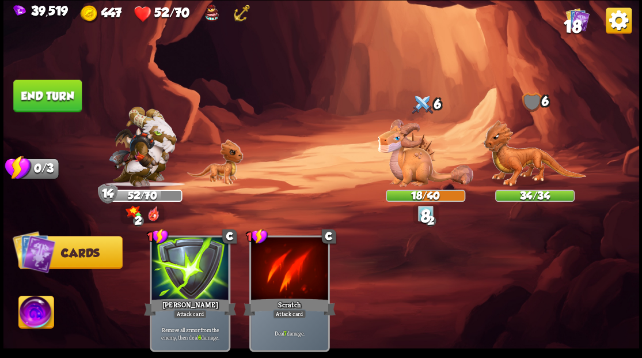
click at [58, 98] on button "End turn" at bounding box center [47, 95] width 69 height 32
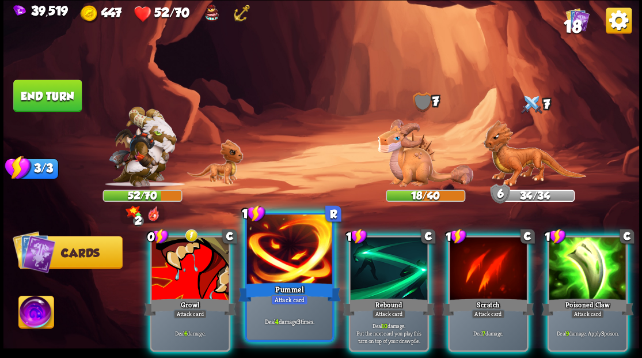
click at [274, 260] on div at bounding box center [289, 250] width 85 height 72
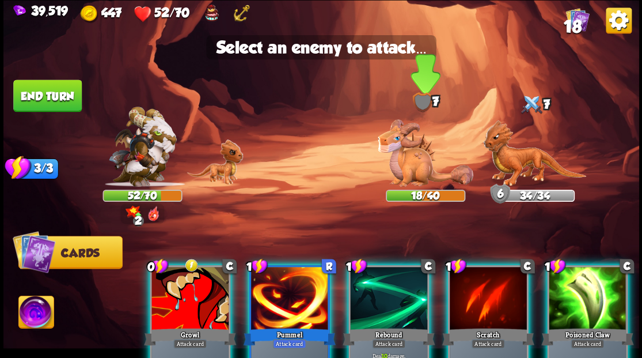
click at [415, 165] on img at bounding box center [426, 152] width 96 height 67
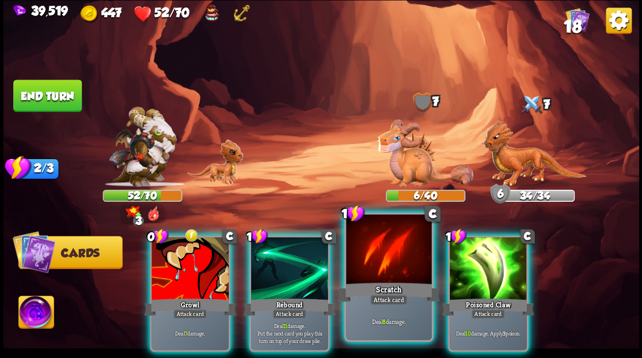
drag, startPoint x: 378, startPoint y: 267, endPoint x: 378, endPoint y: 261, distance: 6.3
click at [378, 266] on div at bounding box center [388, 250] width 85 height 72
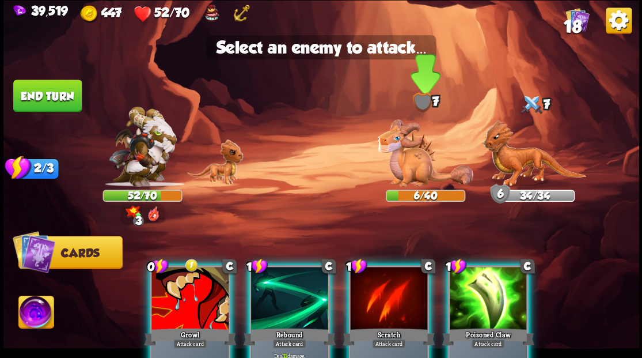
click at [412, 169] on img at bounding box center [426, 152] width 96 height 67
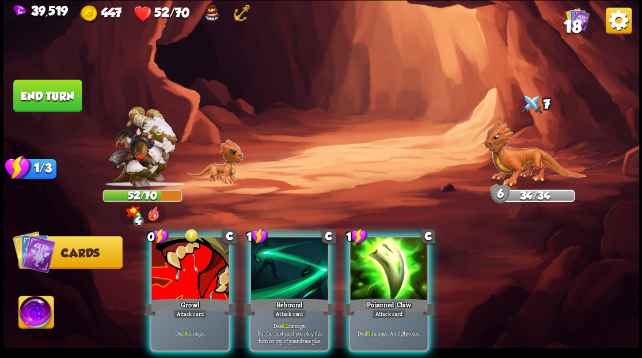
click at [168, 263] on div at bounding box center [190, 269] width 77 height 65
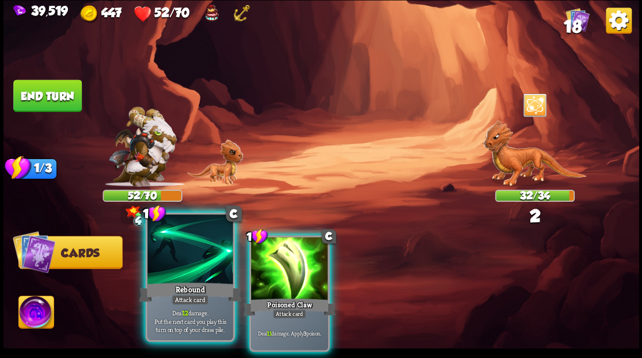
click at [169, 268] on div at bounding box center [189, 250] width 85 height 72
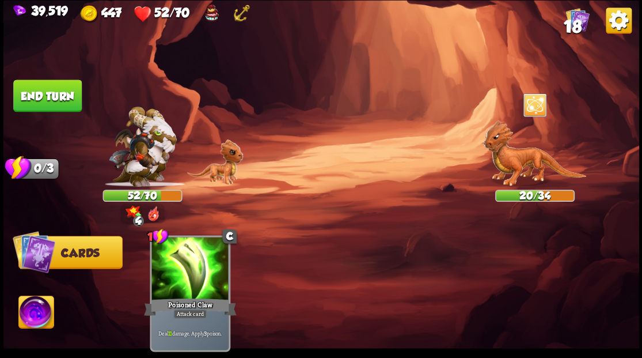
click at [31, 311] on img at bounding box center [35, 314] width 35 height 36
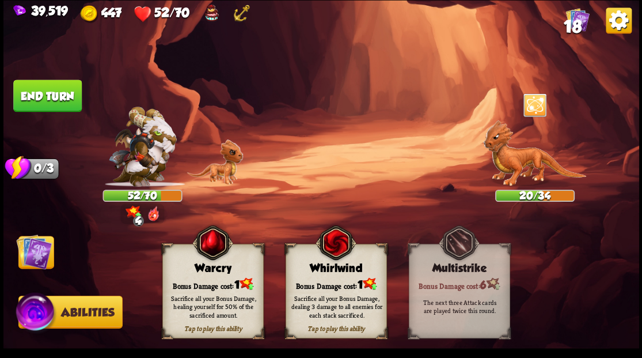
click at [213, 274] on div "Tap to play this ability Warcry Bonus Damage cost: 1 Sacrifice all your Bonus D…" at bounding box center [212, 291] width 101 height 94
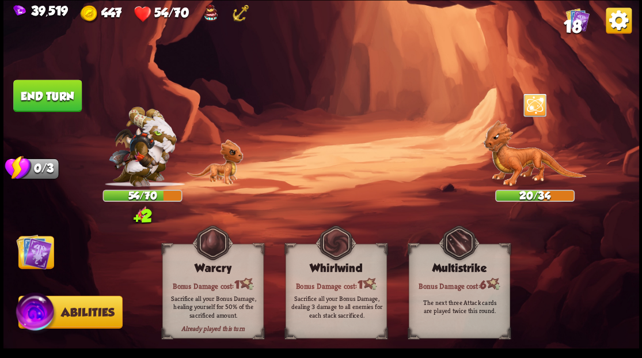
click at [40, 255] on img at bounding box center [34, 251] width 36 height 36
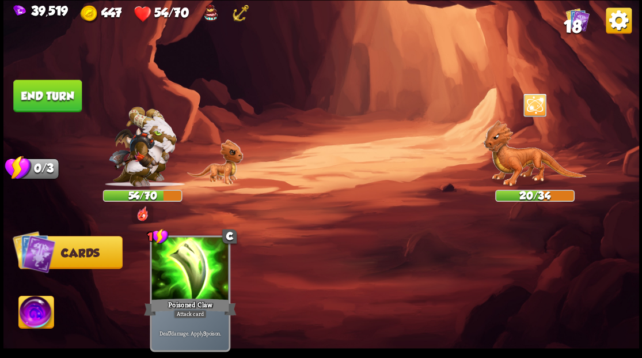
click at [58, 100] on button "End turn" at bounding box center [47, 95] width 69 height 32
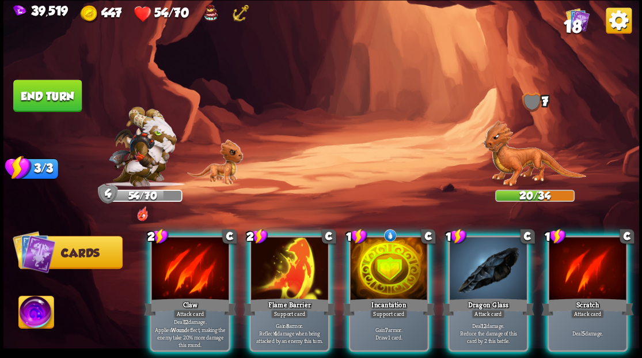
click at [398, 254] on div at bounding box center [388, 269] width 77 height 65
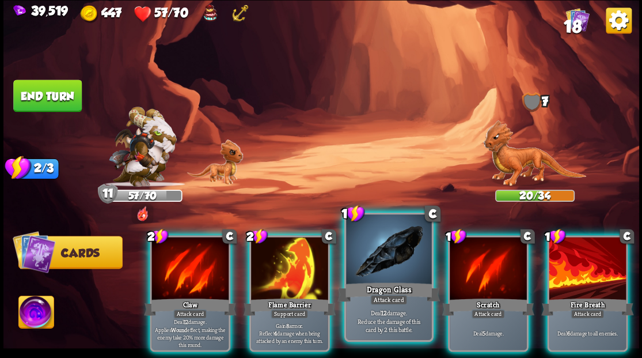
click at [380, 240] on div at bounding box center [388, 250] width 85 height 72
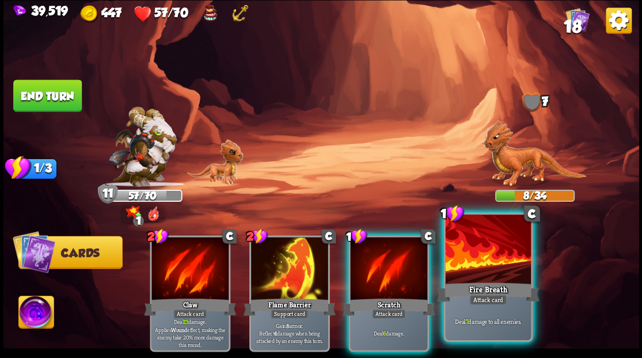
click at [460, 256] on div at bounding box center [487, 250] width 85 height 72
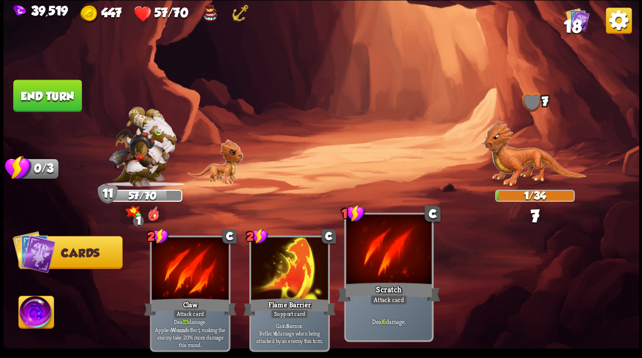
click at [372, 269] on div at bounding box center [388, 250] width 85 height 72
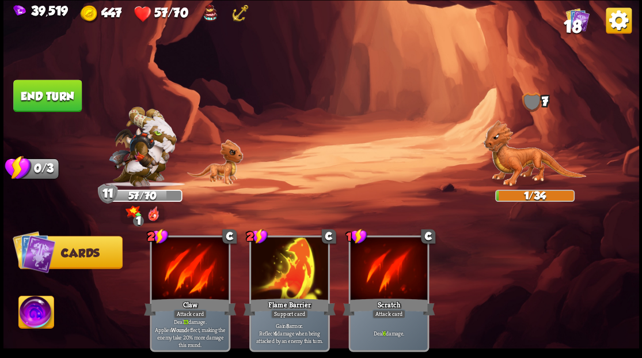
drag, startPoint x: 25, startPoint y: 316, endPoint x: 43, endPoint y: 315, distance: 17.3
click at [25, 316] on img at bounding box center [35, 314] width 35 height 36
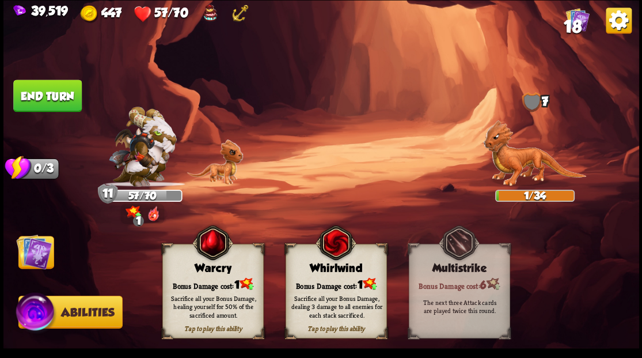
click at [200, 275] on div "Tap to play this ability Warcry Bonus Damage cost: 1 Sacrifice all your Bonus D…" at bounding box center [212, 291] width 101 height 94
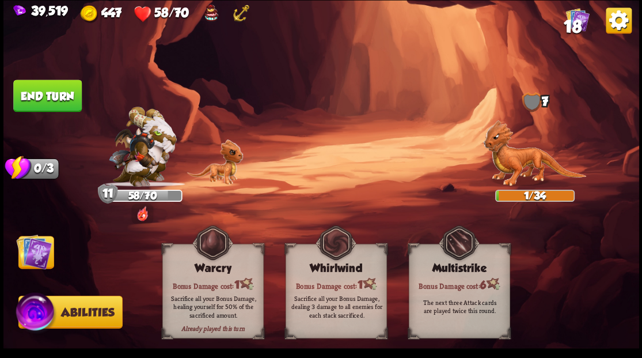
click at [26, 260] on img at bounding box center [34, 251] width 36 height 36
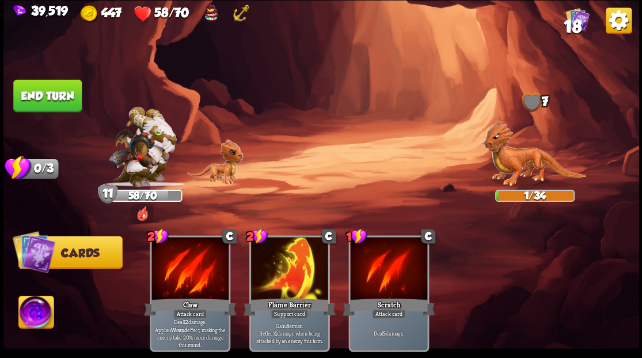
click at [52, 99] on button "End turn" at bounding box center [47, 95] width 69 height 32
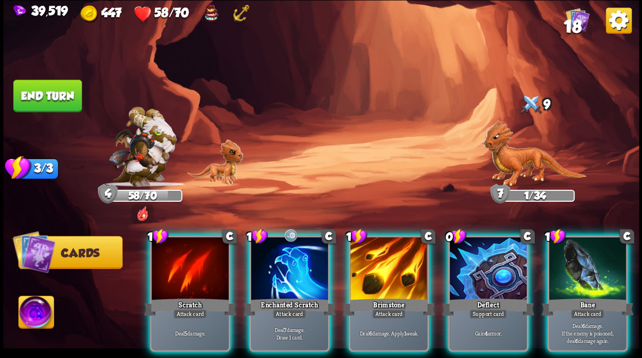
drag, startPoint x: 397, startPoint y: 263, endPoint x: 391, endPoint y: 222, distance: 42.0
click at [397, 262] on div at bounding box center [388, 269] width 77 height 65
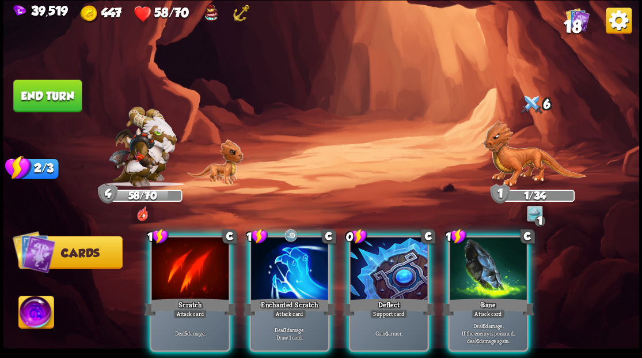
drag, startPoint x: 473, startPoint y: 263, endPoint x: 449, endPoint y: 214, distance: 54.6
click at [472, 263] on div at bounding box center [488, 269] width 77 height 65
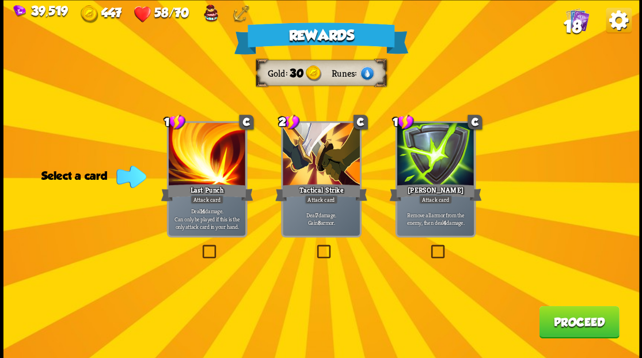
click at [580, 323] on button "Proceed" at bounding box center [579, 321] width 80 height 32
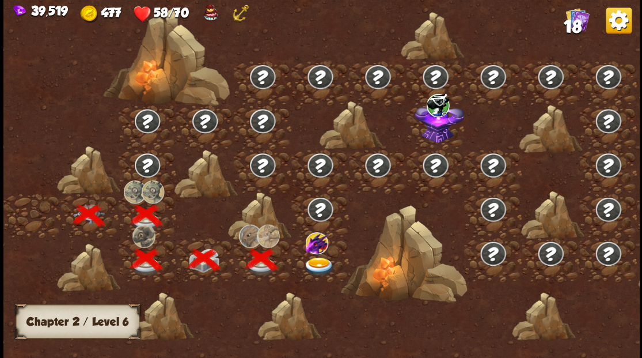
click at [317, 266] on img at bounding box center [319, 266] width 32 height 19
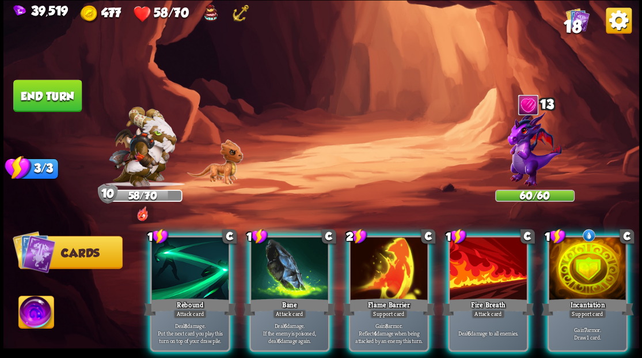
click at [517, 154] on img at bounding box center [535, 148] width 54 height 77
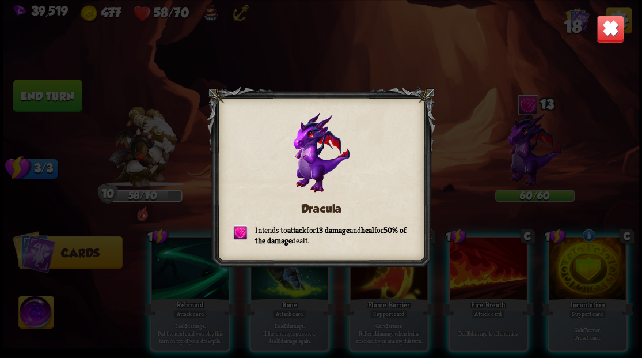
click at [604, 31] on img at bounding box center [610, 29] width 28 height 28
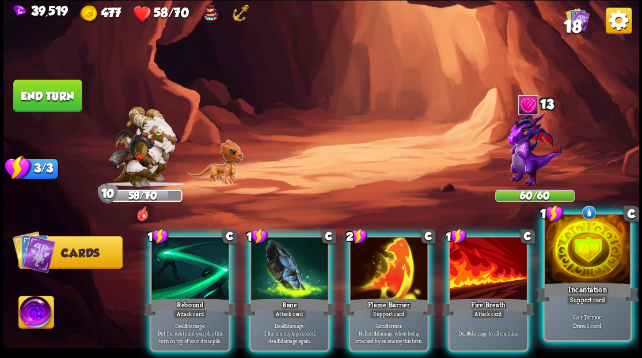
click at [577, 273] on div at bounding box center [587, 250] width 85 height 72
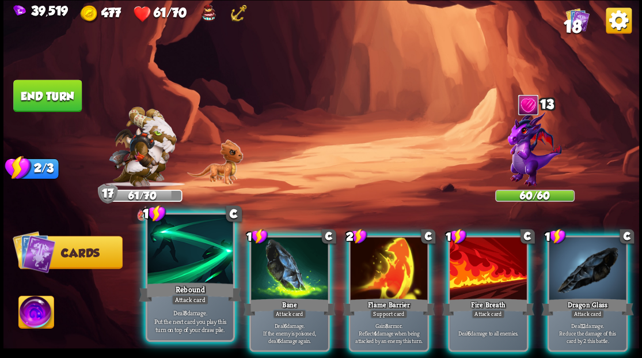
click at [194, 278] on div at bounding box center [189, 250] width 85 height 72
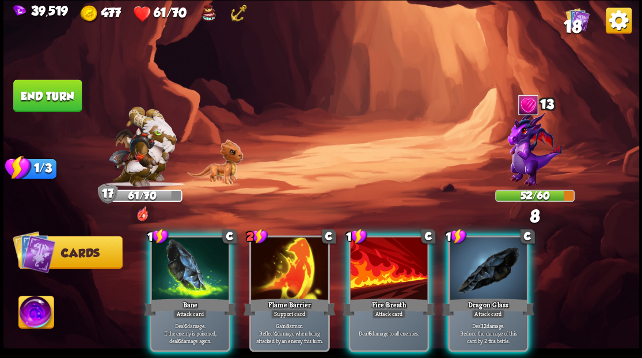
drag, startPoint x: 487, startPoint y: 277, endPoint x: 479, endPoint y: 274, distance: 9.1
click at [486, 277] on div at bounding box center [488, 269] width 77 height 65
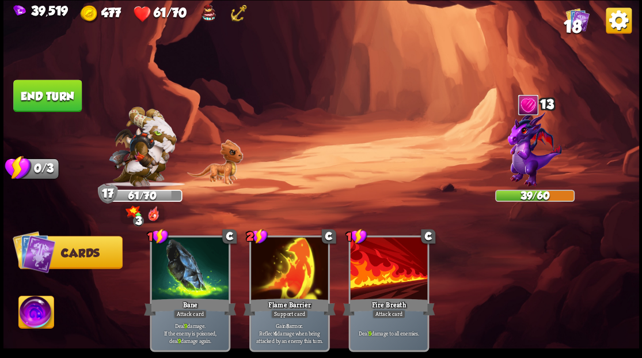
click at [30, 93] on button "End turn" at bounding box center [47, 95] width 69 height 32
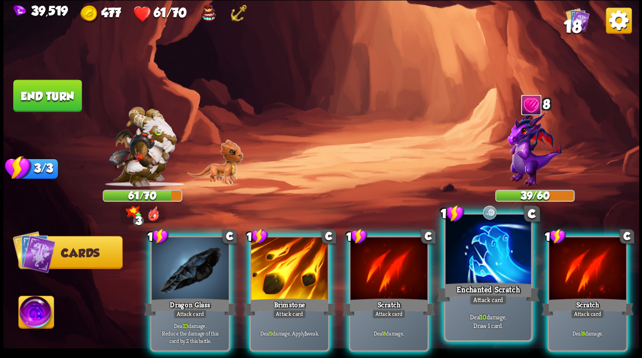
click at [483, 266] on div at bounding box center [487, 250] width 85 height 72
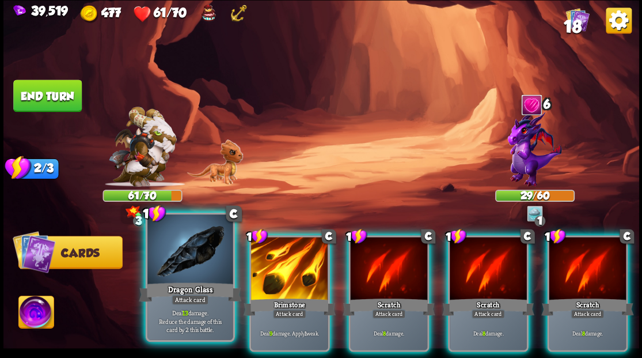
click at [196, 270] on div at bounding box center [189, 250] width 85 height 72
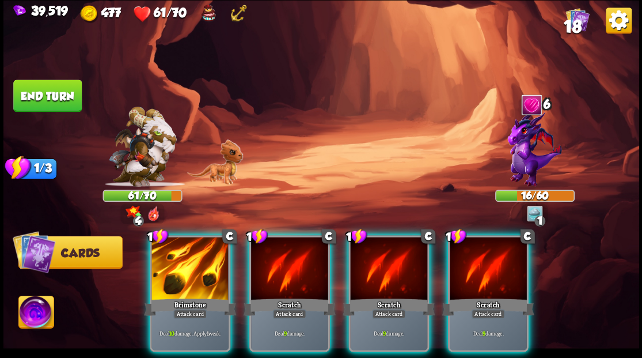
click at [196, 270] on div at bounding box center [190, 269] width 77 height 65
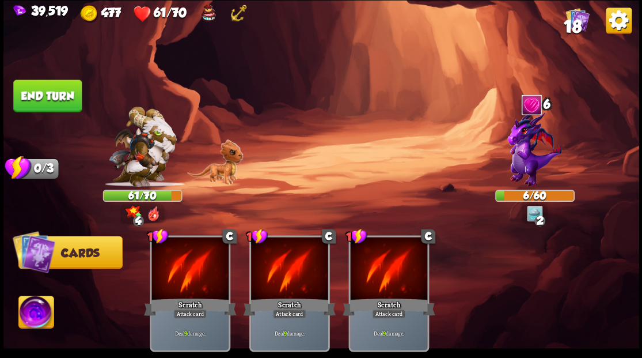
click at [32, 312] on img at bounding box center [35, 314] width 35 height 36
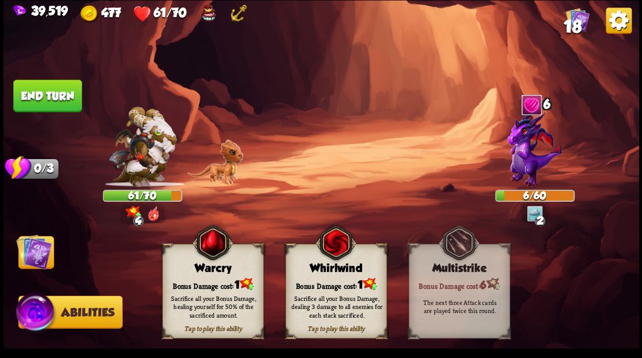
click at [201, 283] on div "Bonus Damage cost: 1" at bounding box center [212, 284] width 100 height 14
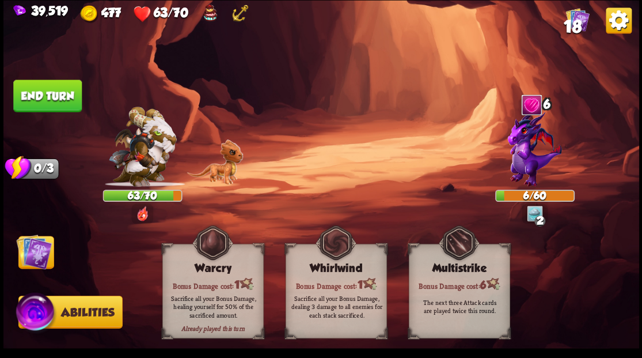
click at [59, 97] on button "End turn" at bounding box center [47, 95] width 69 height 32
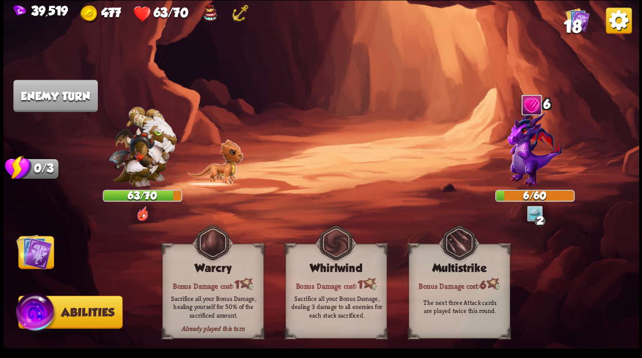
click at [21, 259] on img at bounding box center [34, 251] width 36 height 36
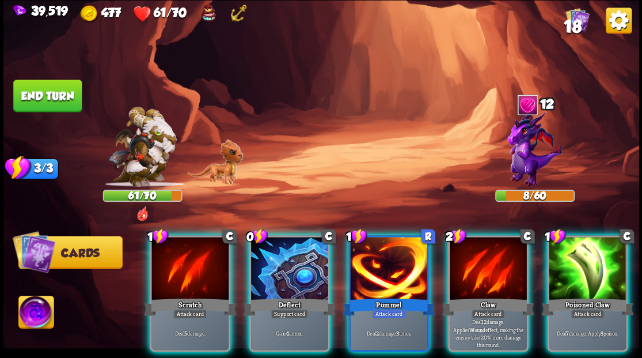
click at [389, 262] on div at bounding box center [388, 269] width 77 height 65
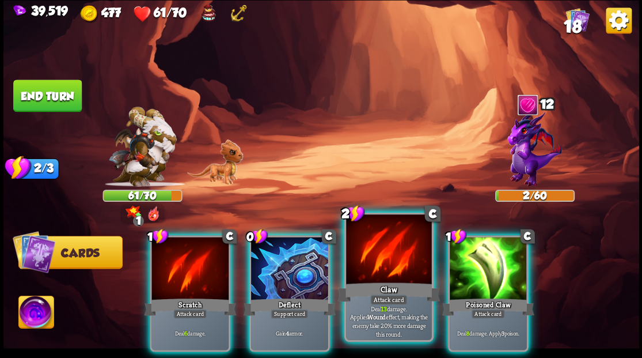
click at [377, 247] on div at bounding box center [388, 250] width 85 height 72
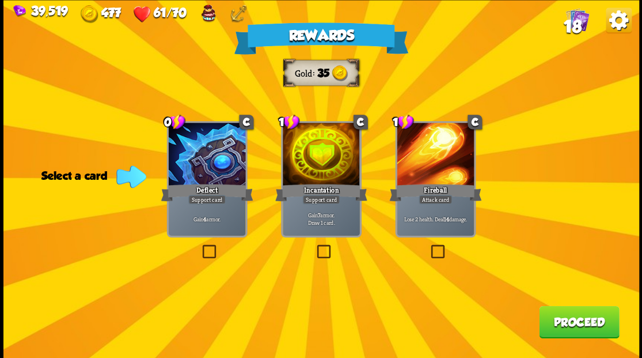
click at [578, 21] on span "18" at bounding box center [572, 26] width 18 height 20
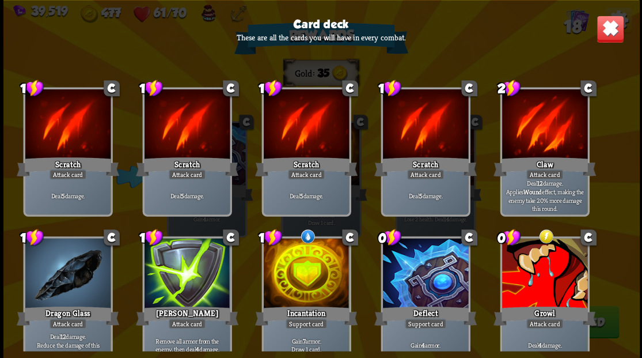
click at [615, 31] on img at bounding box center [610, 29] width 28 height 28
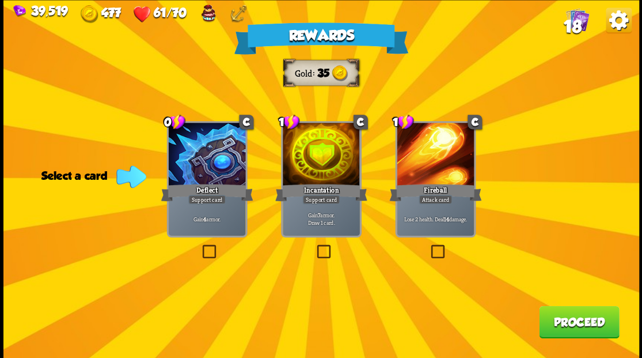
click at [574, 322] on button "Proceed" at bounding box center [579, 321] width 80 height 32
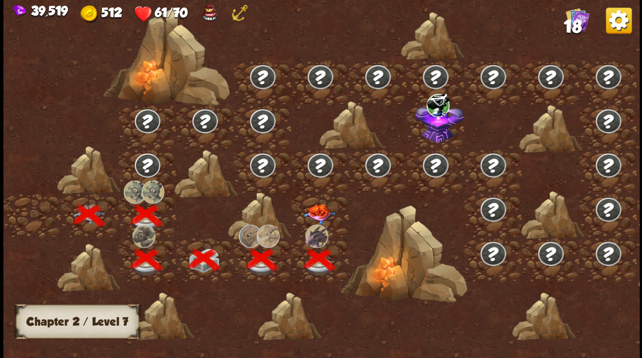
click at [323, 213] on img at bounding box center [319, 213] width 32 height 20
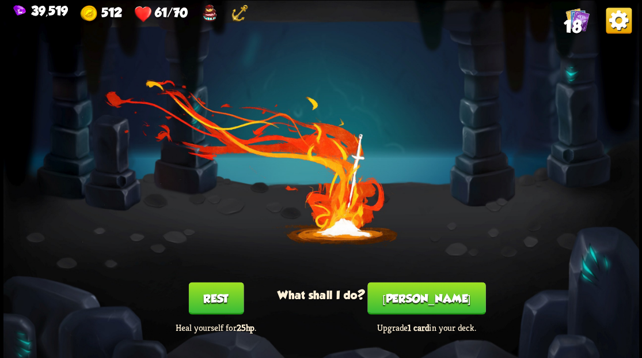
click at [427, 297] on button "[PERSON_NAME]" at bounding box center [427, 298] width 118 height 32
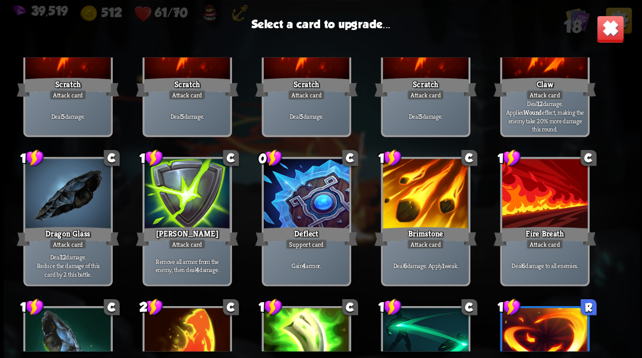
scroll to position [75, 0]
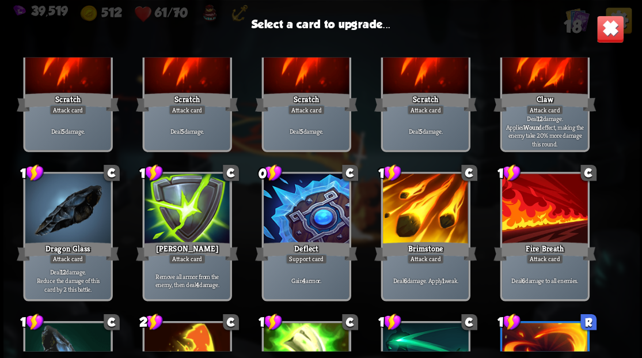
click at [437, 207] on div at bounding box center [425, 209] width 85 height 72
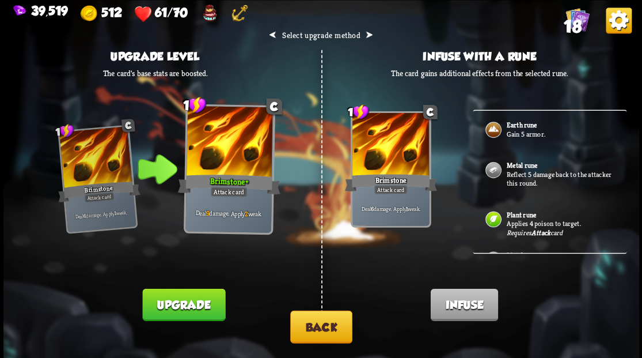
click at [527, 172] on p "Reflect 5 damage back to the attacker this round." at bounding box center [560, 178] width 108 height 18
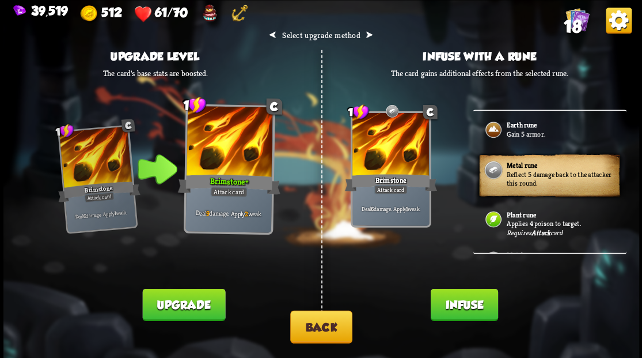
drag, startPoint x: 448, startPoint y: 306, endPoint x: 437, endPoint y: 289, distance: 20.3
click at [448, 305] on button "Infuse" at bounding box center [463, 304] width 67 height 32
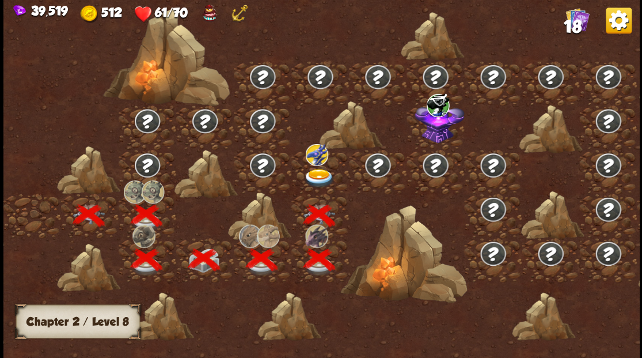
click at [315, 173] on img at bounding box center [319, 177] width 32 height 19
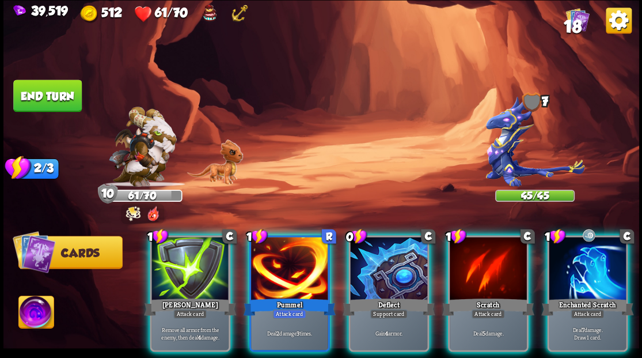
click at [502, 150] on img at bounding box center [535, 141] width 99 height 90
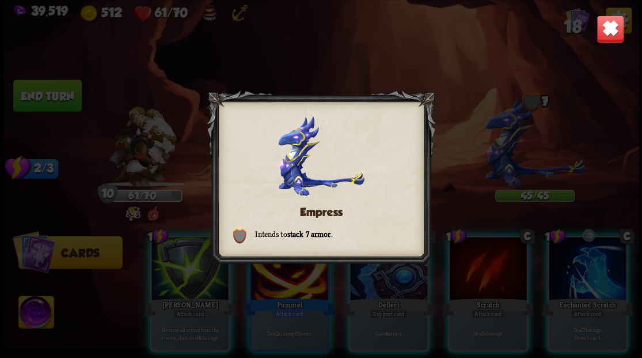
click at [615, 31] on img at bounding box center [610, 29] width 28 height 28
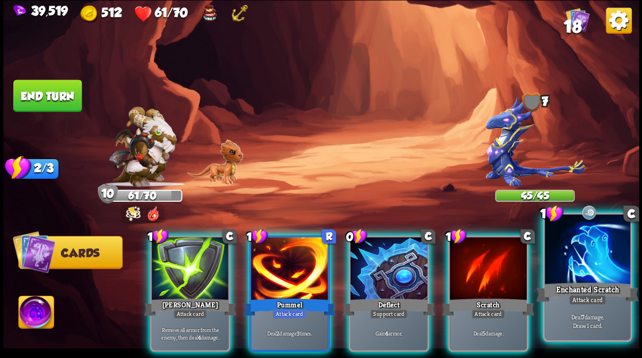
click at [569, 262] on div at bounding box center [587, 250] width 85 height 72
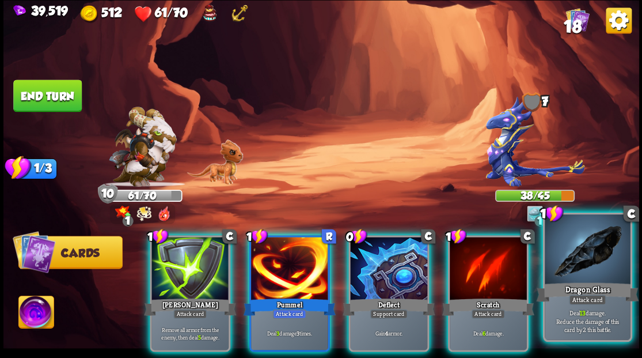
click at [575, 266] on div at bounding box center [587, 250] width 85 height 72
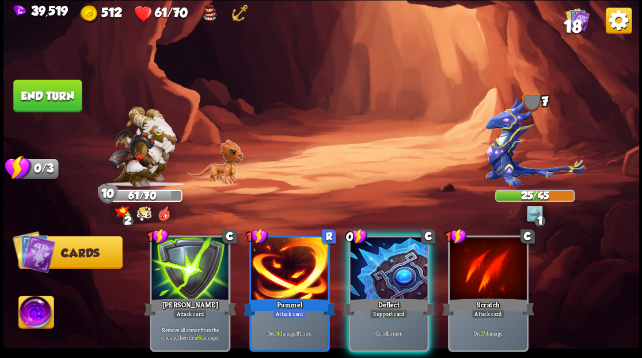
click at [407, 269] on div at bounding box center [388, 269] width 77 height 65
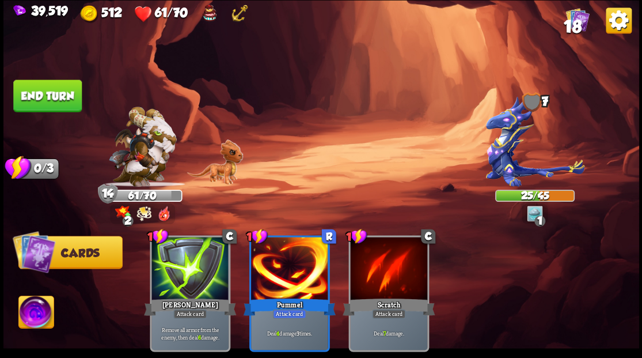
click at [37, 316] on img at bounding box center [35, 314] width 35 height 36
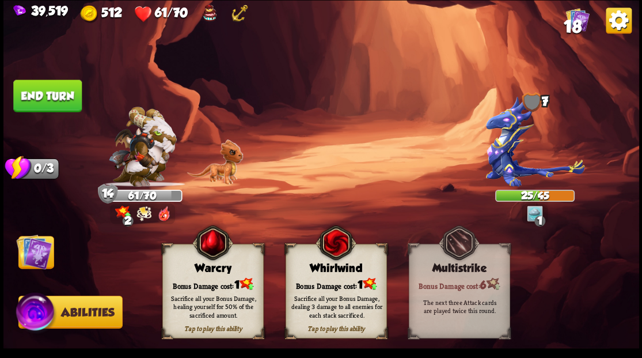
click at [201, 271] on div "Warcry" at bounding box center [212, 268] width 100 height 13
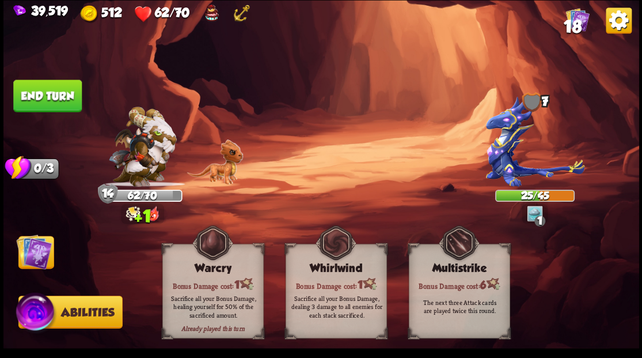
click at [35, 254] on img at bounding box center [34, 251] width 36 height 36
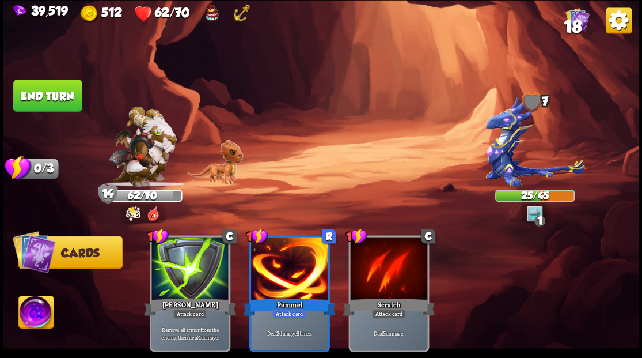
click at [66, 91] on button "End turn" at bounding box center [47, 95] width 69 height 32
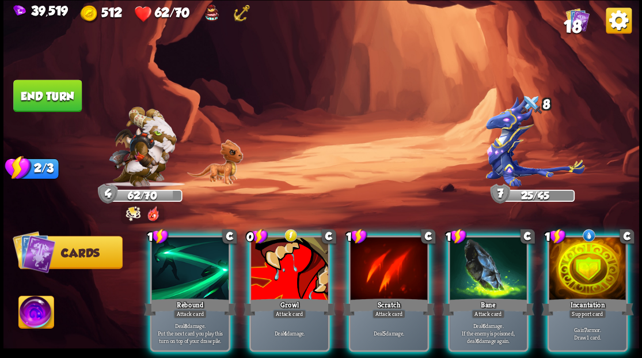
click at [611, 262] on div at bounding box center [587, 269] width 77 height 65
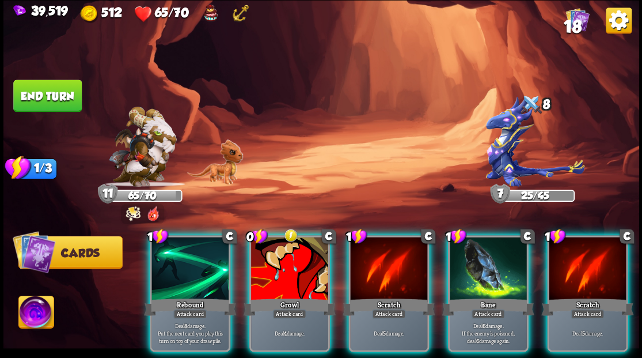
click at [188, 270] on div at bounding box center [190, 269] width 77 height 65
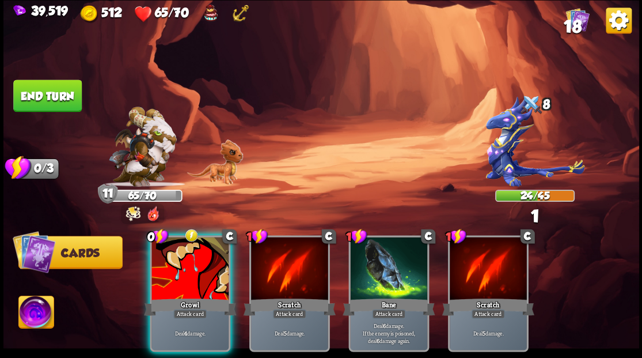
click at [183, 258] on div at bounding box center [190, 269] width 77 height 65
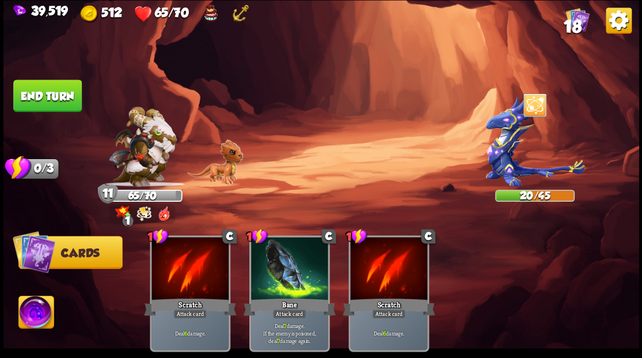
drag, startPoint x: 34, startPoint y: 328, endPoint x: 78, endPoint y: 325, distance: 44.5
click at [35, 328] on img at bounding box center [35, 314] width 35 height 36
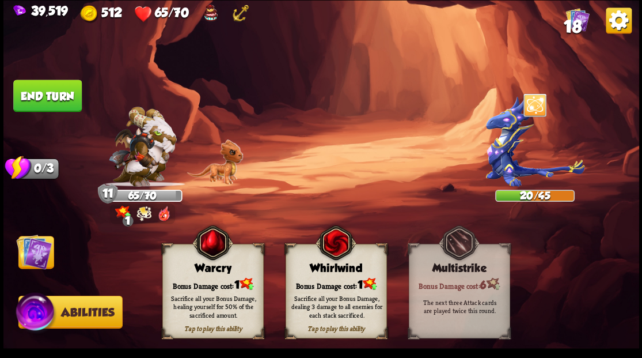
click at [226, 278] on div "Bonus Damage cost: 1" at bounding box center [212, 284] width 100 height 14
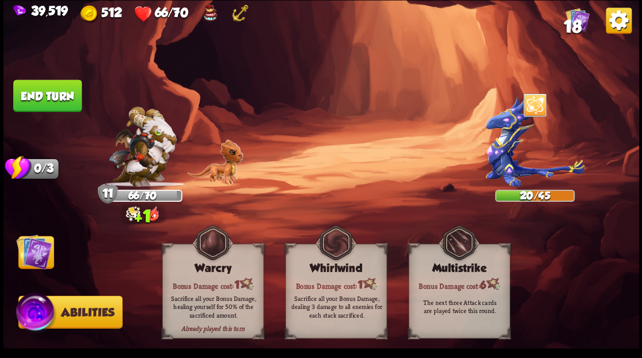
drag, startPoint x: 42, startPoint y: 245, endPoint x: 41, endPoint y: 220, distance: 25.4
click at [42, 245] on img at bounding box center [34, 251] width 36 height 36
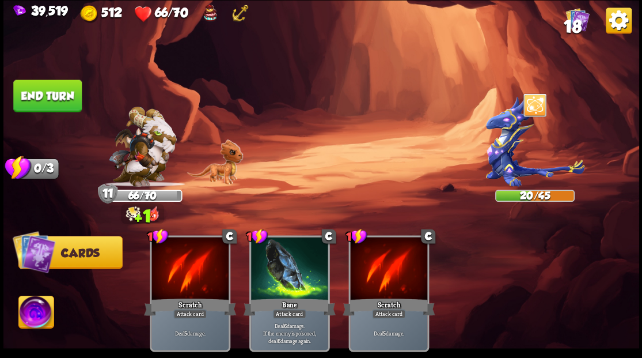
click at [48, 90] on button "End turn" at bounding box center [47, 95] width 69 height 32
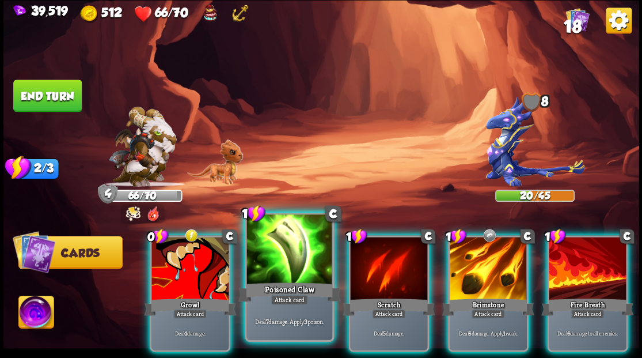
click at [294, 264] on div at bounding box center [289, 250] width 85 height 72
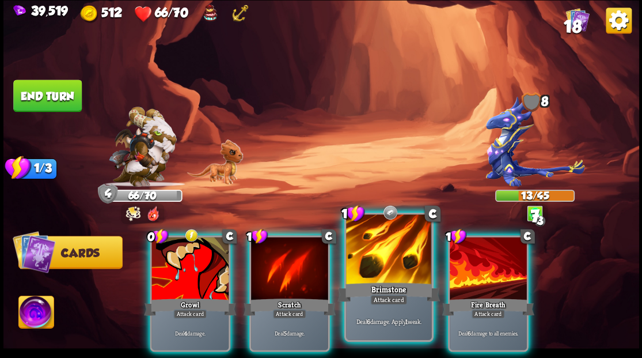
click at [377, 259] on div at bounding box center [388, 250] width 85 height 72
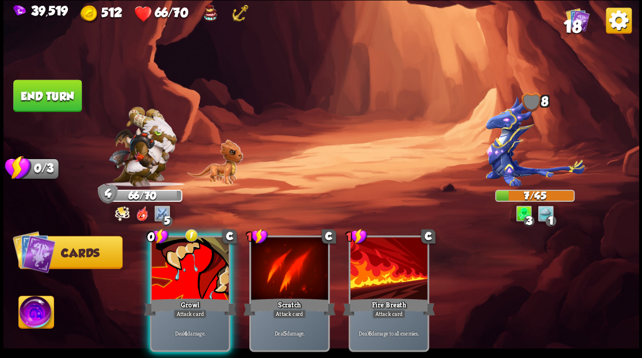
drag, startPoint x: 195, startPoint y: 255, endPoint x: 190, endPoint y: 246, distance: 9.8
click at [192, 251] on div at bounding box center [190, 269] width 77 height 65
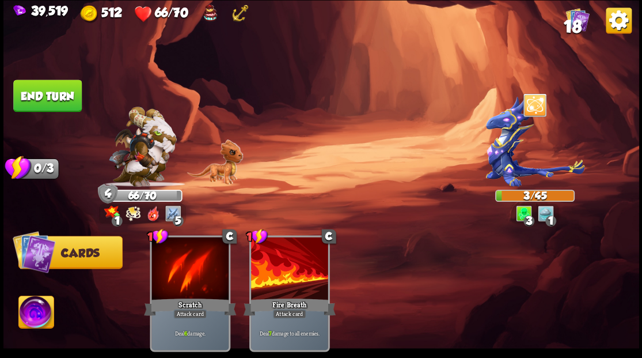
click at [55, 99] on button "End turn" at bounding box center [47, 95] width 69 height 32
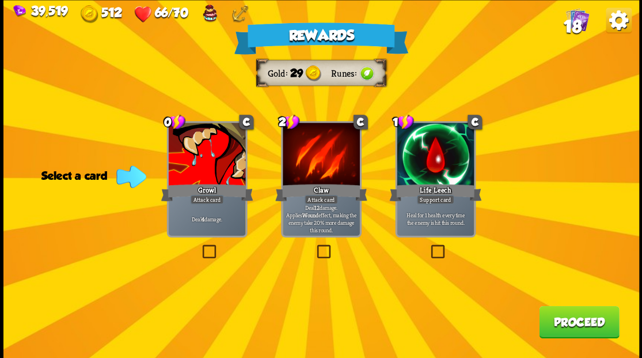
click at [566, 323] on button "Proceed" at bounding box center [579, 321] width 80 height 32
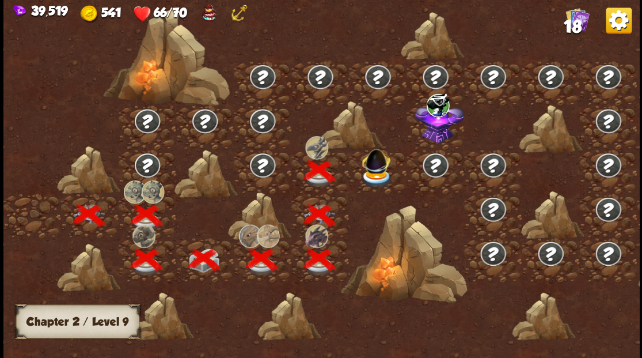
click at [381, 175] on img at bounding box center [377, 177] width 32 height 19
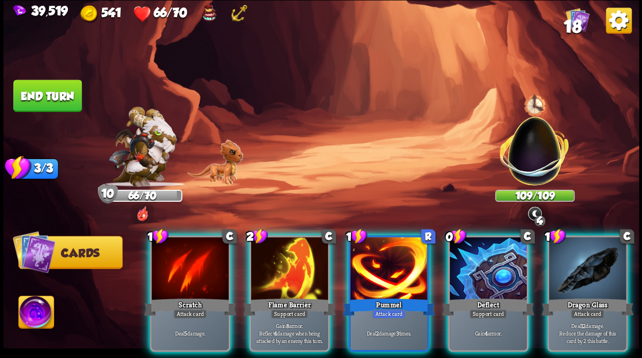
drag, startPoint x: 611, startPoint y: 285, endPoint x: 612, endPoint y: 249, distance: 35.7
click at [611, 296] on div "Dragon Glass" at bounding box center [588, 306] width 92 height 21
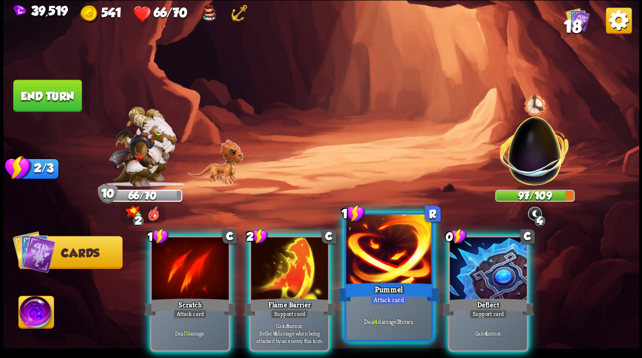
drag, startPoint x: 390, startPoint y: 242, endPoint x: 372, endPoint y: 197, distance: 48.6
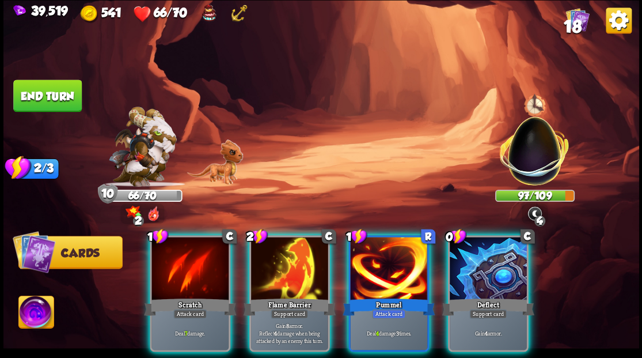
click at [389, 242] on div at bounding box center [388, 269] width 77 height 65
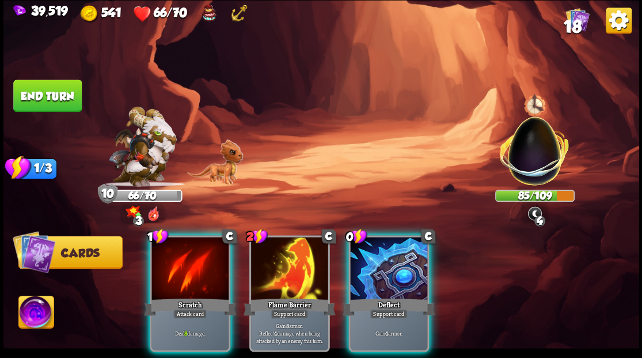
click at [180, 258] on div at bounding box center [190, 269] width 77 height 65
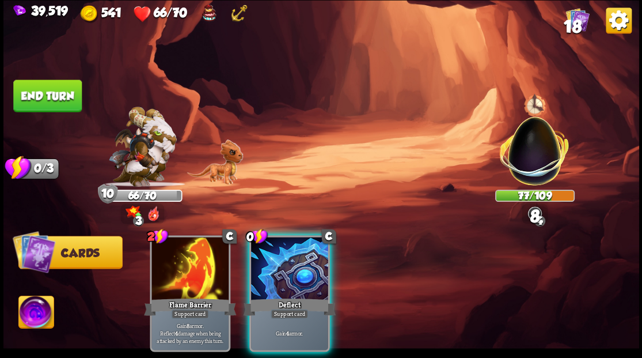
drag, startPoint x: 284, startPoint y: 277, endPoint x: 299, endPoint y: 228, distance: 50.7
click at [286, 275] on div at bounding box center [289, 269] width 77 height 65
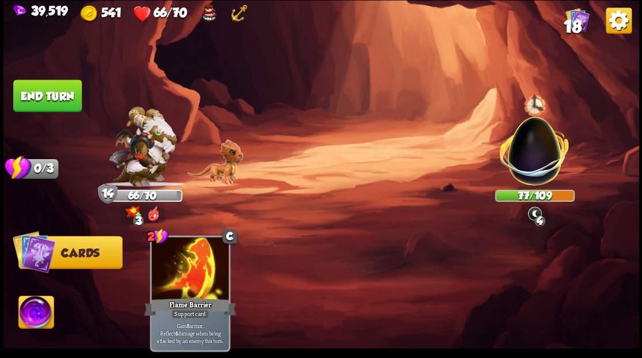
drag, startPoint x: 59, startPoint y: 97, endPoint x: 76, endPoint y: 99, distance: 17.4
click at [60, 97] on button "End turn" at bounding box center [47, 95] width 69 height 32
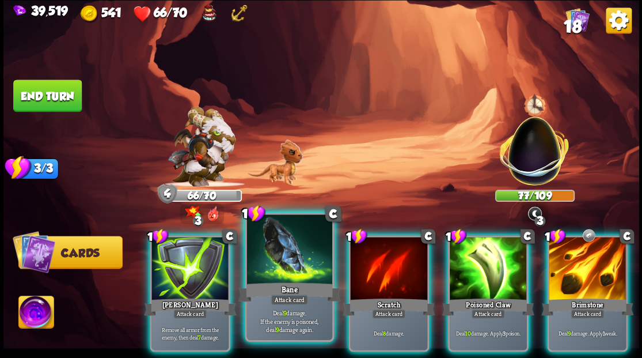
click at [290, 265] on div at bounding box center [289, 250] width 85 height 72
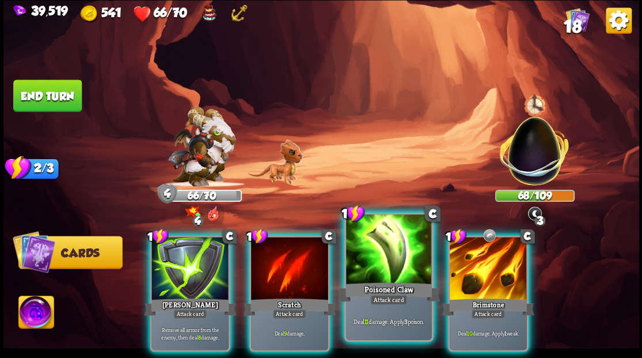
click at [388, 254] on div at bounding box center [388, 250] width 85 height 72
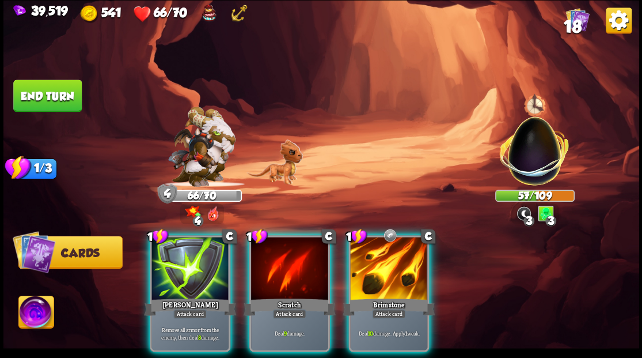
click at [374, 250] on div at bounding box center [388, 269] width 77 height 65
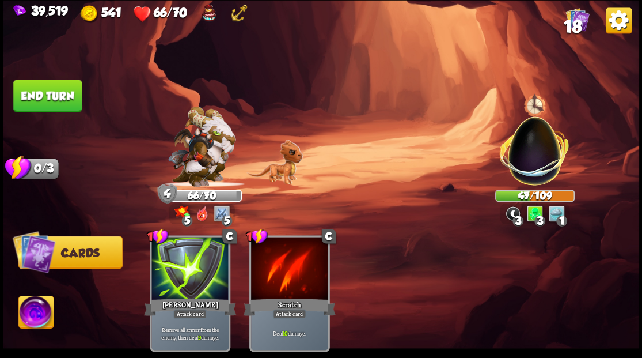
click at [51, 93] on button "End turn" at bounding box center [47, 95] width 69 height 32
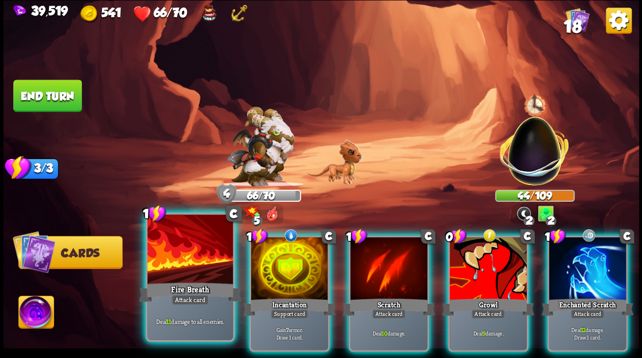
click at [166, 275] on div at bounding box center [189, 250] width 85 height 72
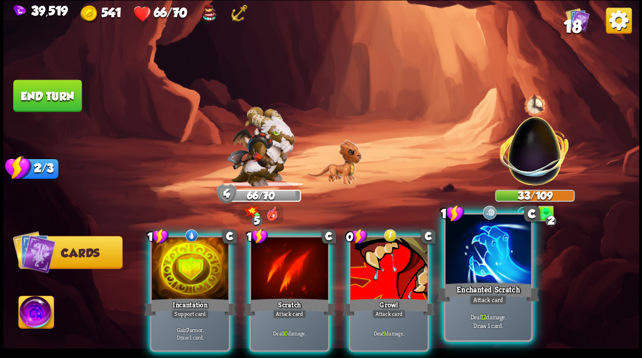
click at [469, 262] on div at bounding box center [487, 250] width 85 height 72
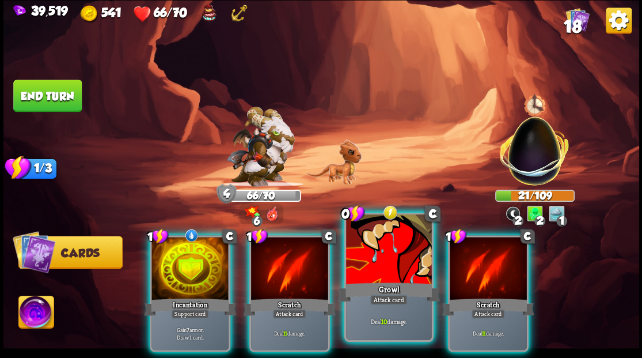
click at [388, 260] on div at bounding box center [388, 250] width 85 height 72
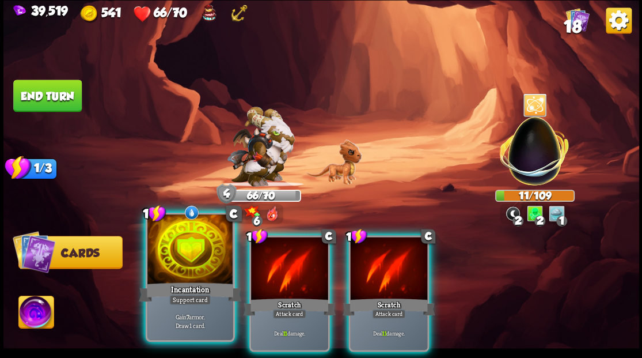
click at [169, 268] on div at bounding box center [189, 250] width 85 height 72
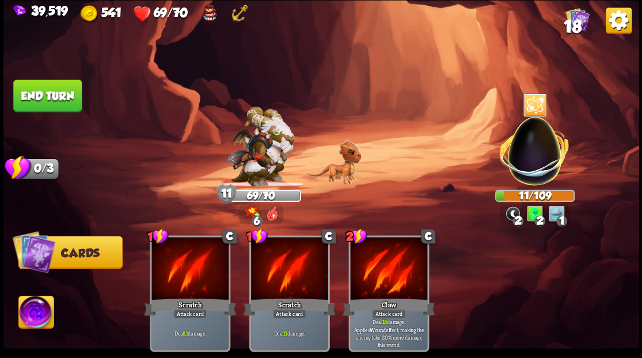
click at [35, 90] on button "End turn" at bounding box center [47, 95] width 69 height 32
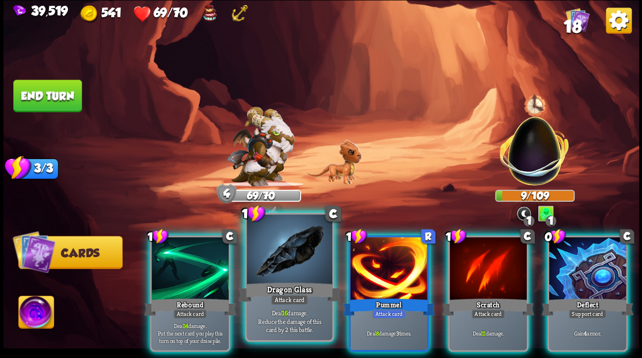
click at [275, 257] on div at bounding box center [289, 250] width 85 height 72
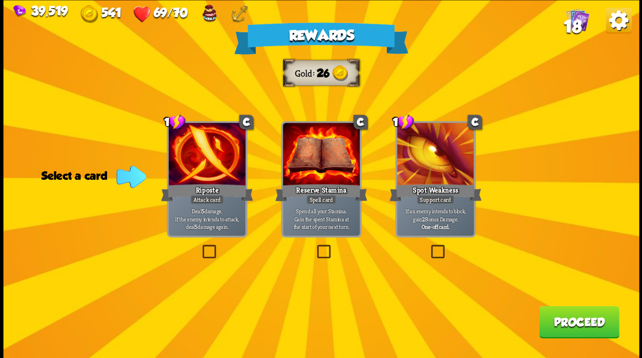
drag, startPoint x: 582, startPoint y: 330, endPoint x: 574, endPoint y: 323, distance: 10.3
click at [574, 323] on button "Proceed" at bounding box center [579, 321] width 80 height 32
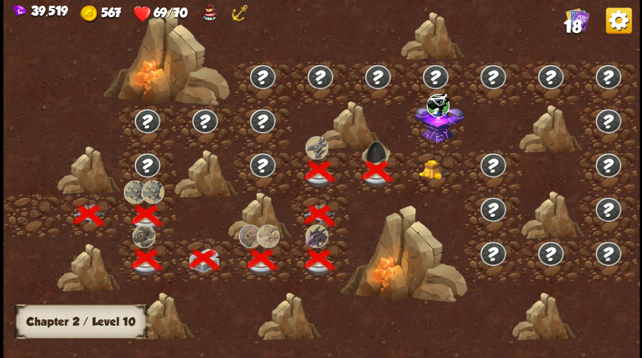
click at [436, 175] on img at bounding box center [435, 170] width 32 height 20
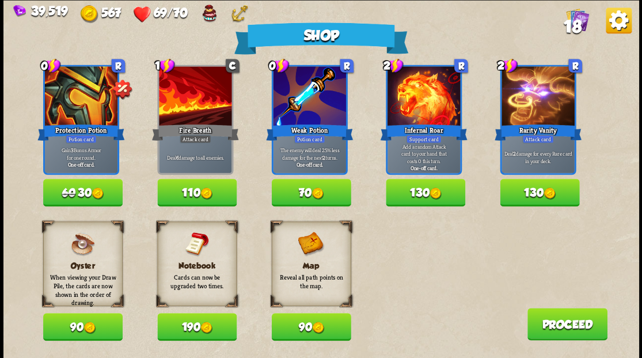
click at [193, 190] on button "110" at bounding box center [196, 193] width 79 height 28
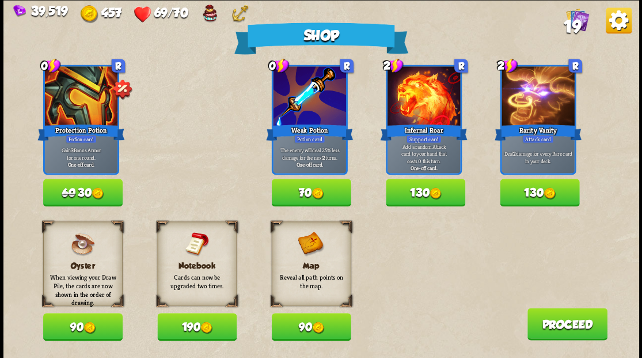
click at [561, 325] on button "Proceed" at bounding box center [567, 324] width 80 height 32
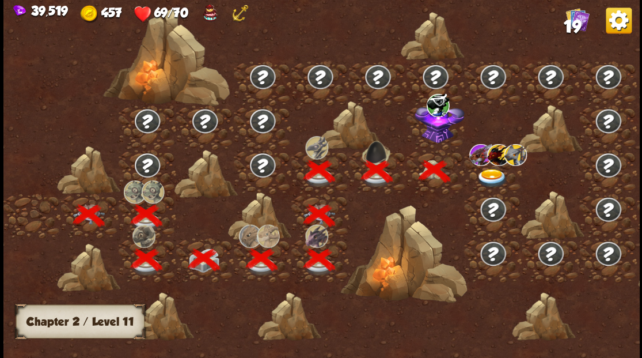
scroll to position [0, 175]
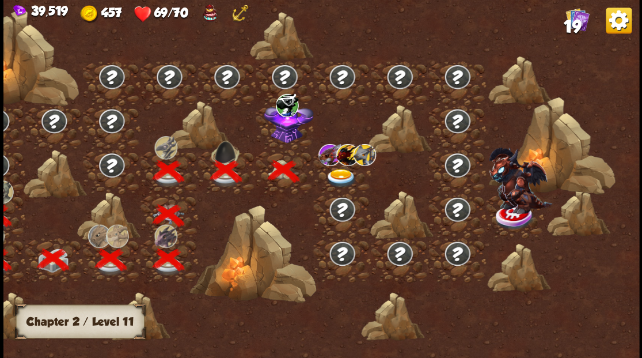
click at [342, 167] on div at bounding box center [342, 171] width 58 height 44
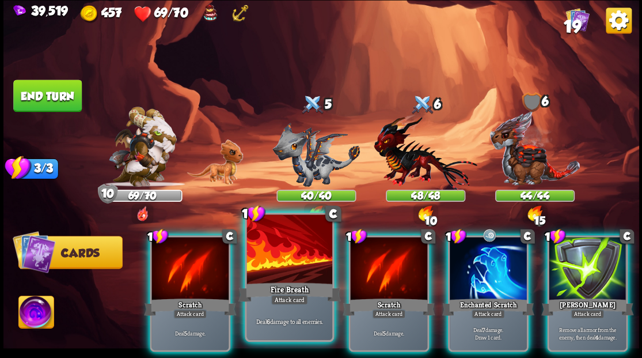
click at [281, 268] on div at bounding box center [289, 250] width 85 height 72
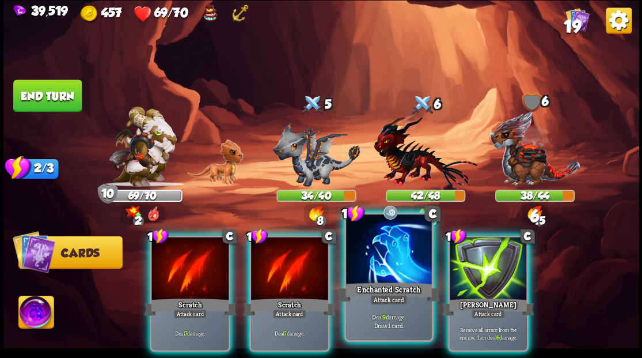
click at [355, 285] on div "Enchanted Scratch" at bounding box center [389, 291] width 103 height 23
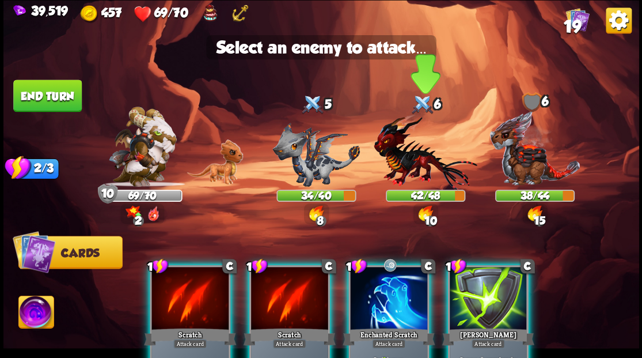
click at [402, 145] on img at bounding box center [425, 151] width 103 height 76
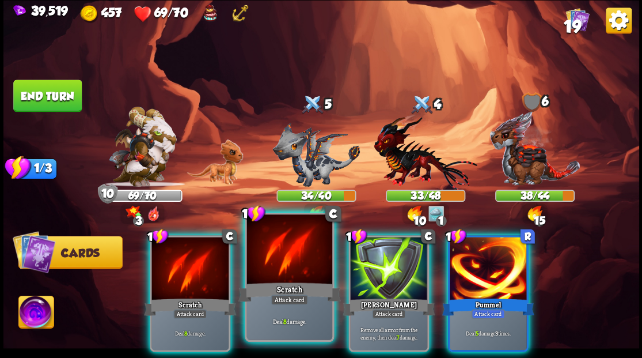
click at [289, 263] on div at bounding box center [289, 250] width 85 height 72
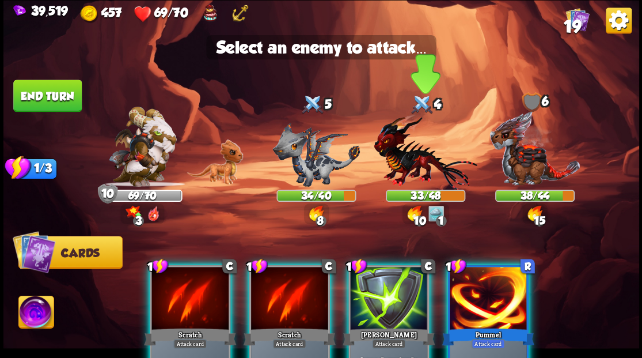
click at [424, 158] on img at bounding box center [425, 151] width 103 height 76
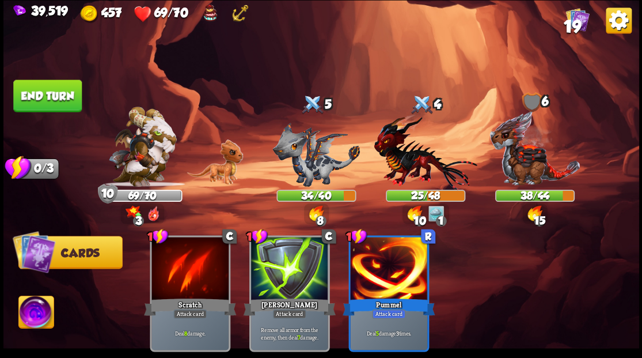
click at [35, 327] on img at bounding box center [35, 314] width 35 height 36
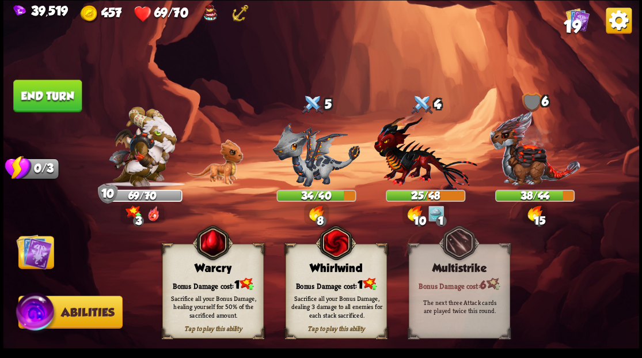
click at [236, 283] on span "1" at bounding box center [236, 284] width 5 height 13
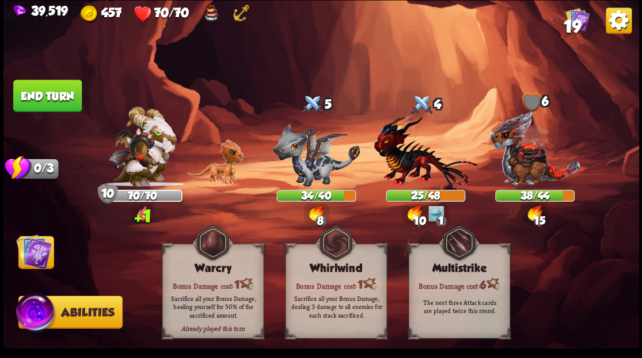
click at [31, 257] on img at bounding box center [34, 251] width 36 height 36
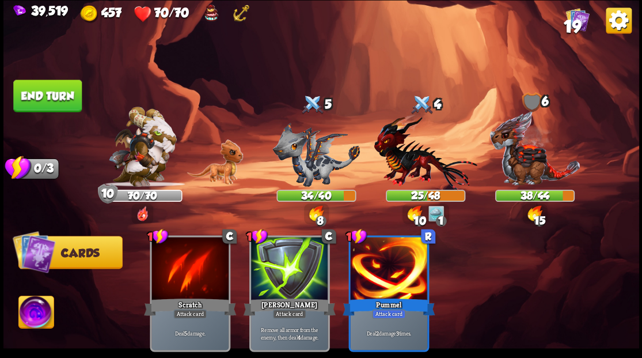
drag, startPoint x: 56, startPoint y: 97, endPoint x: 145, endPoint y: 94, distance: 88.7
click at [56, 97] on button "End turn" at bounding box center [47, 95] width 69 height 32
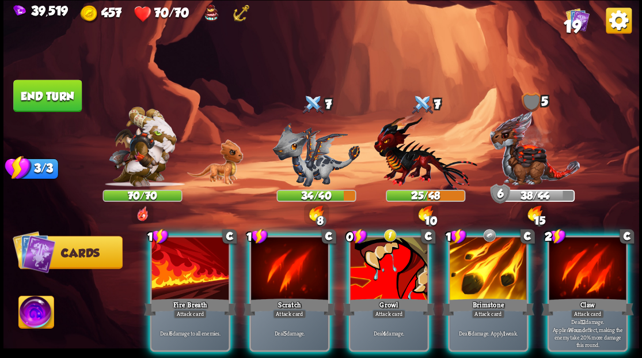
click at [158, 270] on div at bounding box center [190, 269] width 77 height 65
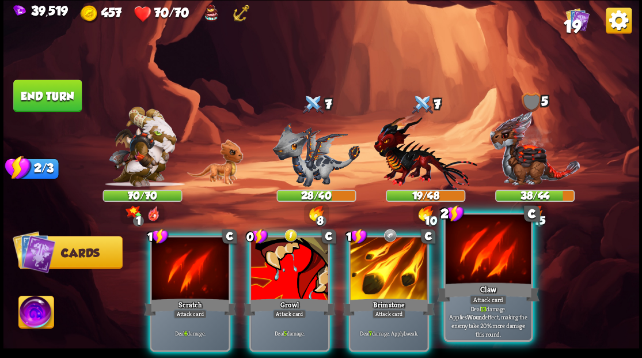
click at [494, 258] on div at bounding box center [487, 250] width 85 height 72
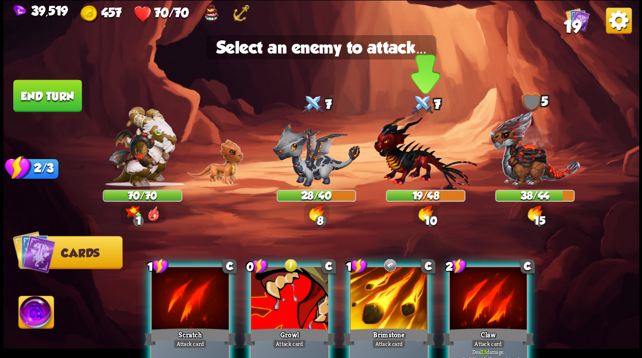
click at [409, 166] on img at bounding box center [425, 151] width 103 height 76
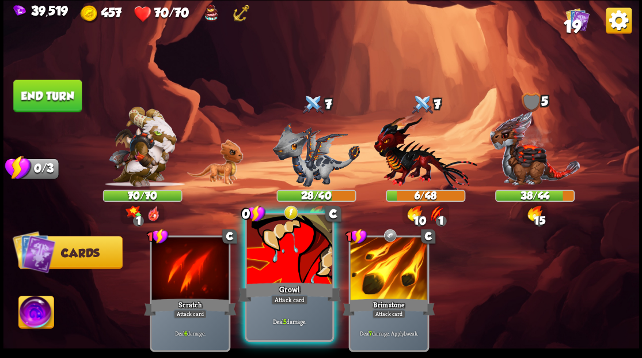
click at [271, 264] on div at bounding box center [289, 250] width 85 height 72
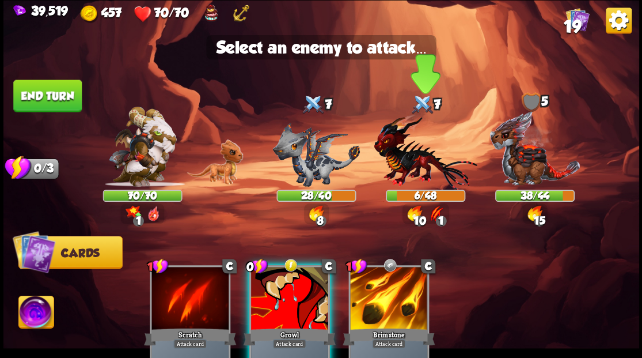
click at [410, 149] on img at bounding box center [425, 151] width 103 height 76
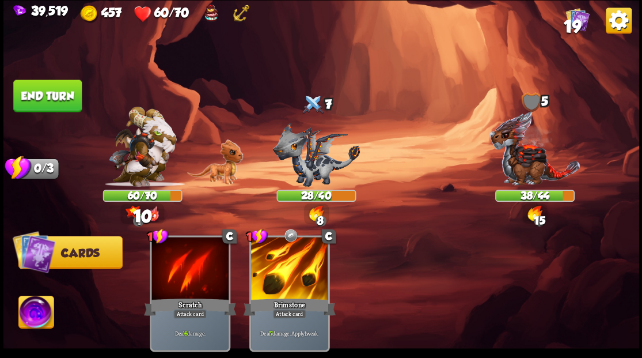
click at [56, 92] on button "End turn" at bounding box center [47, 95] width 69 height 32
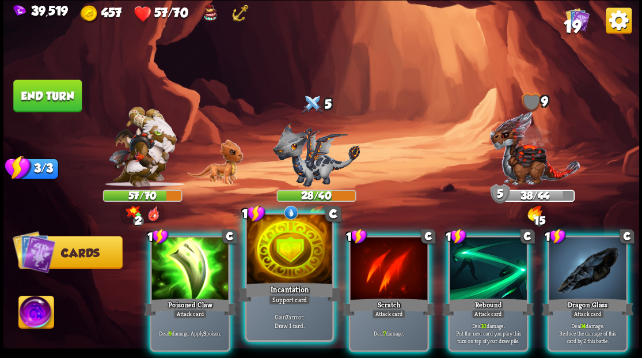
click at [297, 260] on div at bounding box center [289, 250] width 85 height 72
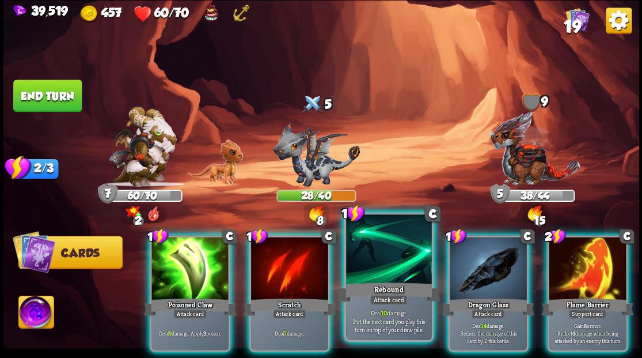
click at [388, 245] on div at bounding box center [388, 250] width 85 height 72
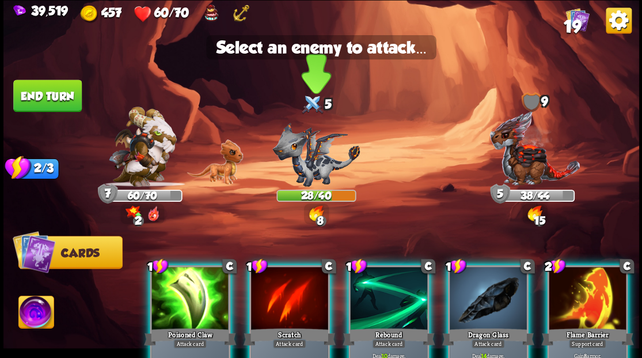
click at [302, 158] on img at bounding box center [316, 154] width 88 height 64
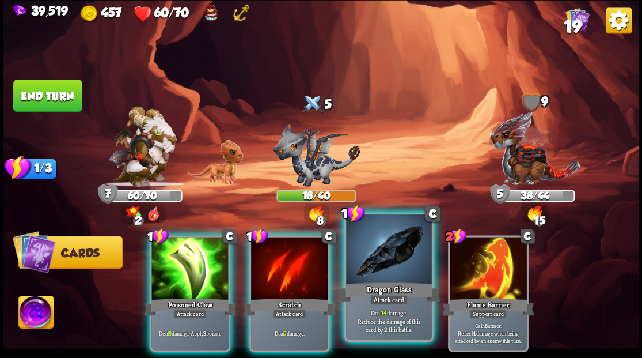
drag, startPoint x: 376, startPoint y: 264, endPoint x: 360, endPoint y: 243, distance: 26.7
click at [373, 262] on div at bounding box center [388, 250] width 85 height 72
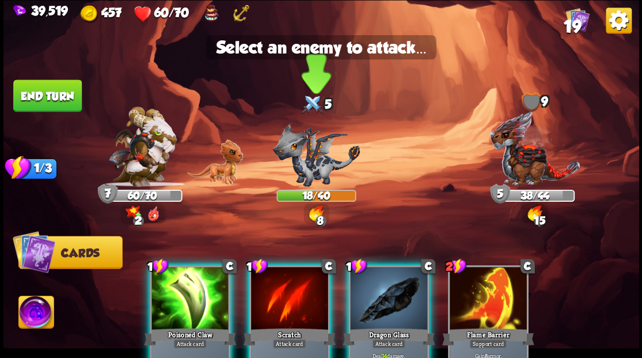
click at [298, 153] on img at bounding box center [316, 154] width 88 height 64
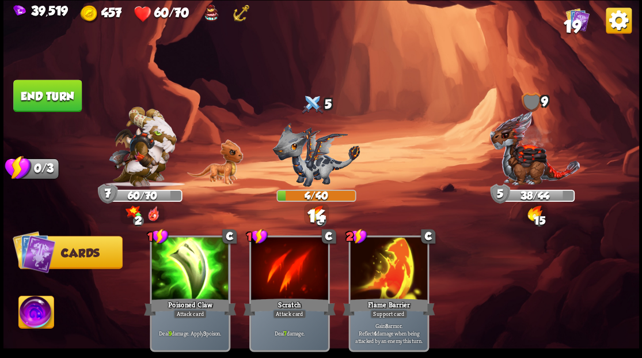
click at [24, 310] on img at bounding box center [35, 314] width 35 height 36
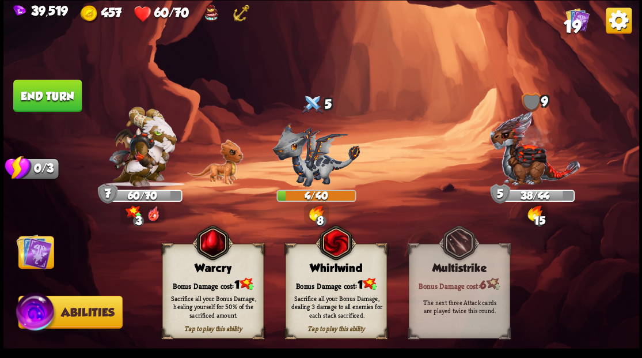
click at [215, 295] on div "Sacrifice all your Bonus Damage, healing yourself for 50% of the sacrificed amo…" at bounding box center [214, 305] width 92 height 25
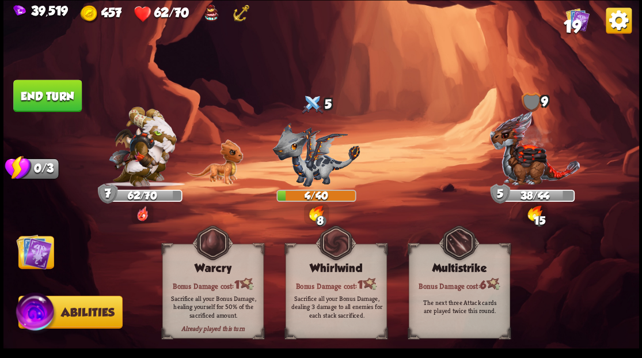
click at [32, 255] on img at bounding box center [34, 251] width 36 height 36
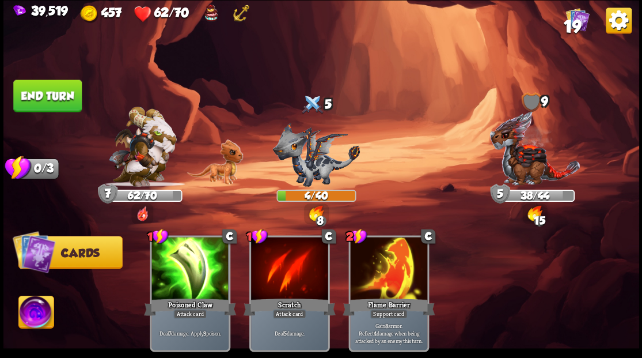
drag, startPoint x: 62, startPoint y: 101, endPoint x: 207, endPoint y: 79, distance: 146.2
click at [64, 101] on button "End turn" at bounding box center [47, 95] width 69 height 32
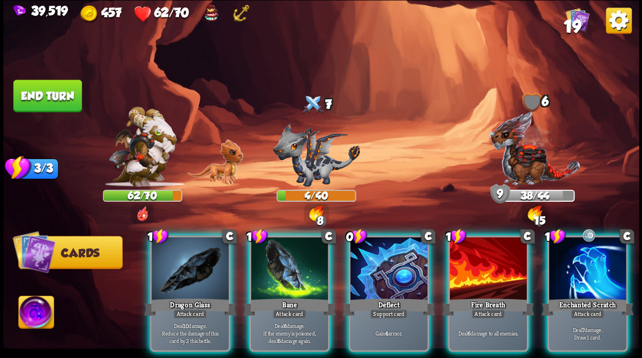
click at [395, 296] on div "Deflect" at bounding box center [389, 306] width 92 height 21
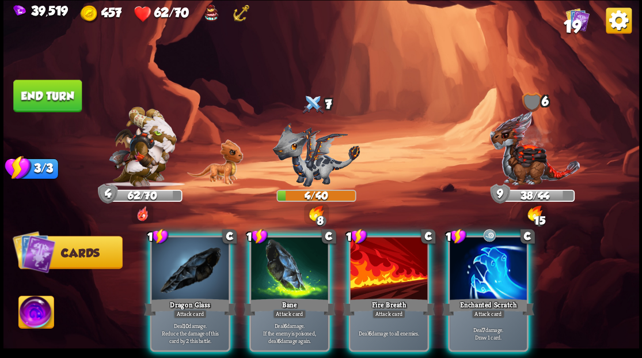
drag, startPoint x: 475, startPoint y: 253, endPoint x: 453, endPoint y: 219, distance: 40.9
click at [475, 252] on div at bounding box center [488, 269] width 77 height 65
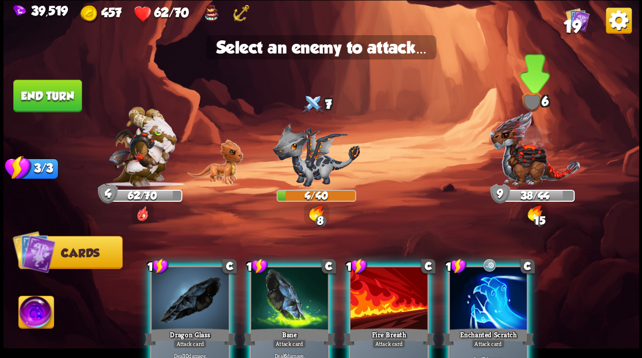
click at [517, 157] on img at bounding box center [535, 148] width 92 height 76
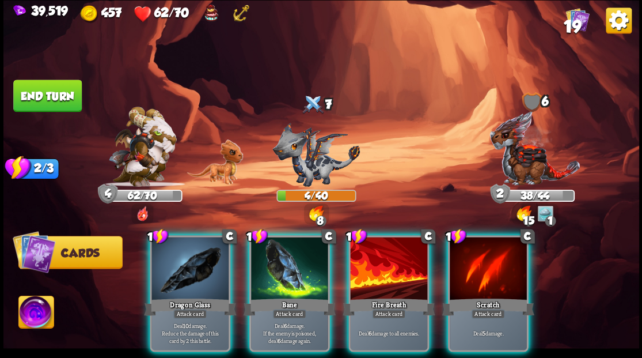
drag, startPoint x: 392, startPoint y: 269, endPoint x: 383, endPoint y: 260, distance: 12.2
click at [391, 269] on div at bounding box center [388, 269] width 77 height 65
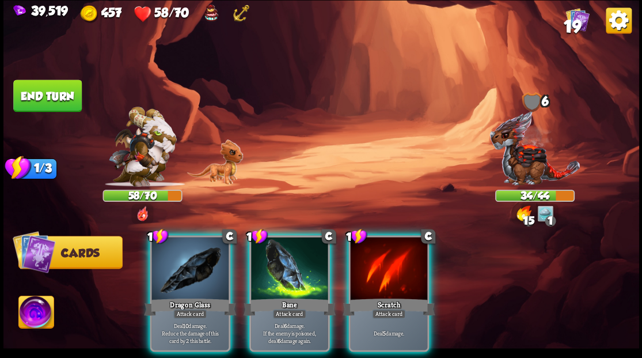
click at [196, 252] on div at bounding box center [190, 269] width 77 height 65
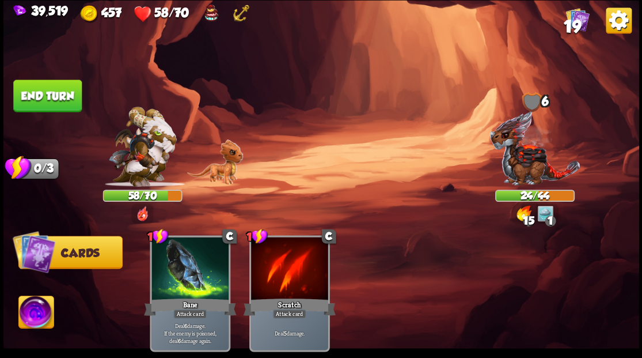
click at [54, 89] on button "End turn" at bounding box center [47, 95] width 69 height 32
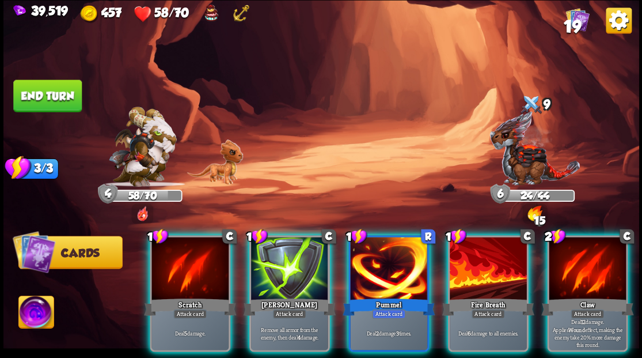
click at [282, 266] on div at bounding box center [289, 269] width 77 height 65
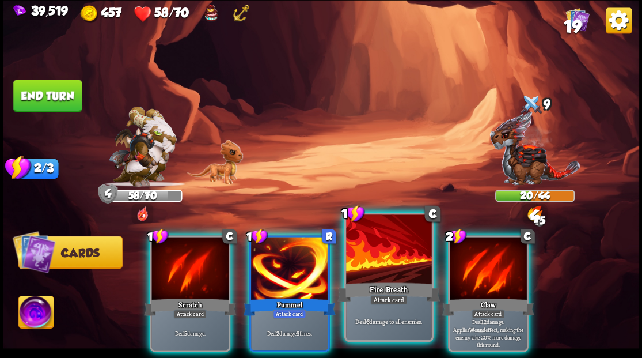
click at [374, 256] on div at bounding box center [388, 250] width 85 height 72
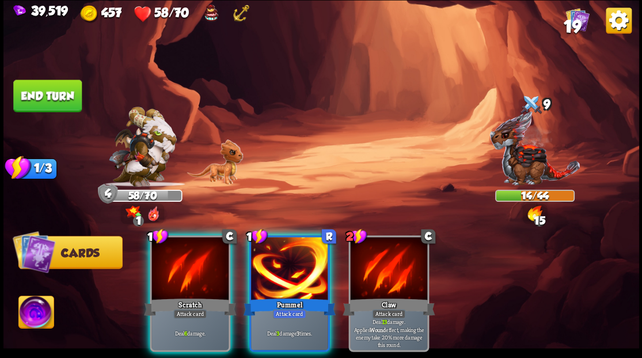
drag, startPoint x: 277, startPoint y: 260, endPoint x: 275, endPoint y: 232, distance: 28.3
click at [275, 258] on div at bounding box center [289, 269] width 77 height 65
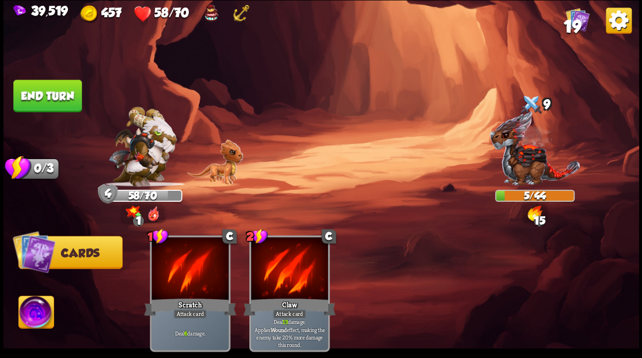
click at [60, 91] on button "End turn" at bounding box center [47, 95] width 69 height 32
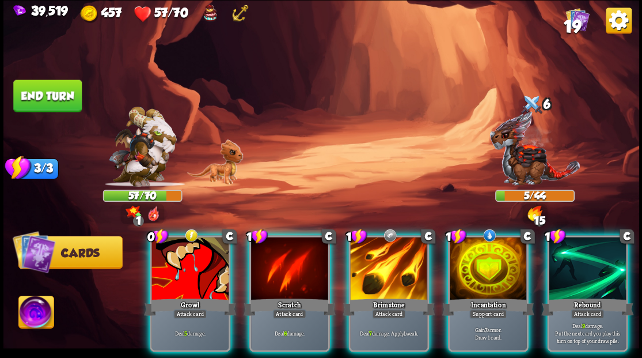
drag, startPoint x: 506, startPoint y: 267, endPoint x: 499, endPoint y: 265, distance: 6.6
click at [504, 268] on div at bounding box center [488, 269] width 77 height 65
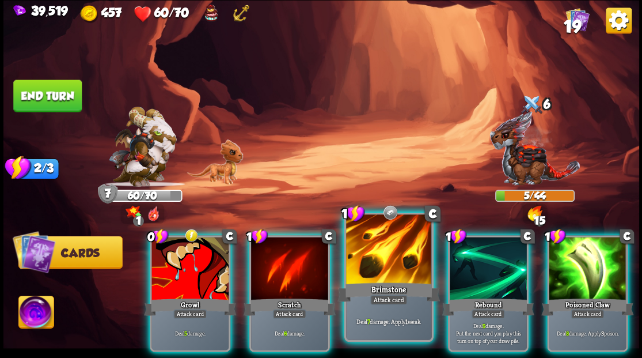
click at [363, 253] on div at bounding box center [388, 250] width 85 height 72
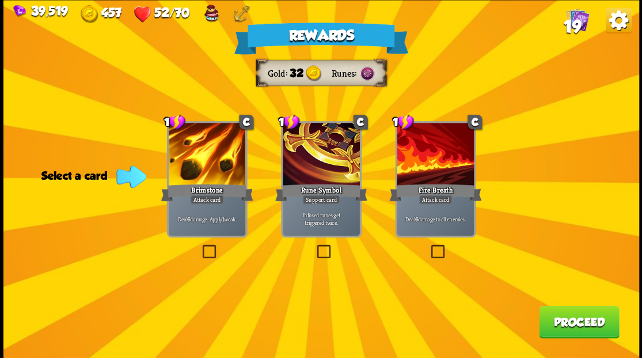
drag, startPoint x: 582, startPoint y: 326, endPoint x: 579, endPoint y: 319, distance: 7.5
click at [579, 319] on button "Proceed" at bounding box center [579, 321] width 80 height 32
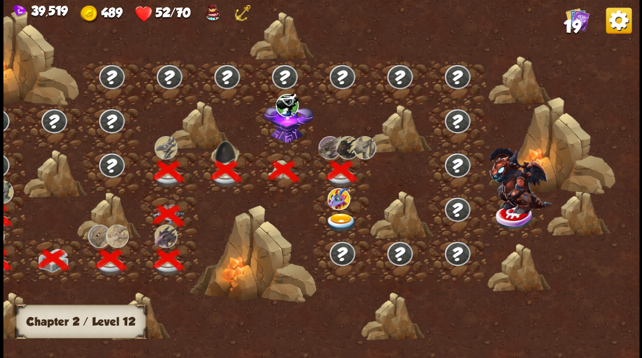
click at [288, 134] on img at bounding box center [288, 121] width 50 height 43
click at [339, 224] on img at bounding box center [341, 222] width 32 height 19
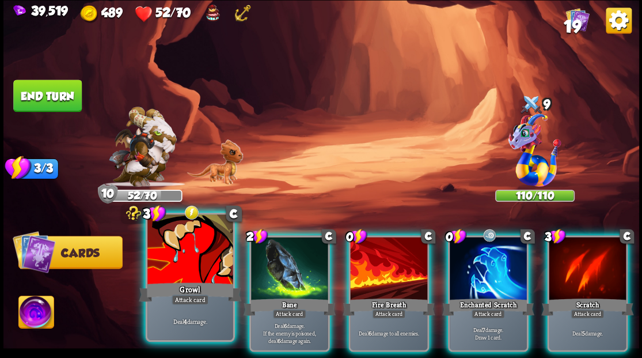
click at [190, 257] on div at bounding box center [189, 250] width 85 height 72
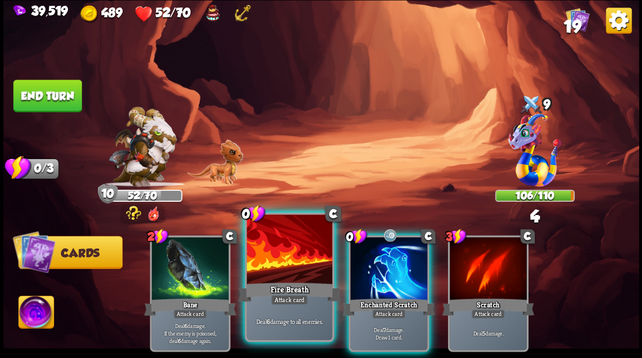
click at [279, 255] on div at bounding box center [289, 250] width 85 height 72
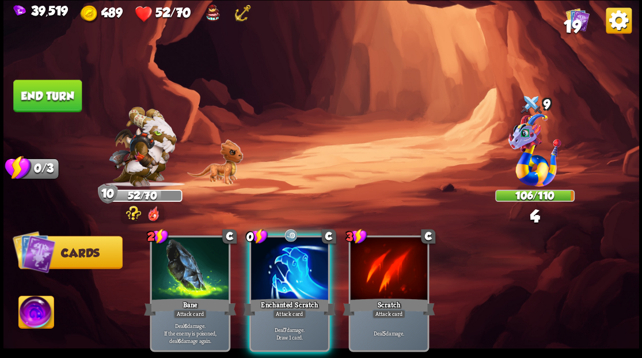
drag, startPoint x: 279, startPoint y: 252, endPoint x: 265, endPoint y: 219, distance: 35.6
click at [274, 243] on div at bounding box center [289, 269] width 77 height 65
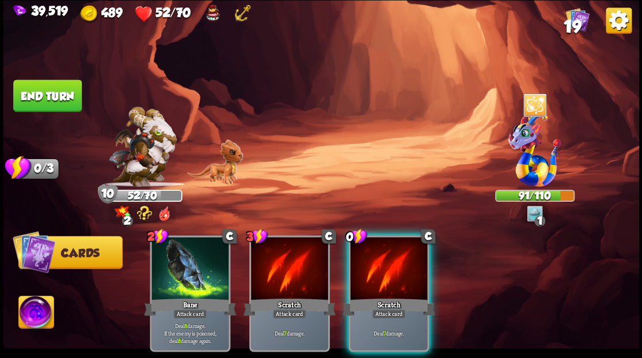
click at [31, 314] on img at bounding box center [35, 314] width 35 height 36
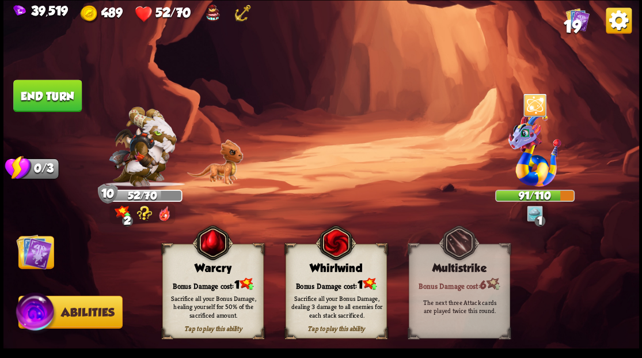
drag, startPoint x: 198, startPoint y: 275, endPoint x: 192, endPoint y: 270, distance: 7.8
click at [197, 274] on div "Tap to play this ability Warcry Bonus Damage cost: 1 Sacrifice all your Bonus D…" at bounding box center [212, 291] width 101 height 94
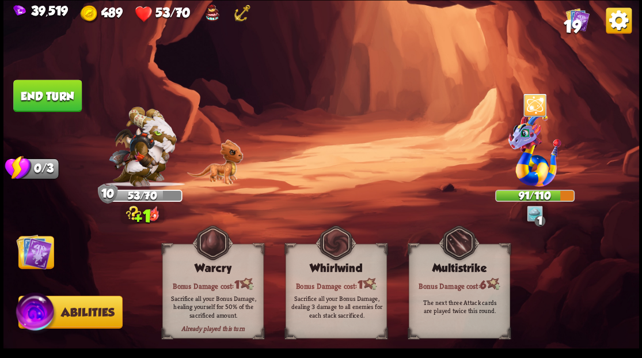
click at [41, 242] on img at bounding box center [34, 251] width 36 height 36
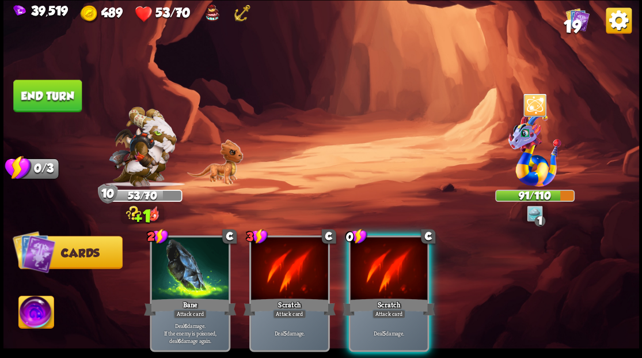
click at [61, 84] on button "End turn" at bounding box center [47, 95] width 69 height 32
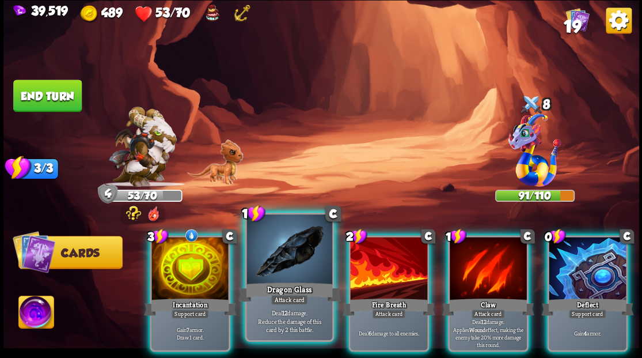
click at [288, 262] on div at bounding box center [289, 250] width 85 height 72
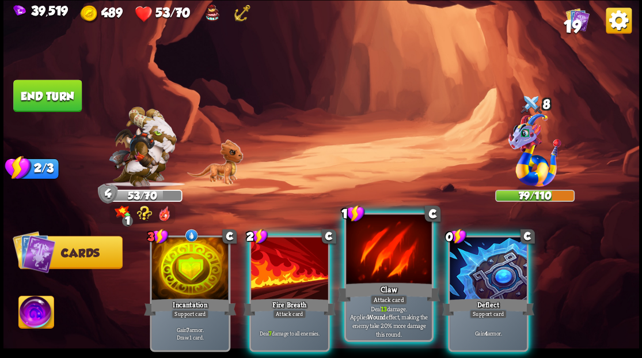
click at [395, 257] on div at bounding box center [388, 250] width 85 height 72
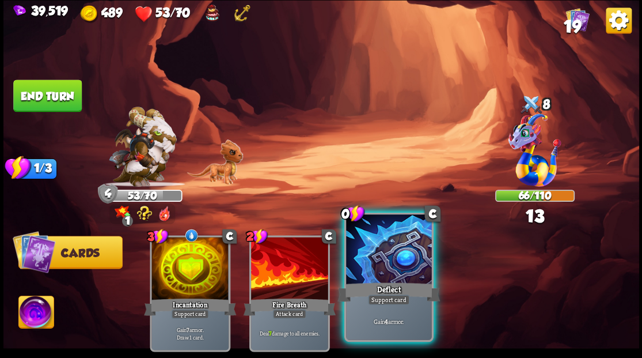
drag, startPoint x: 391, startPoint y: 253, endPoint x: 218, endPoint y: 226, distance: 175.5
click at [391, 253] on div at bounding box center [388, 250] width 85 height 72
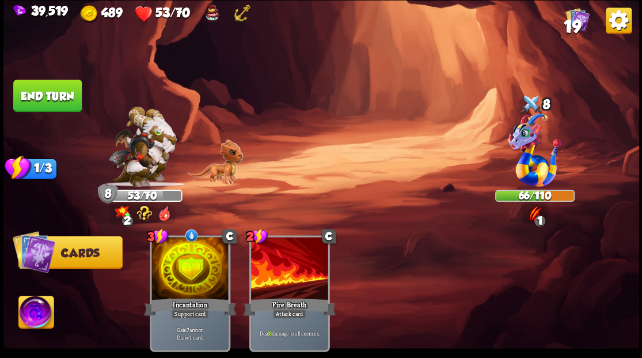
click at [25, 312] on img at bounding box center [35, 314] width 35 height 36
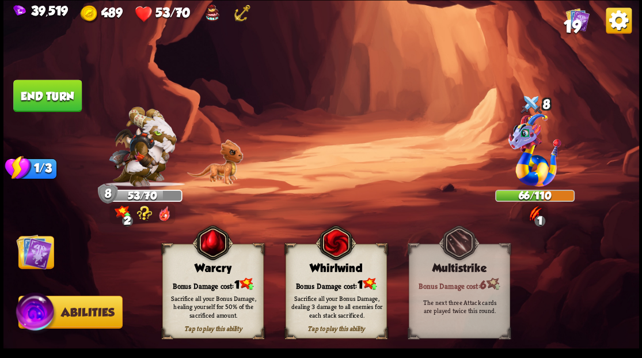
click at [222, 266] on div "Warcry" at bounding box center [212, 268] width 100 height 13
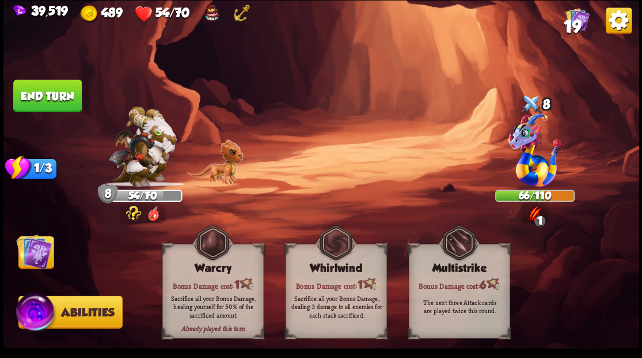
drag, startPoint x: 33, startPoint y: 254, endPoint x: 40, endPoint y: 202, distance: 52.9
click at [34, 253] on img at bounding box center [34, 251] width 36 height 36
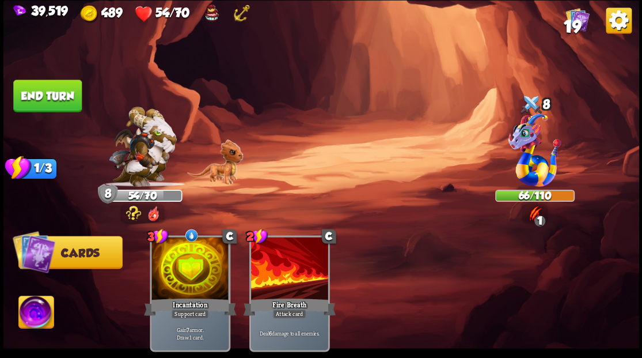
drag, startPoint x: 58, startPoint y: 96, endPoint x: 152, endPoint y: 84, distance: 94.7
click at [62, 96] on button "End turn" at bounding box center [47, 95] width 69 height 32
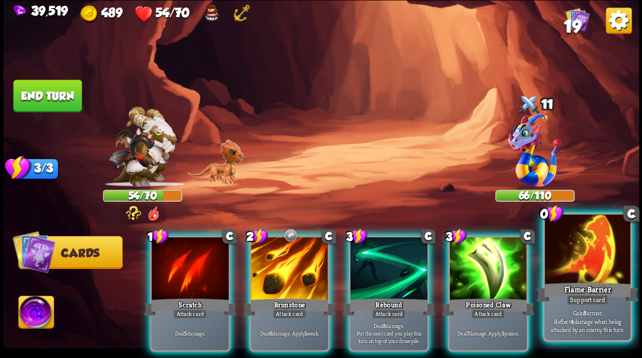
click at [593, 265] on div at bounding box center [587, 250] width 85 height 72
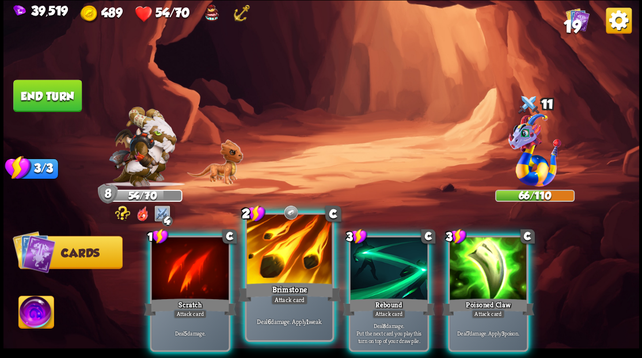
click at [279, 255] on div at bounding box center [289, 250] width 85 height 72
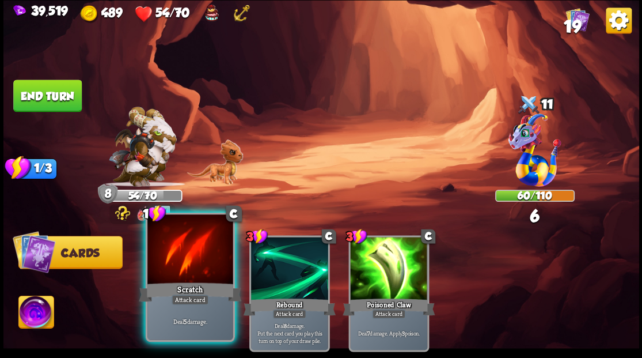
click at [171, 274] on div at bounding box center [189, 250] width 85 height 72
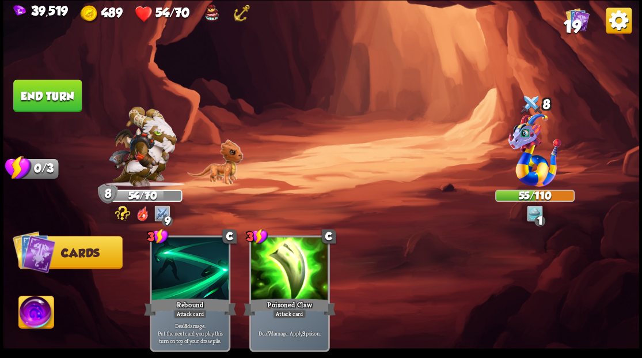
click at [46, 89] on button "End turn" at bounding box center [47, 95] width 69 height 32
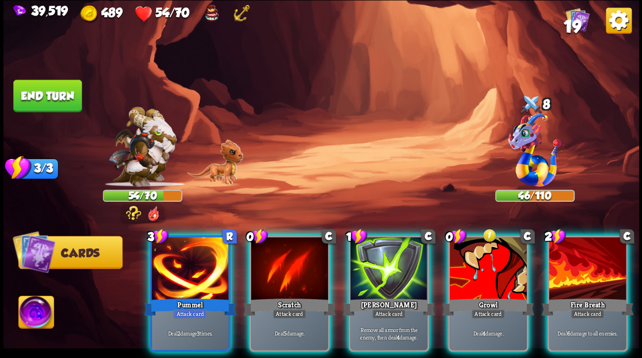
click at [274, 237] on div at bounding box center [289, 269] width 77 height 65
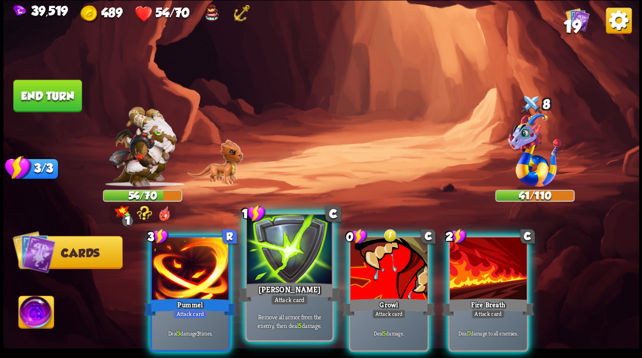
drag, startPoint x: 183, startPoint y: 264, endPoint x: 221, endPoint y: 235, distance: 47.7
click at [183, 264] on div at bounding box center [190, 269] width 77 height 65
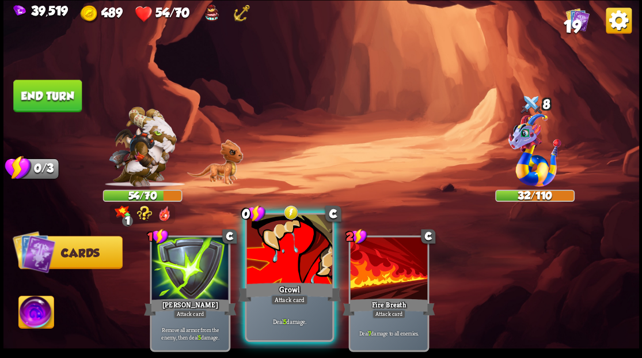
click at [300, 256] on div at bounding box center [289, 250] width 85 height 72
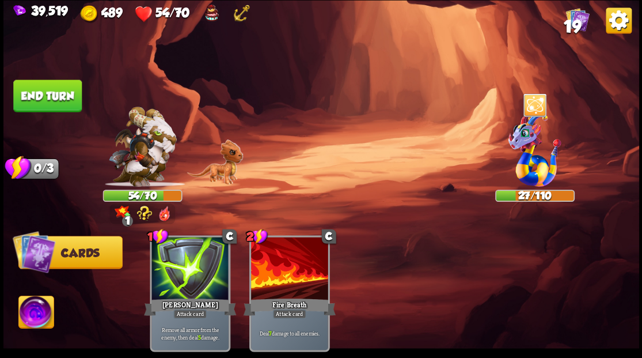
click at [30, 309] on img at bounding box center [35, 314] width 35 height 36
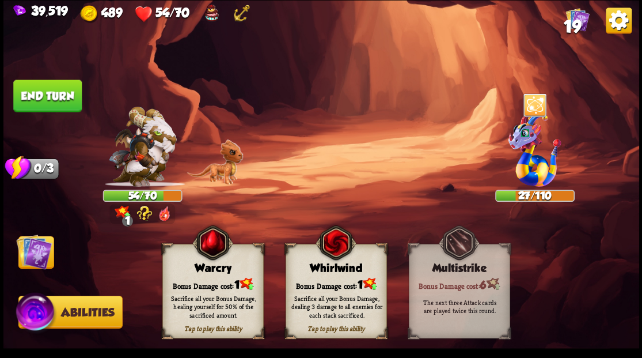
click at [219, 270] on div "Warcry" at bounding box center [212, 268] width 100 height 13
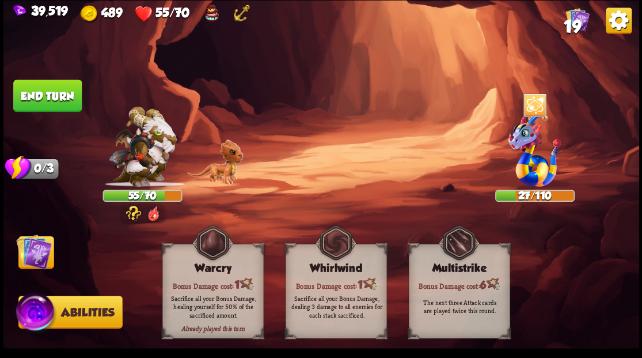
click at [44, 256] on img at bounding box center [34, 251] width 36 height 36
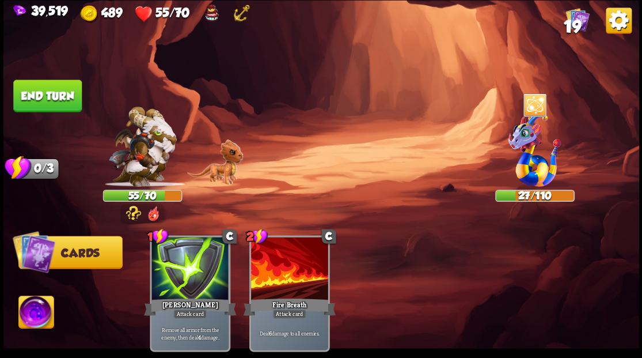
click at [71, 97] on button "End turn" at bounding box center [47, 95] width 69 height 32
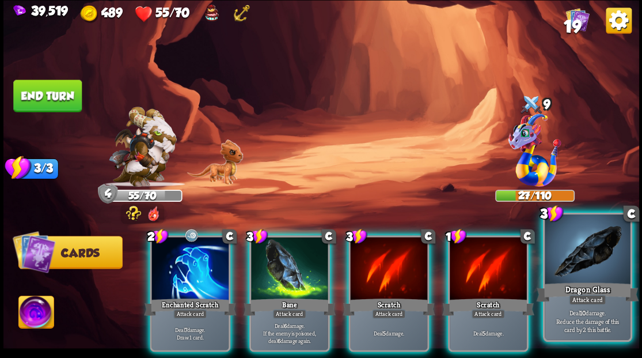
click at [599, 258] on div at bounding box center [587, 250] width 85 height 72
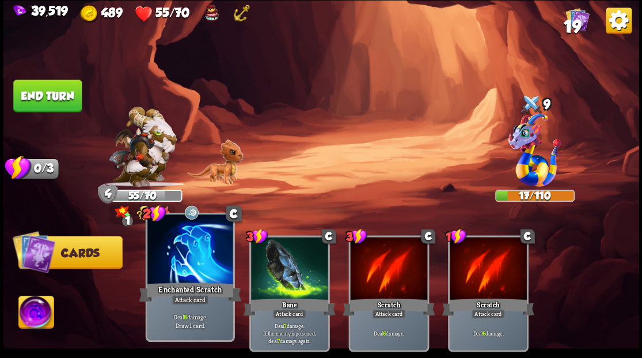
click at [181, 266] on div at bounding box center [189, 250] width 85 height 72
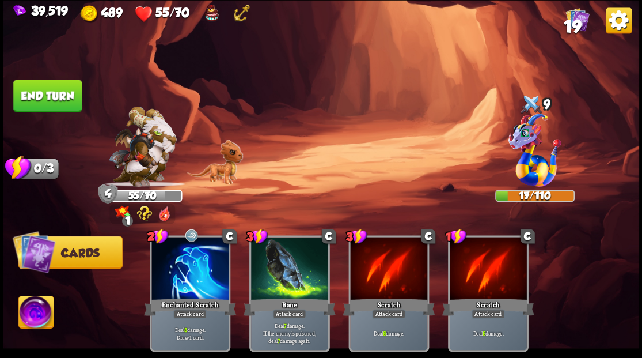
click at [39, 318] on img at bounding box center [35, 314] width 35 height 36
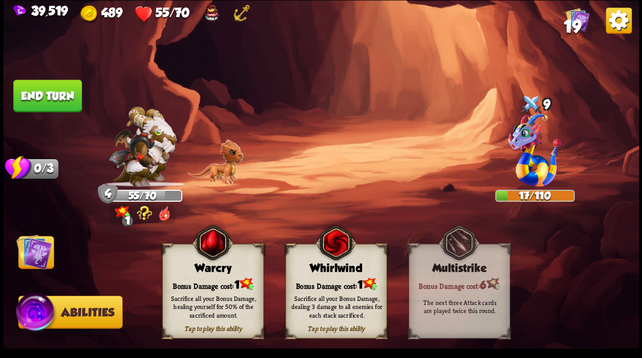
click at [192, 270] on div "Warcry" at bounding box center [212, 268] width 100 height 13
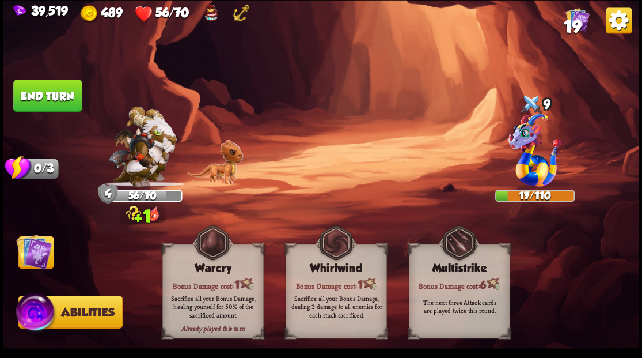
click at [37, 258] on img at bounding box center [34, 251] width 36 height 36
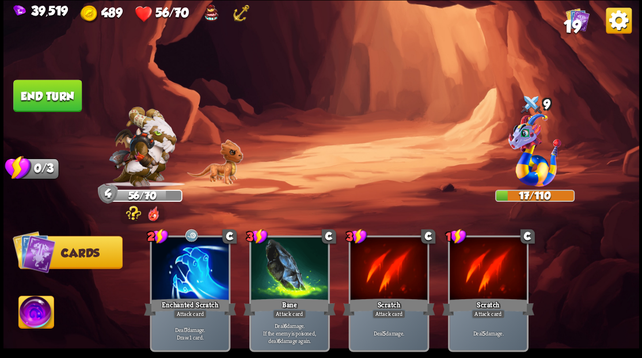
click at [47, 92] on button "End turn" at bounding box center [47, 95] width 69 height 32
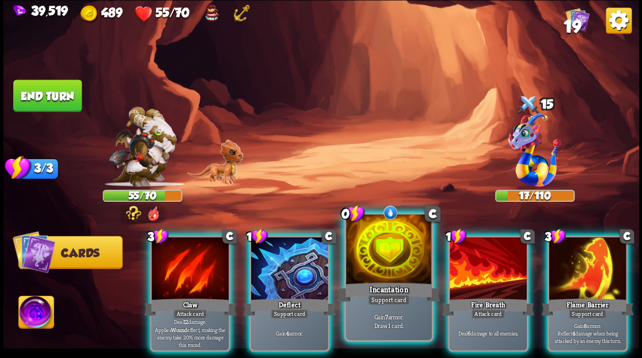
click at [367, 325] on p "Gain 7 armor. Draw 1 card." at bounding box center [388, 320] width 81 height 17
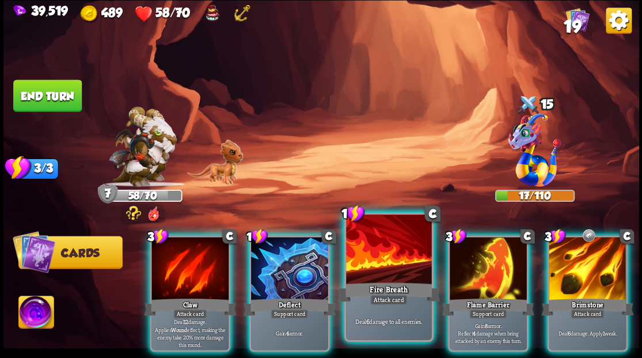
click at [380, 243] on div at bounding box center [388, 250] width 85 height 72
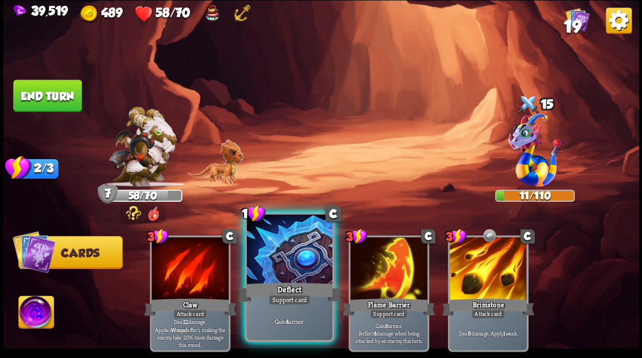
click at [272, 270] on div at bounding box center [289, 250] width 85 height 72
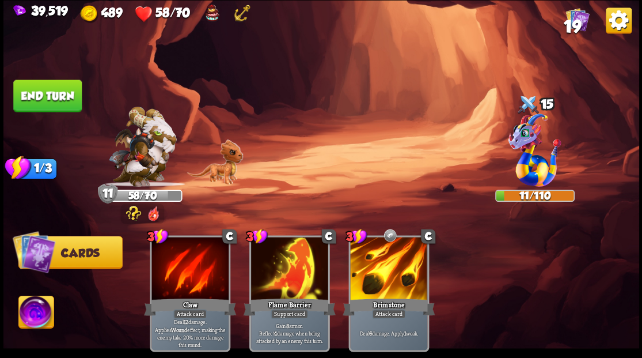
click at [56, 98] on button "End turn" at bounding box center [47, 95] width 69 height 32
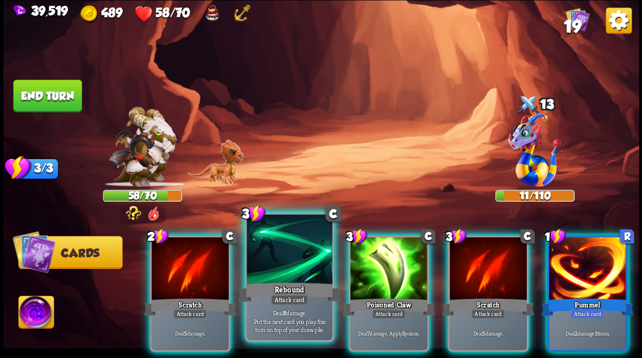
click at [283, 291] on div "Rebound" at bounding box center [289, 291] width 103 height 23
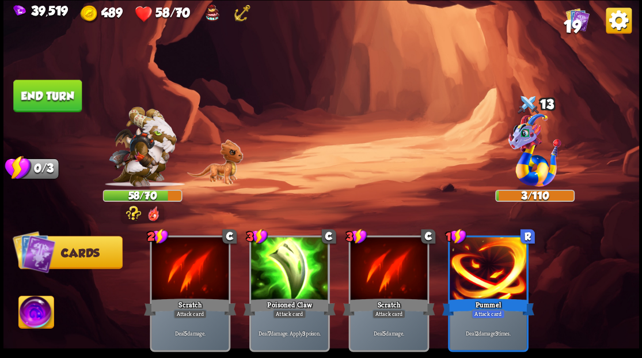
click at [51, 94] on button "End turn" at bounding box center [47, 95] width 69 height 32
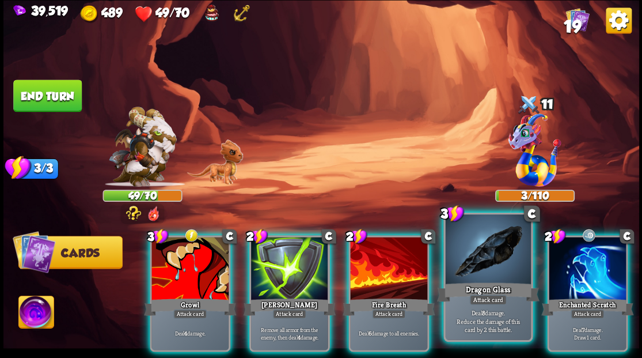
click at [498, 255] on div at bounding box center [487, 250] width 85 height 72
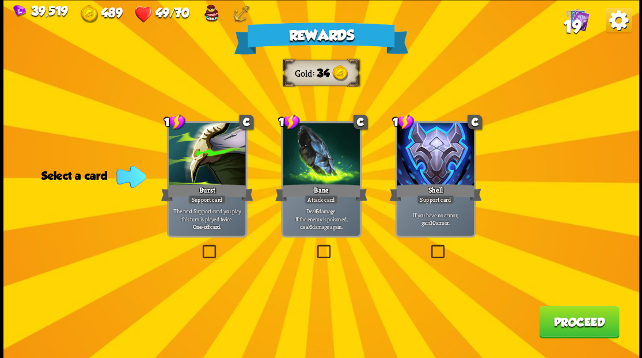
click at [565, 316] on button "Proceed" at bounding box center [579, 321] width 80 height 32
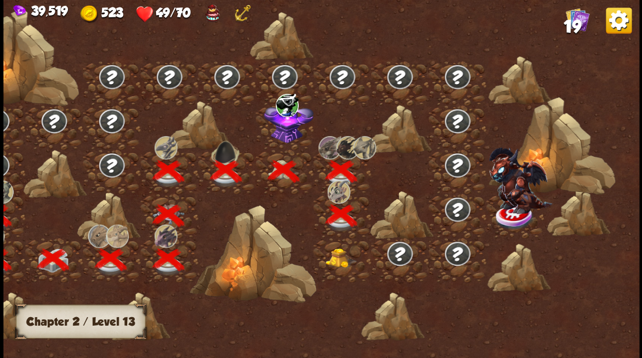
click at [336, 262] on img at bounding box center [341, 258] width 32 height 20
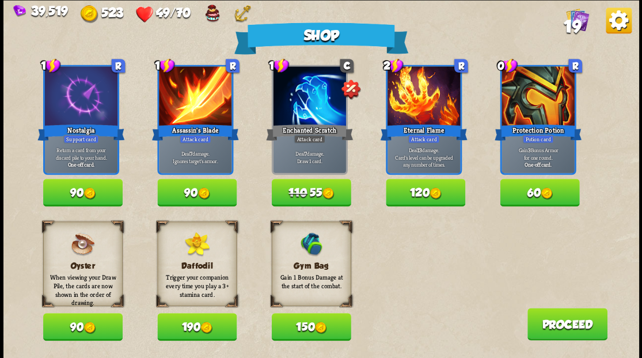
click at [194, 187] on button "90" at bounding box center [196, 193] width 79 height 28
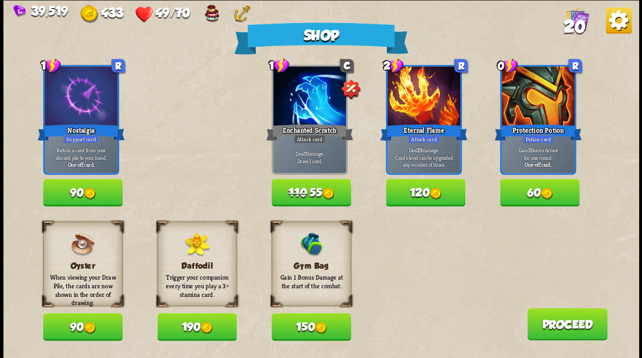
click at [309, 324] on button "150" at bounding box center [310, 327] width 79 height 28
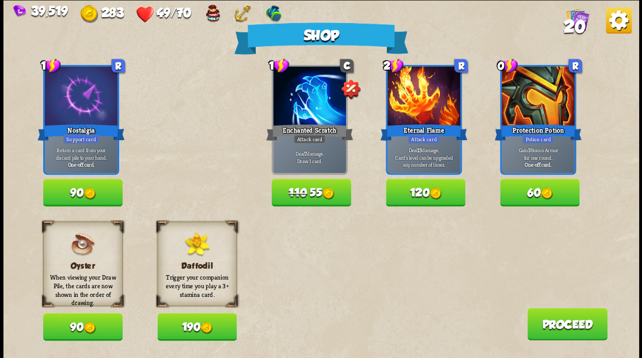
click at [559, 326] on button "Proceed" at bounding box center [567, 324] width 80 height 32
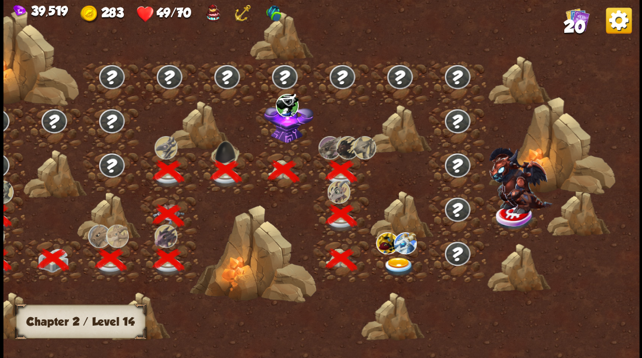
click at [398, 266] on img at bounding box center [399, 266] width 32 height 19
